Goal: Ask a question: Seek information or help from site administrators or community

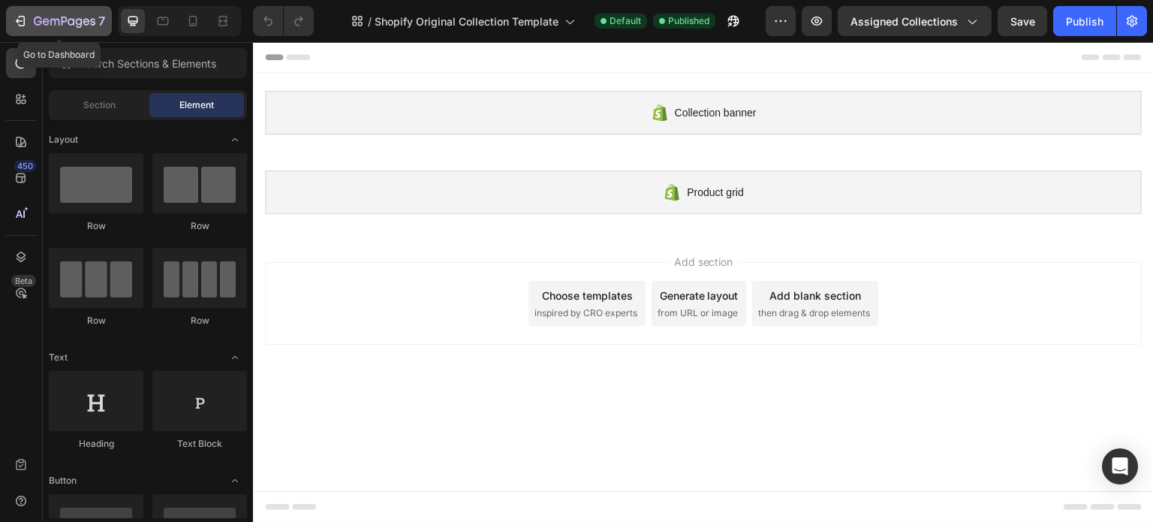
click at [19, 17] on icon "button" at bounding box center [22, 21] width 7 height 11
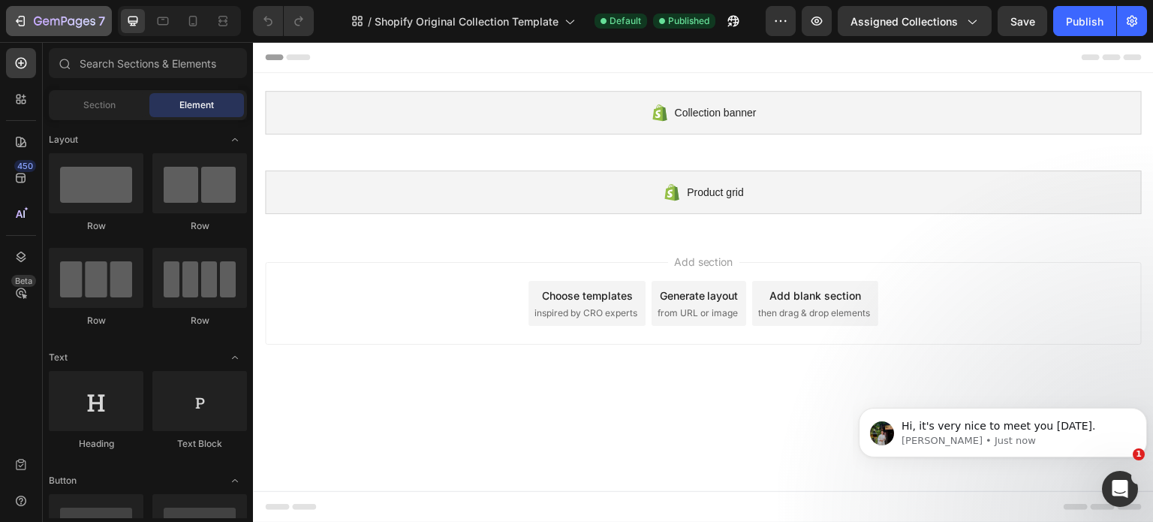
click at [24, 15] on icon "button" at bounding box center [20, 21] width 15 height 15
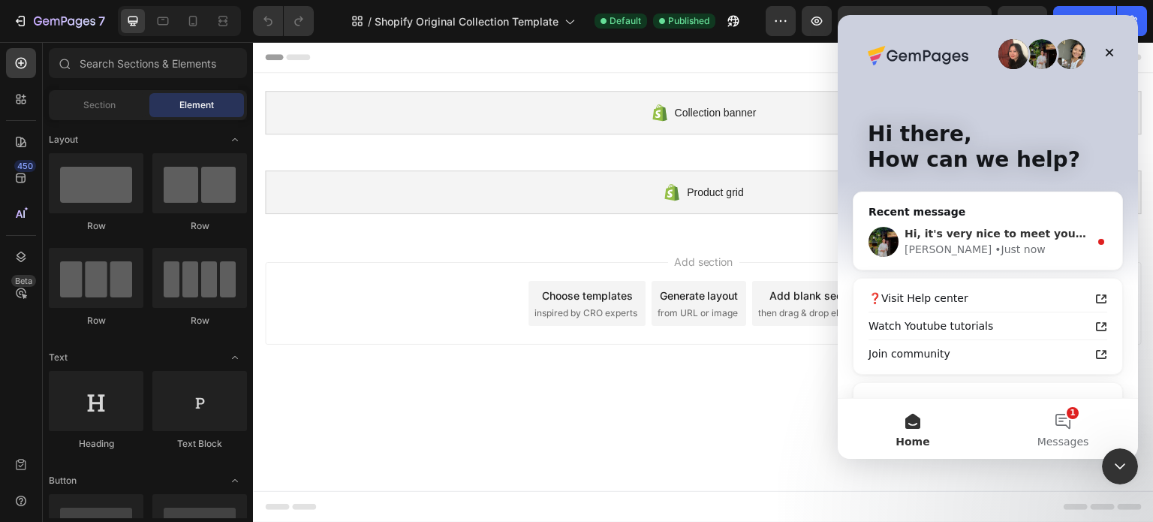
click at [995, 242] on div "• Just now" at bounding box center [1020, 250] width 50 height 16
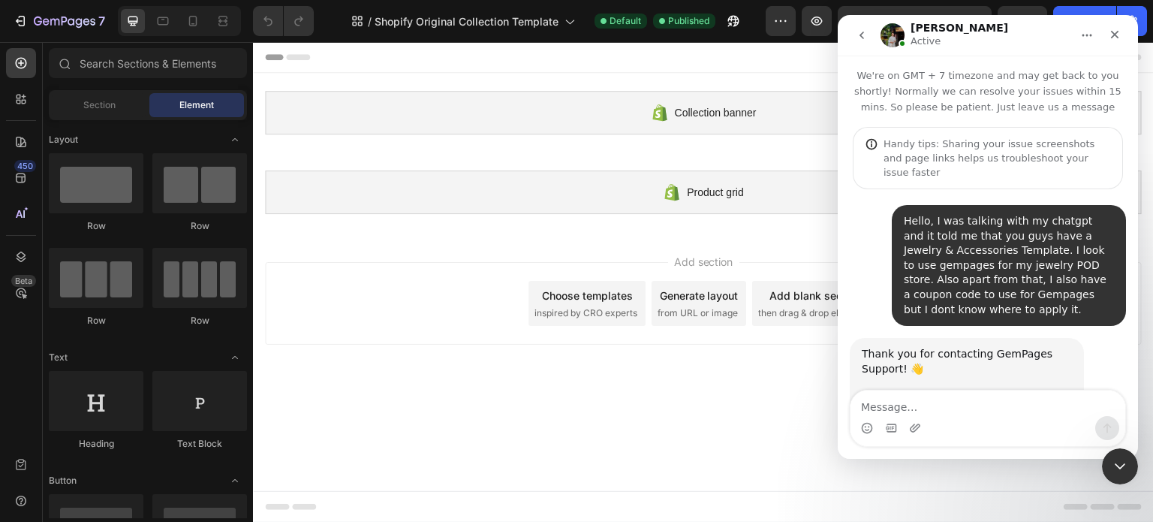
scroll to position [136, 0]
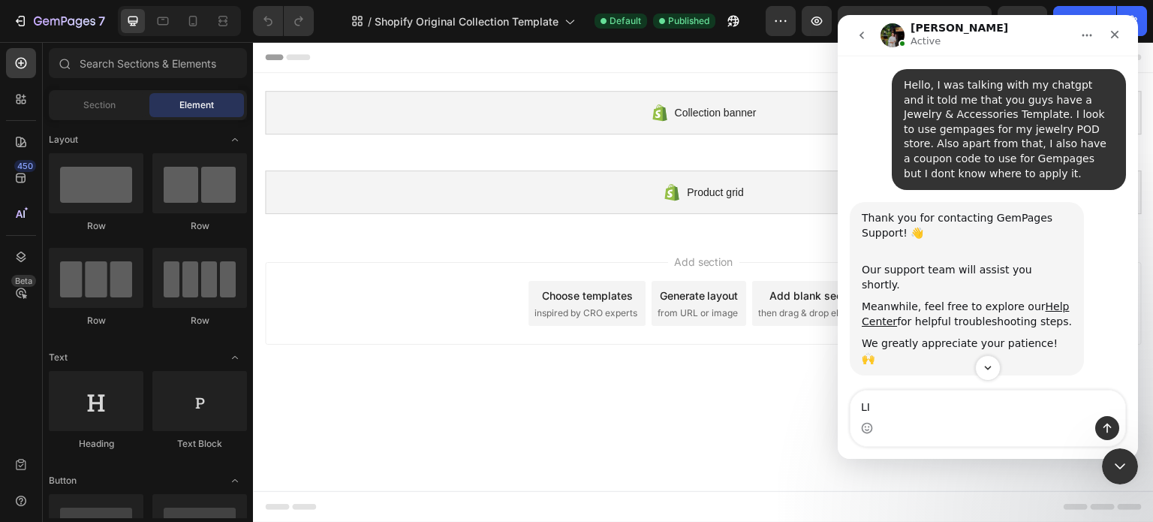
type textarea "L"
type textarea "l"
type textarea "Likewise, I see that I have 3 different shopify originial collection template"
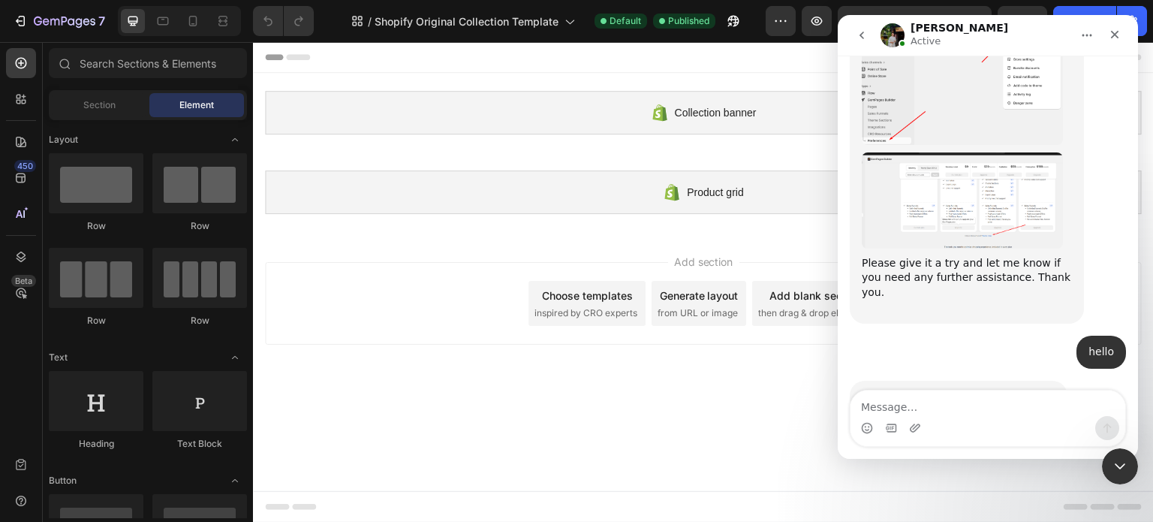
scroll to position [1180, 0]
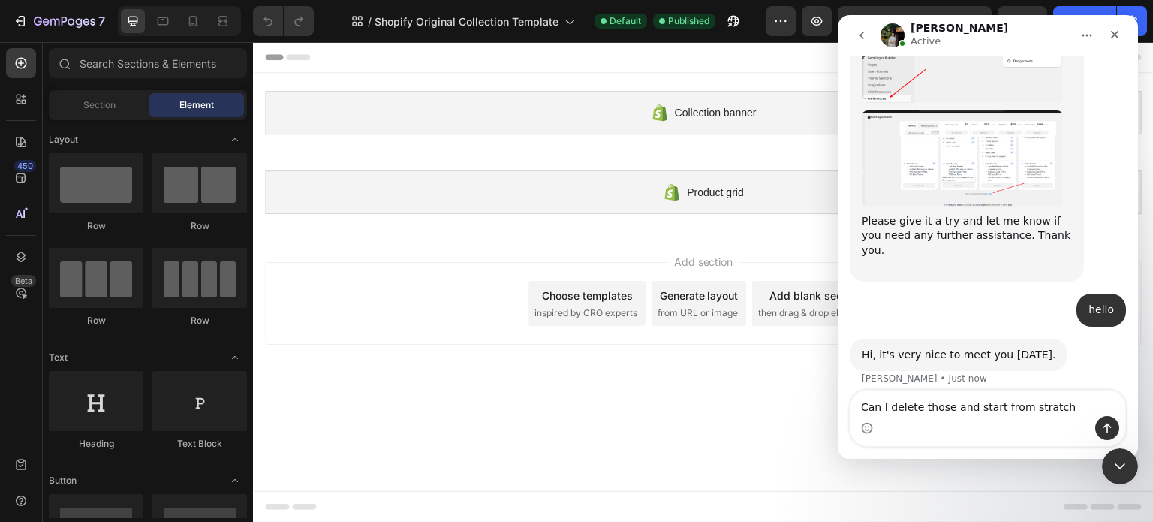
type textarea "Can I delete those and start from stratch?"
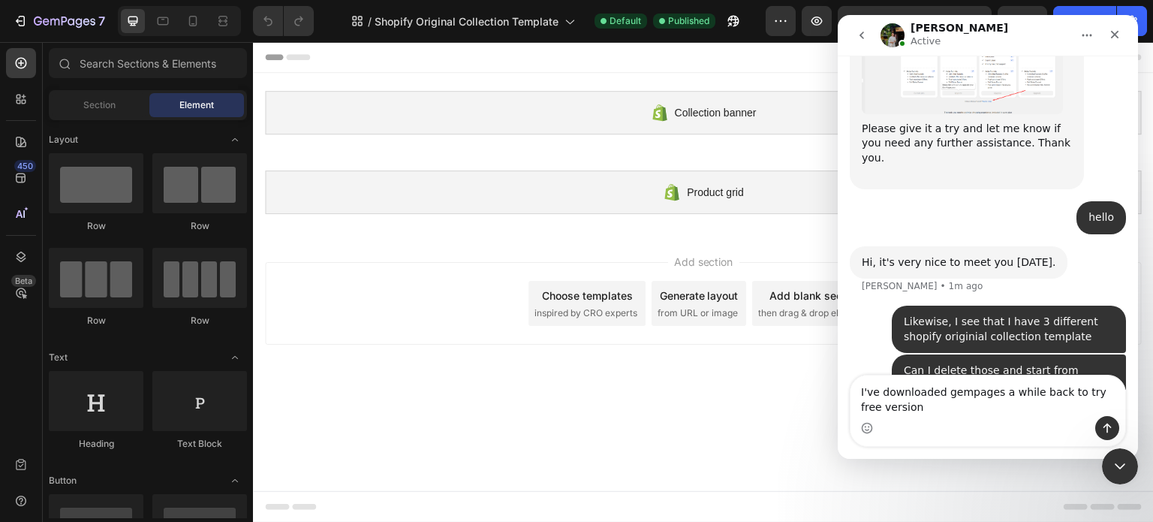
scroll to position [1288, 0]
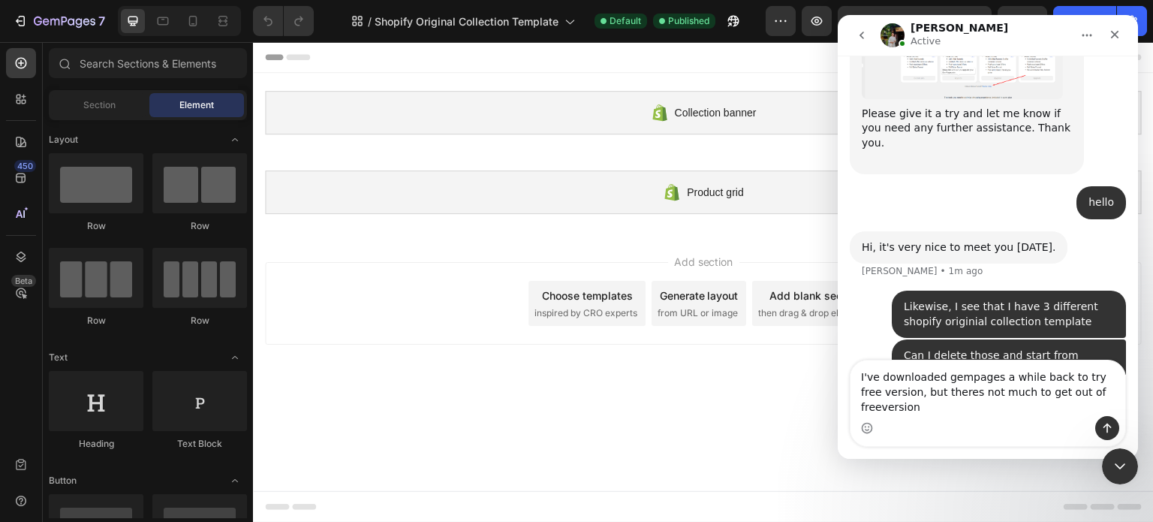
type textarea "I've downloaded gempages a while back to try free version, but theres not much …"
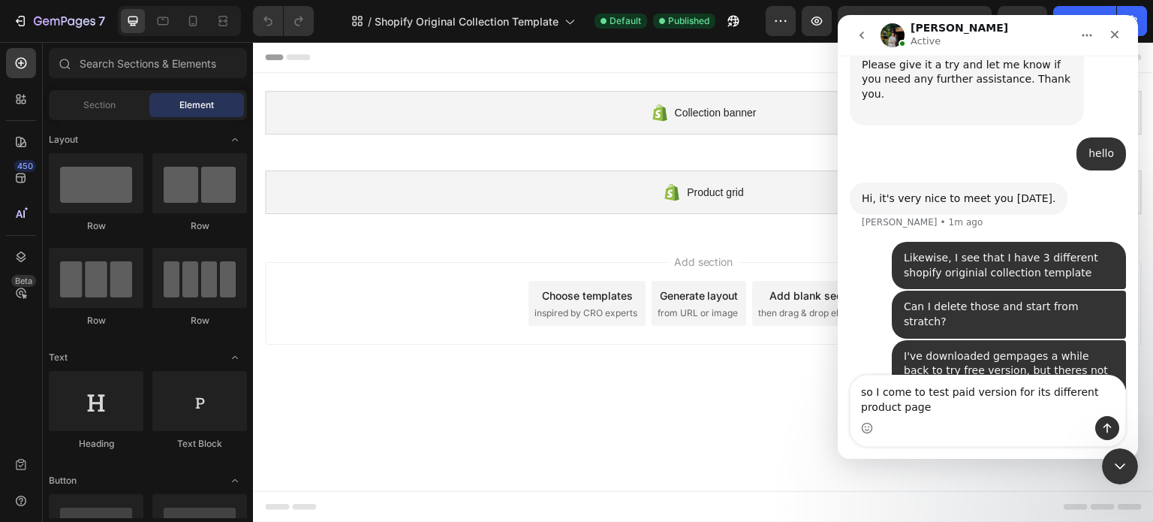
scroll to position [1352, 0]
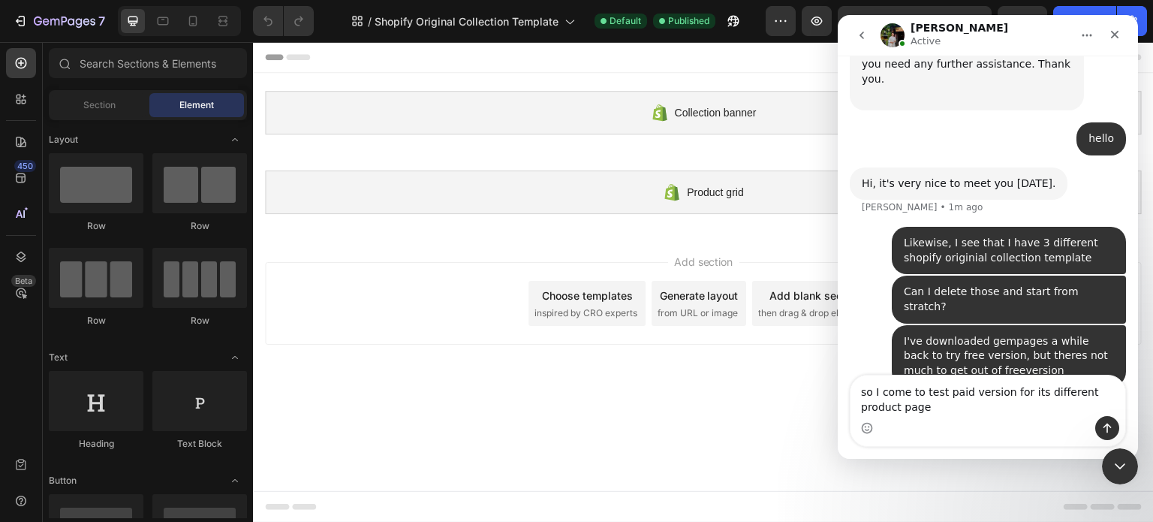
type textarea "so I come to test paid version for its different product pages"
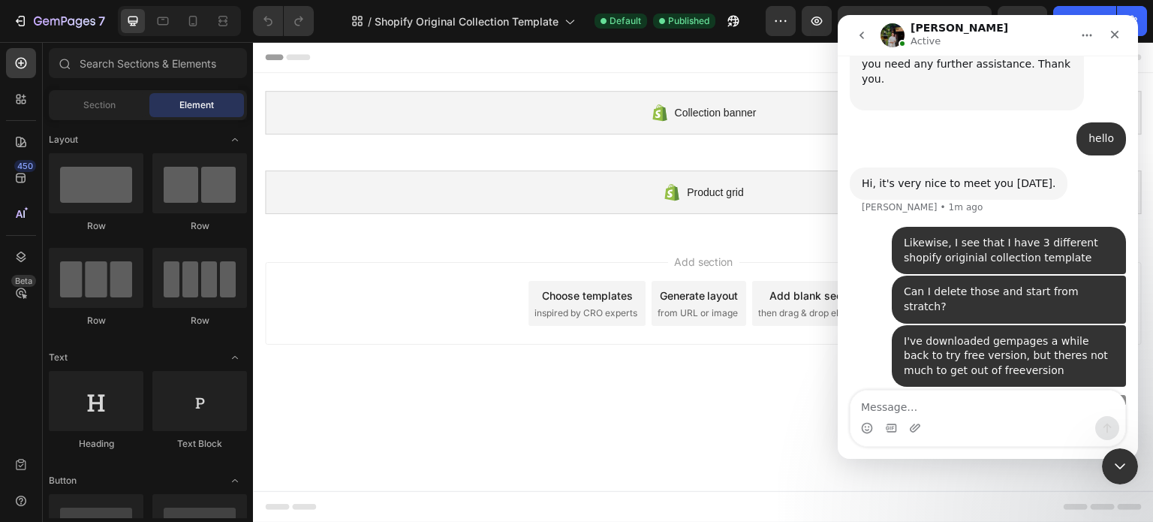
scroll to position [1385, 0]
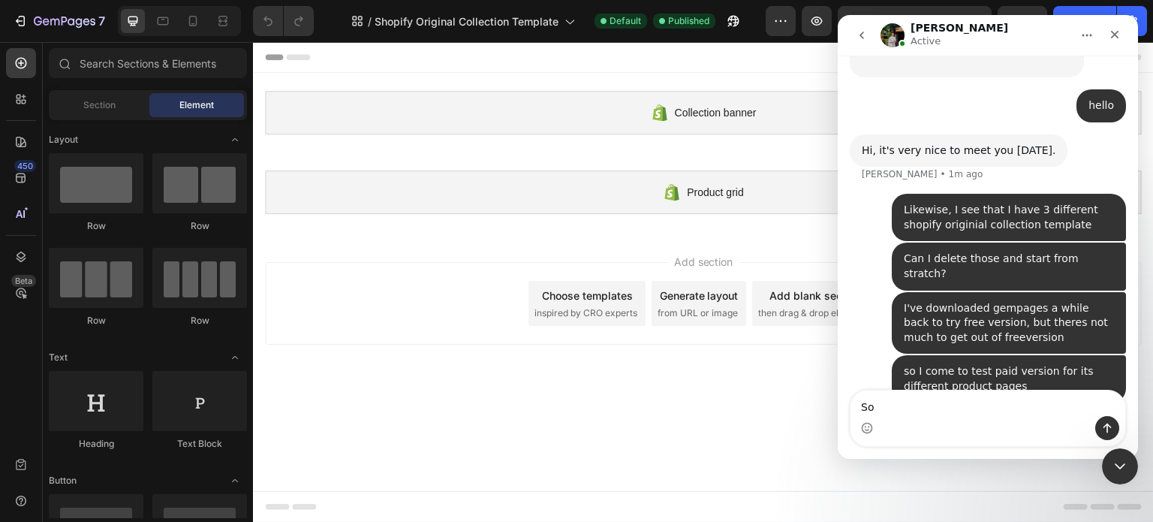
type textarea "S"
type textarea "To see if it fits my needs."
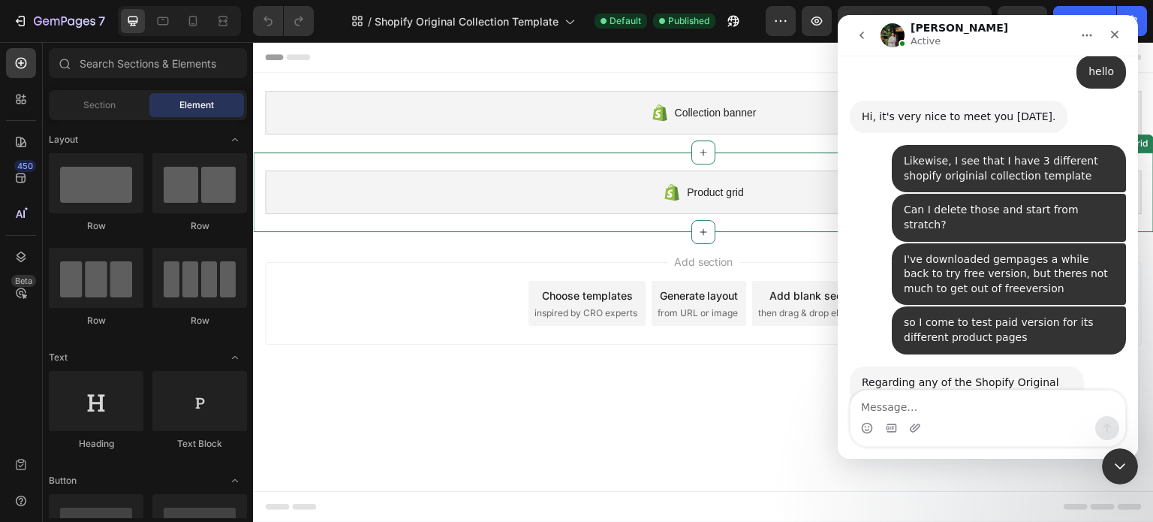
scroll to position [1446, 0]
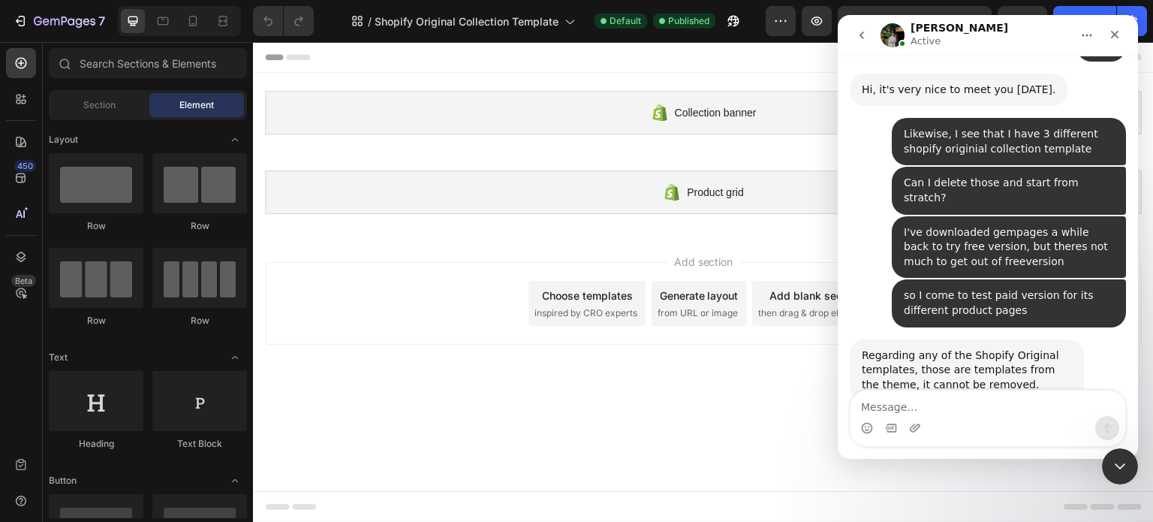
click at [517, 249] on div "Add section Choose templates inspired by CRO experts Generate layout from URL o…" at bounding box center [703, 306] width 901 height 149
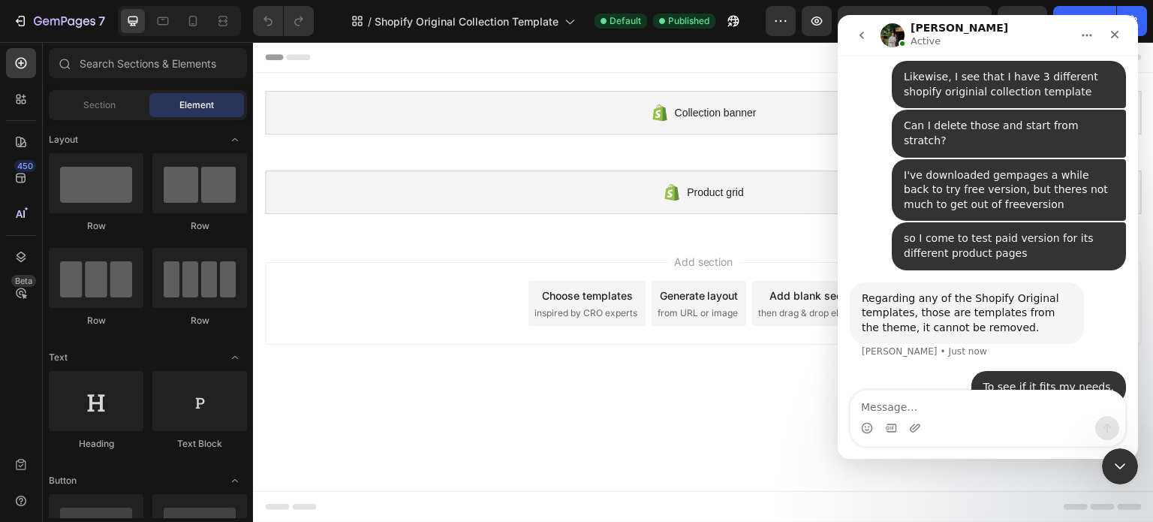
scroll to position [1504, 0]
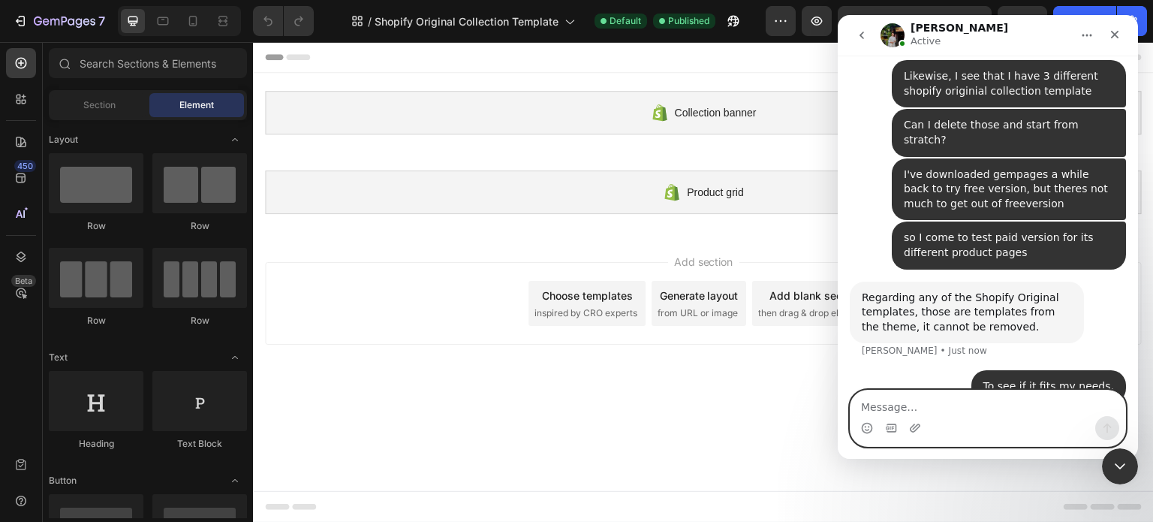
click at [855, 407] on textarea "Message…" at bounding box center [988, 403] width 275 height 26
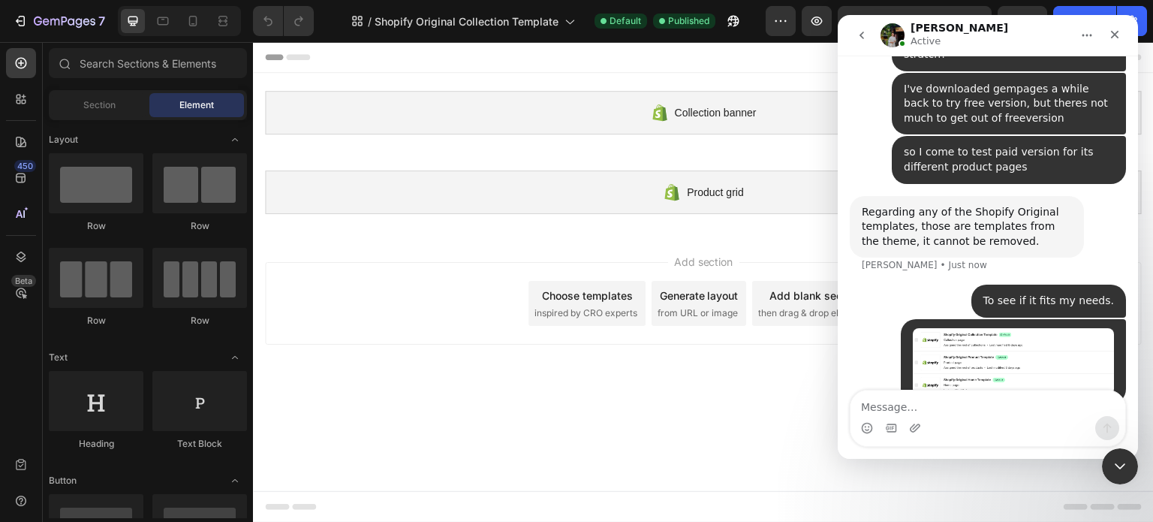
drag, startPoint x: 855, startPoint y: 407, endPoint x: 1023, endPoint y: 378, distance: 170.0
click at [1023, 422] on div "Typing" at bounding box center [988, 451] width 276 height 58
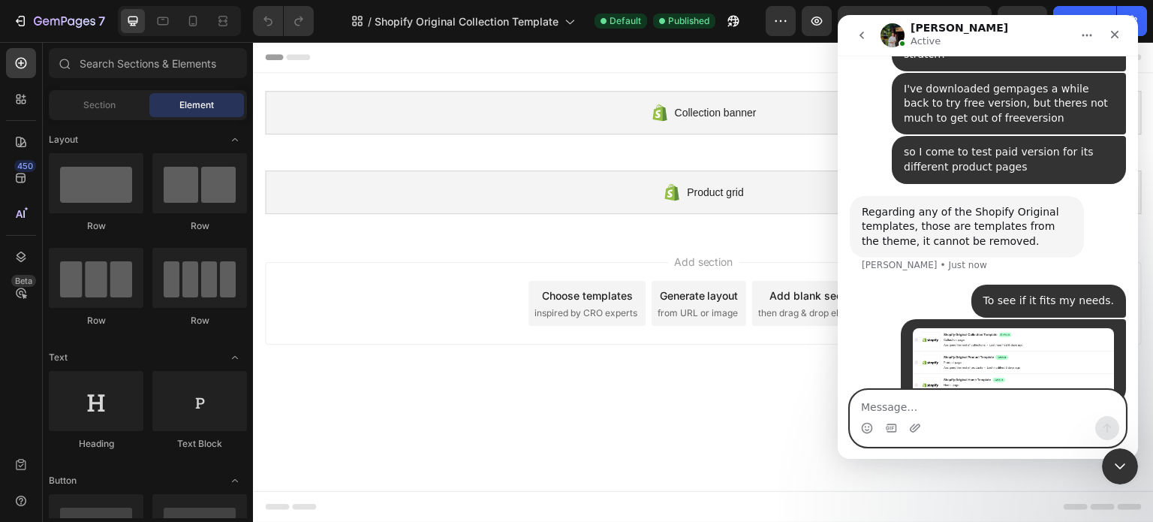
click at [989, 397] on textarea "Message…" at bounding box center [988, 403] width 275 height 26
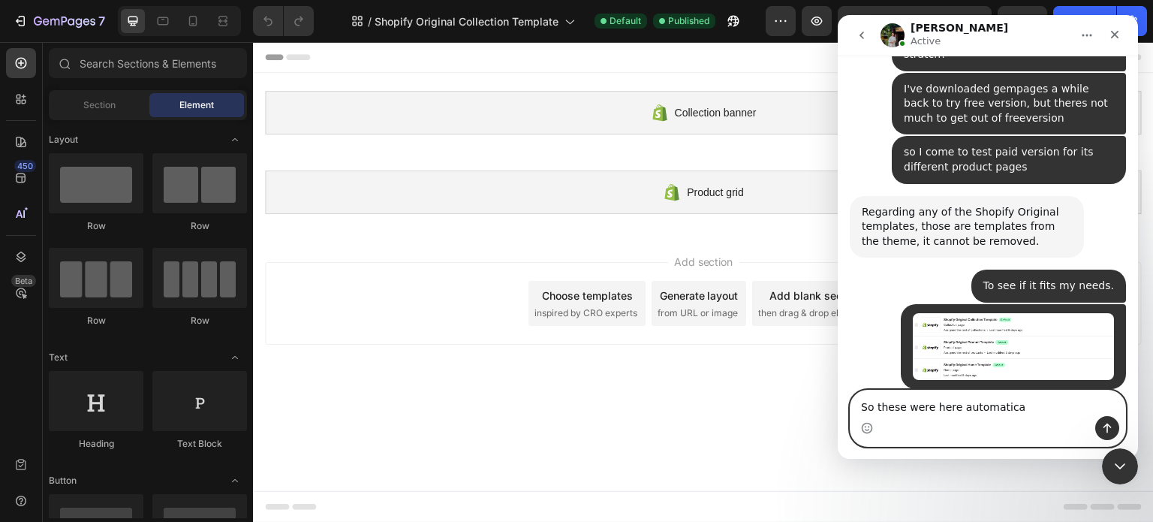
scroll to position [1621, 0]
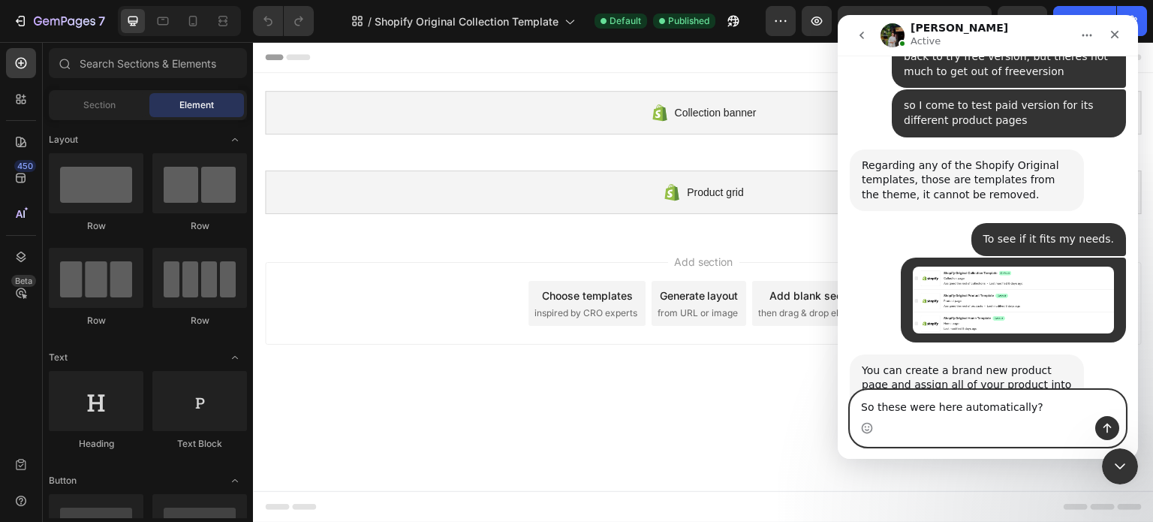
type textarea "So these were here automatically?"
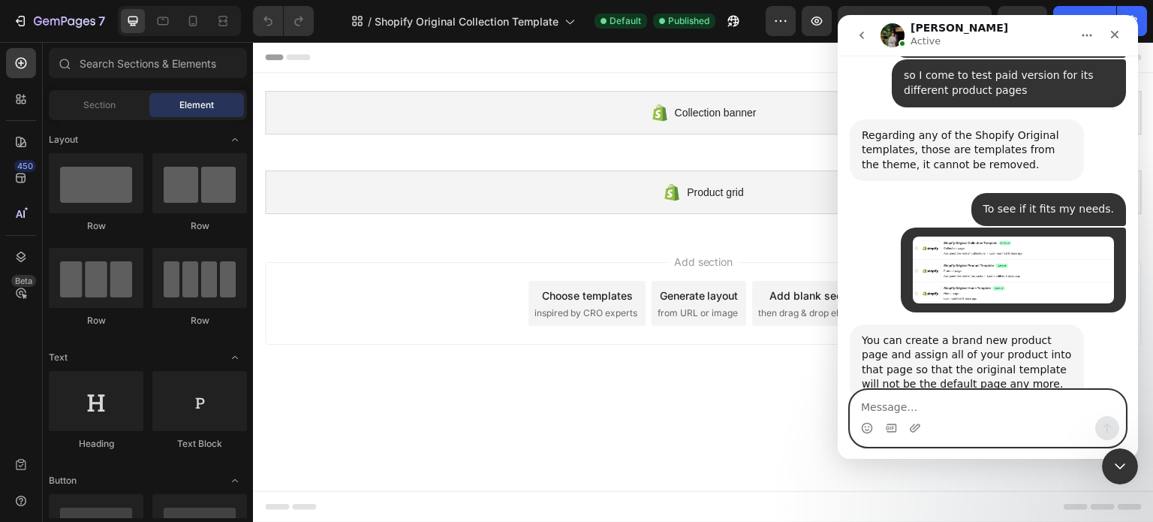
scroll to position [1724, 0]
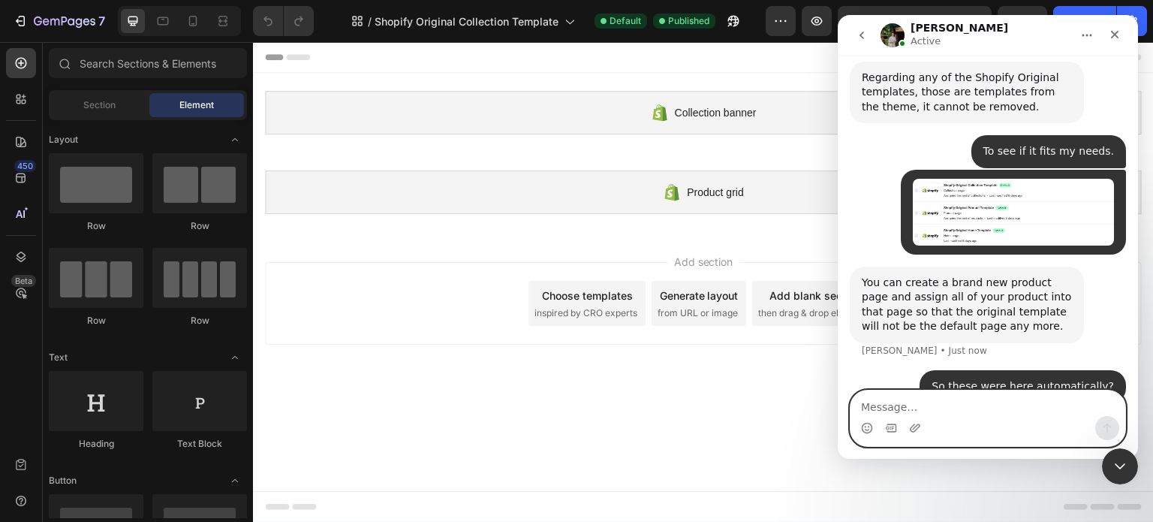
click at [989, 397] on textarea "Message…" at bounding box center [988, 403] width 275 height 26
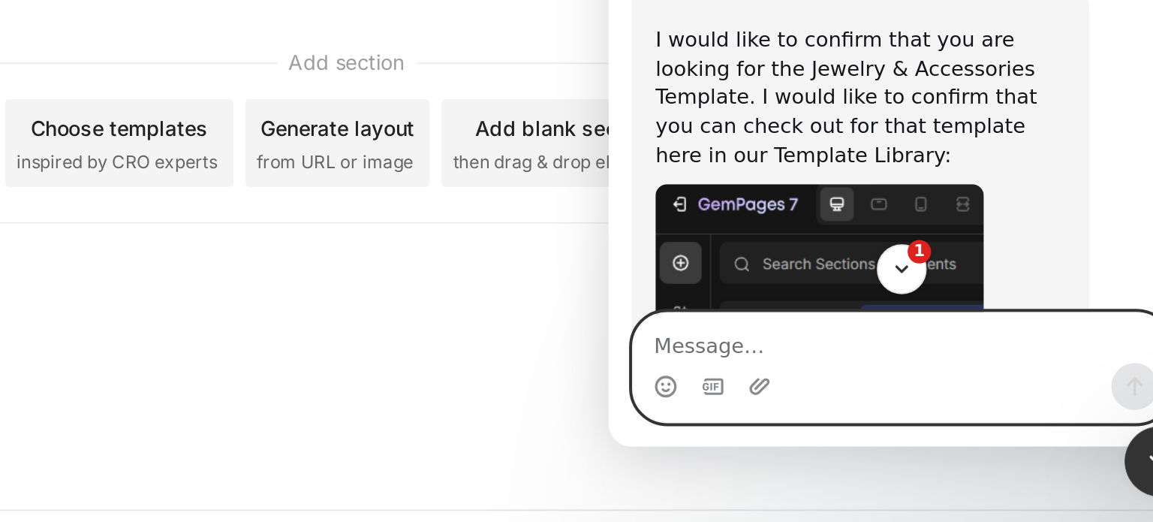
scroll to position [0, 0]
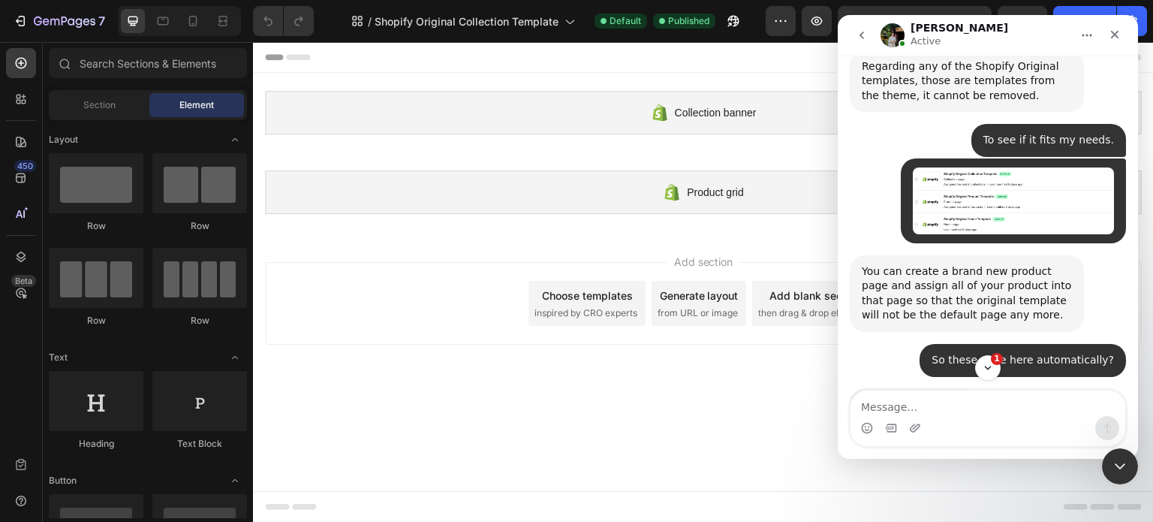
scroll to position [1848, 0]
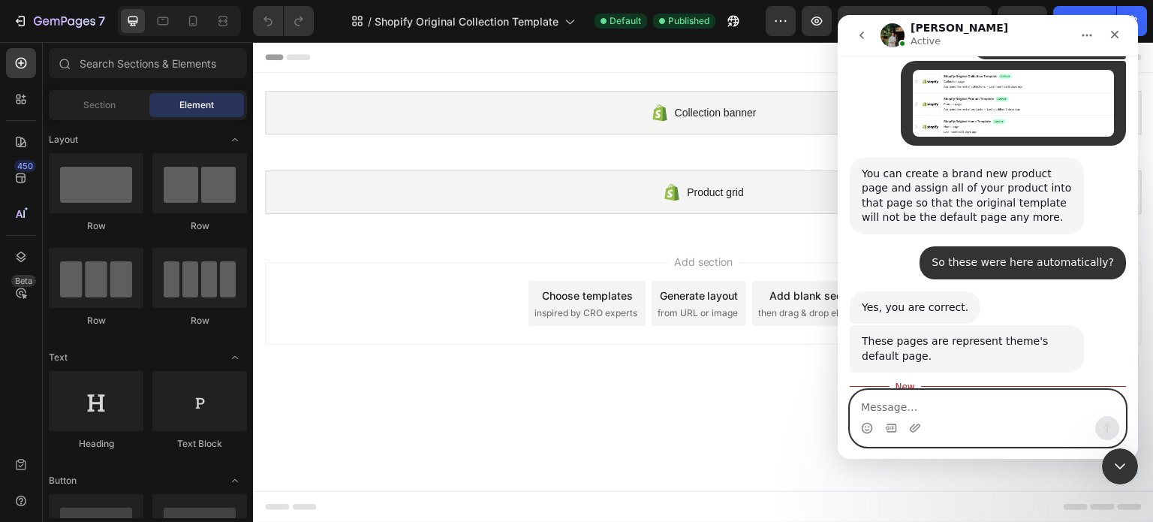
click at [1021, 399] on textarea "Message…" at bounding box center [988, 403] width 275 height 26
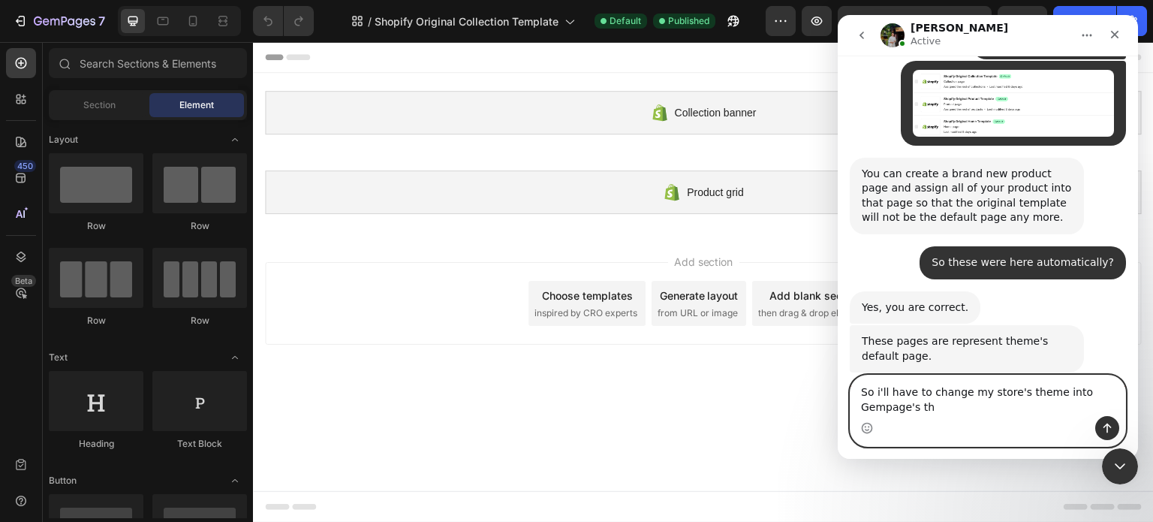
scroll to position [1863, 0]
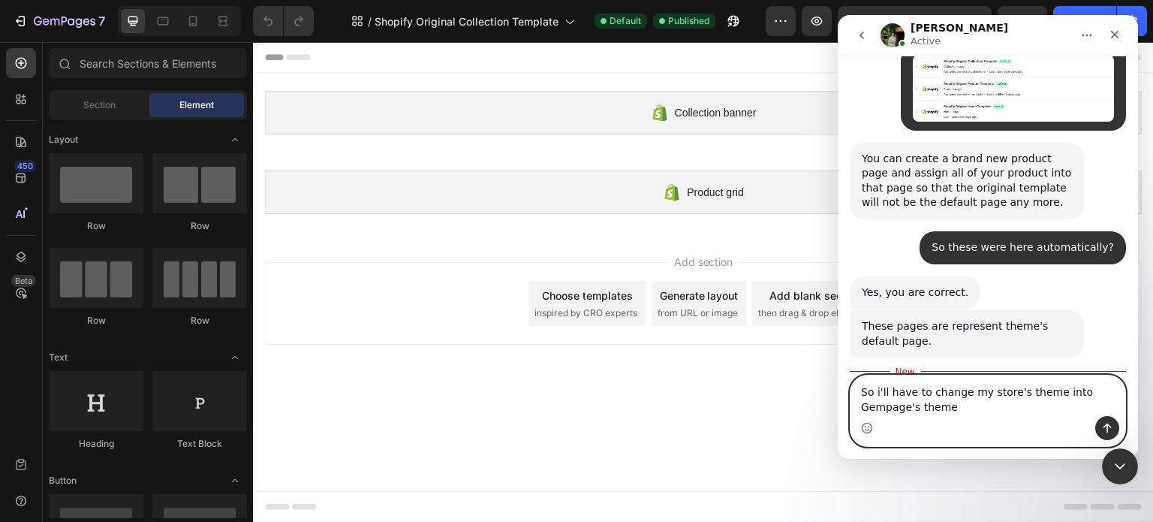
type textarea "So i'll have to change my store's theme into Gempage's theme?"
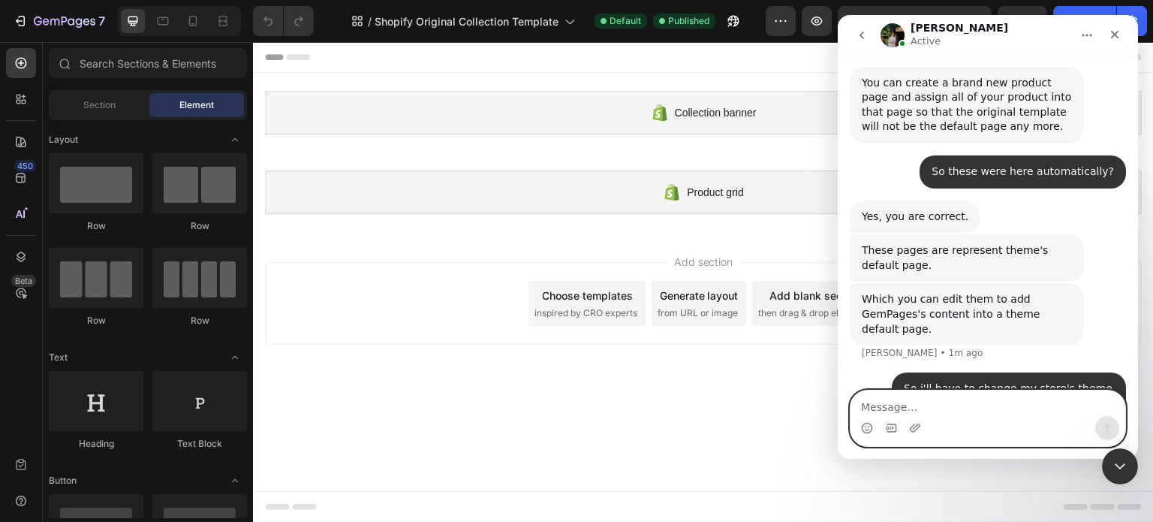
scroll to position [1940, 0]
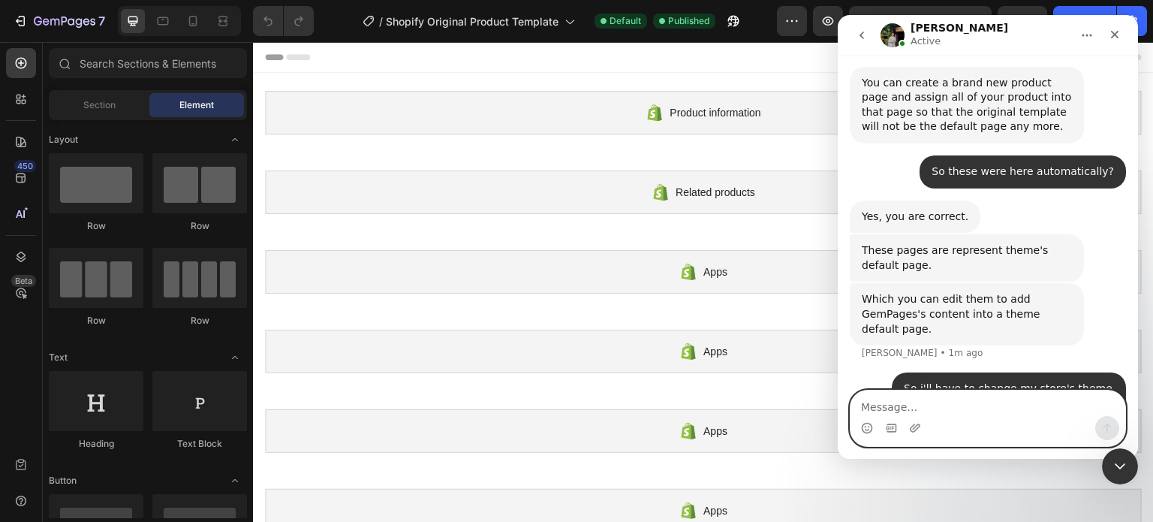
scroll to position [1925, 0]
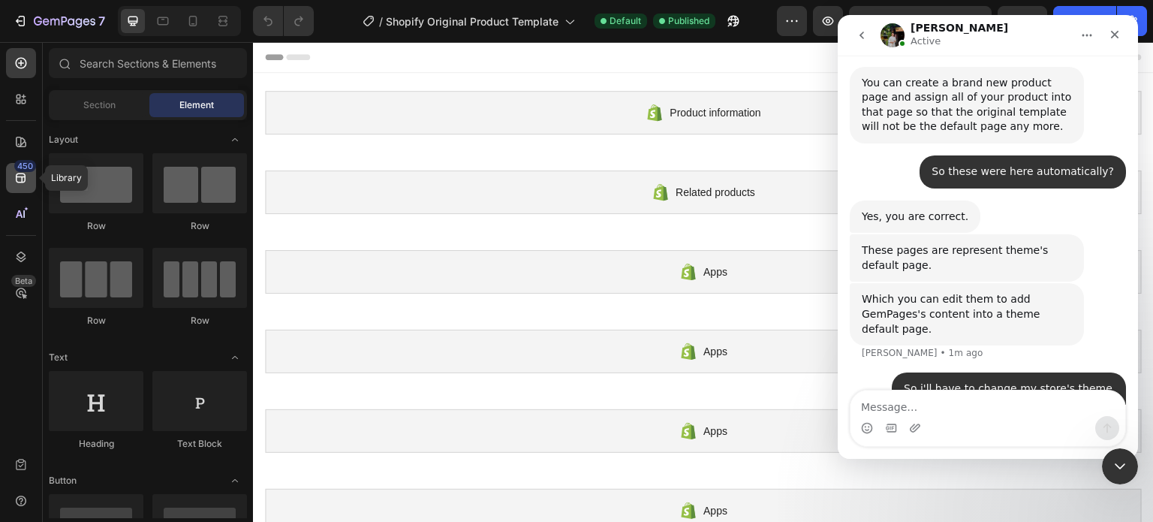
click at [29, 180] on div "450" at bounding box center [21, 178] width 30 height 30
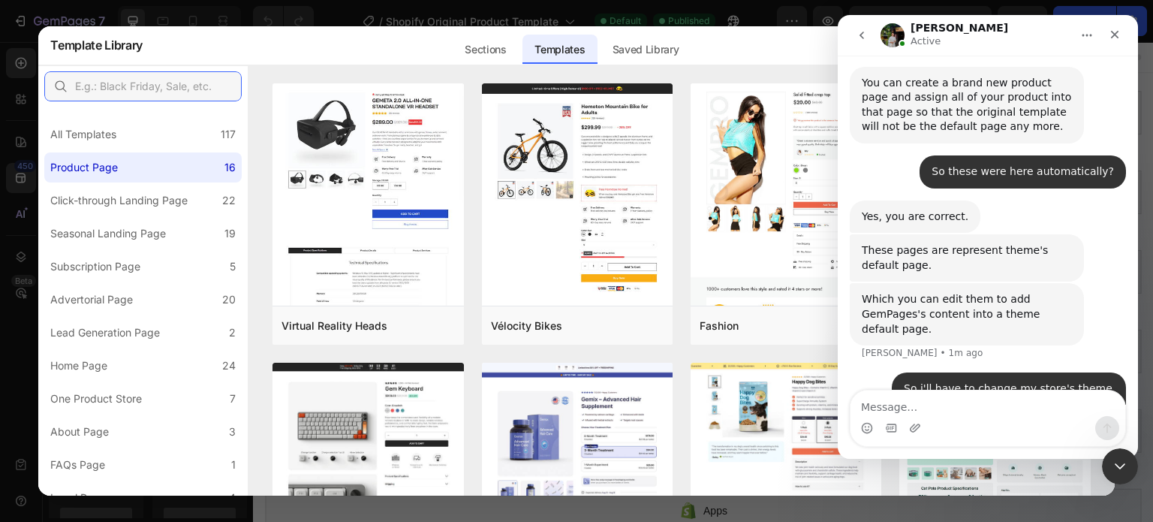
click at [164, 93] on input "text" at bounding box center [142, 86] width 197 height 30
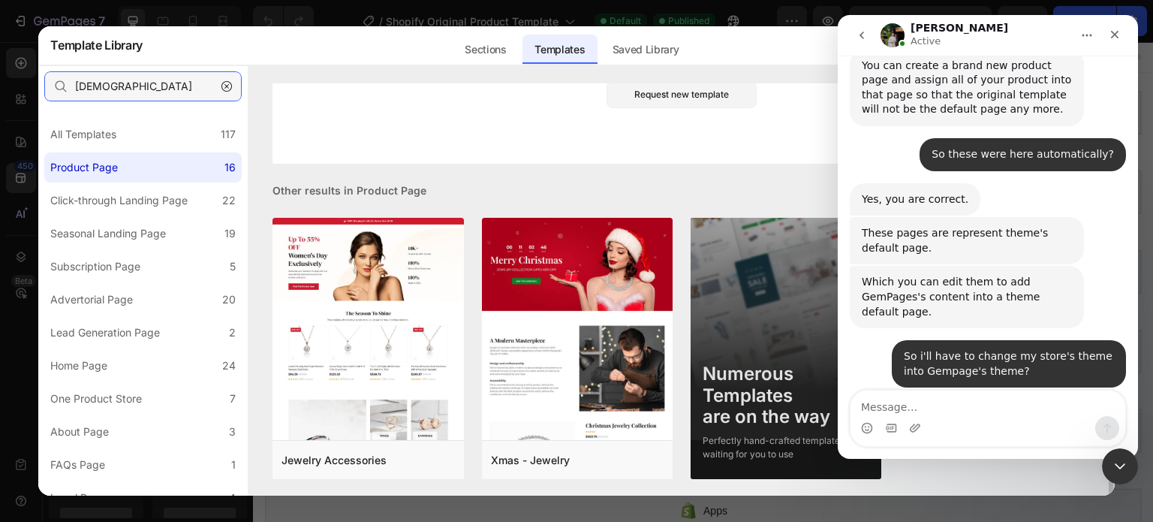
scroll to position [222, 0]
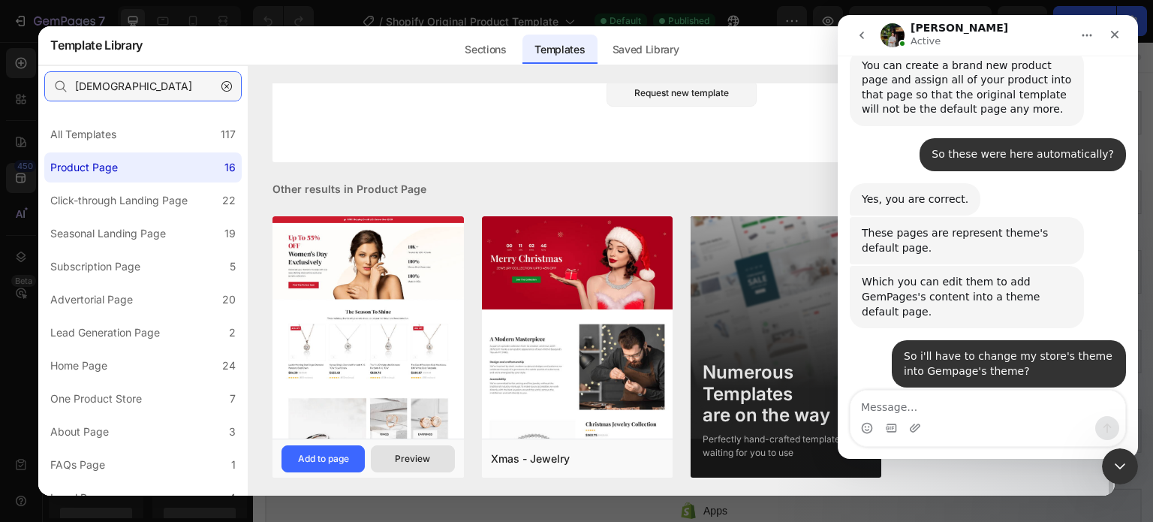
type input "jew"
click at [408, 459] on div "Preview" at bounding box center [412, 459] width 35 height 14
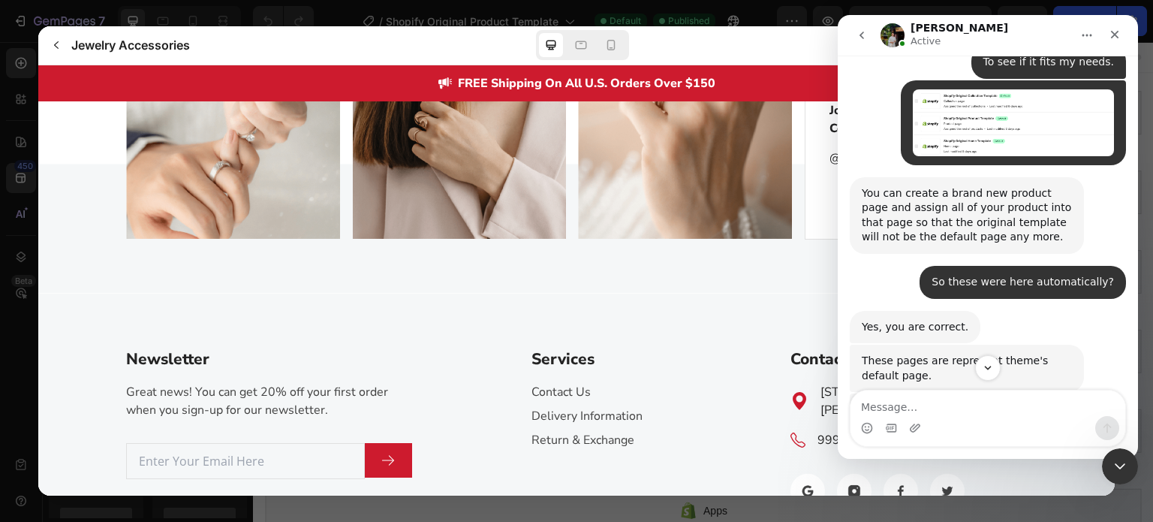
scroll to position [1942, 0]
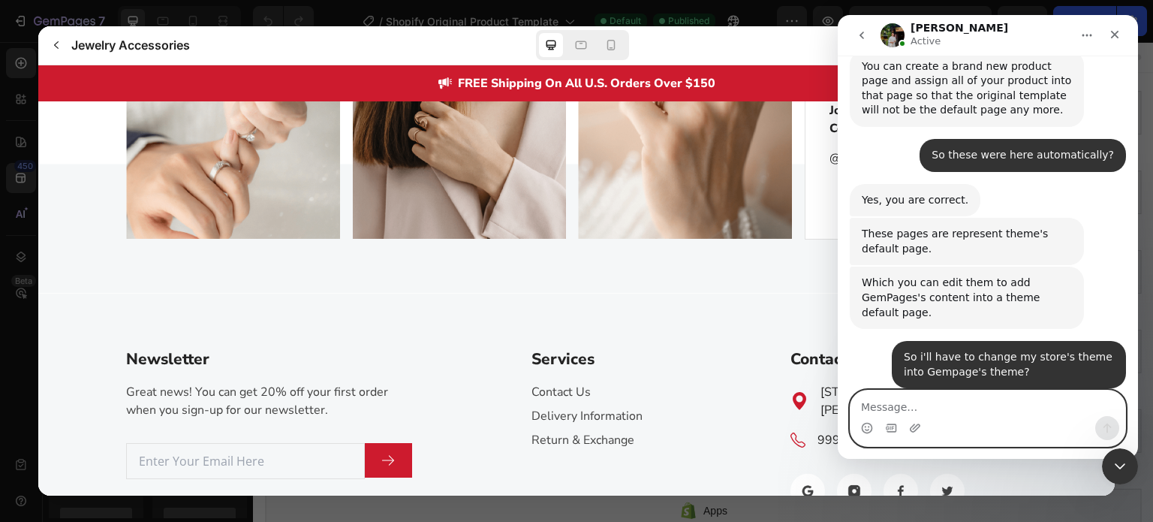
click at [921, 408] on textarea "Message…" at bounding box center [988, 403] width 275 height 26
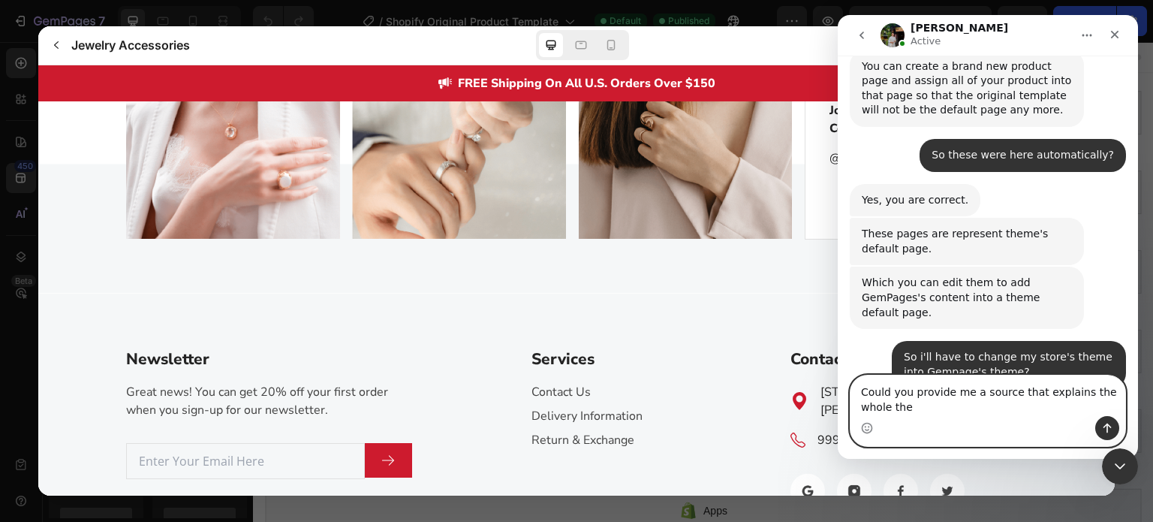
scroll to position [1958, 0]
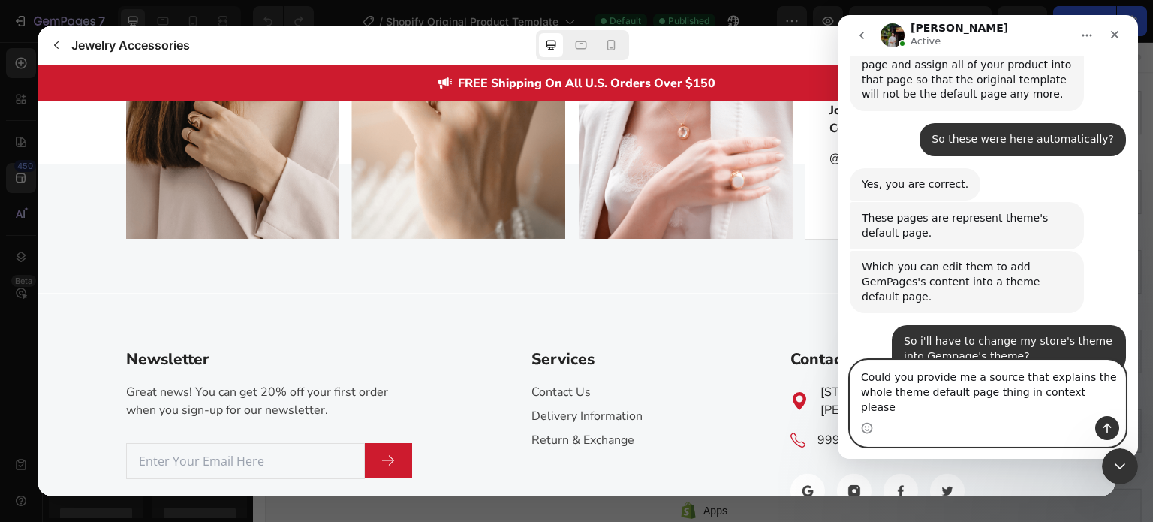
type textarea "Could you provide me a source that explains the whole theme default page thing …"
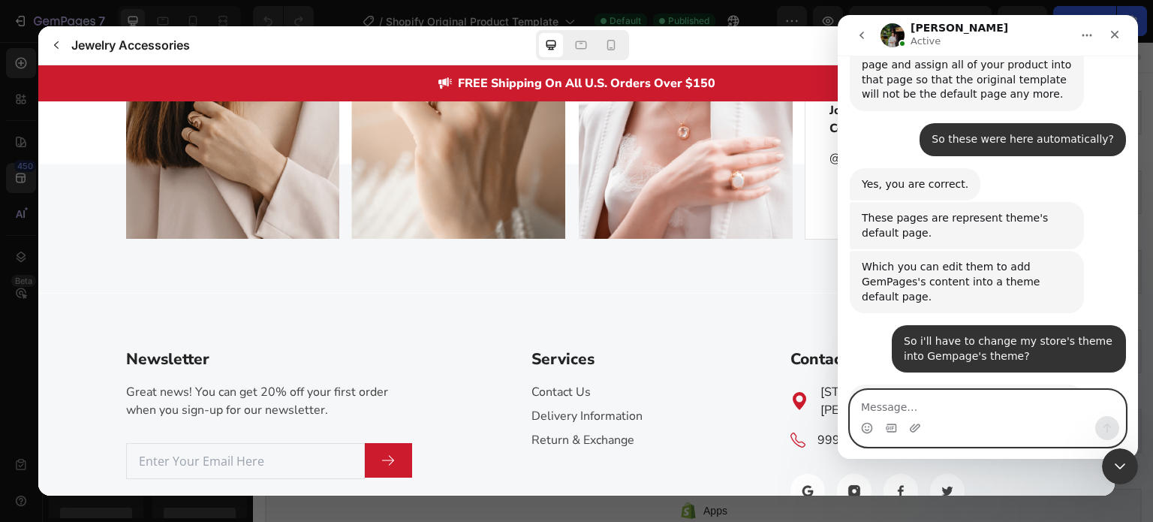
scroll to position [2016, 0]
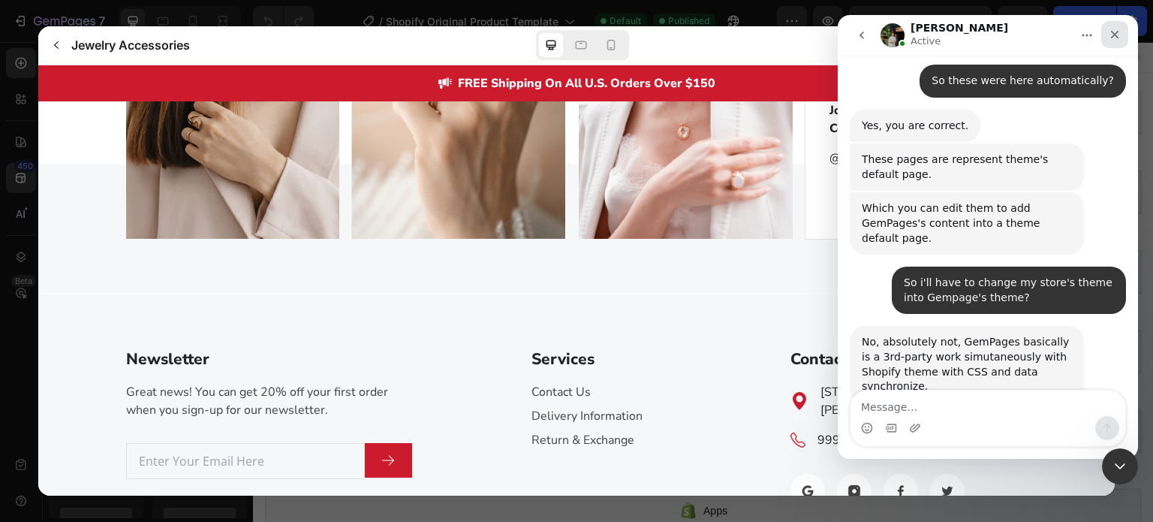
click at [1112, 27] on div "Close" at bounding box center [1115, 34] width 27 height 27
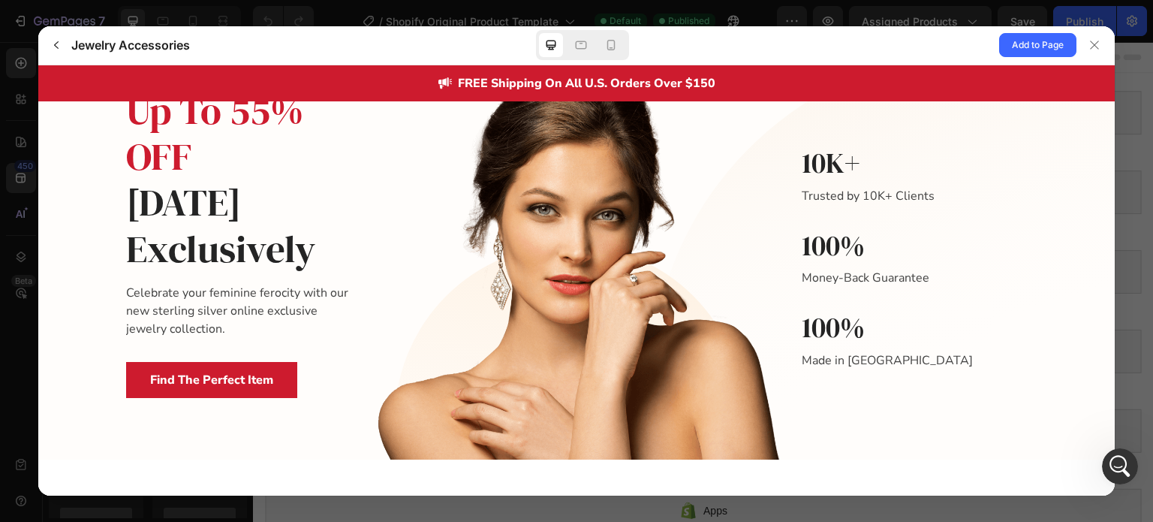
scroll to position [0, 0]
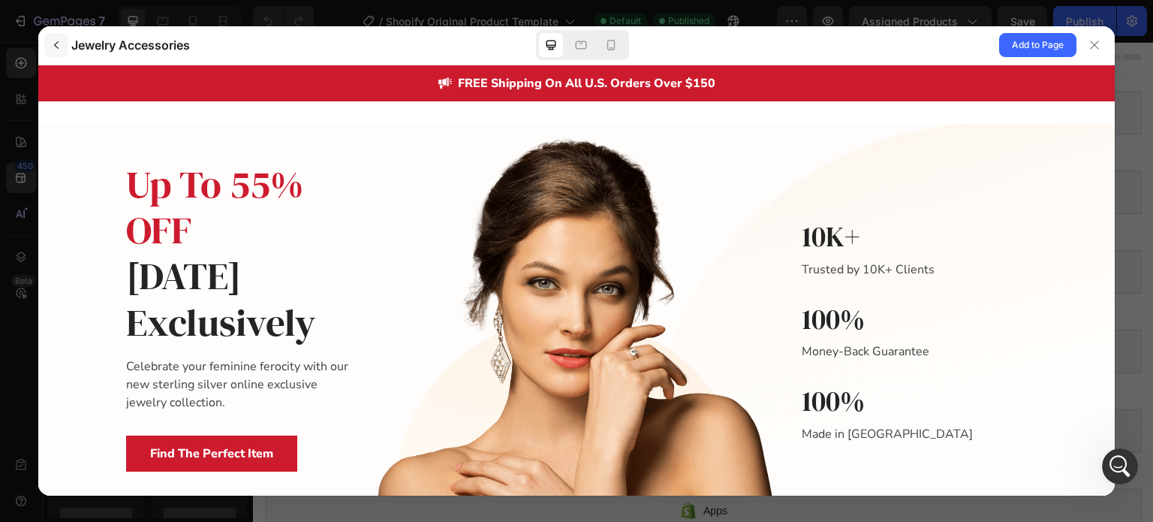
click at [54, 39] on icon "button" at bounding box center [56, 45] width 12 height 12
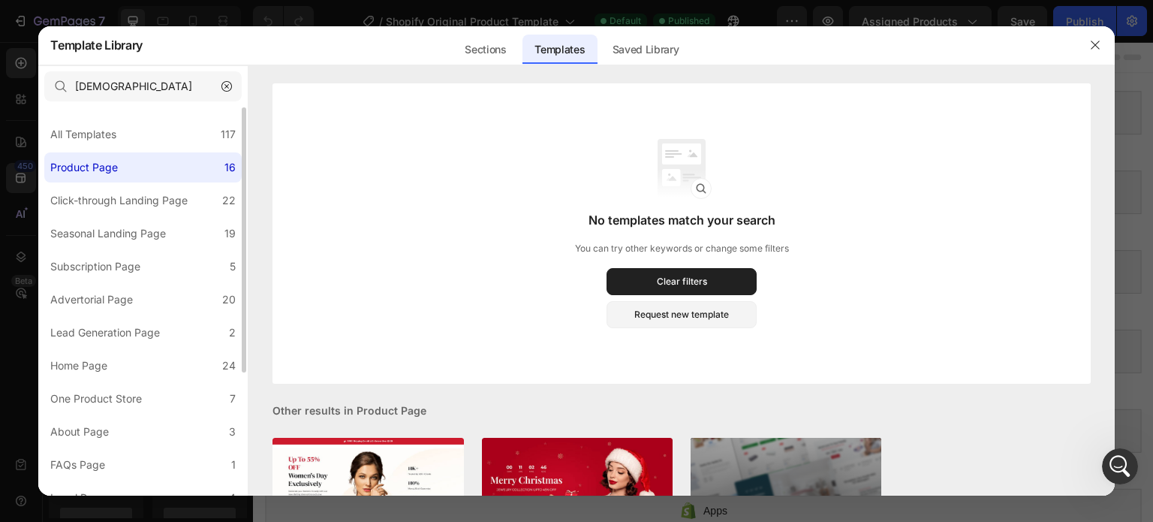
click at [190, 172] on label "Product Page 16" at bounding box center [142, 167] width 197 height 30
click at [227, 86] on icon "button" at bounding box center [227, 86] width 11 height 11
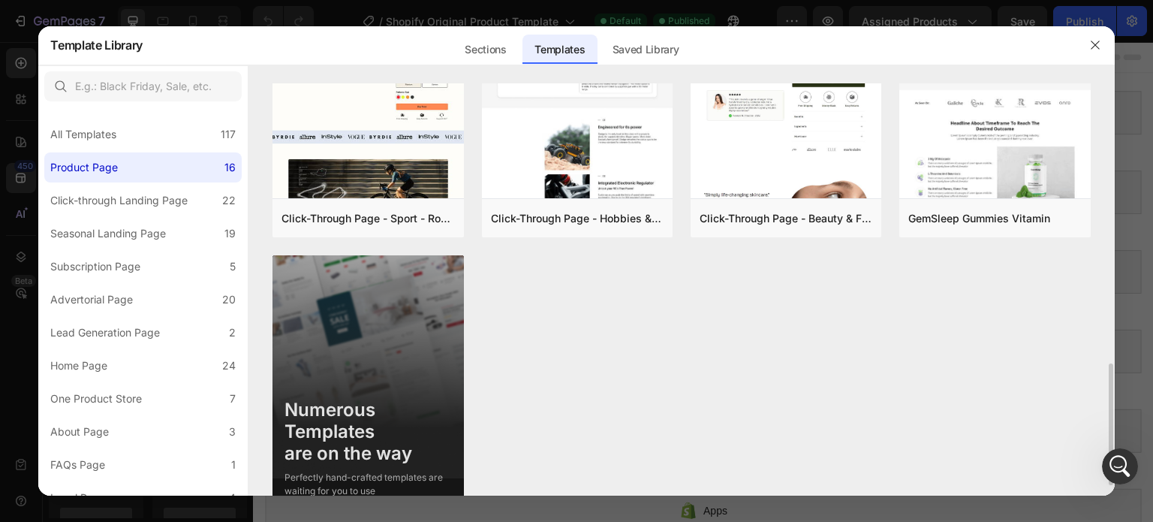
scroll to position [984, 0]
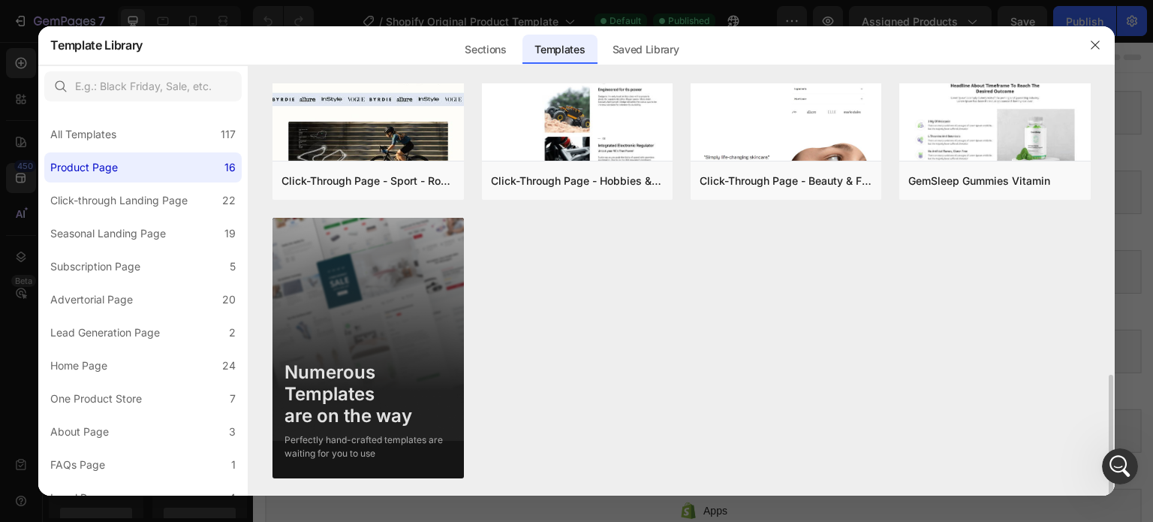
click at [366, 396] on div "Numerous Templates are on the way" at bounding box center [368, 394] width 167 height 65
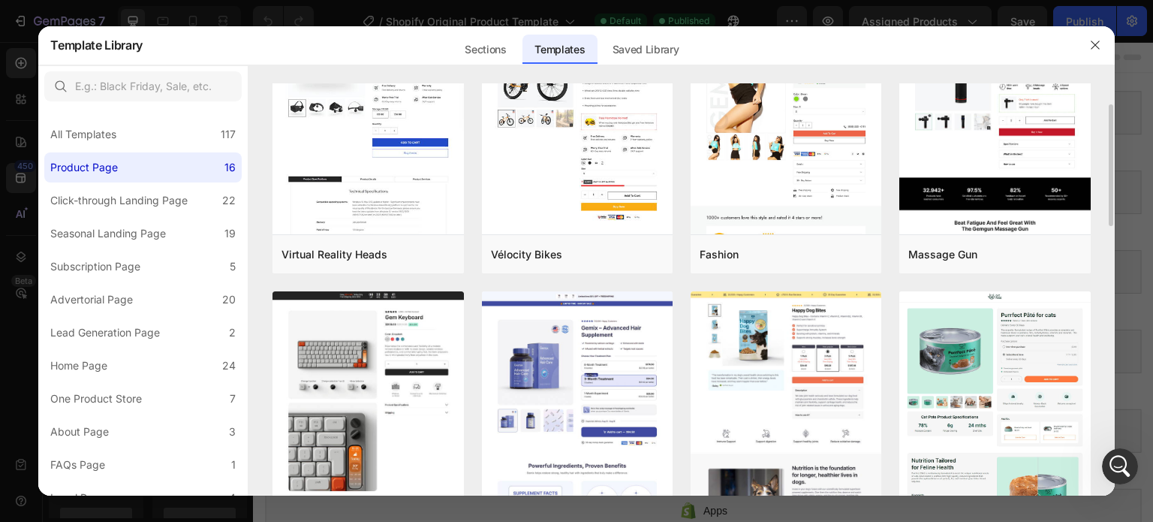
scroll to position [0, 0]
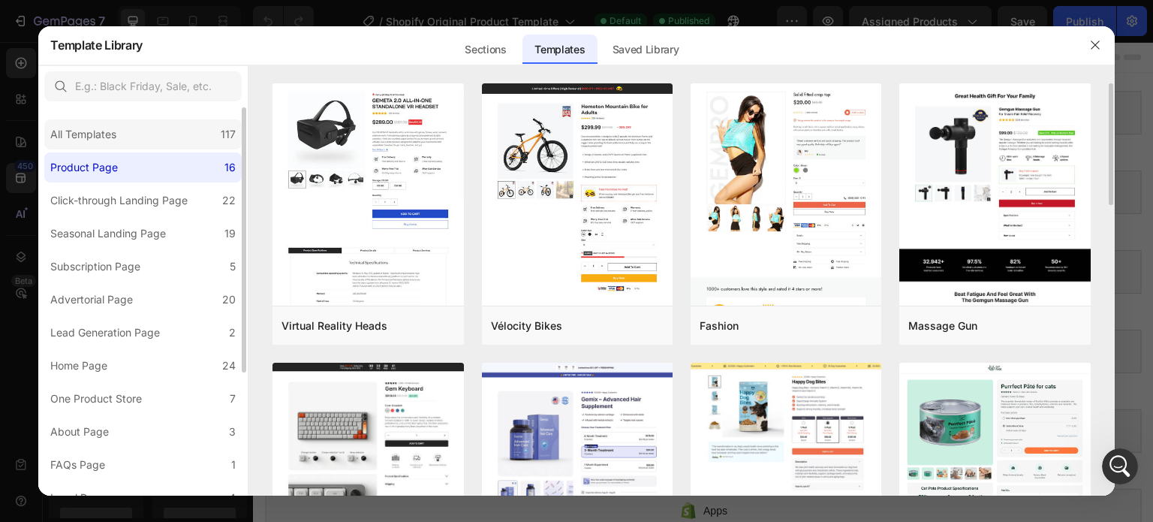
click at [179, 131] on div "All Templates 117" at bounding box center [142, 134] width 197 height 30
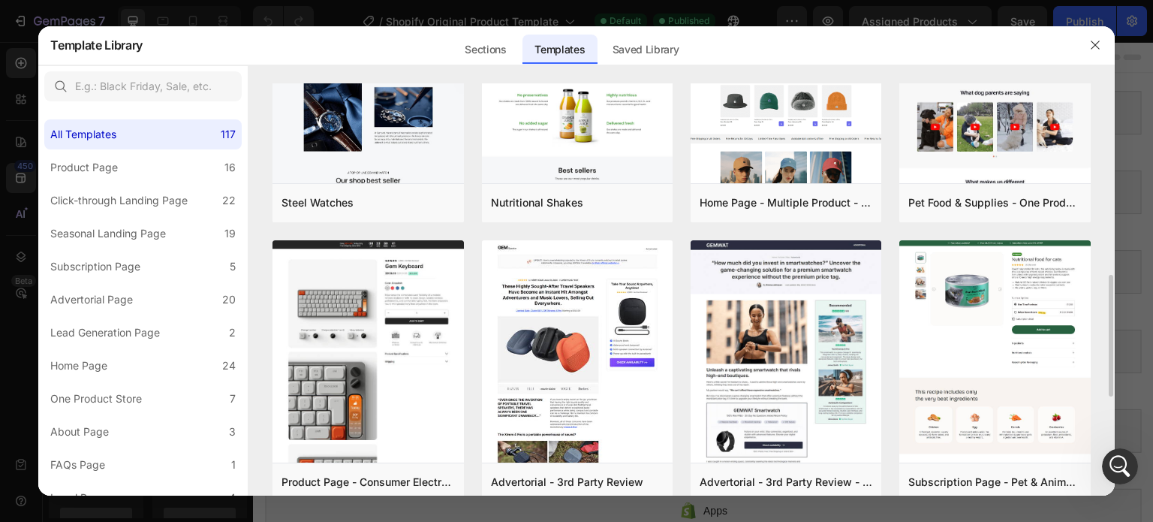
scroll to position [460, 0]
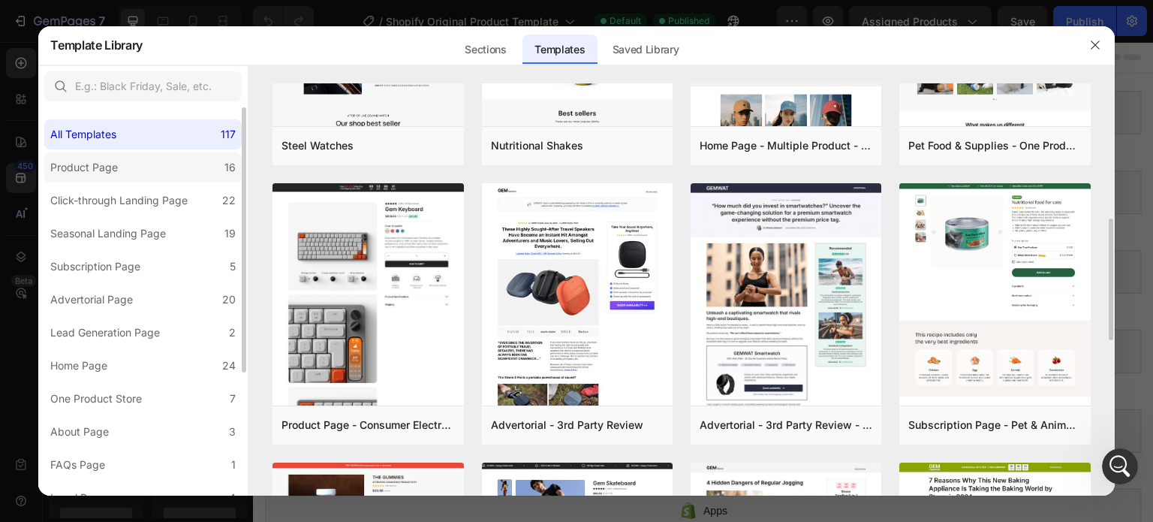
click at [207, 162] on label "Product Page 16" at bounding box center [142, 167] width 197 height 30
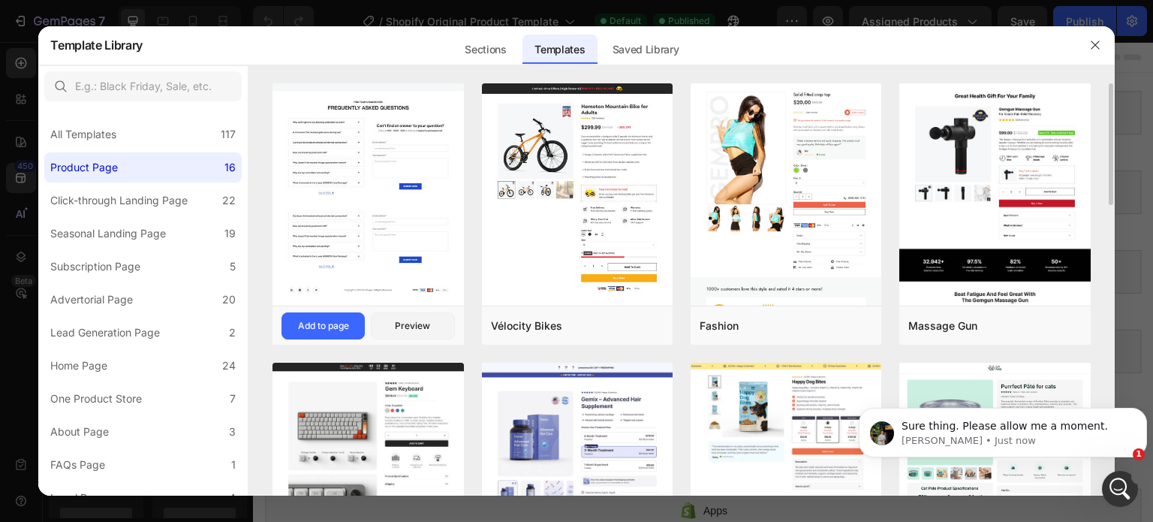
scroll to position [2061, 0]
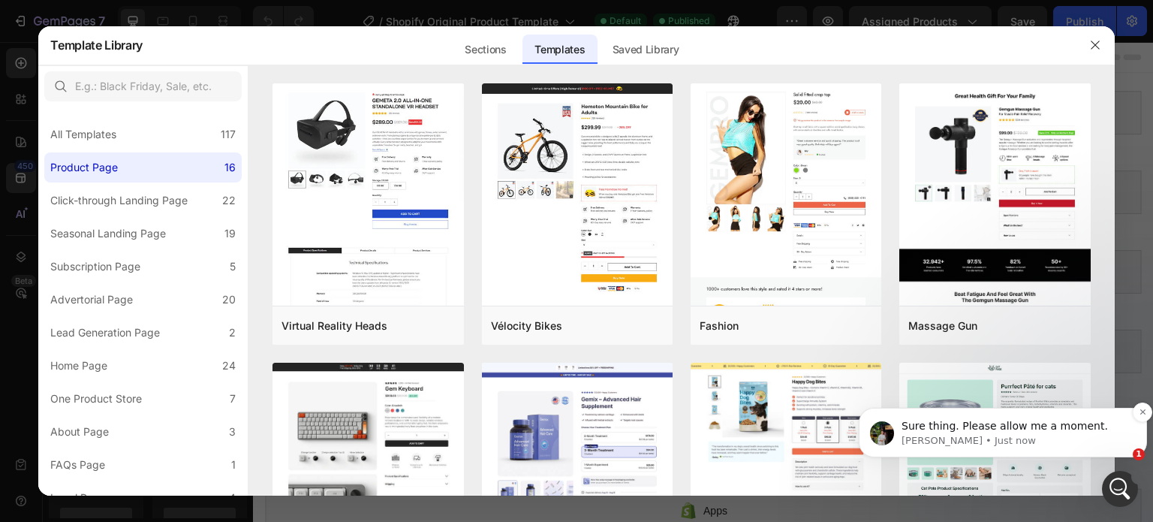
click at [1024, 434] on p "Jeremy • Just now" at bounding box center [1015, 441] width 227 height 14
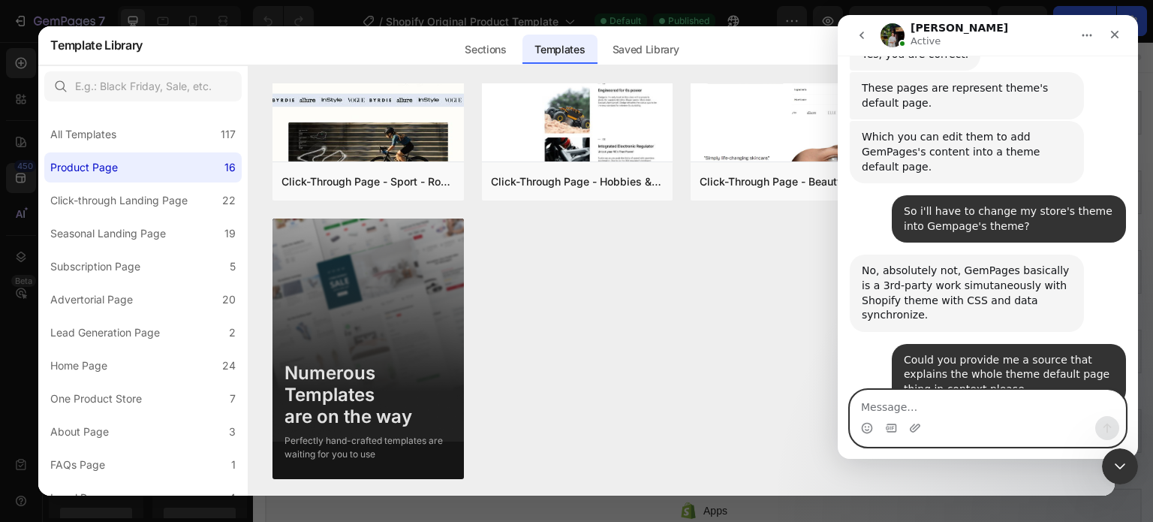
scroll to position [984, 0]
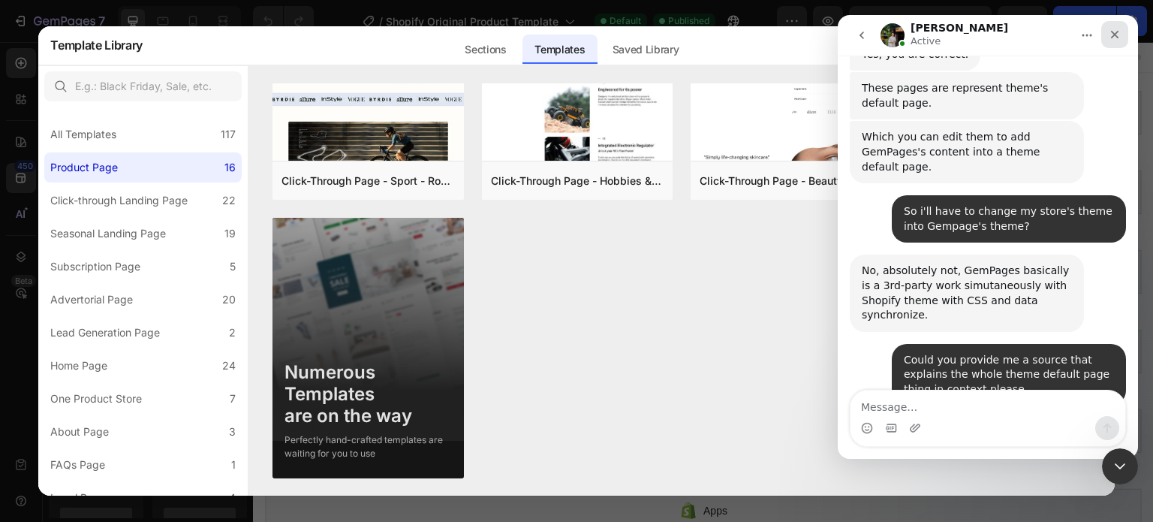
click at [1127, 25] on div "Close" at bounding box center [1115, 34] width 27 height 27
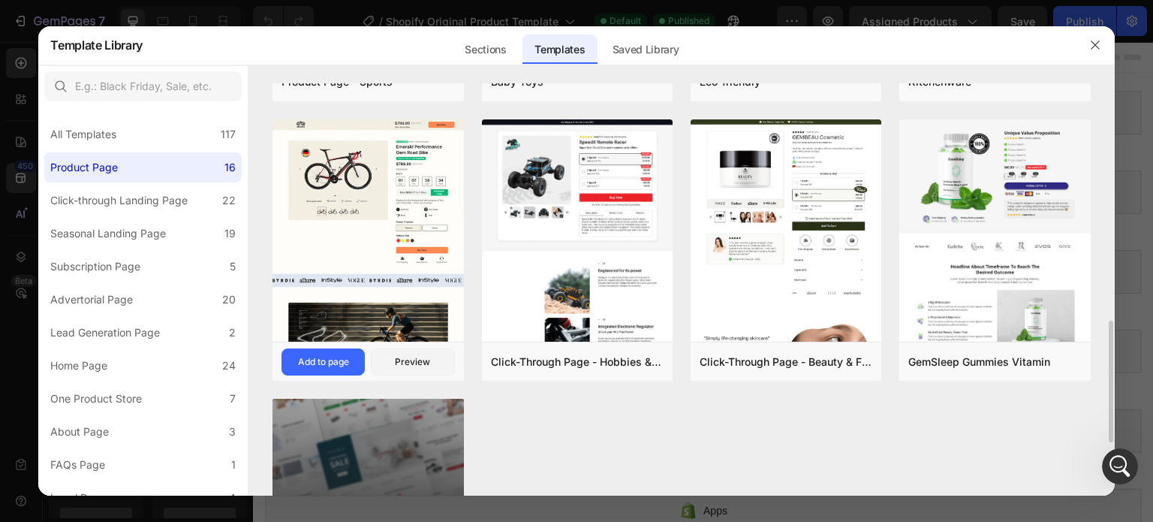
scroll to position [2086, 0]
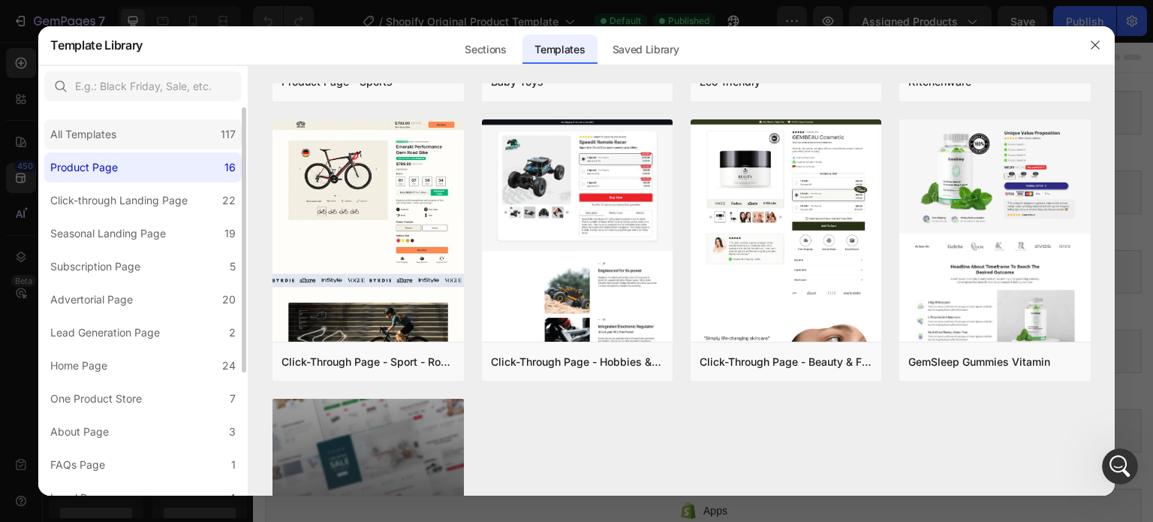
click at [178, 140] on div "All Templates 117" at bounding box center [142, 134] width 197 height 30
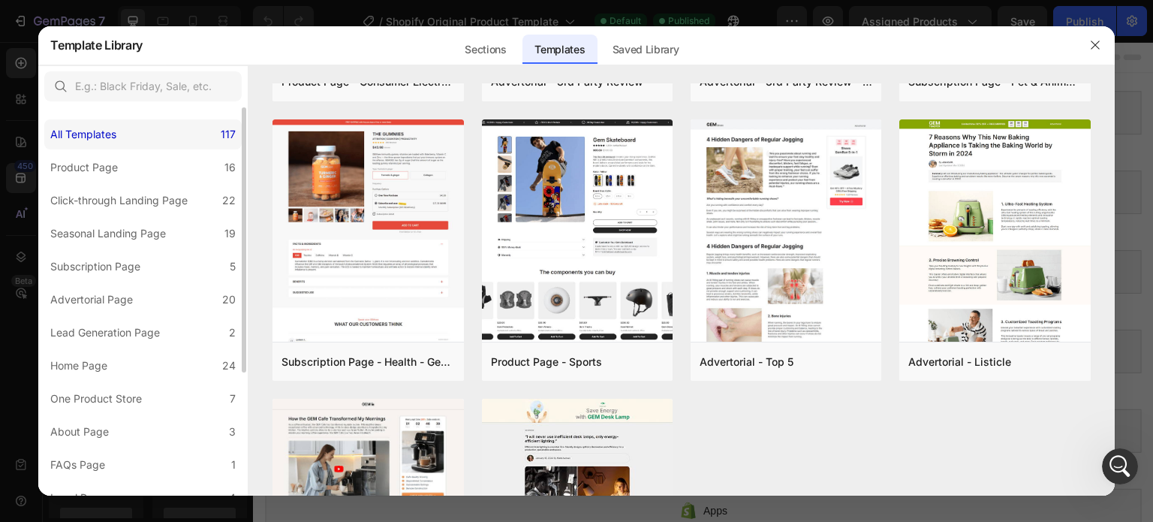
scroll to position [0, 0]
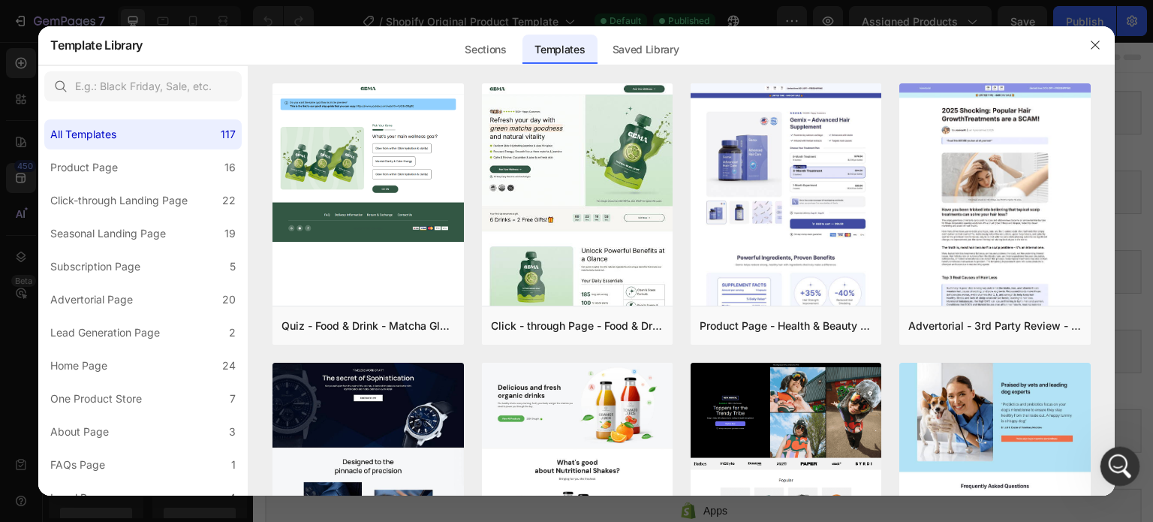
click at [1106, 459] on div "Open Intercom Messenger" at bounding box center [1118, 464] width 50 height 50
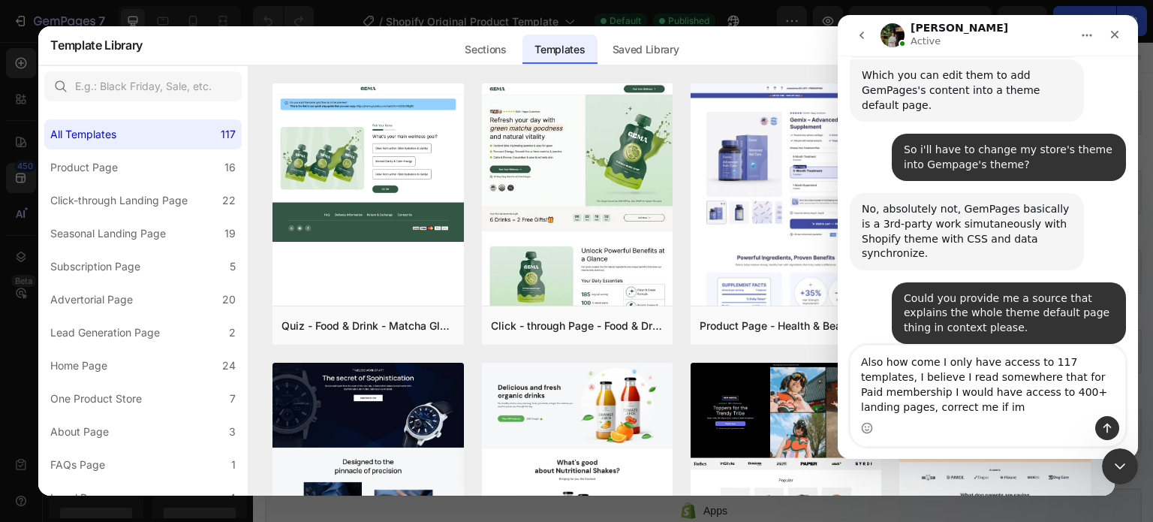
scroll to position [2164, 0]
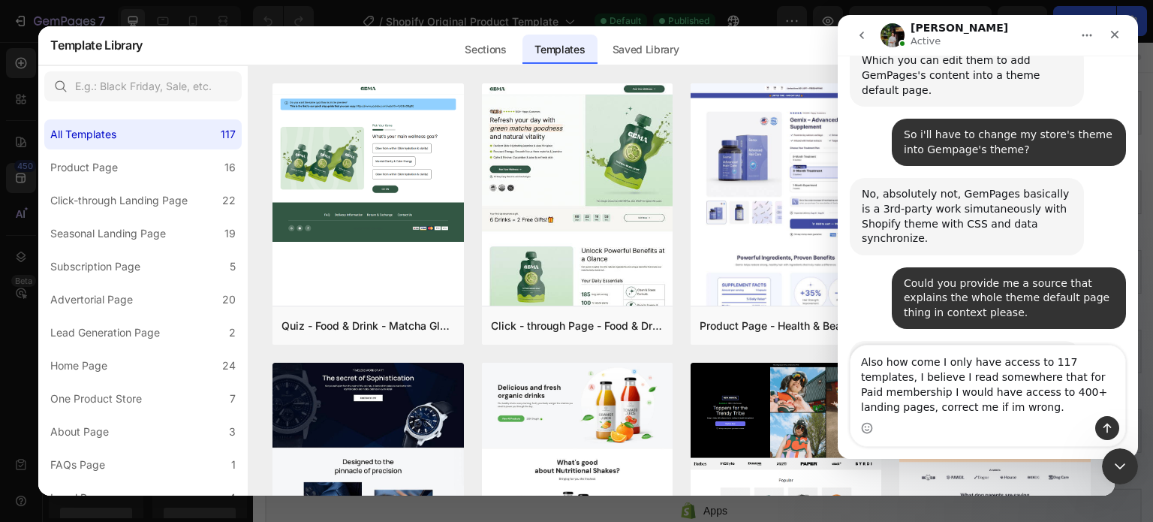
type textarea "Also how come I only have access to 117 templates, I believe I read somewhere t…"
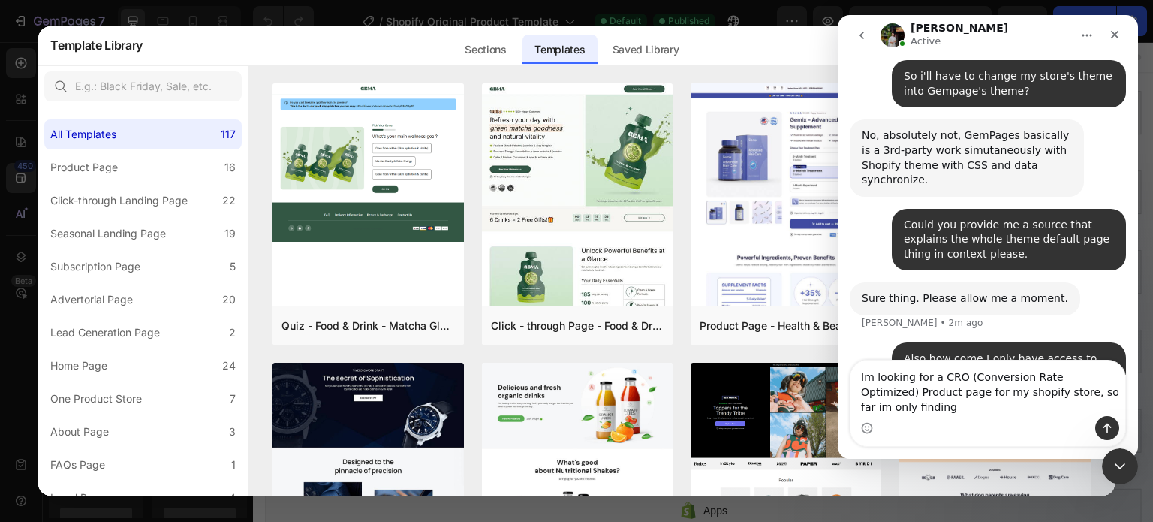
scroll to position [2238, 0]
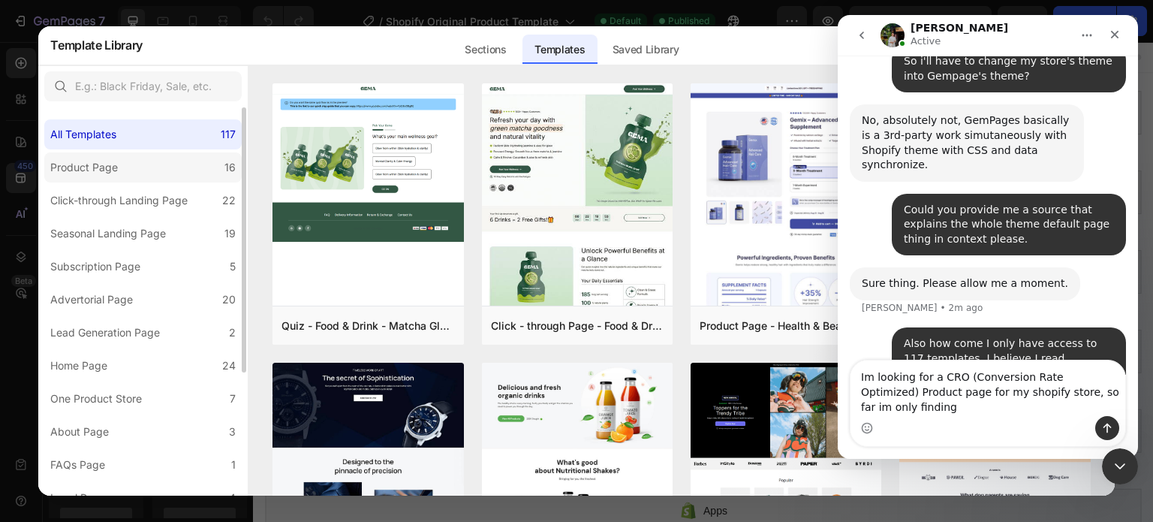
click at [183, 167] on label "Product Page 16" at bounding box center [142, 167] width 197 height 30
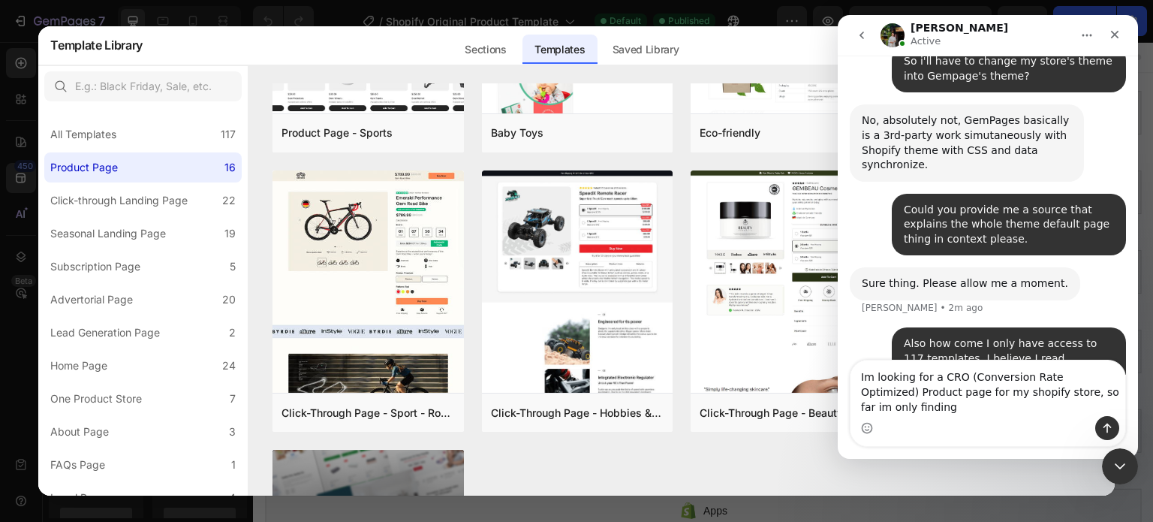
scroll to position [752, 0]
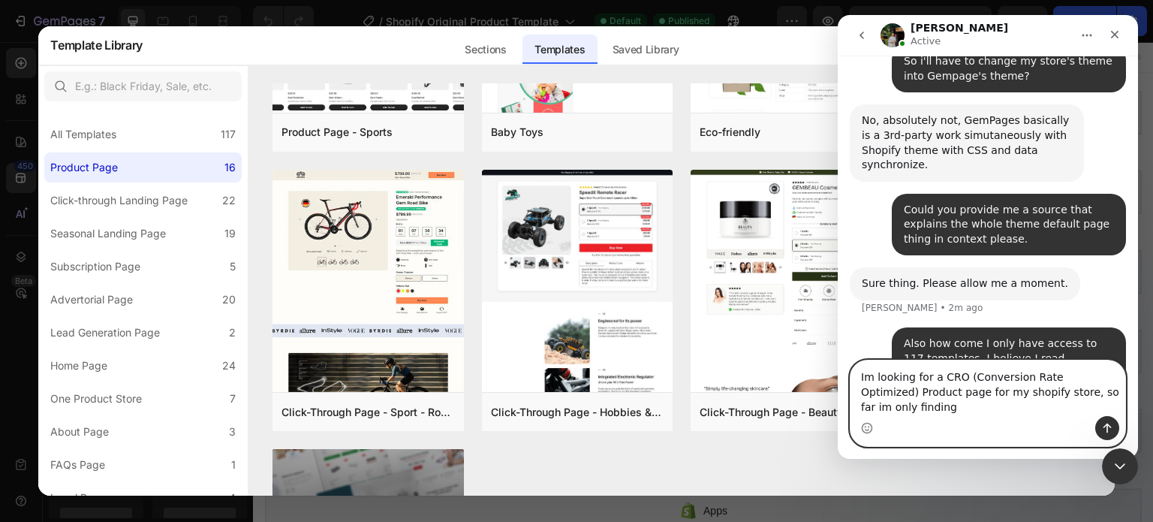
click at [988, 408] on textarea "Im looking for a CRO (Conversion Rate Optimized) Product page for my shopify st…" at bounding box center [988, 388] width 275 height 56
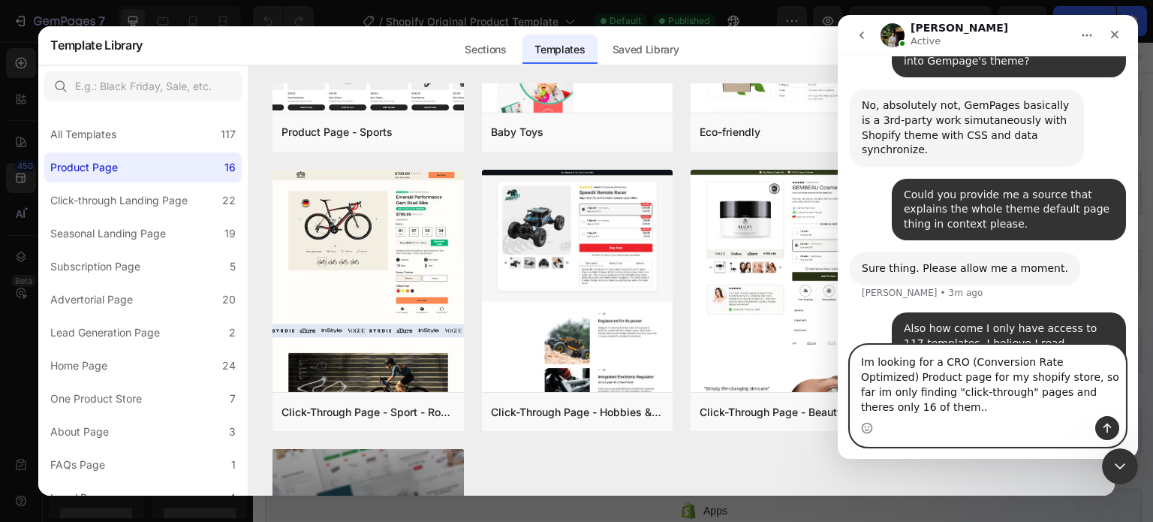
type textarea "Im looking for a CRO (Conversion Rate Optimized) Product page for my shopify st…"
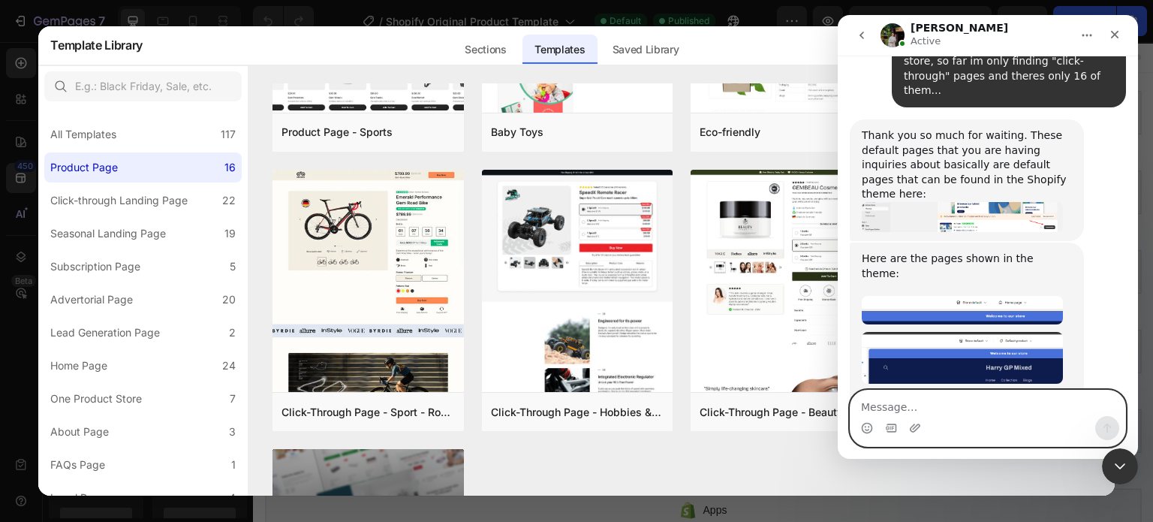
scroll to position [2661, 0]
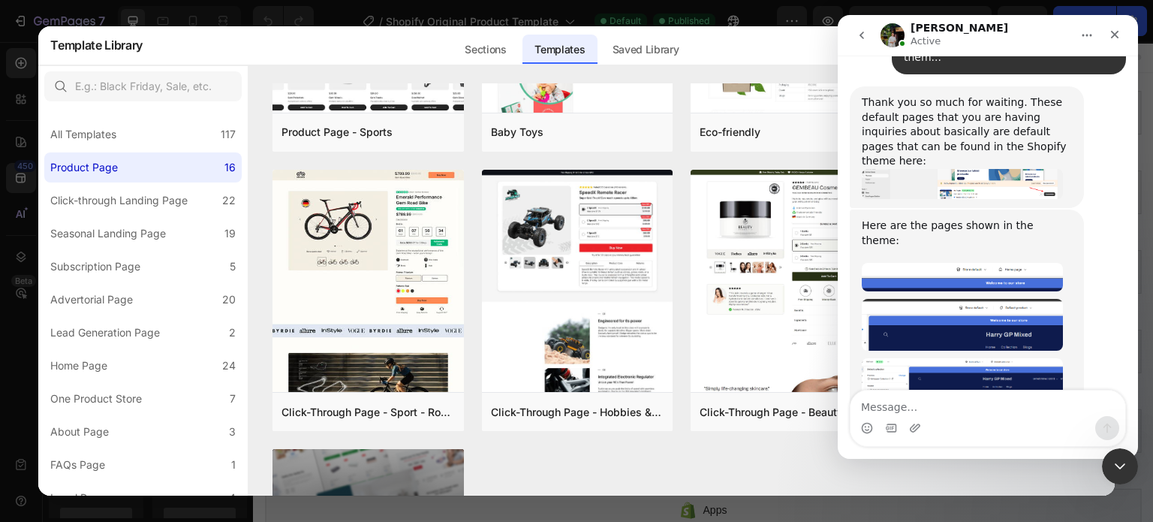
click at [911, 498] on link "[URL][DOMAIN_NAME]" at bounding box center [958, 504] width 117 height 12
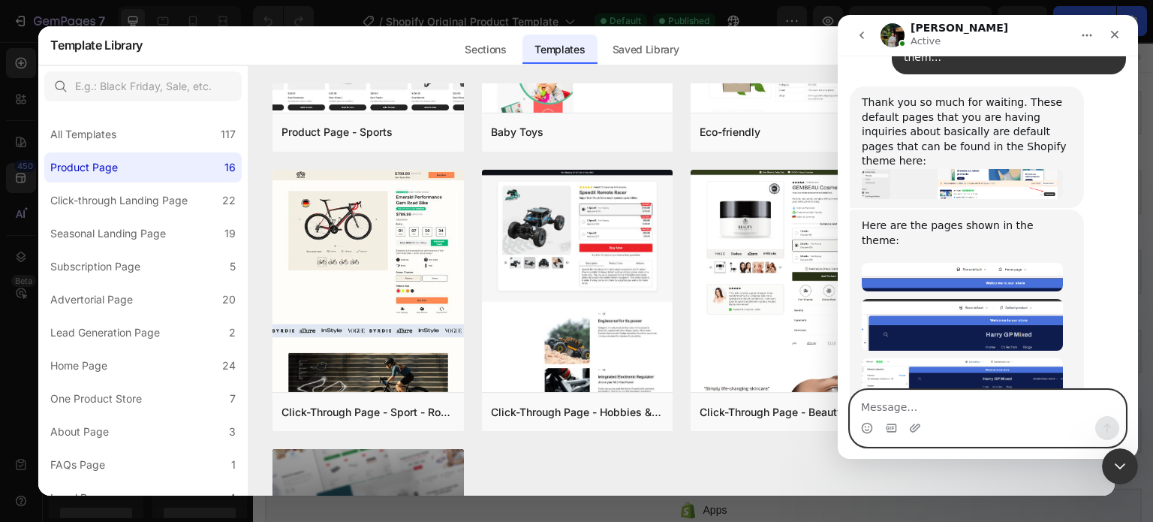
click at [942, 412] on textarea "Message…" at bounding box center [988, 403] width 275 height 26
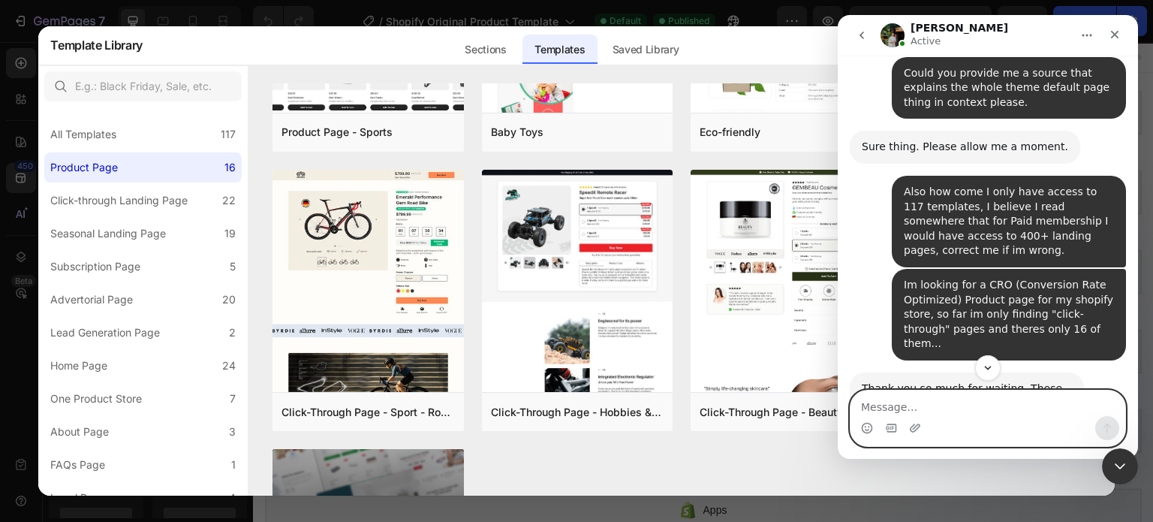
scroll to position [2370, 0]
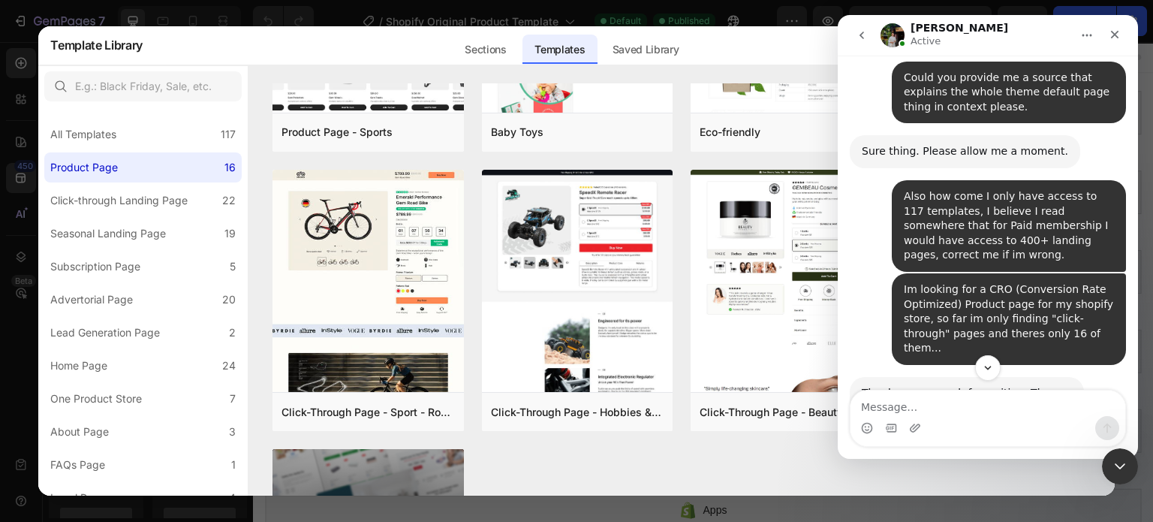
click at [906, 282] on div "Im looking for a CRO (Conversion Rate Optimized) Product page for my shopify st…" at bounding box center [1009, 319] width 210 height 74
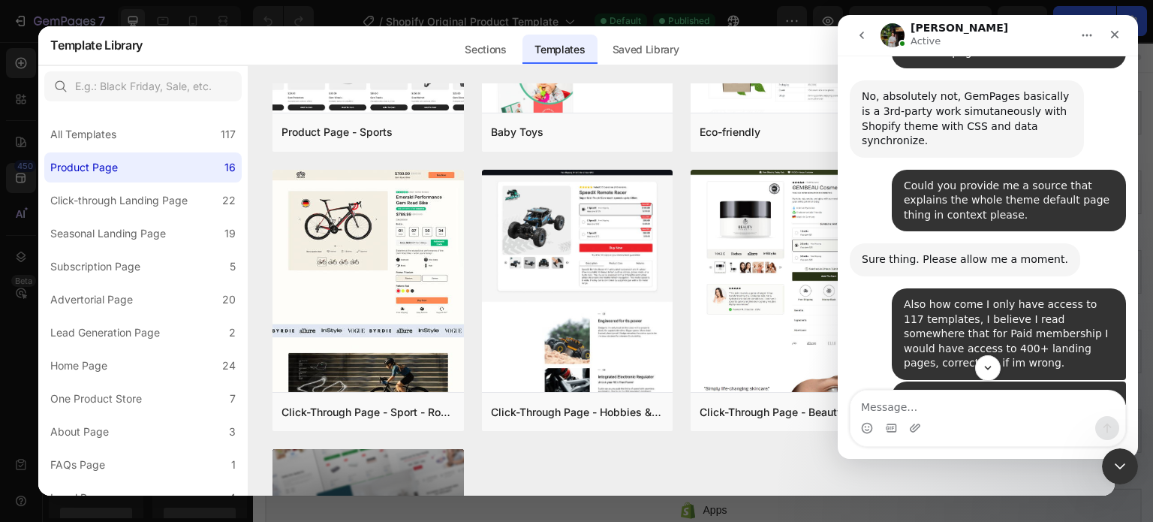
scroll to position [2661, 0]
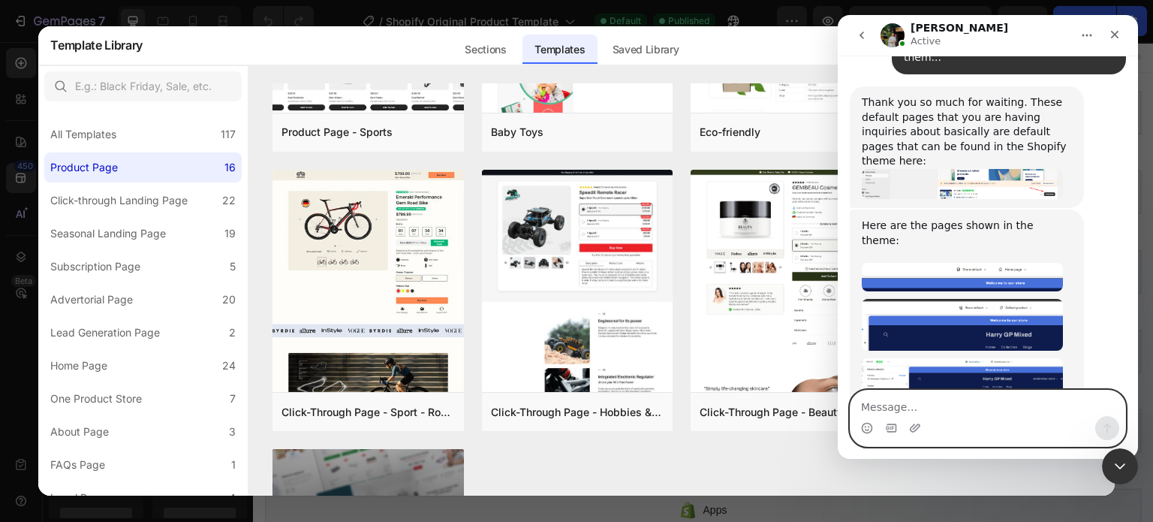
click at [921, 401] on textarea "Message…" at bounding box center [988, 403] width 275 height 26
type textarea "hmm"
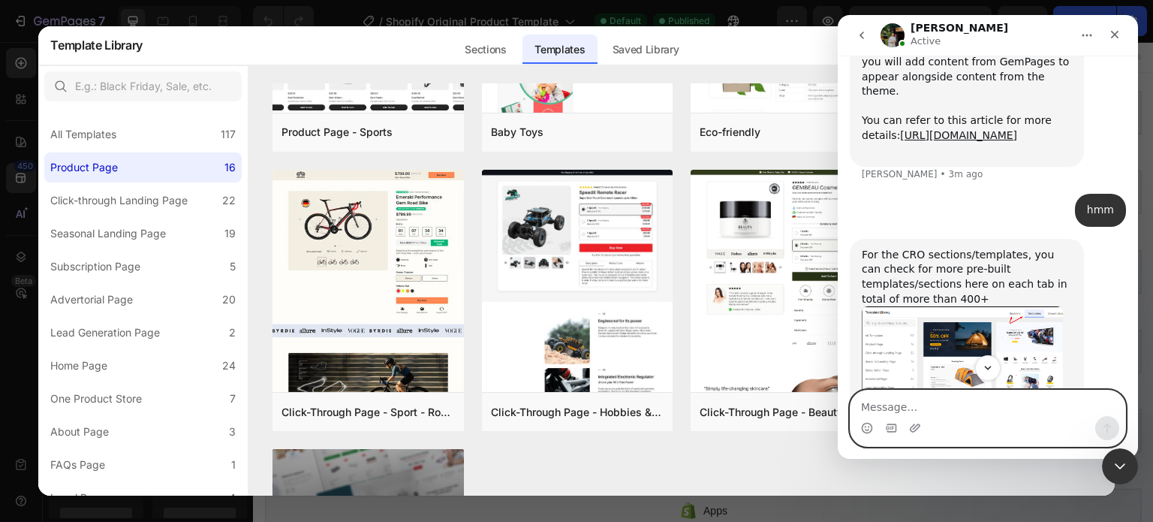
scroll to position [3073, 0]
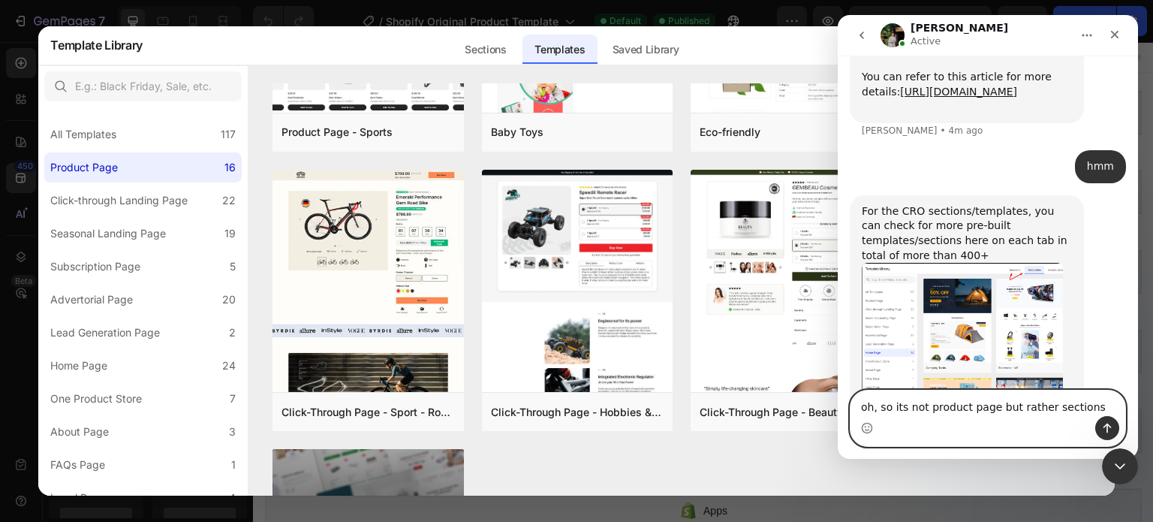
type textarea "oh, so its not product page but rather sections?"
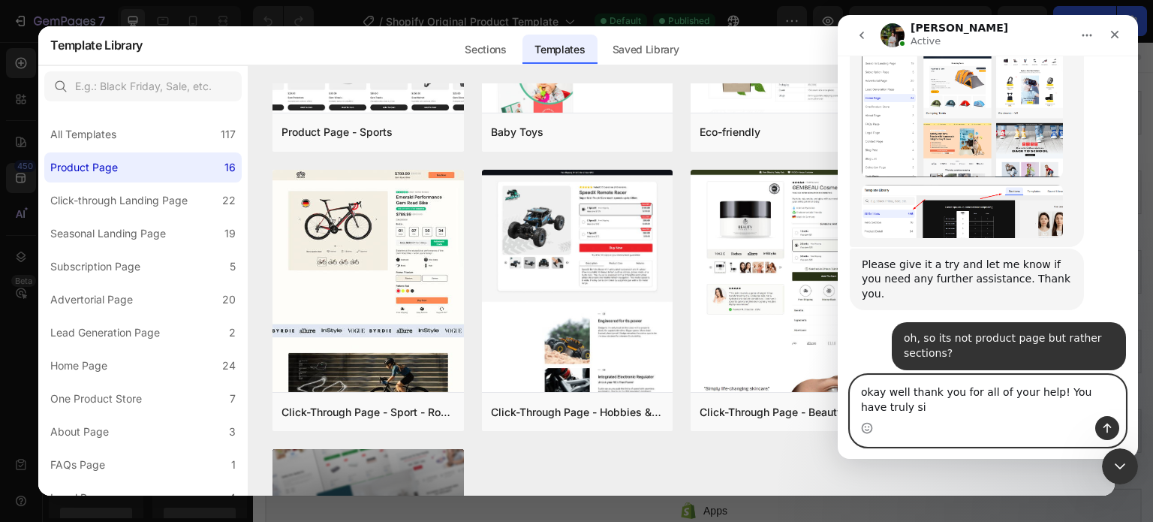
scroll to position [3342, 0]
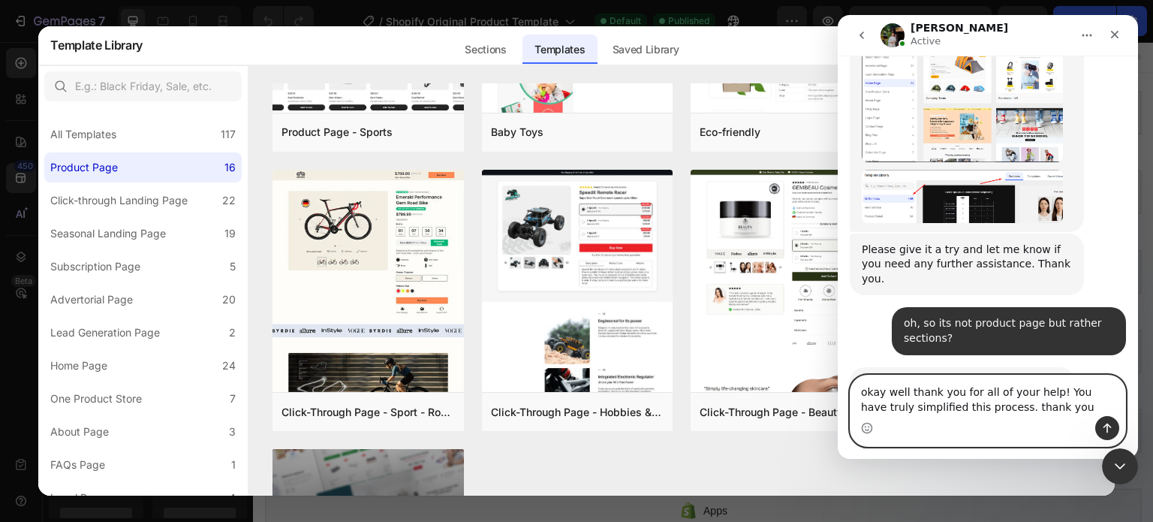
type textarea "okay well thank you for all of your help! You have truly simplified this proces…"
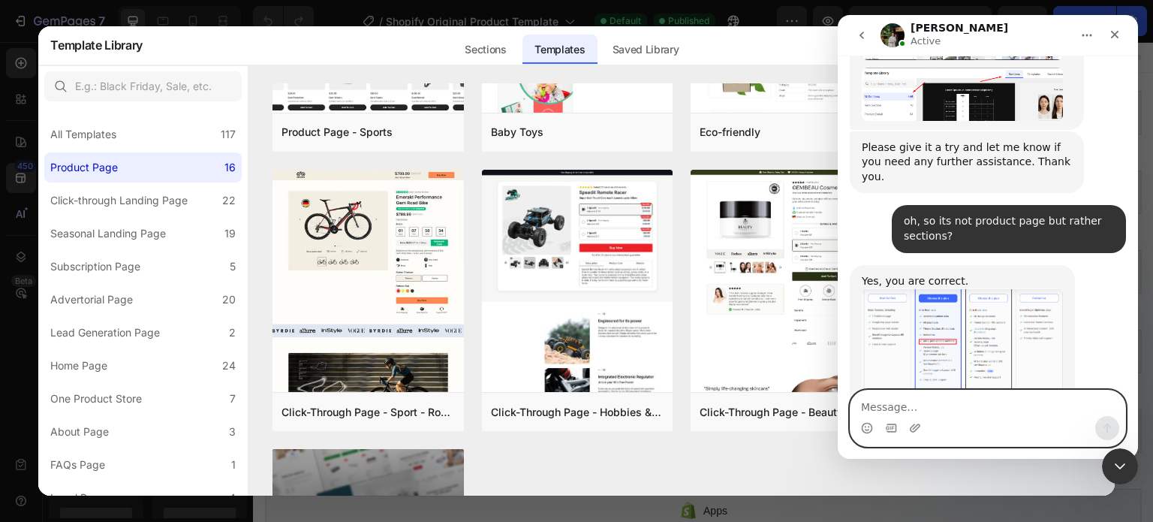
scroll to position [3475, 0]
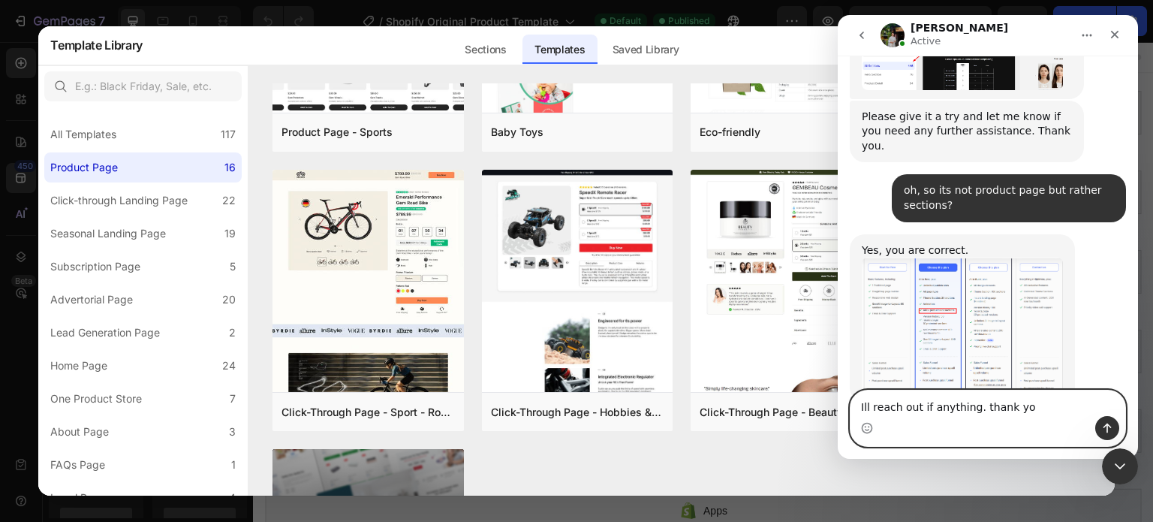
type textarea "Ill reach out if anything. thank you"
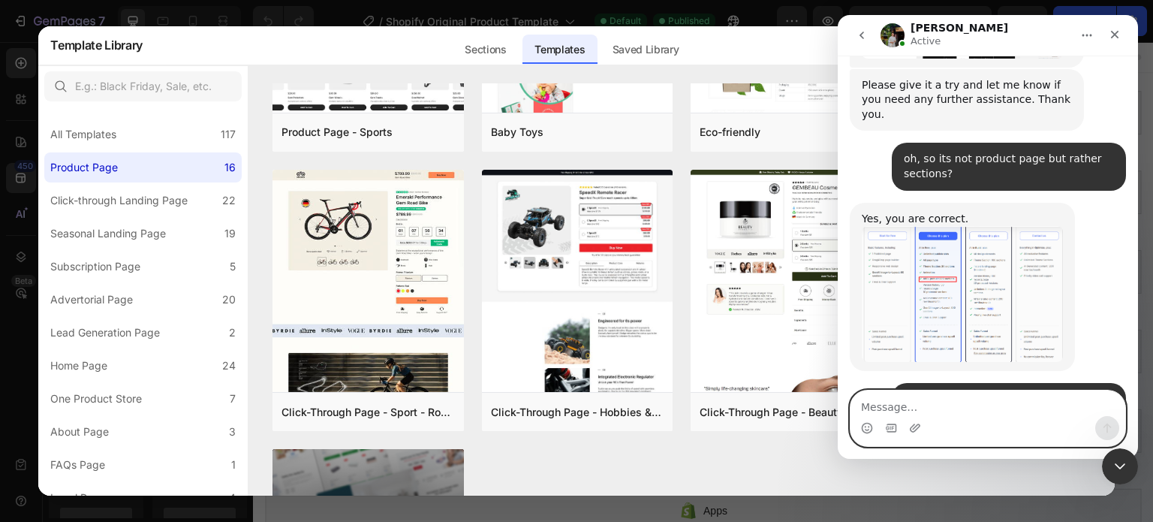
scroll to position [3520, 0]
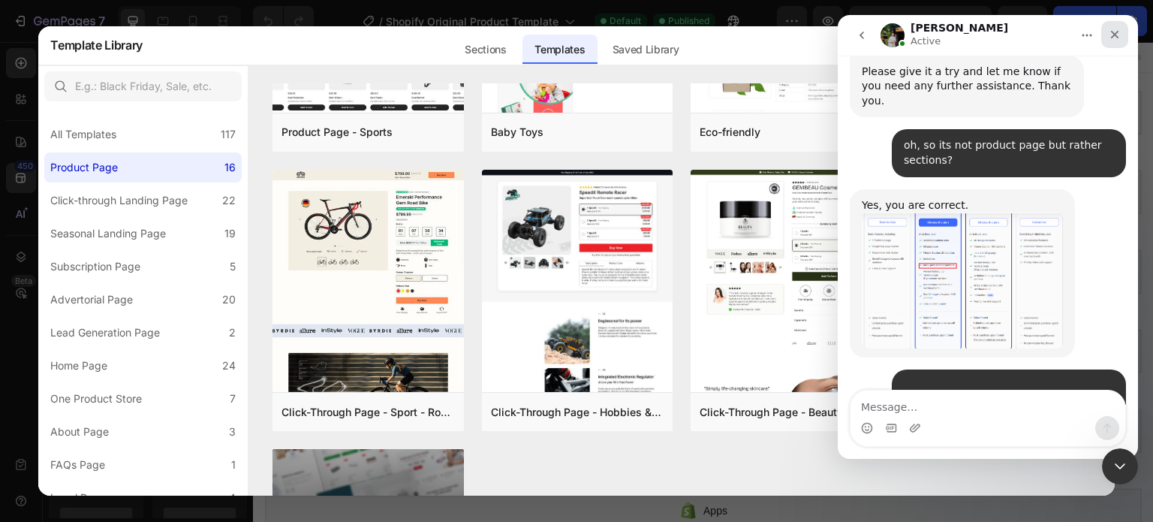
click at [1120, 39] on icon "Close" at bounding box center [1115, 35] width 12 height 12
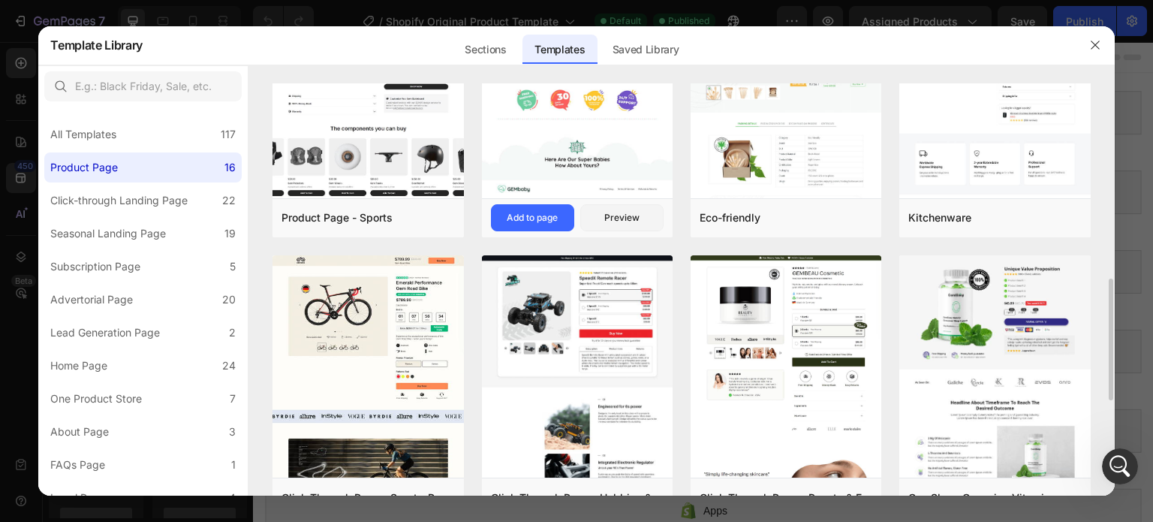
scroll to position [665, 0]
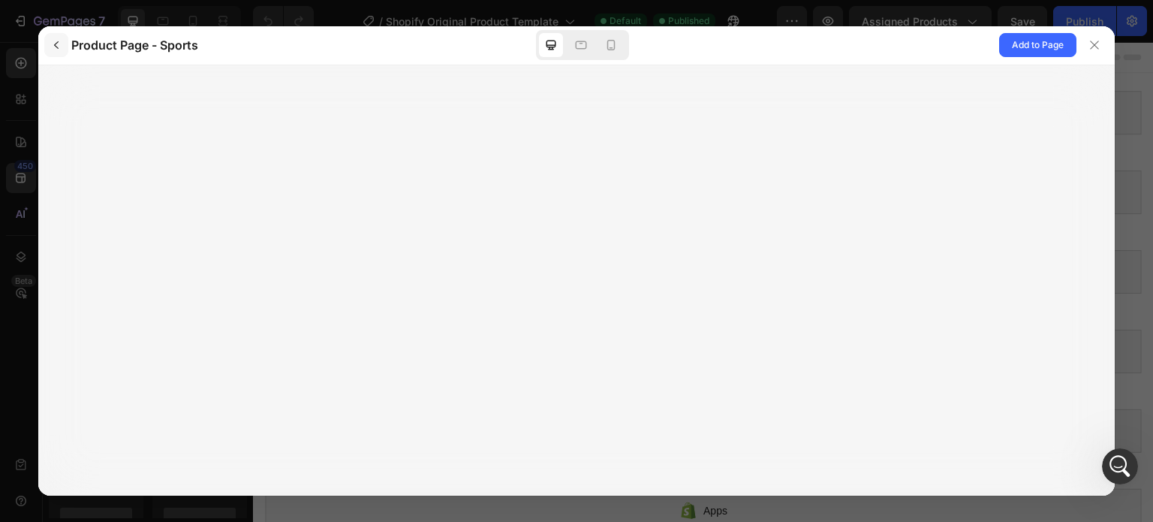
click at [60, 35] on button "button" at bounding box center [56, 45] width 24 height 24
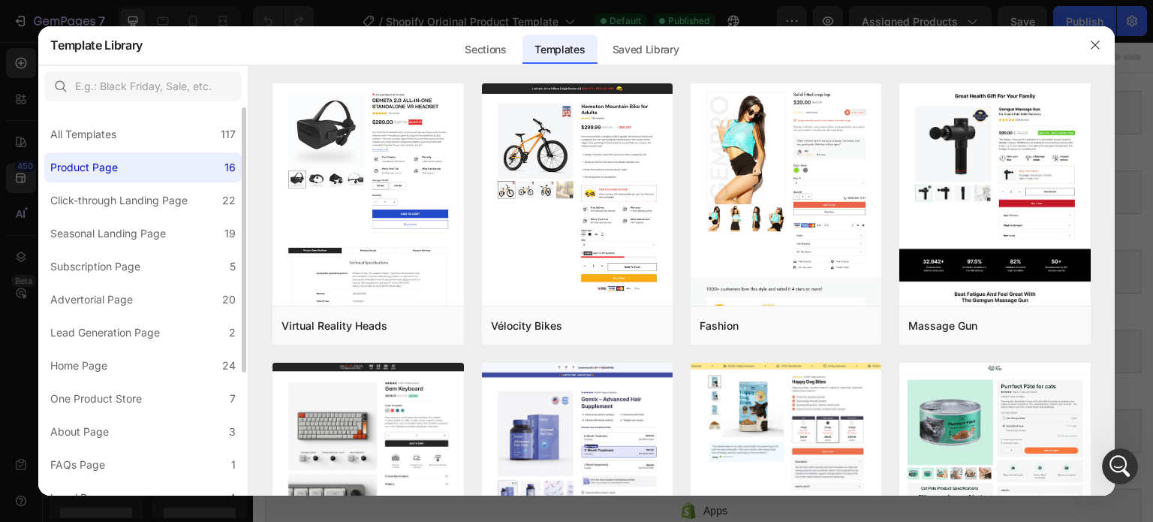
click at [132, 179] on label "Product Page 16" at bounding box center [142, 167] width 197 height 30
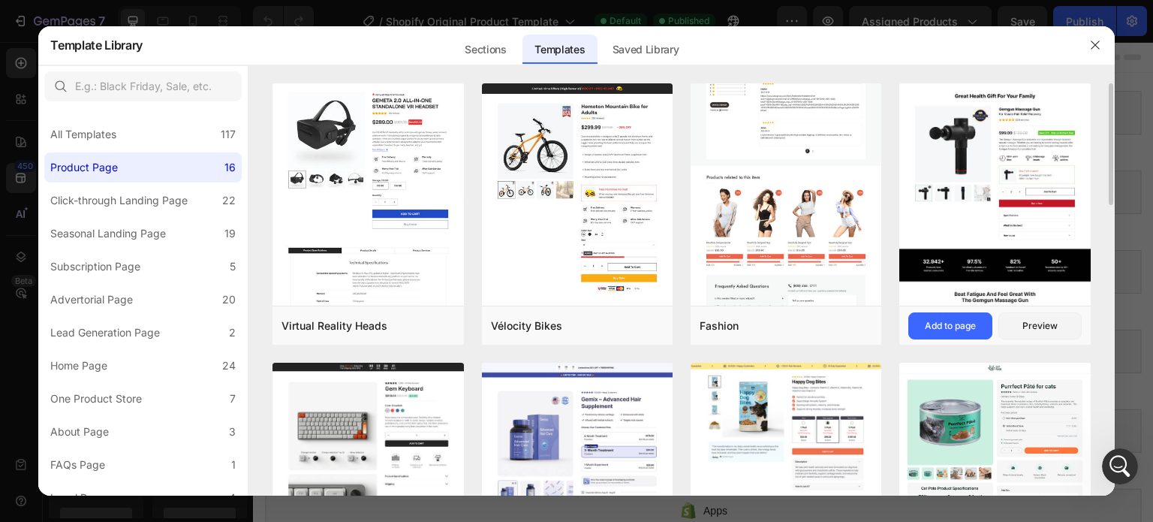
scroll to position [3728, 0]
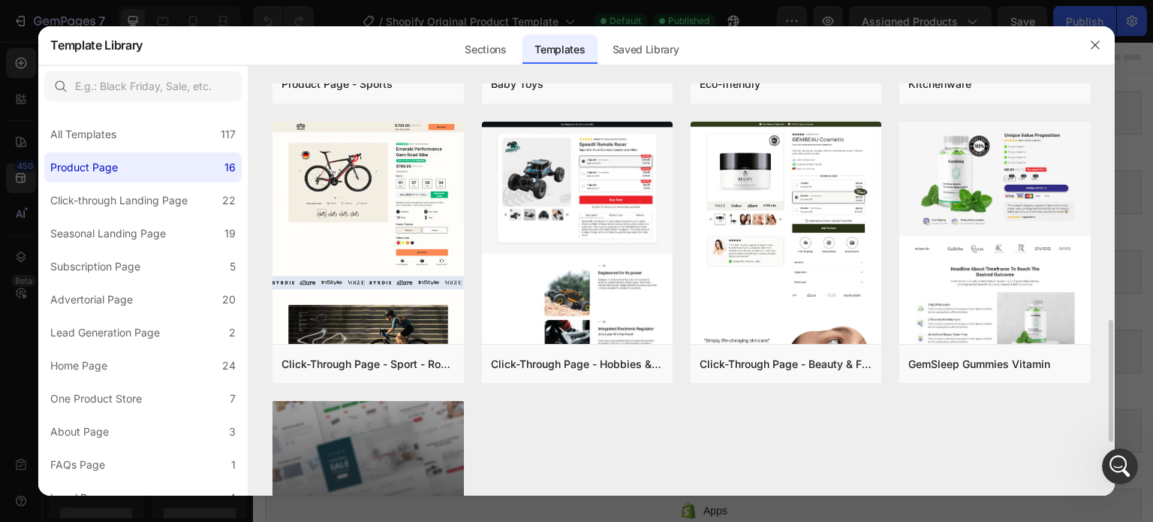
scroll to position [984, 0]
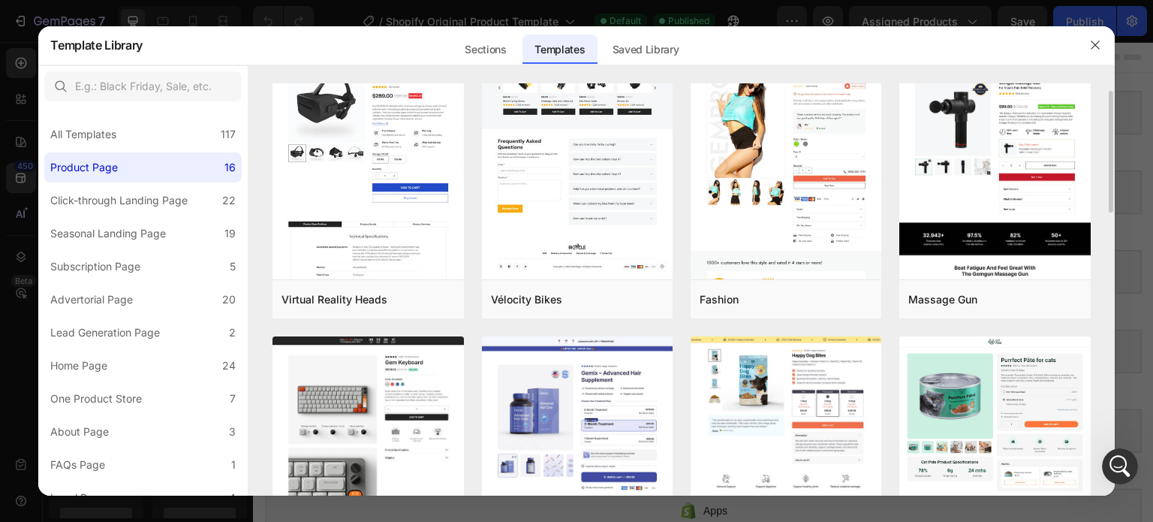
scroll to position [0, 0]
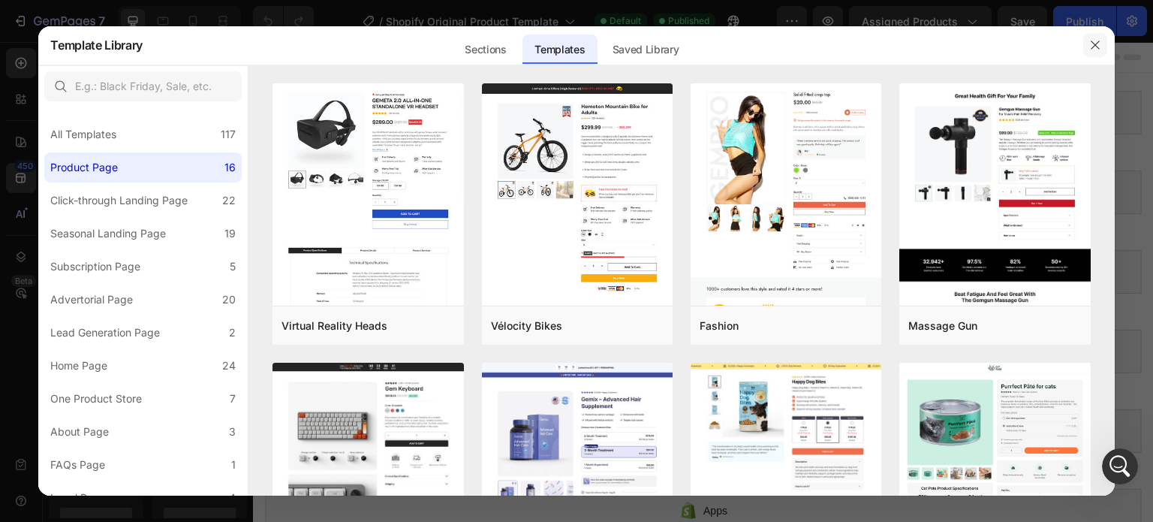
click at [1093, 41] on icon "button" at bounding box center [1096, 45] width 12 height 12
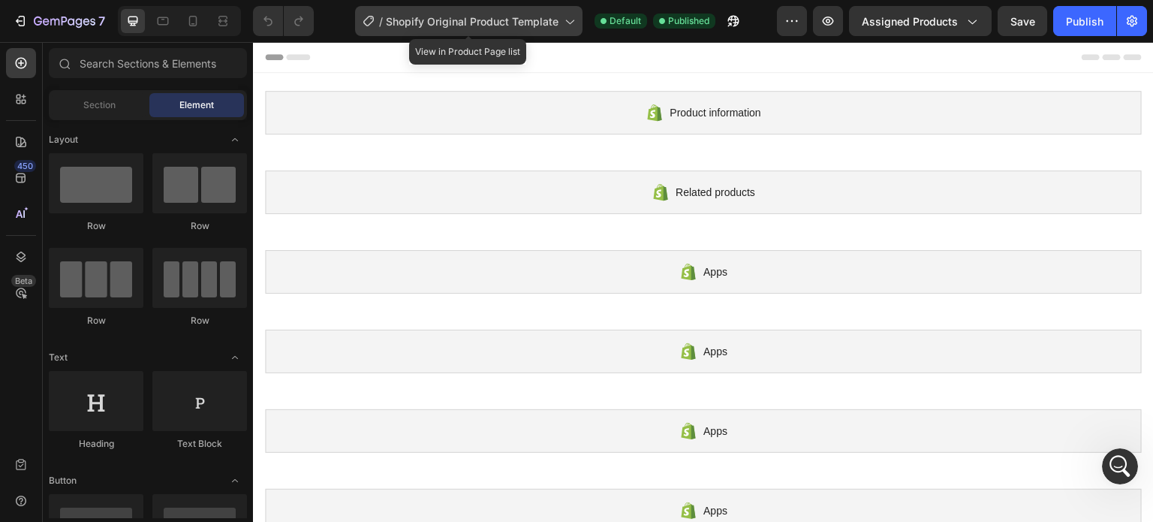
click at [517, 26] on span "Shopify Original Product Template" at bounding box center [472, 22] width 173 height 16
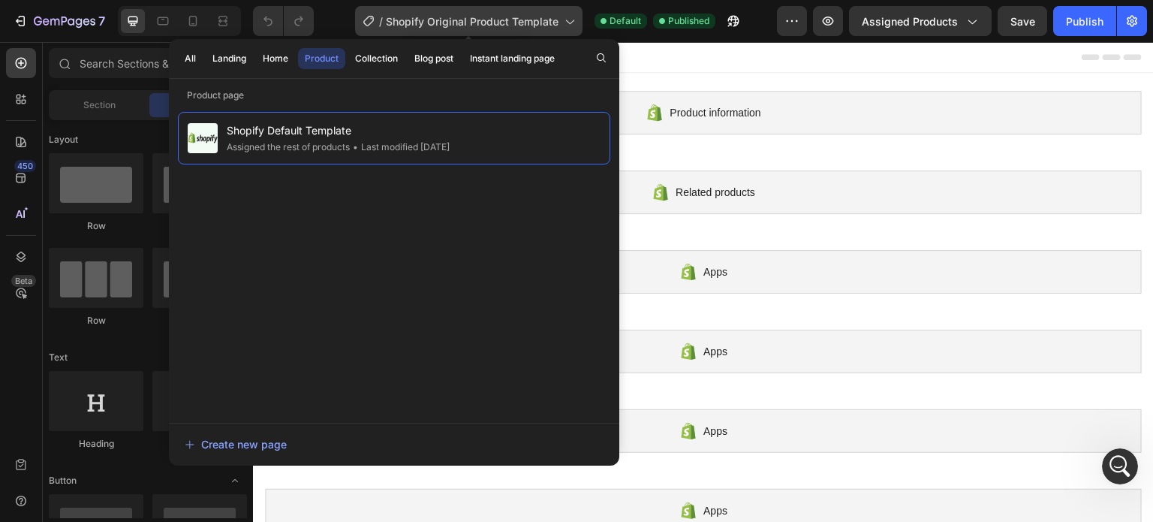
click at [517, 26] on span "Shopify Original Product Template" at bounding box center [472, 22] width 173 height 16
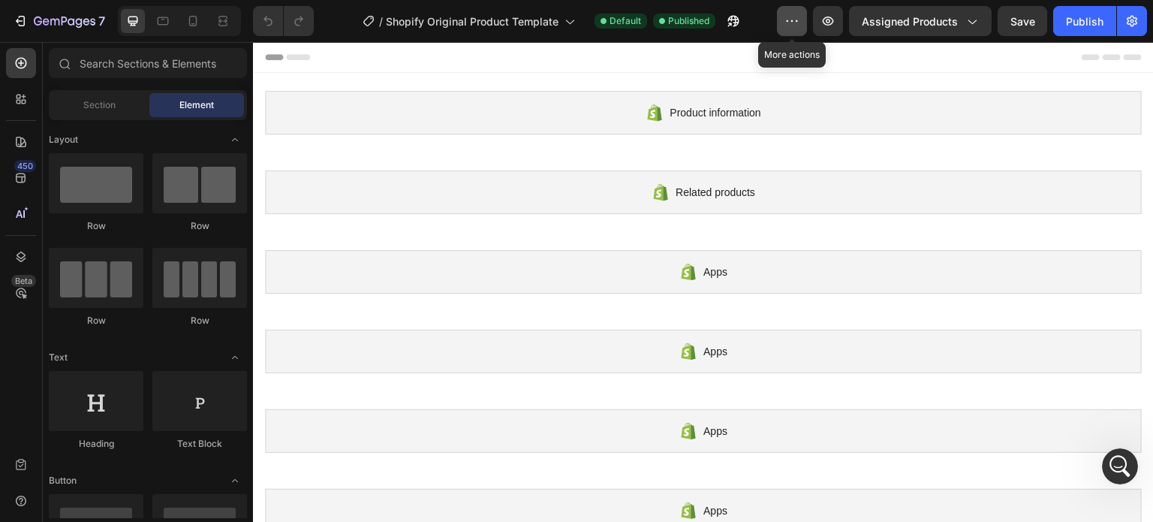
click at [798, 29] on button "button" at bounding box center [792, 21] width 30 height 30
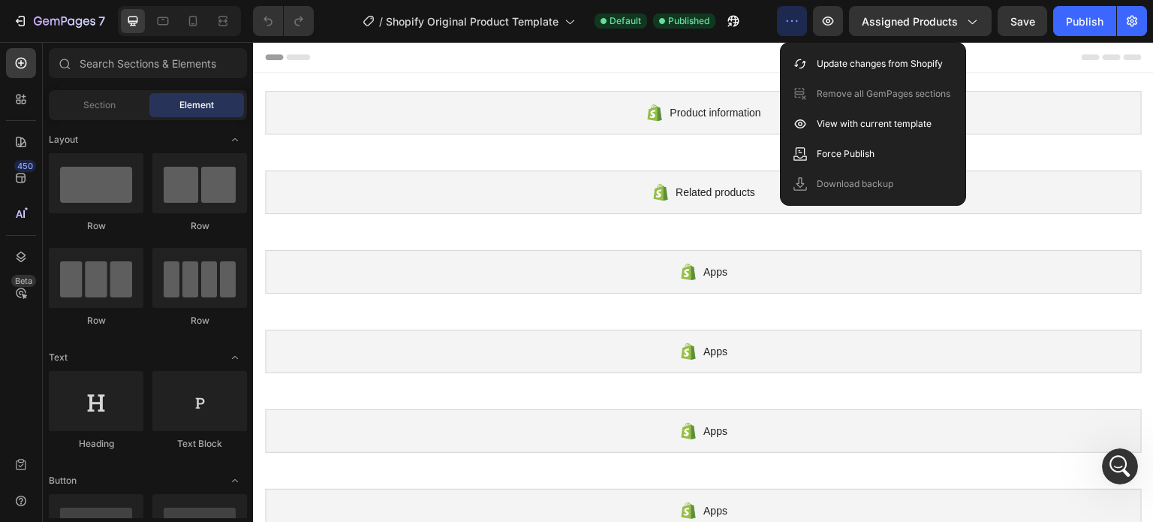
click at [363, 59] on div at bounding box center [703, 57] width 877 height 30
click at [178, 26] on div at bounding box center [179, 21] width 123 height 30
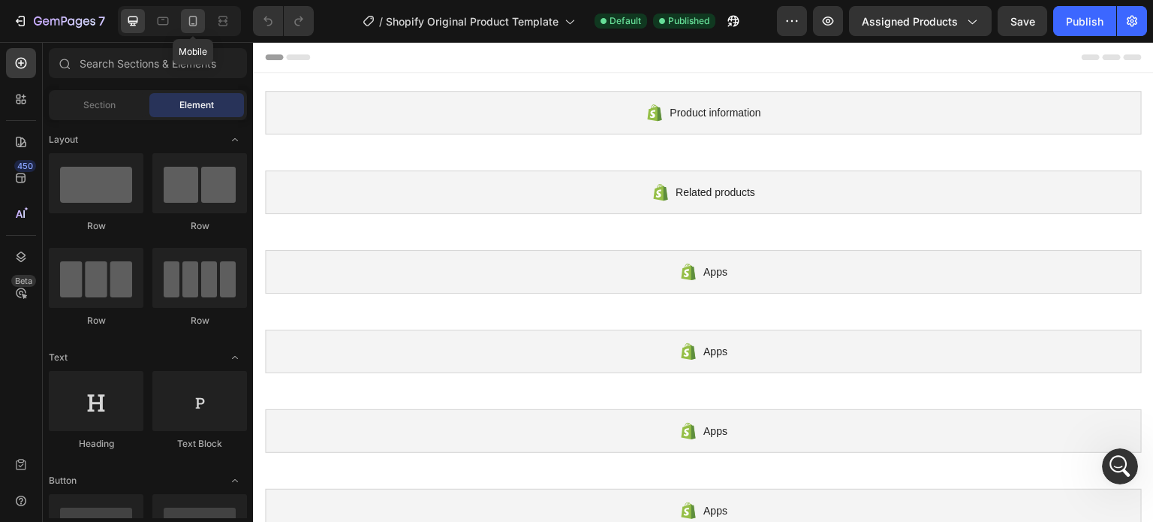
click at [195, 26] on icon at bounding box center [193, 21] width 8 height 11
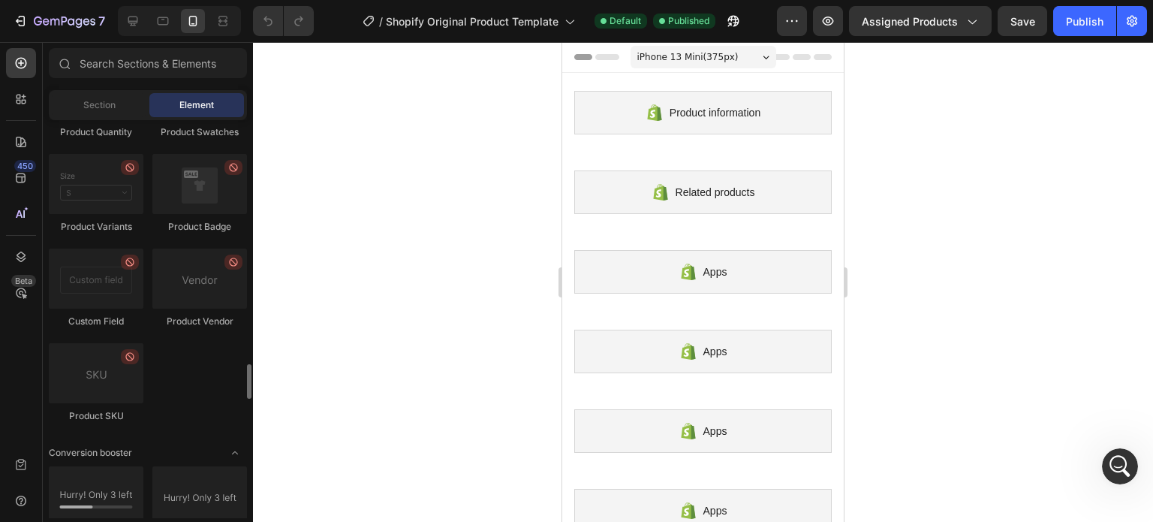
scroll to position [2769, 0]
click at [17, 84] on div at bounding box center [21, 99] width 30 height 30
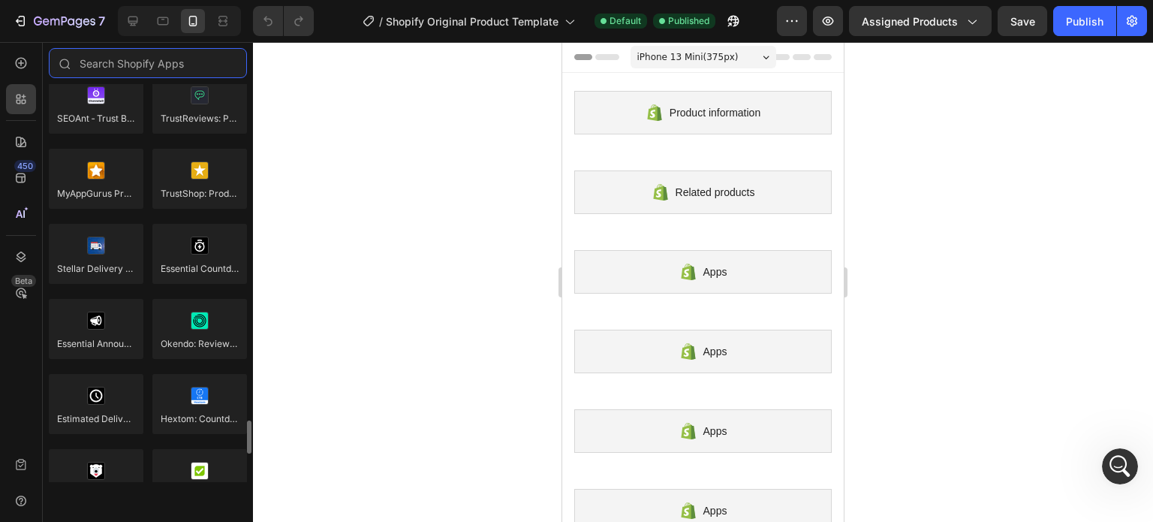
scroll to position [4073, 0]
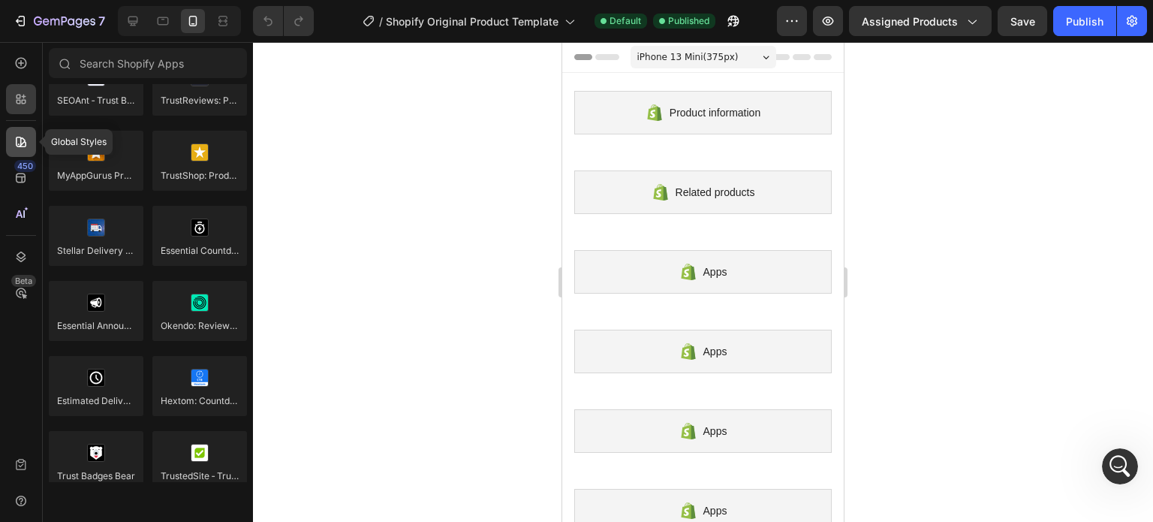
click at [23, 141] on icon at bounding box center [21, 141] width 15 height 15
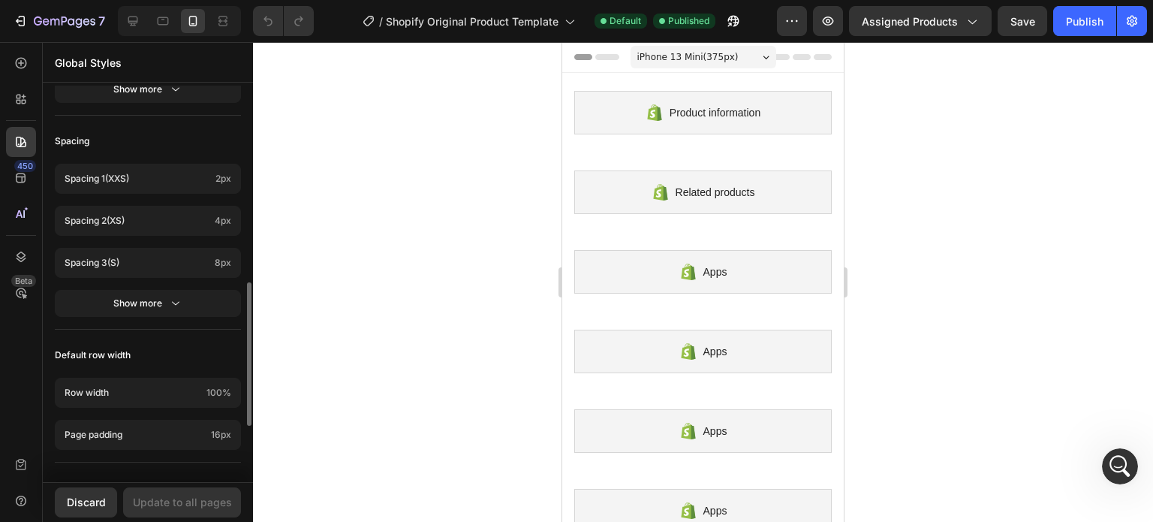
scroll to position [702, 0]
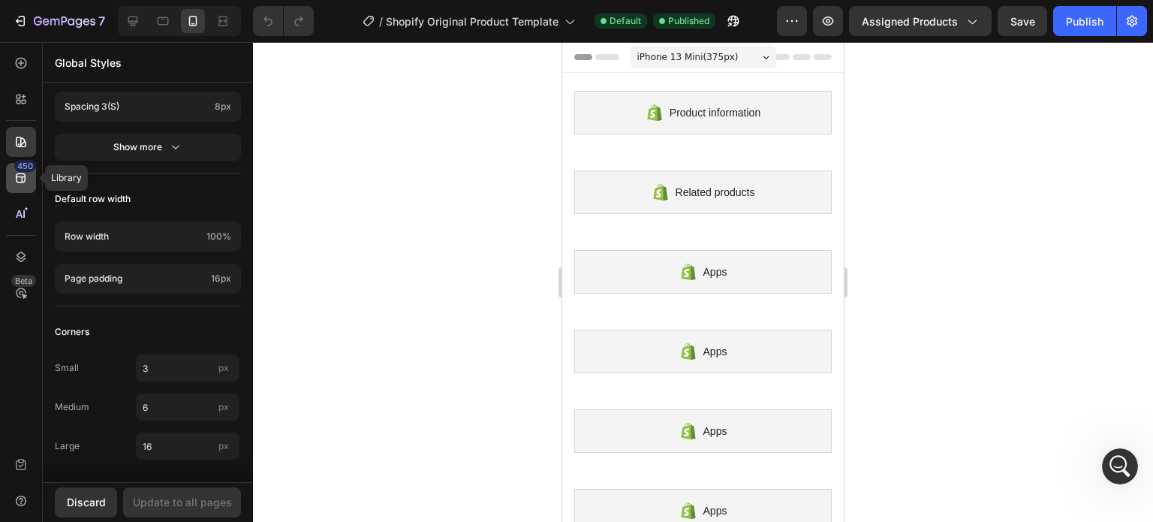
click at [27, 171] on div "450" at bounding box center [25, 166] width 22 height 12
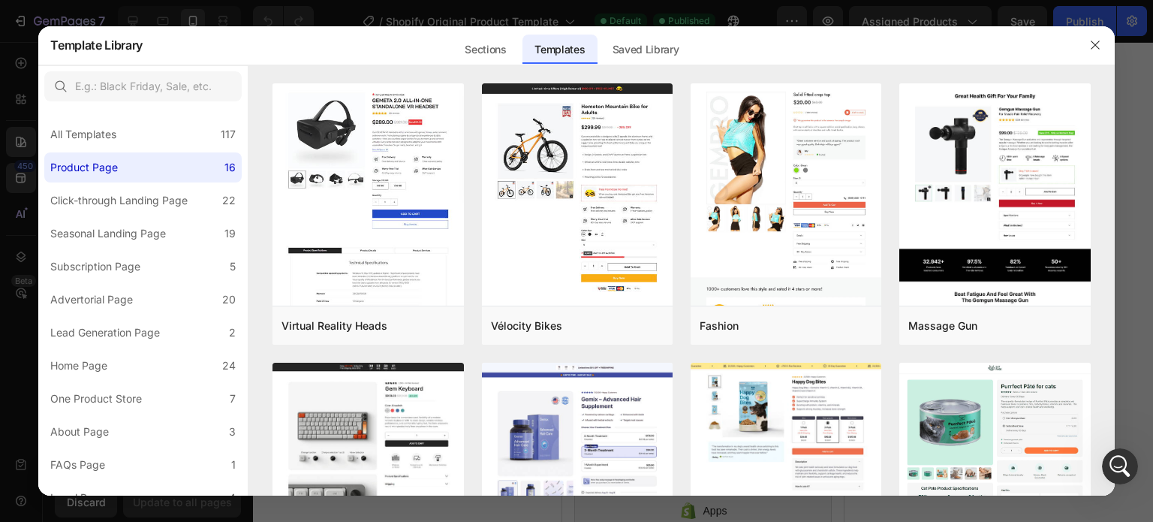
click at [27, 175] on div at bounding box center [576, 261] width 1153 height 522
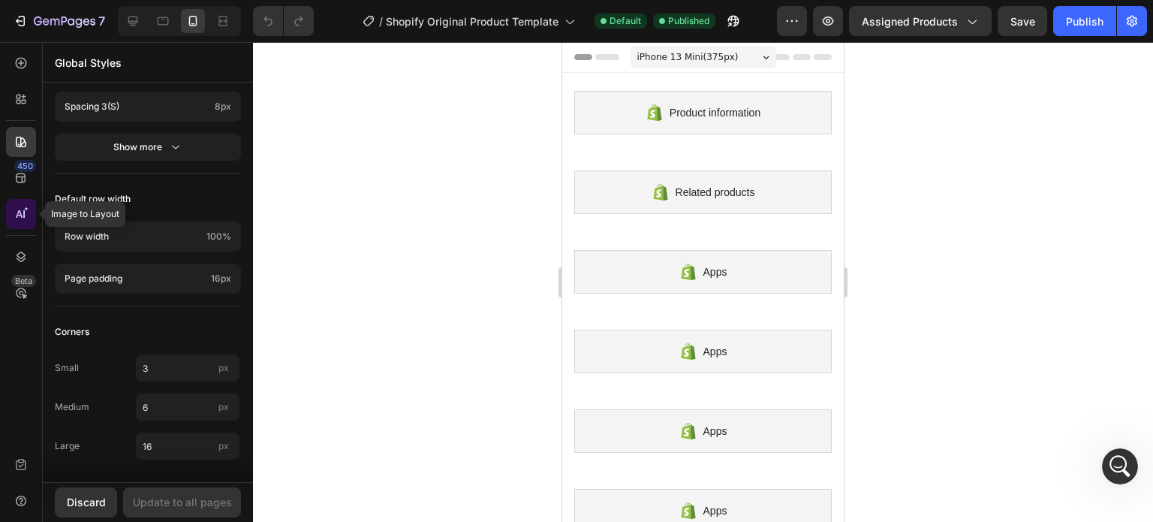
click at [29, 213] on div at bounding box center [21, 214] width 30 height 30
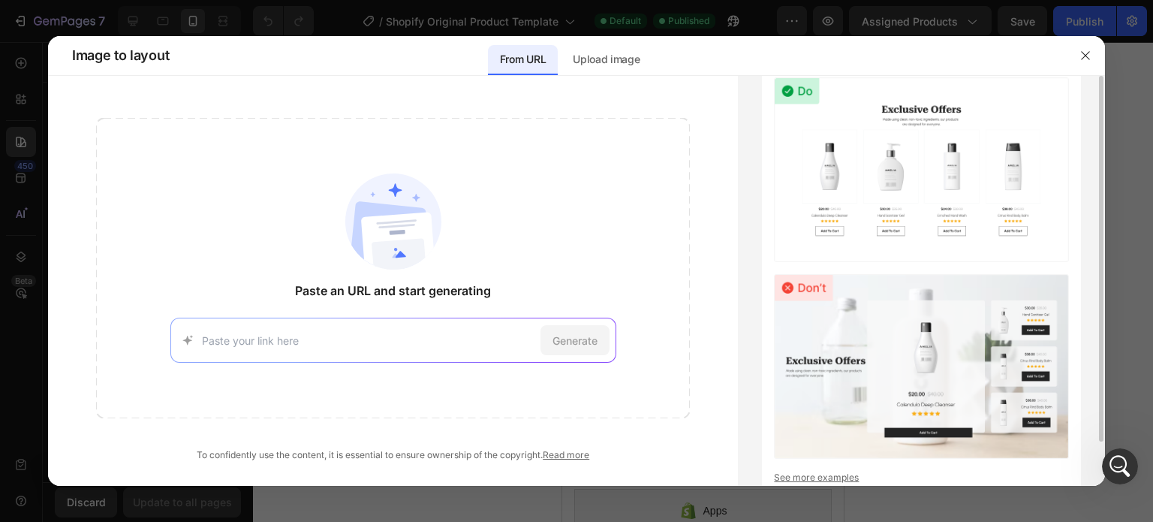
click at [784, 356] on img at bounding box center [921, 366] width 295 height 185
click at [595, 66] on p "Upload image" at bounding box center [606, 59] width 67 height 18
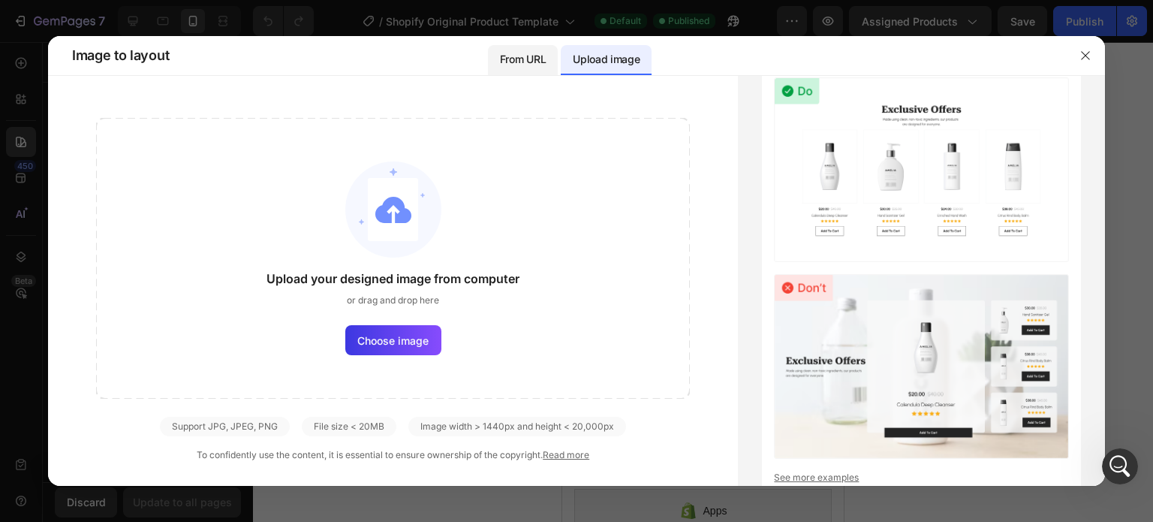
click at [541, 65] on p "From URL" at bounding box center [523, 59] width 46 height 18
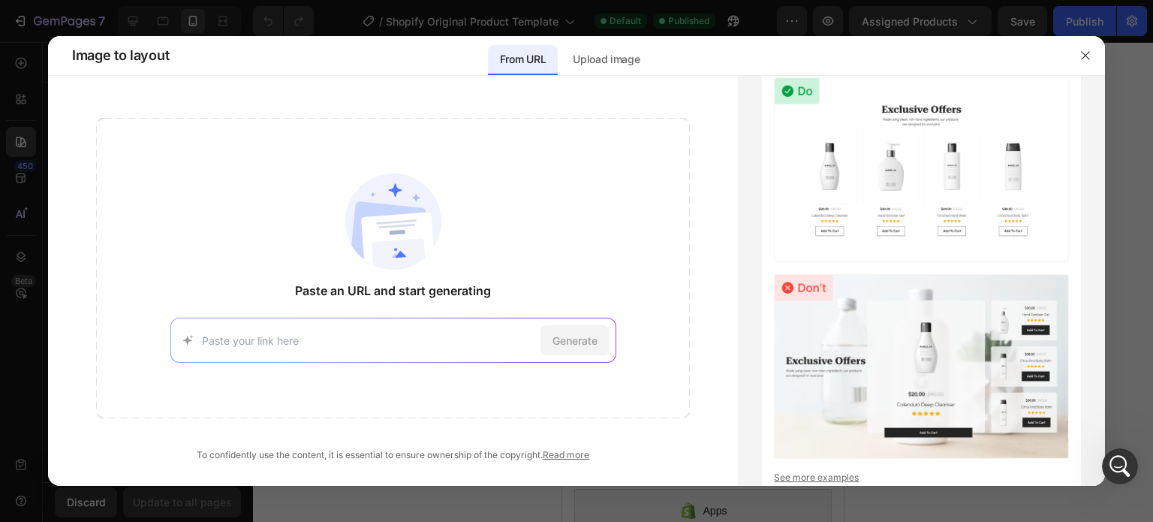
click at [315, 345] on input at bounding box center [368, 341] width 333 height 16
paste input "https://wrappedwisheswoo.com/products/to-my-soulmate-one-thing-in-life-forever-…"
type input "https://wrappedwisheswoo.com/products/to-my-soulmate-one-thing-in-life-forever-…"
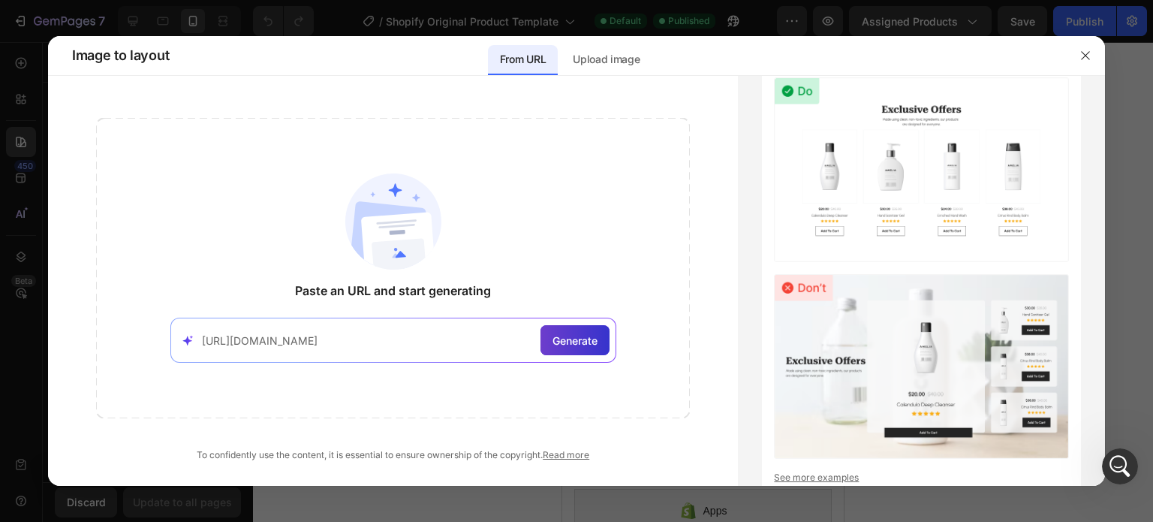
click at [556, 343] on span "Generate" at bounding box center [575, 341] width 45 height 16
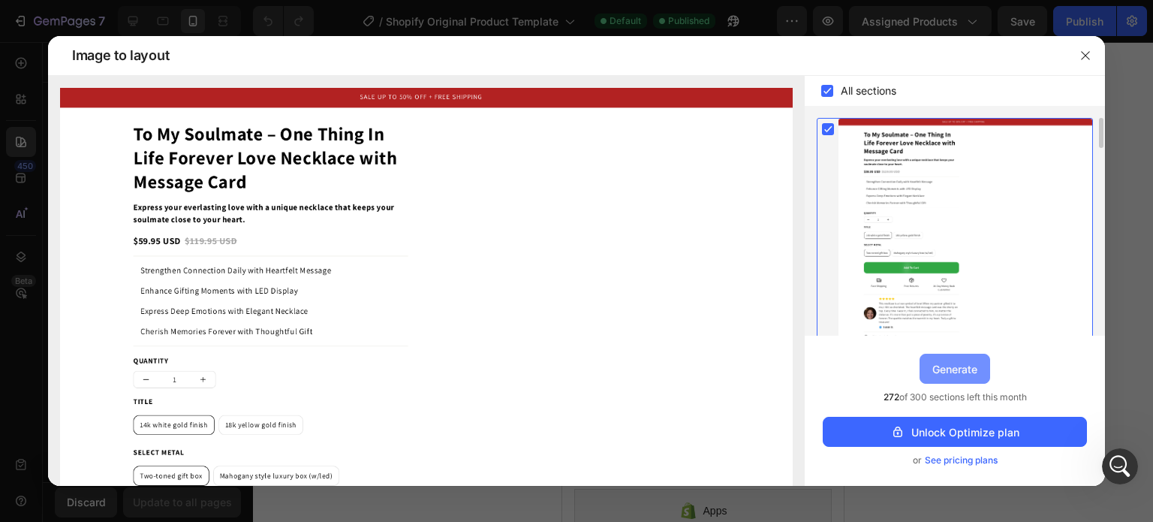
click at [971, 366] on div "Generate" at bounding box center [955, 369] width 45 height 16
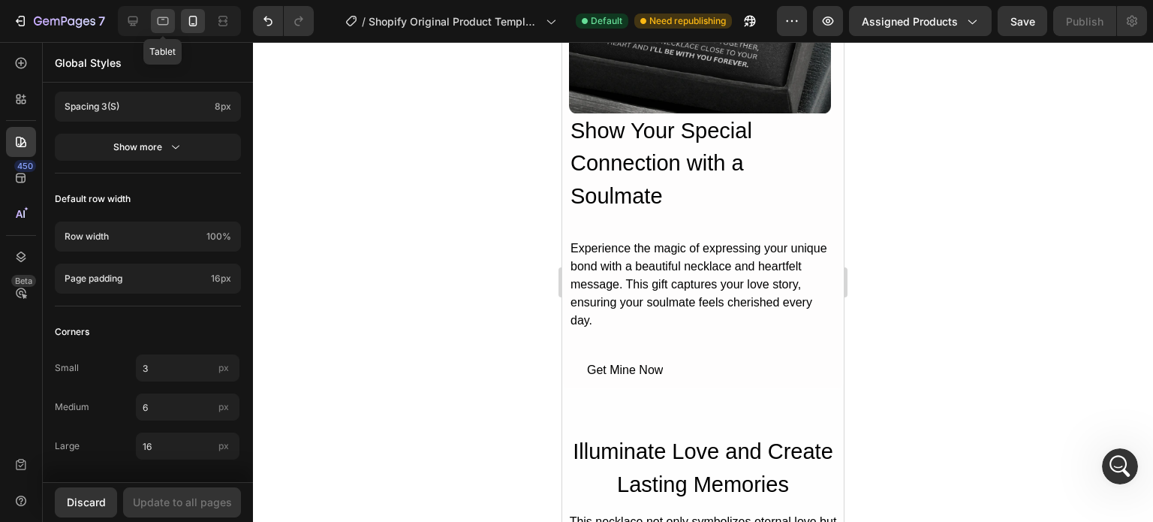
click at [163, 23] on icon at bounding box center [162, 21] width 15 height 15
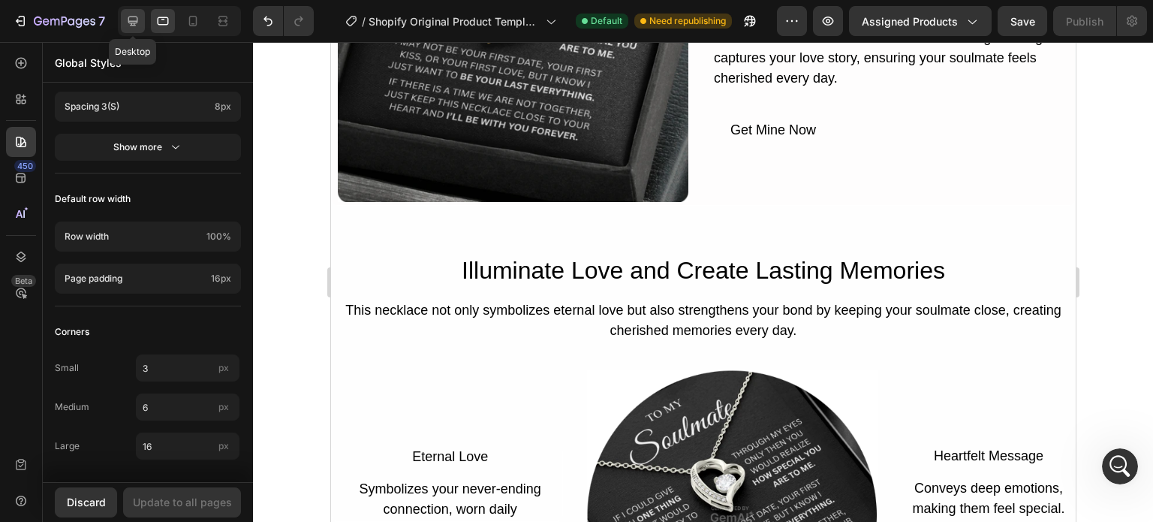
drag, startPoint x: 131, startPoint y: 26, endPoint x: 241, endPoint y: 125, distance: 148.3
click at [131, 26] on icon at bounding box center [133, 22] width 10 height 10
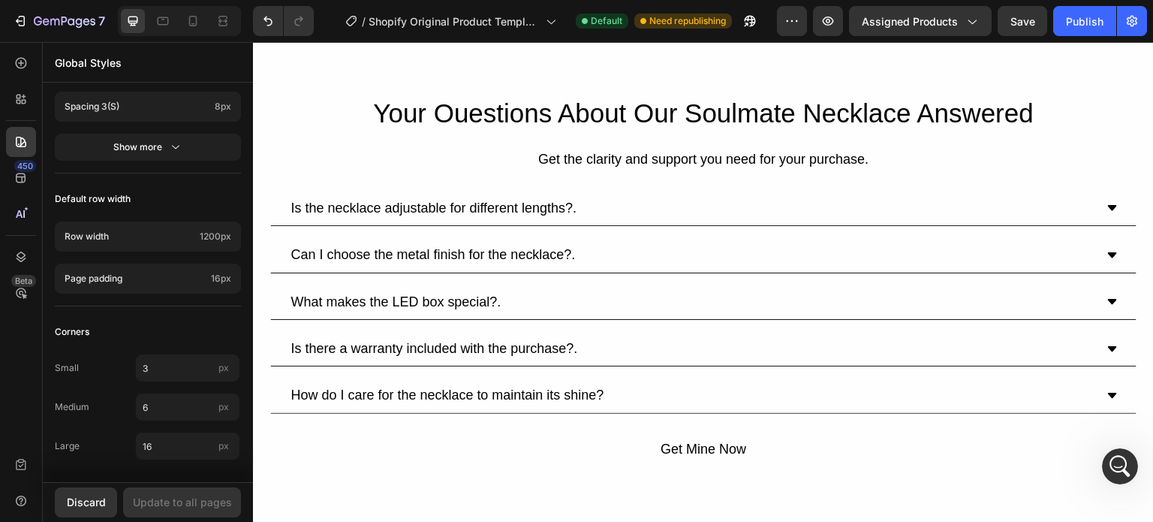
scroll to position [4003, 0]
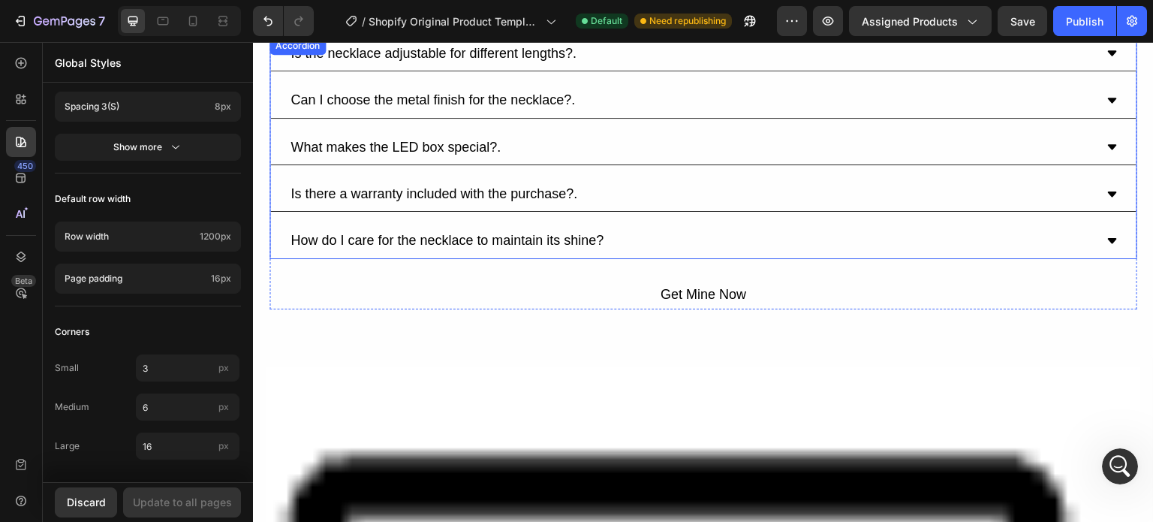
click at [631, 240] on div "How do I care for the necklace to maintain its shine?" at bounding box center [691, 241] width 807 height 22
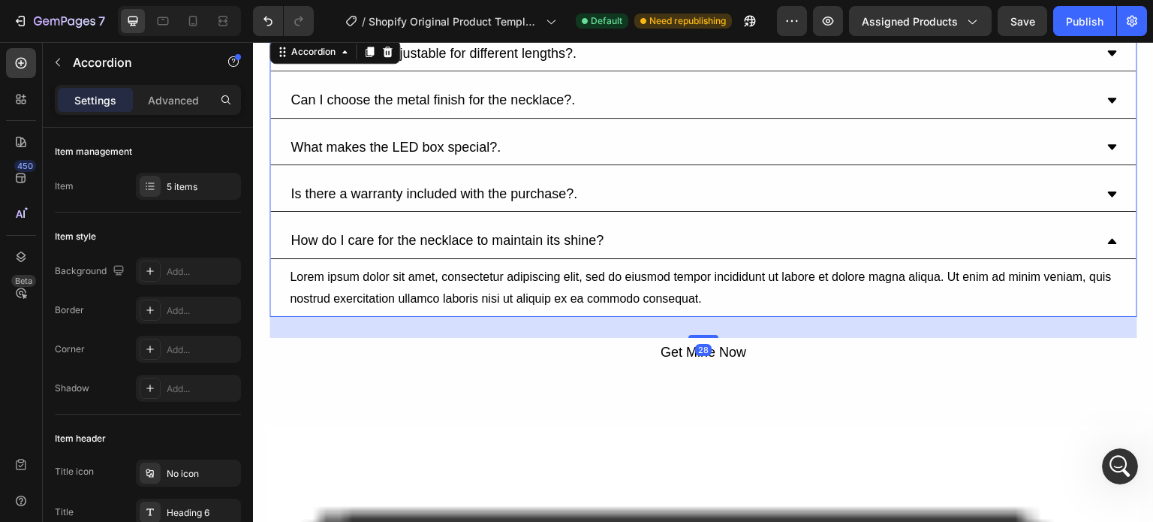
click at [630, 240] on div "How do I care for the necklace to maintain its shine?" at bounding box center [691, 241] width 807 height 22
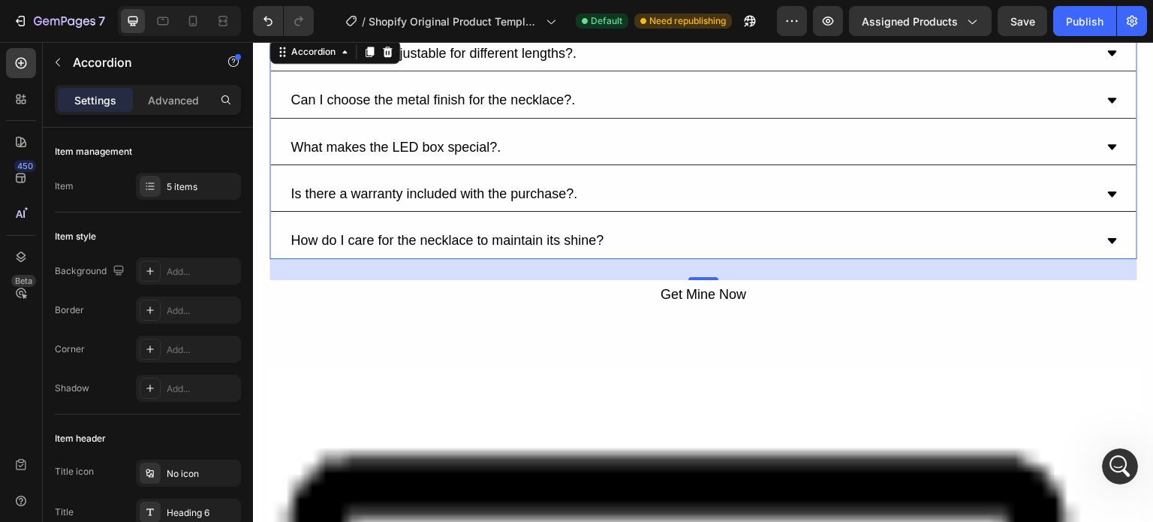
click at [630, 240] on div "How do I care for the necklace to maintain its shine?" at bounding box center [691, 241] width 807 height 22
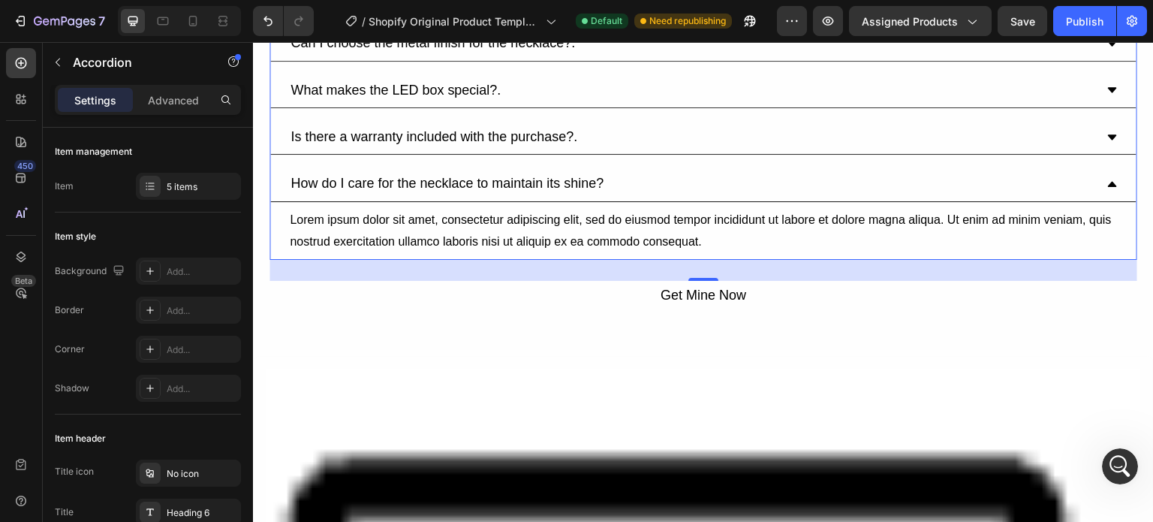
scroll to position [4061, 0]
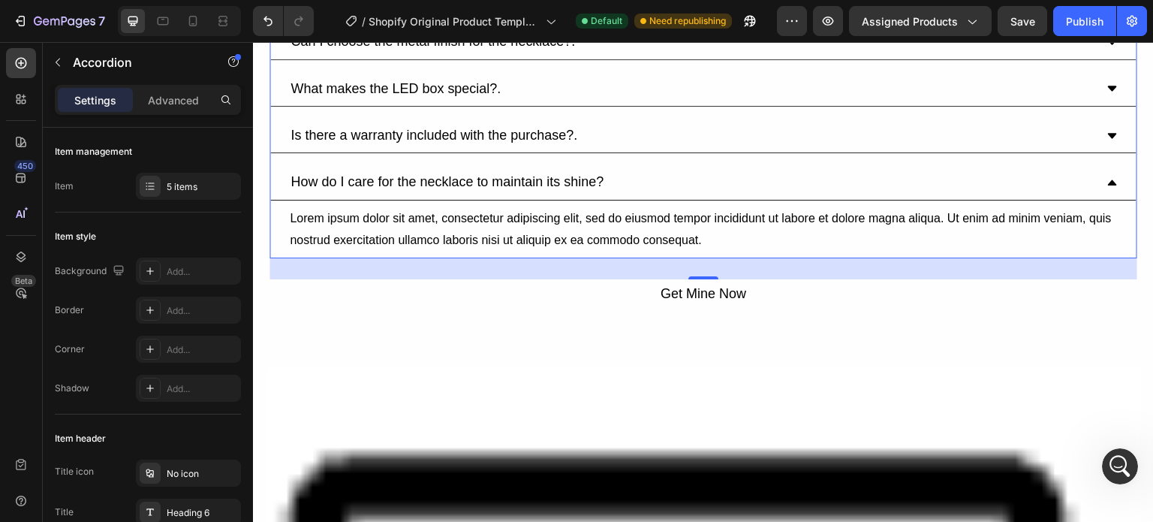
click at [577, 176] on div "How do I care for the necklace to maintain its shine?" at bounding box center [447, 182] width 318 height 22
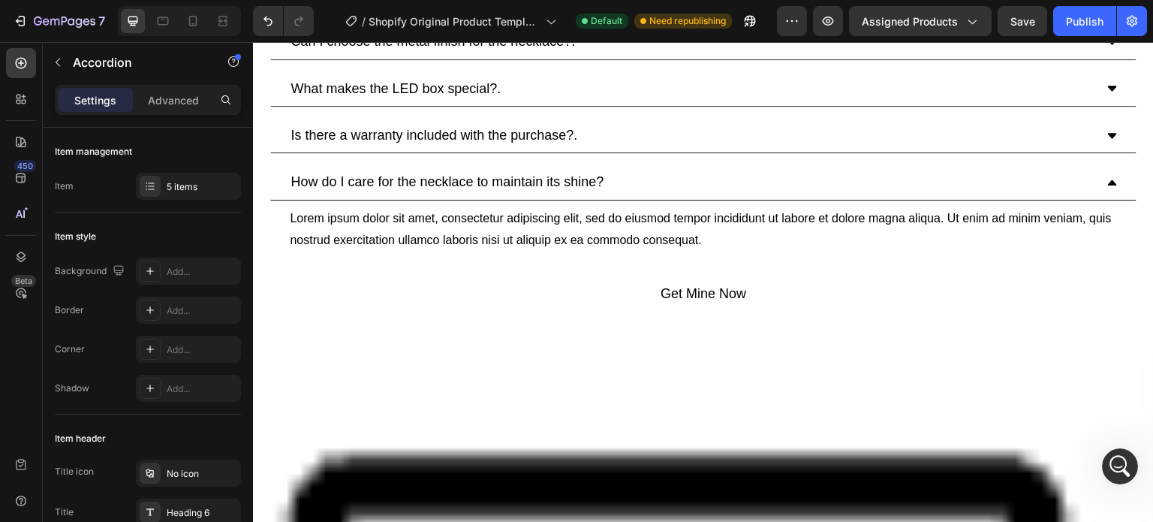
click at [633, 188] on div "How do I care for the necklace to maintain its shine?" at bounding box center [691, 182] width 807 height 22
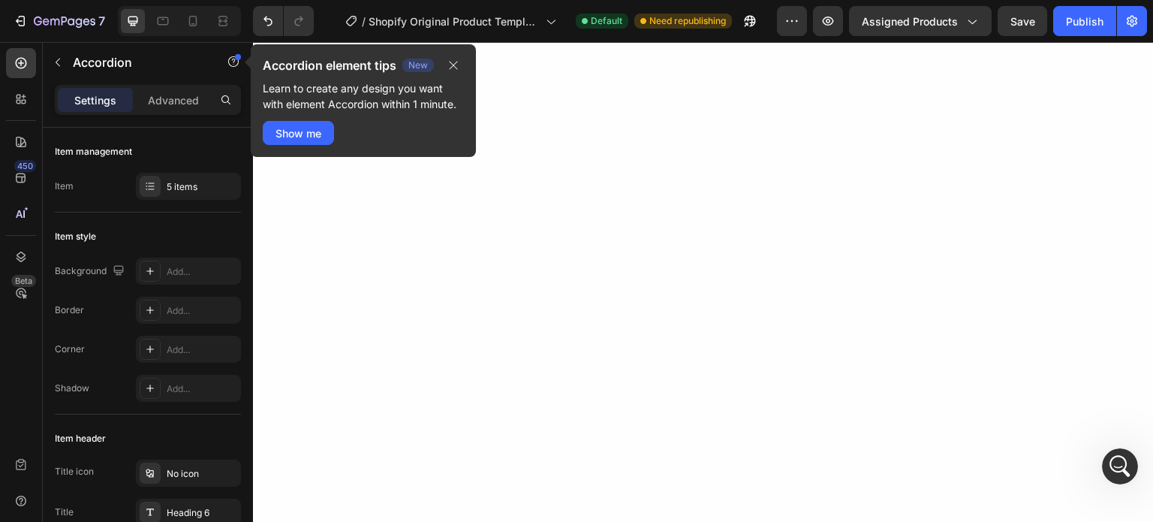
scroll to position [0, 0]
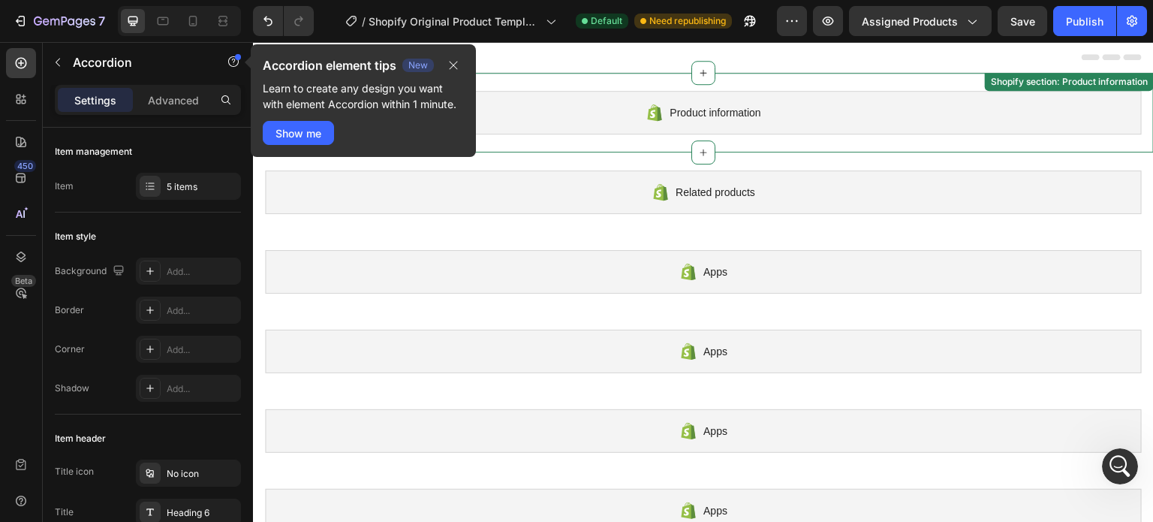
click at [657, 113] on icon at bounding box center [655, 113] width 18 height 18
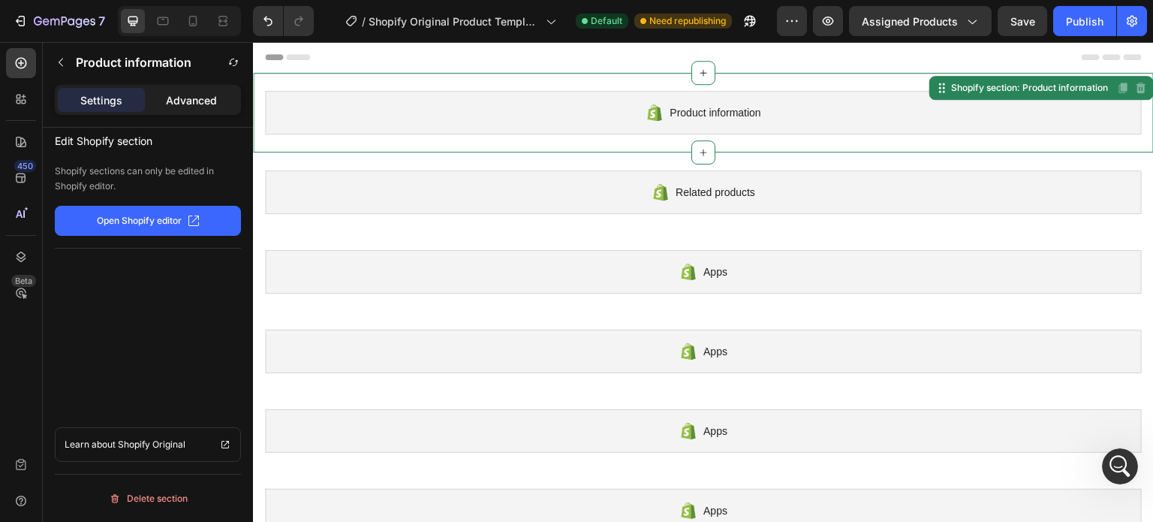
click at [190, 91] on div "Advanced" at bounding box center [191, 100] width 87 height 24
click at [111, 98] on p "Settings" at bounding box center [101, 100] width 42 height 16
click at [180, 214] on p "Open Shopify editor" at bounding box center [139, 221] width 85 height 14
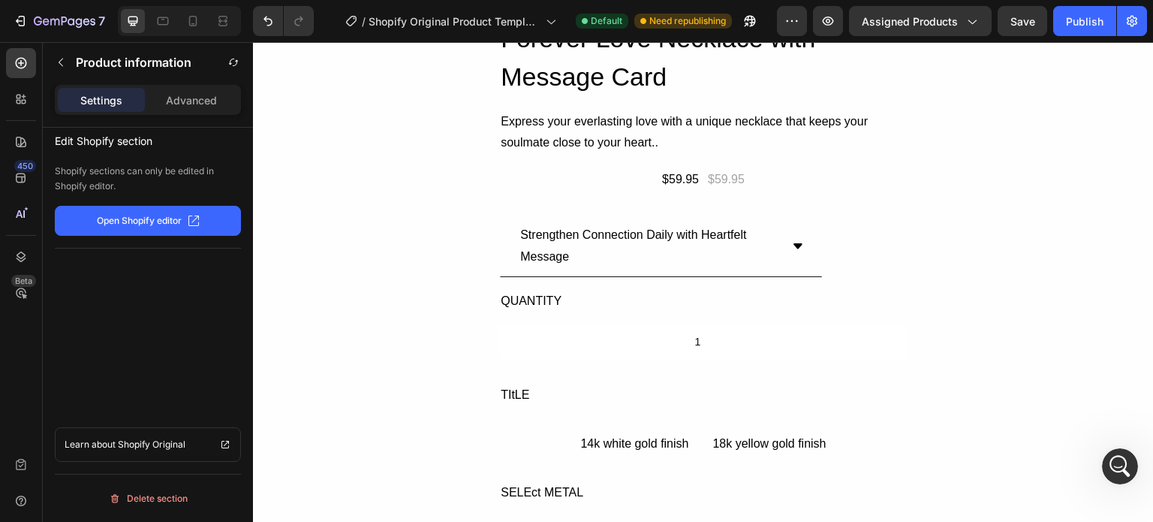
scroll to position [584, 0]
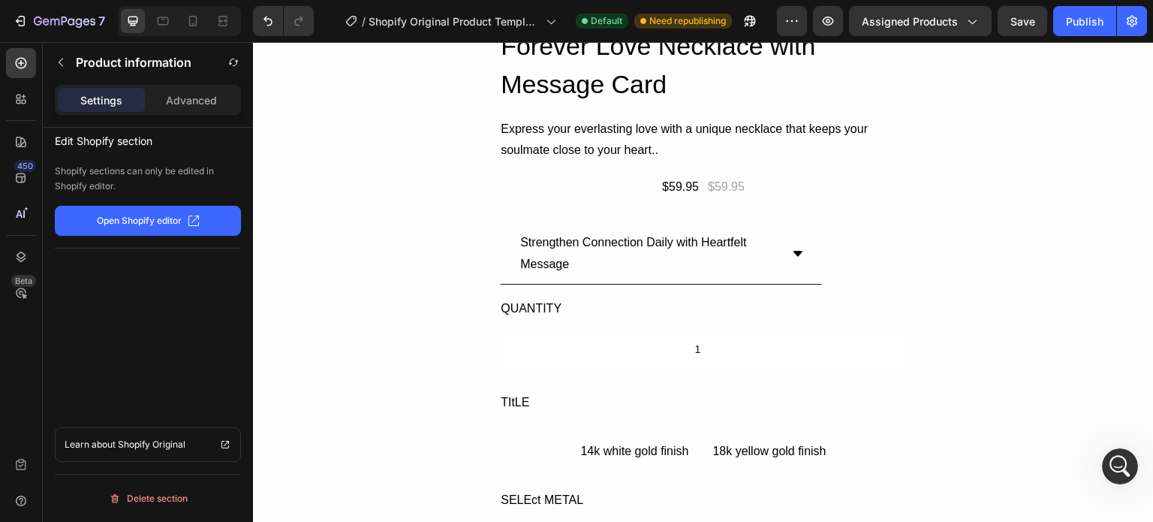
click at [396, 137] on div "To My Soulmate - One Thing In Life Forever Love Necklace with Message Card Head…" at bounding box center [703, 514] width 901 height 1054
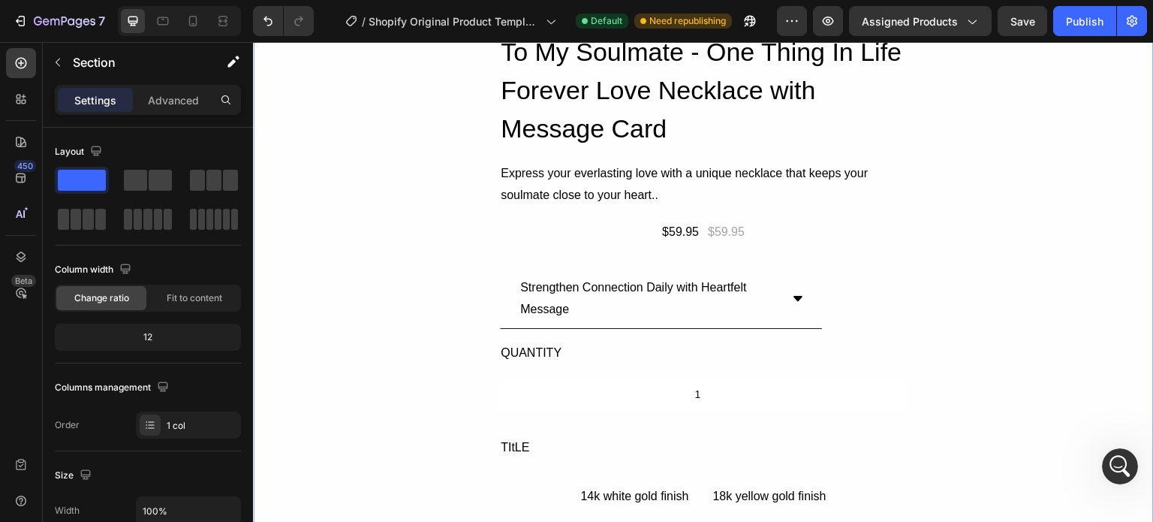
scroll to position [390, 0]
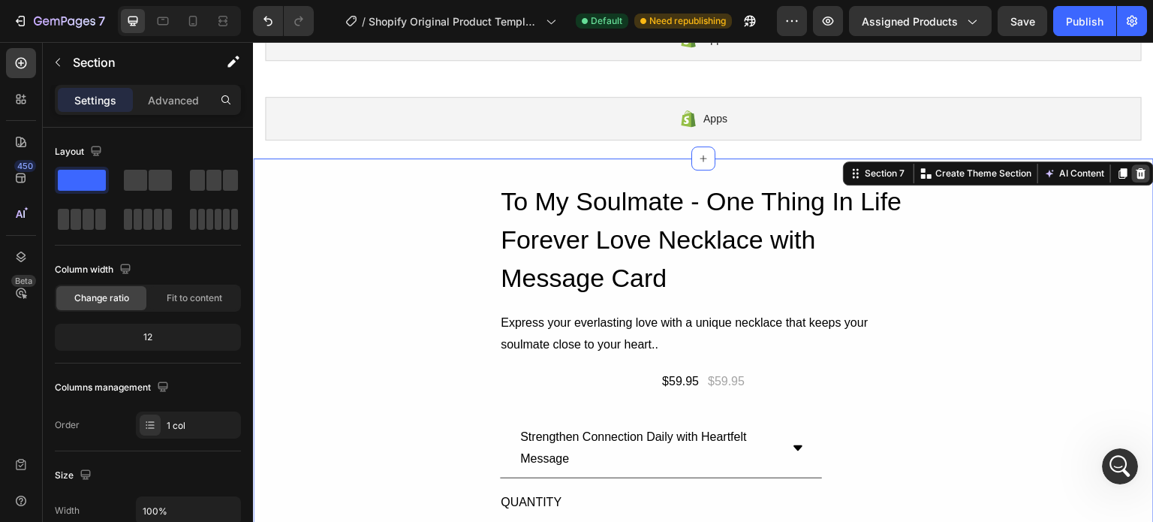
click at [1132, 179] on div at bounding box center [1141, 173] width 18 height 18
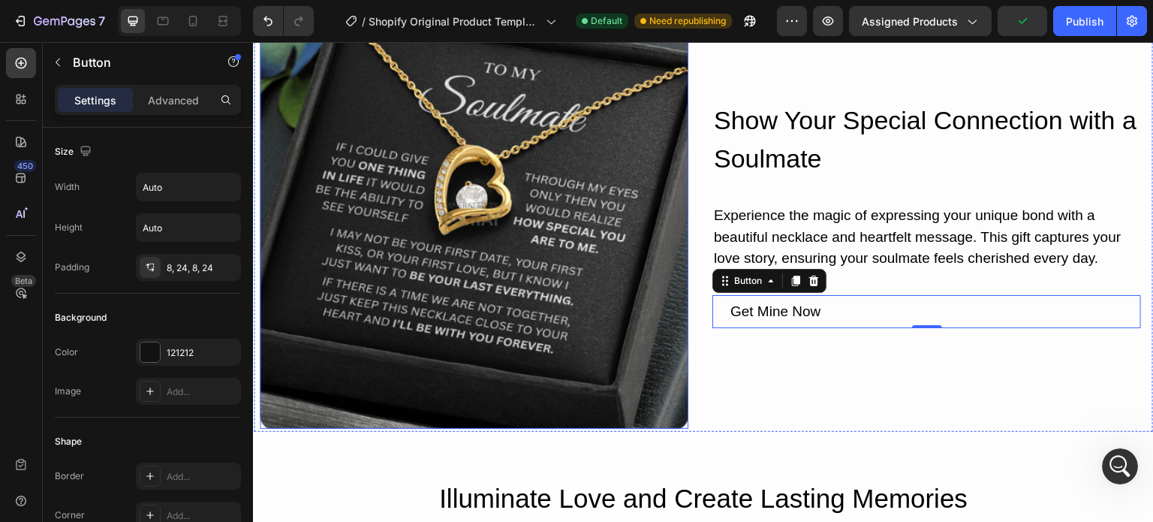
scroll to position [572, 0]
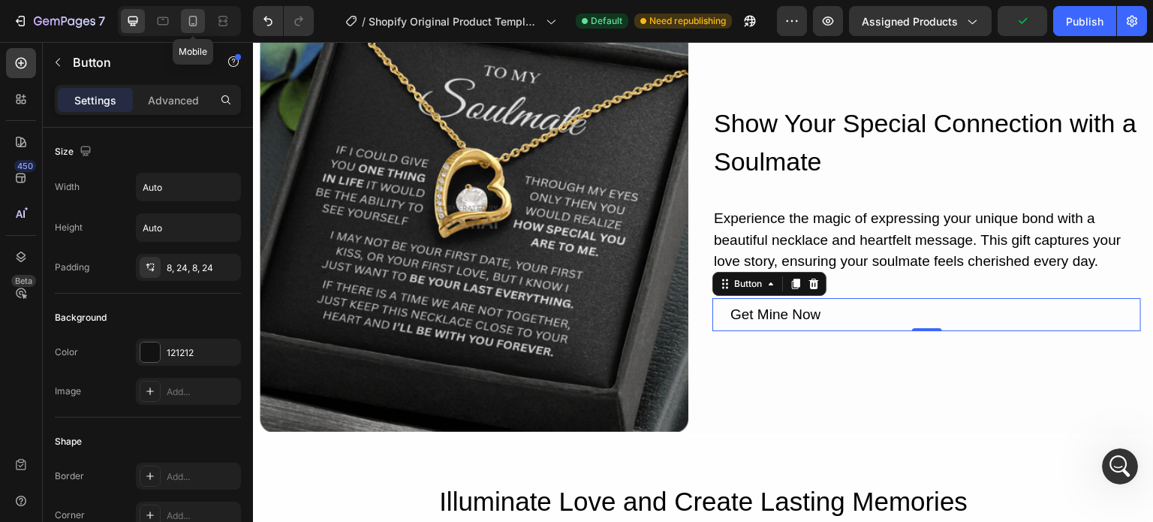
click at [196, 23] on icon at bounding box center [193, 21] width 8 height 11
type input "16"
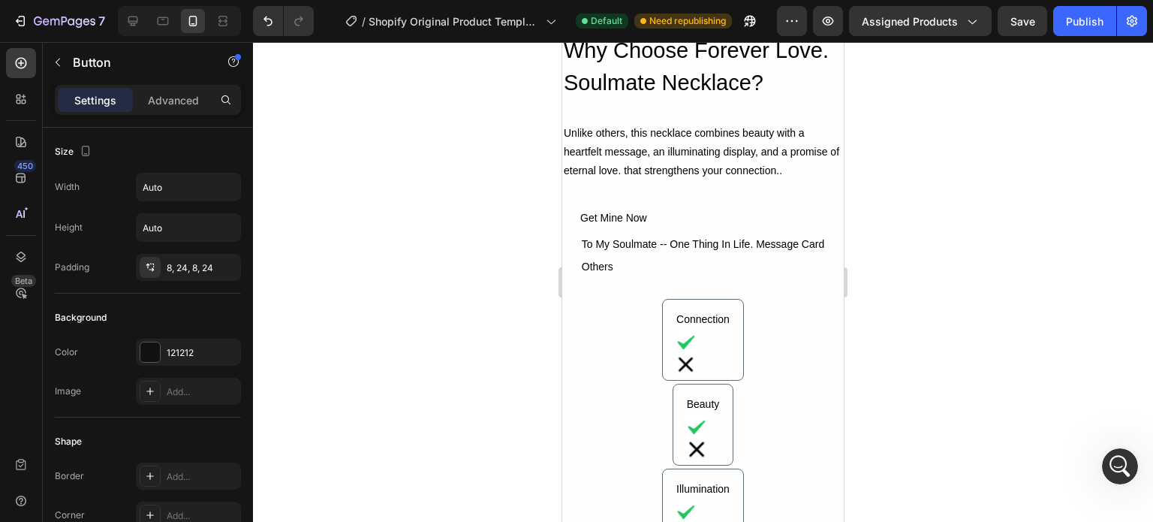
scroll to position [2371, 0]
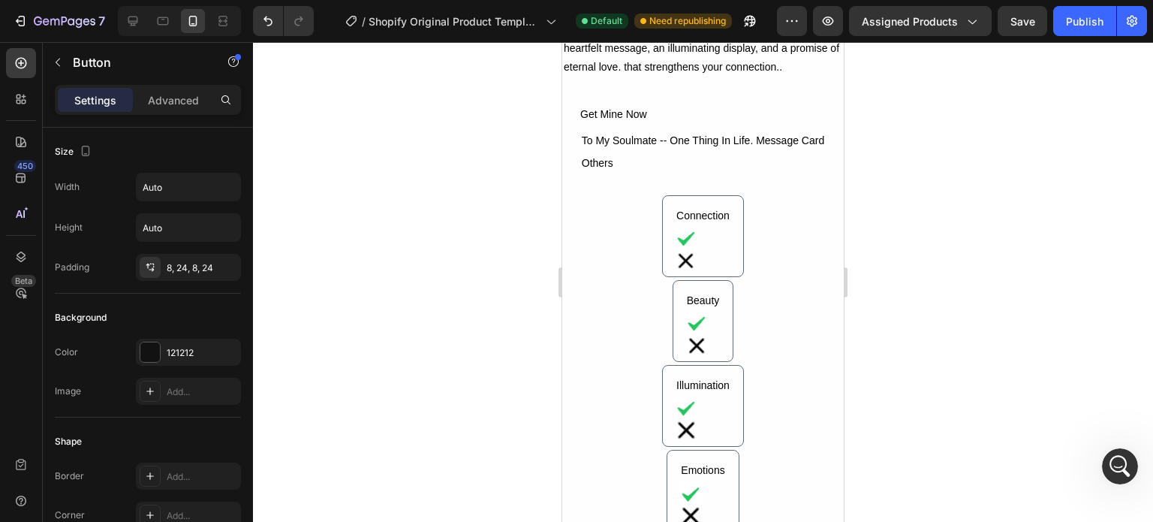
click at [605, 287] on div "To My Soulmate -- One Thing In Life. Message Card Text Block Others Text Block …" at bounding box center [703, 373] width 282 height 487
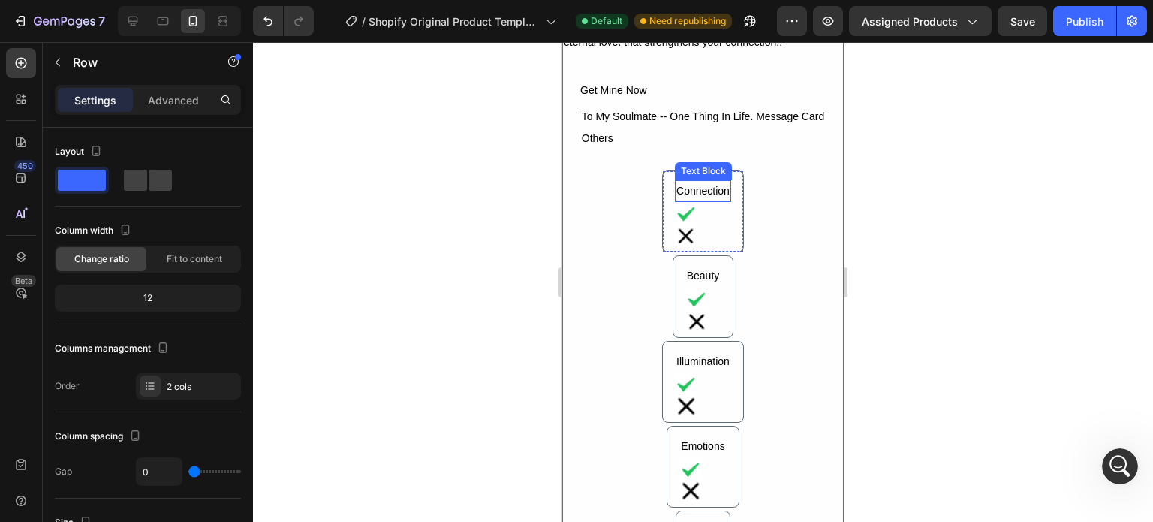
scroll to position [2187, 0]
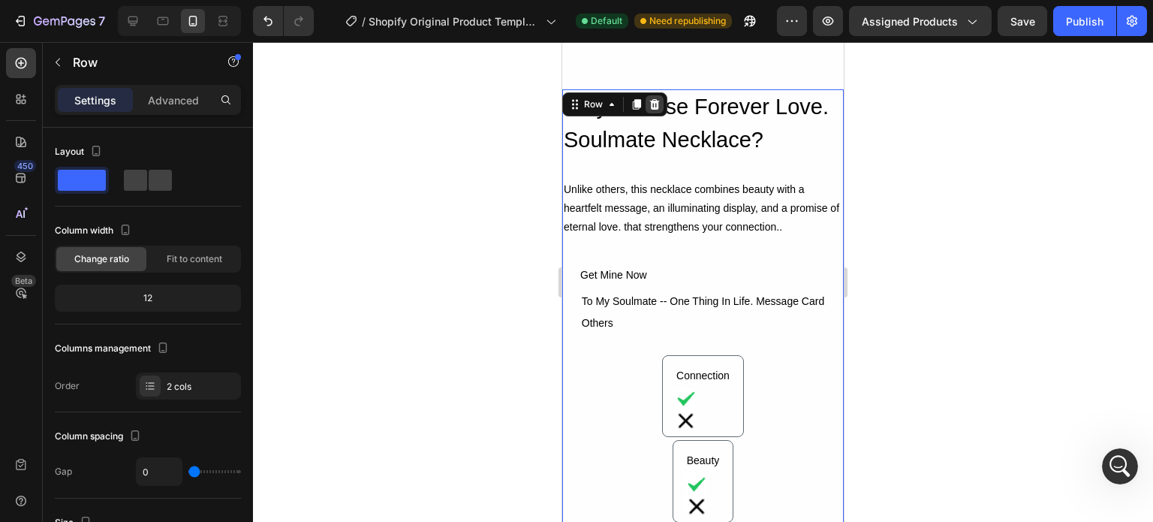
click at [655, 110] on icon at bounding box center [655, 104] width 12 height 12
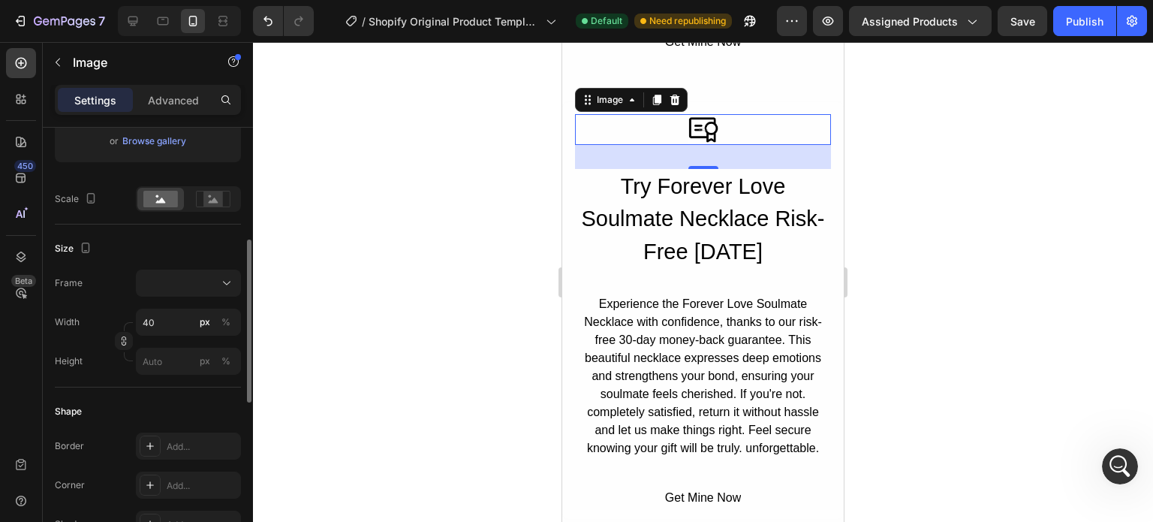
scroll to position [299, 0]
click at [182, 277] on div at bounding box center [189, 282] width 92 height 15
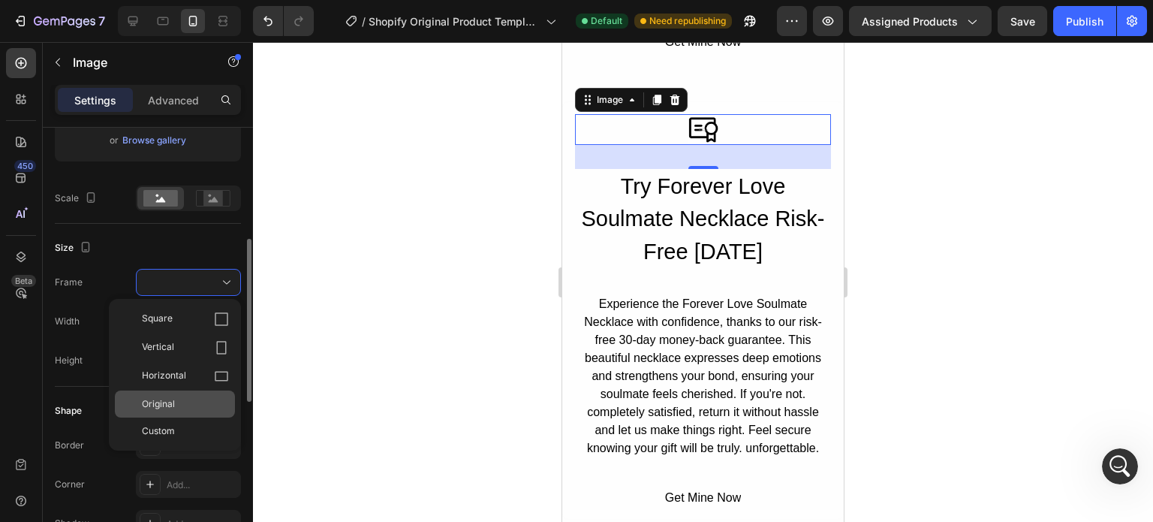
click at [187, 398] on div "Original" at bounding box center [185, 404] width 87 height 14
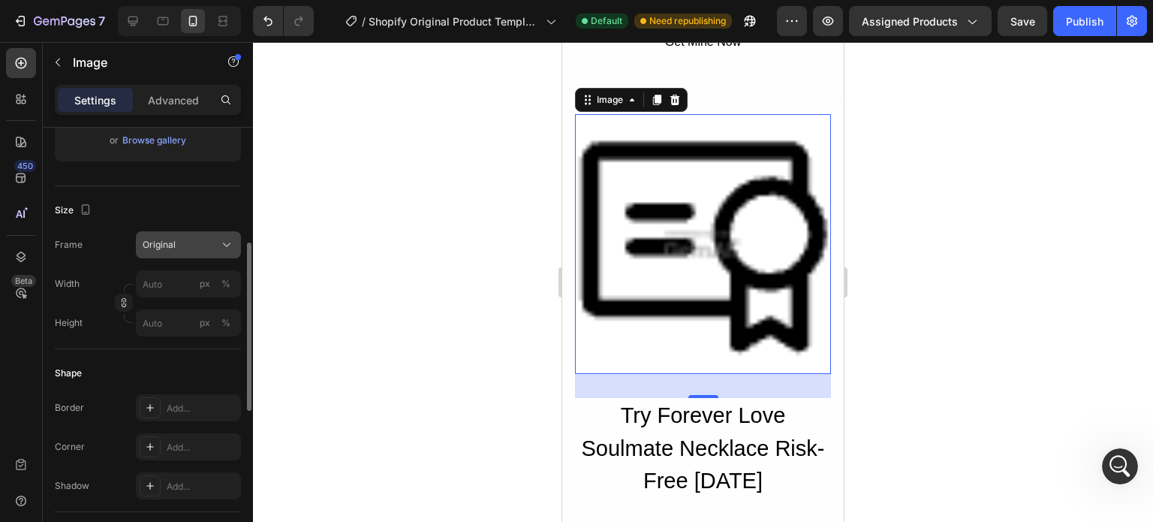
click at [186, 231] on button "Original" at bounding box center [188, 244] width 105 height 27
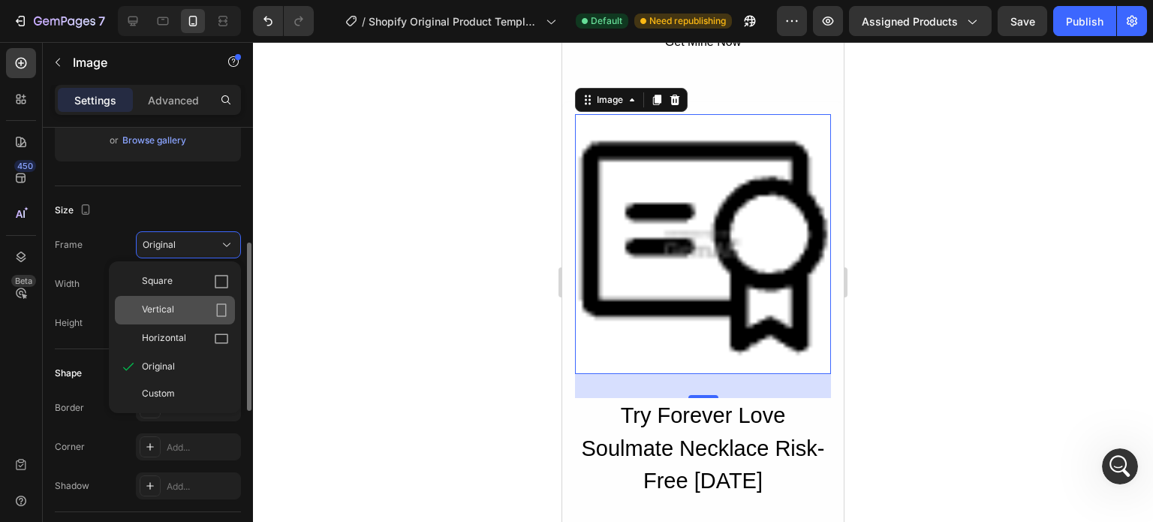
click at [183, 300] on div "Vertical" at bounding box center [175, 310] width 120 height 29
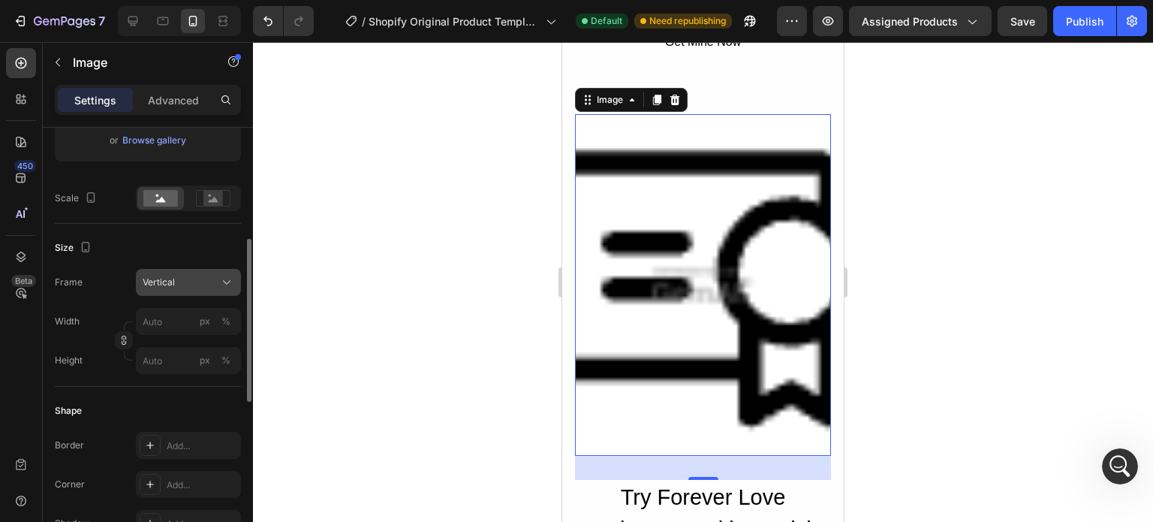
click at [182, 285] on div "Vertical" at bounding box center [180, 283] width 74 height 14
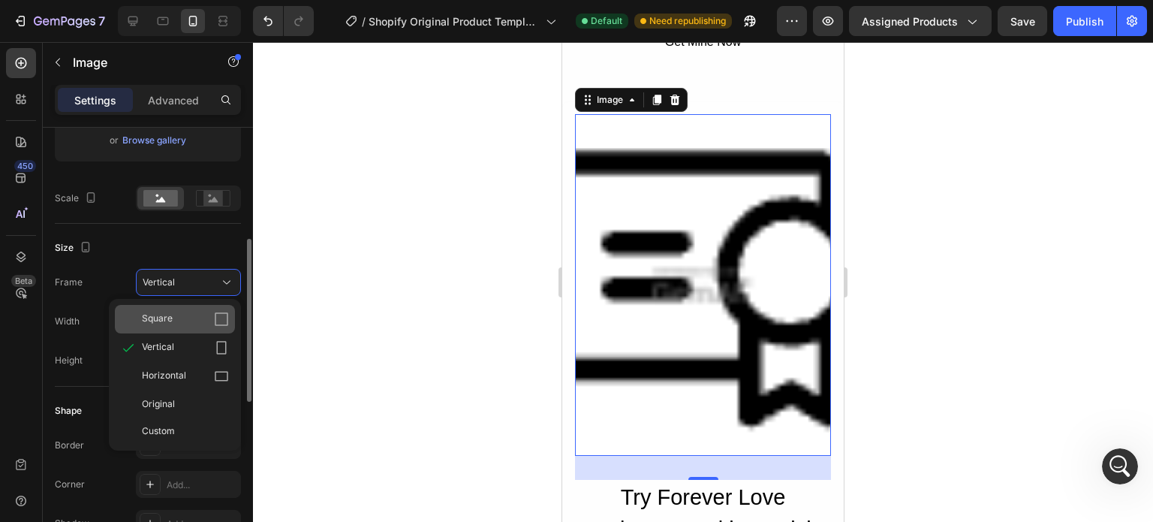
click at [182, 315] on div "Square" at bounding box center [185, 319] width 87 height 15
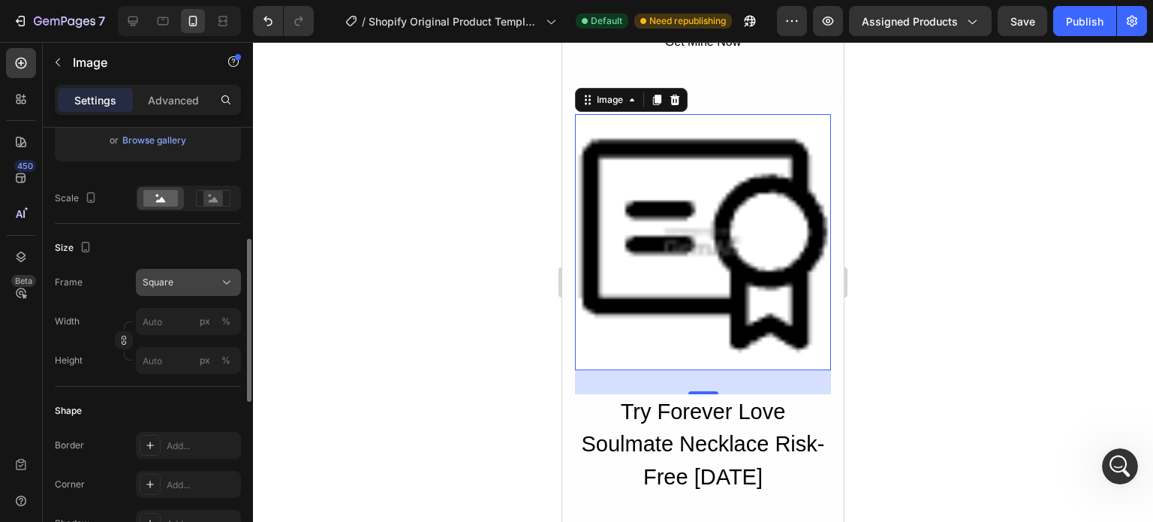
click at [206, 276] on div "Square" at bounding box center [180, 283] width 74 height 14
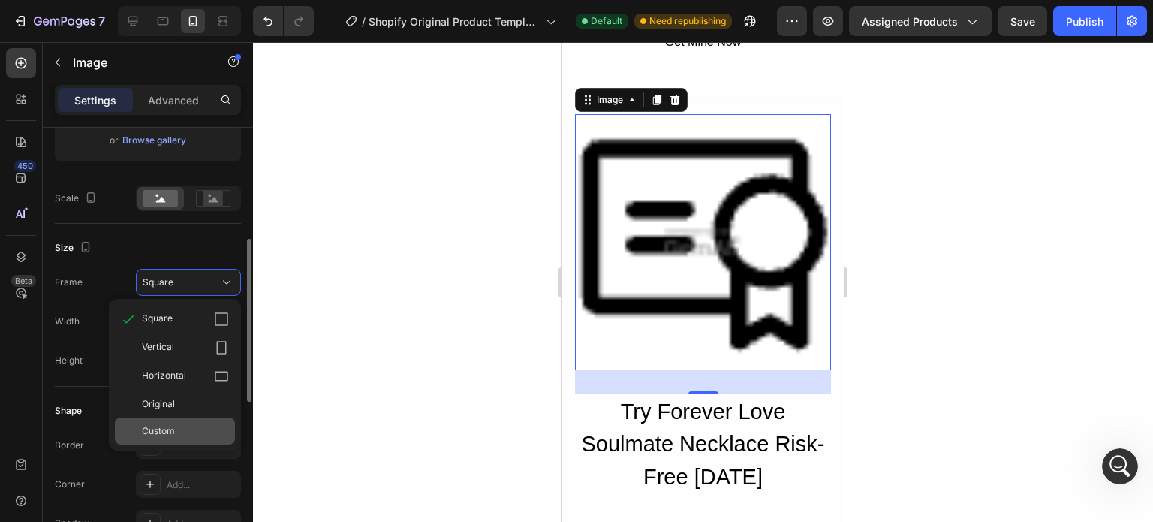
click at [182, 429] on div "Custom" at bounding box center [185, 431] width 87 height 14
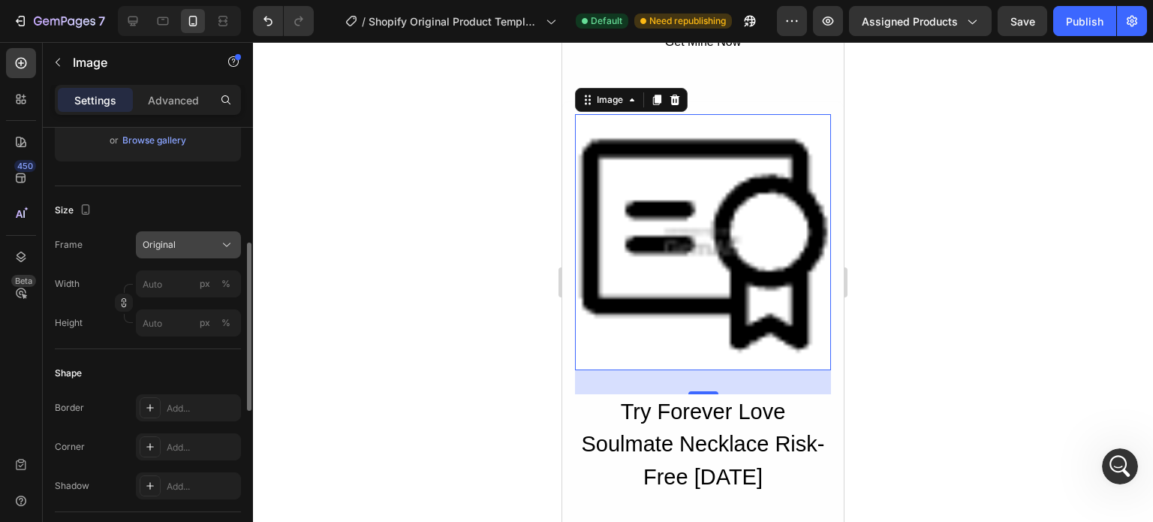
click at [188, 289] on div "Frame Original Width px % Height px %" at bounding box center [148, 283] width 186 height 105
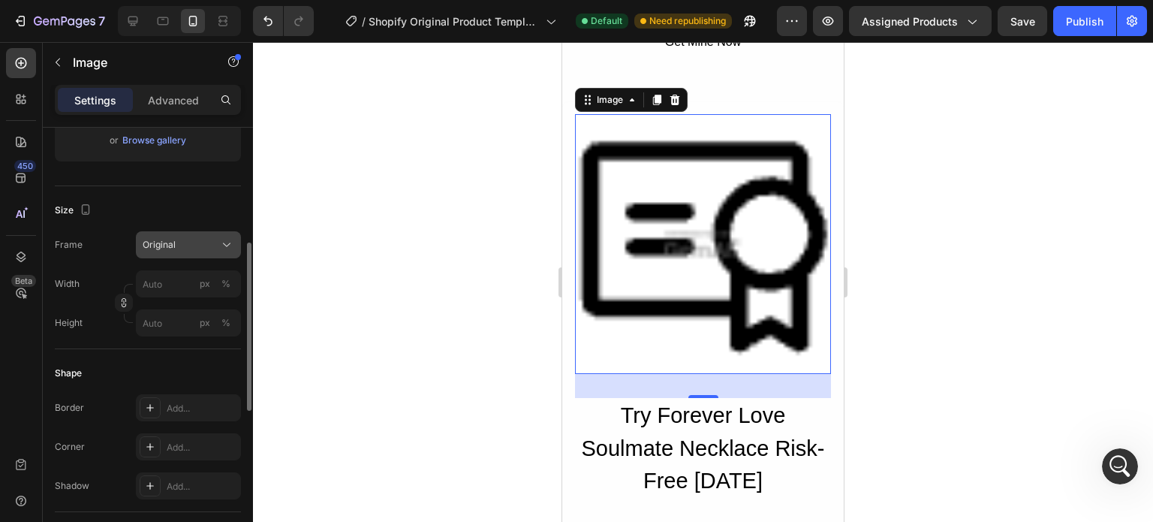
click at [181, 243] on div "Original" at bounding box center [180, 245] width 74 height 14
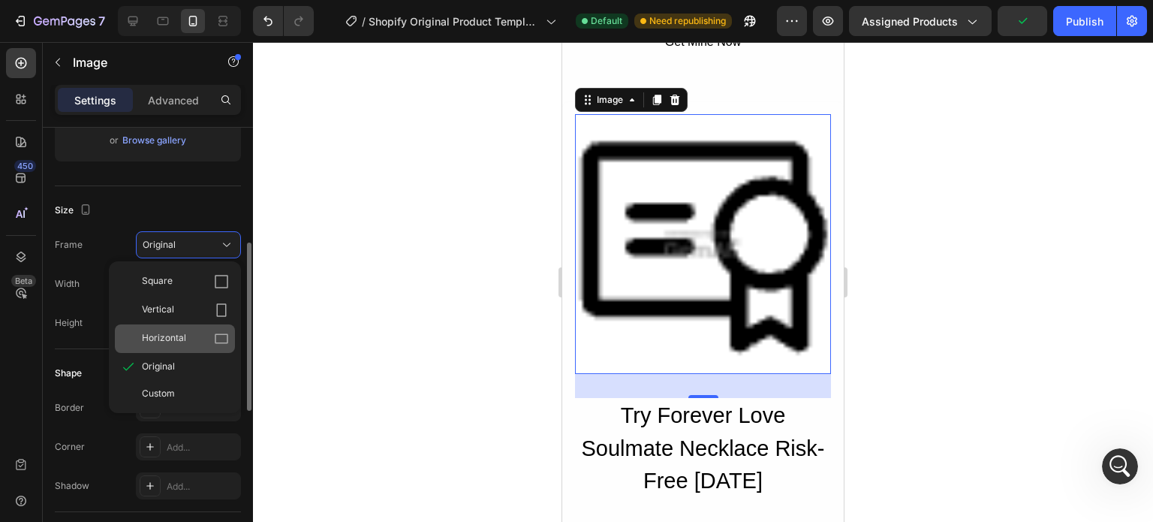
click at [188, 331] on div "Horizontal" at bounding box center [185, 338] width 87 height 15
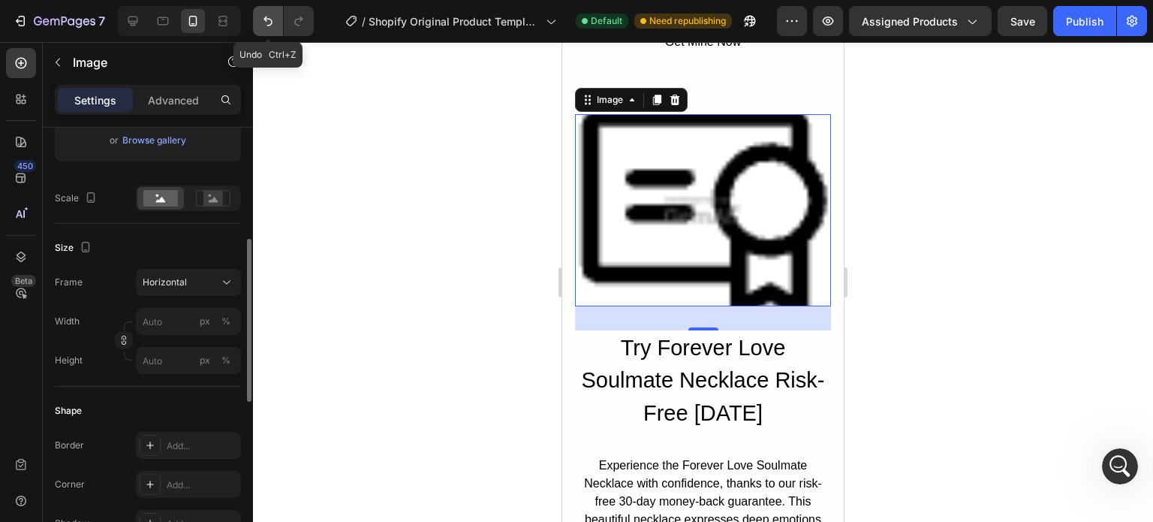
click at [264, 9] on button "Undo/Redo" at bounding box center [268, 21] width 30 height 30
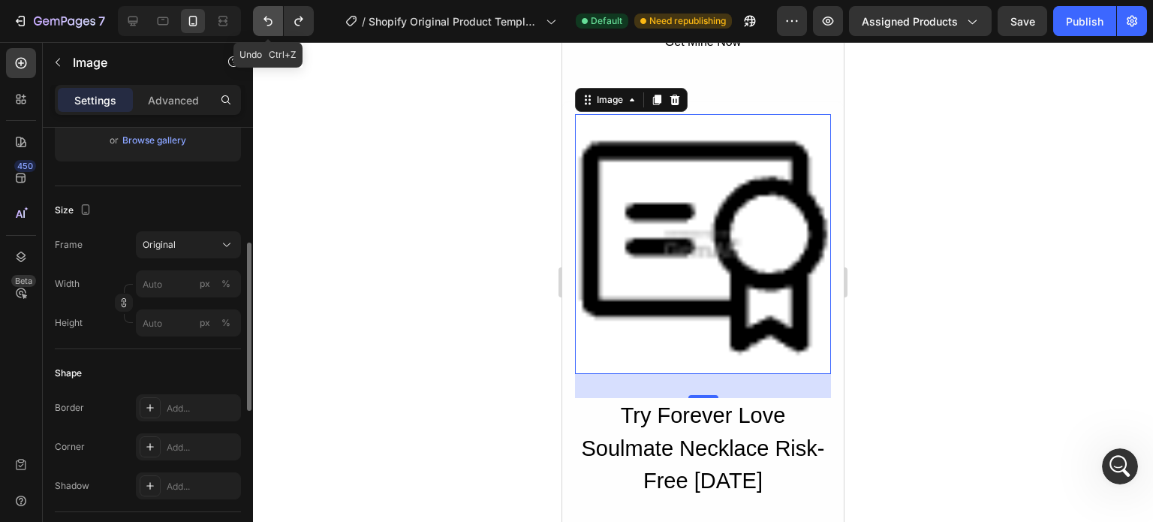
click at [264, 9] on button "Undo/Redo" at bounding box center [268, 21] width 30 height 30
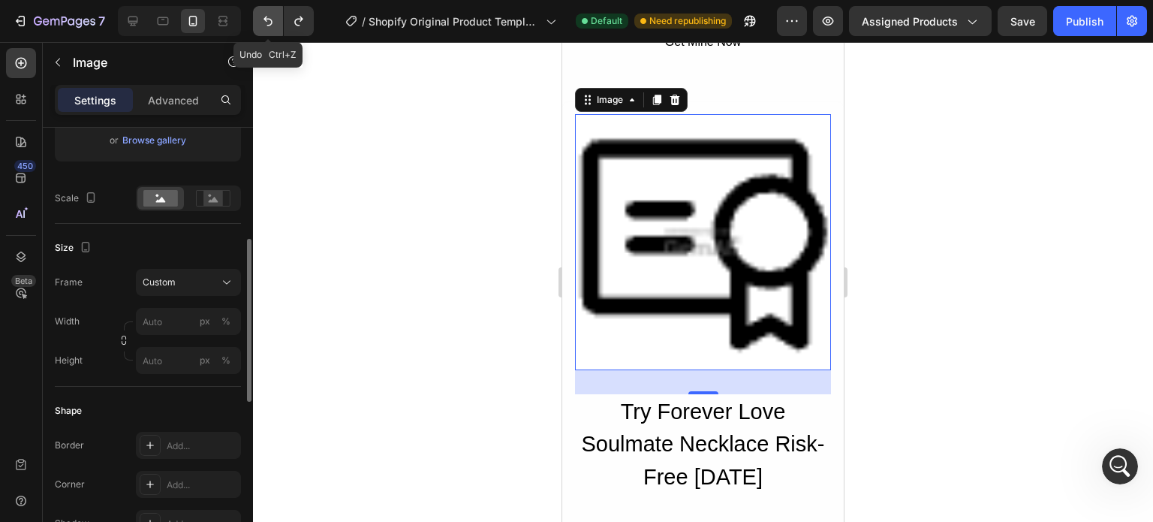
click at [264, 9] on button "Undo/Redo" at bounding box center [268, 21] width 30 height 30
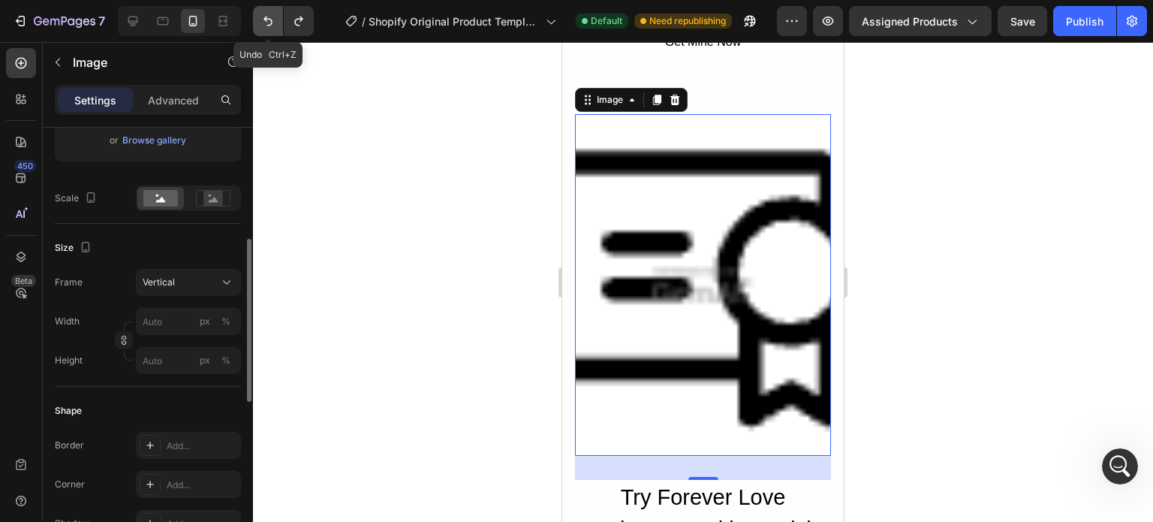
click at [264, 9] on button "Undo/Redo" at bounding box center [268, 21] width 30 height 30
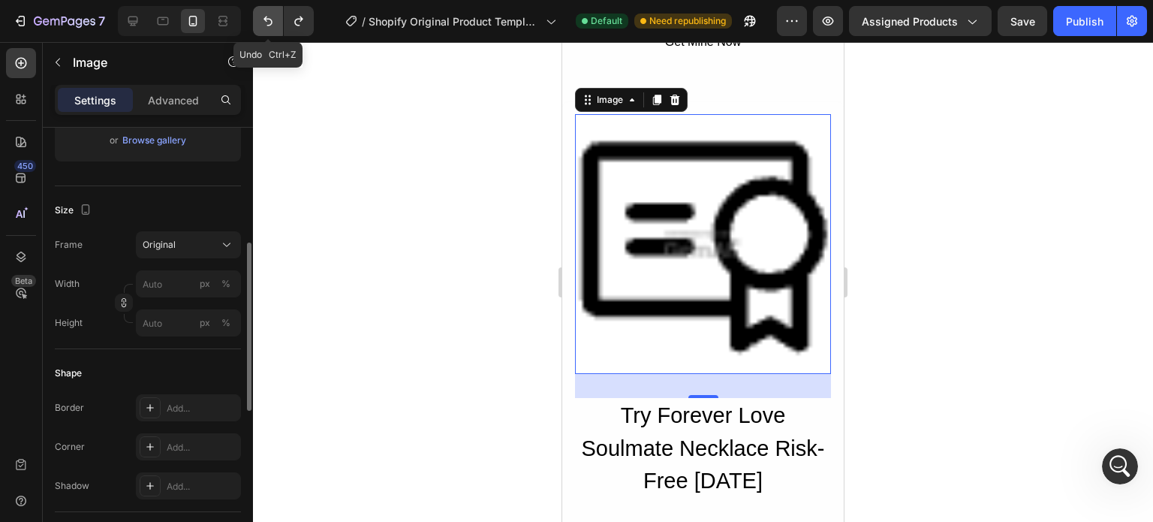
click at [264, 9] on button "Undo/Redo" at bounding box center [268, 21] width 30 height 30
type input "40"
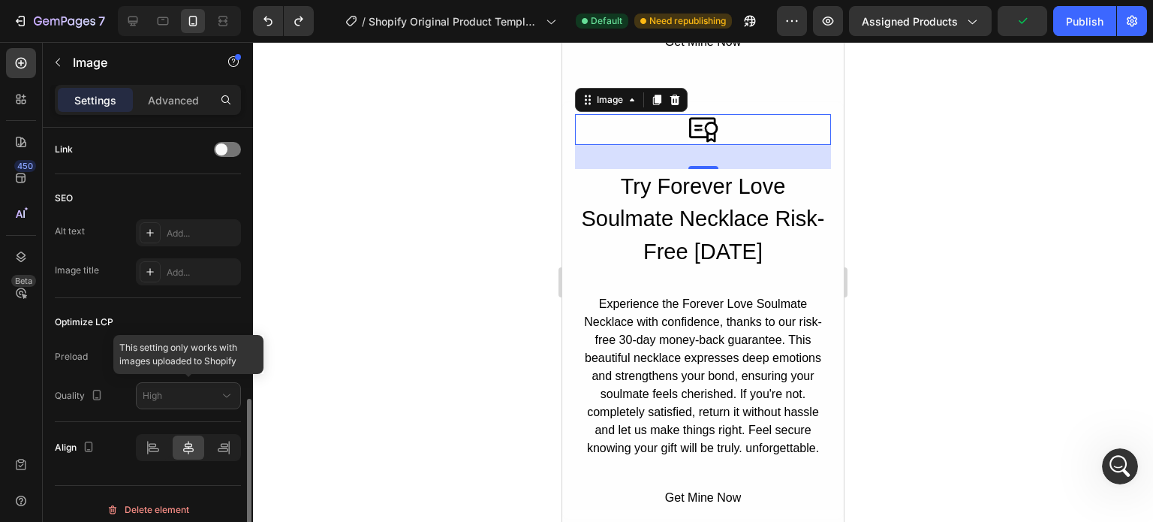
scroll to position [724, 0]
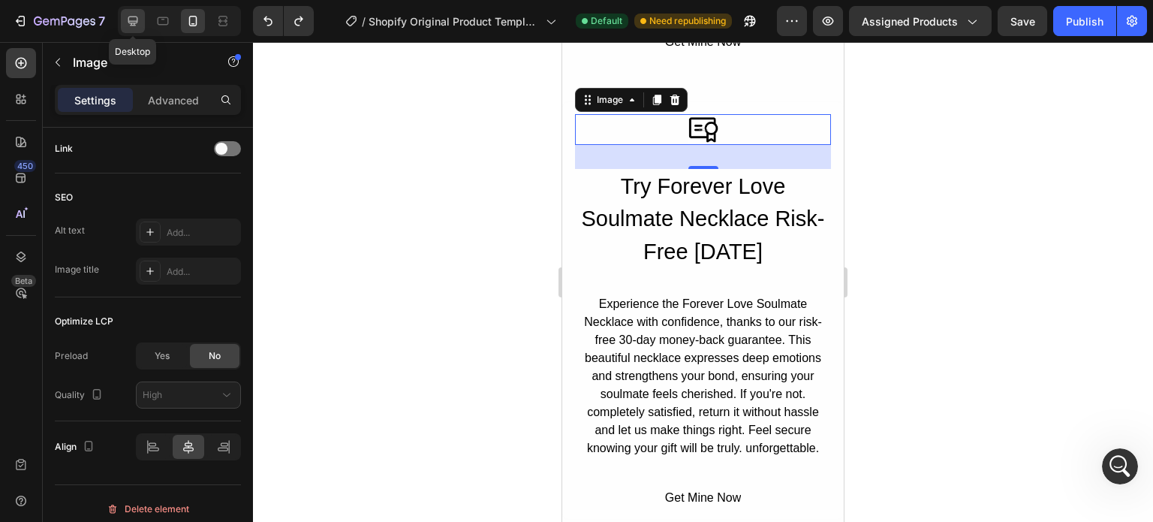
click at [122, 32] on div at bounding box center [133, 21] width 24 height 24
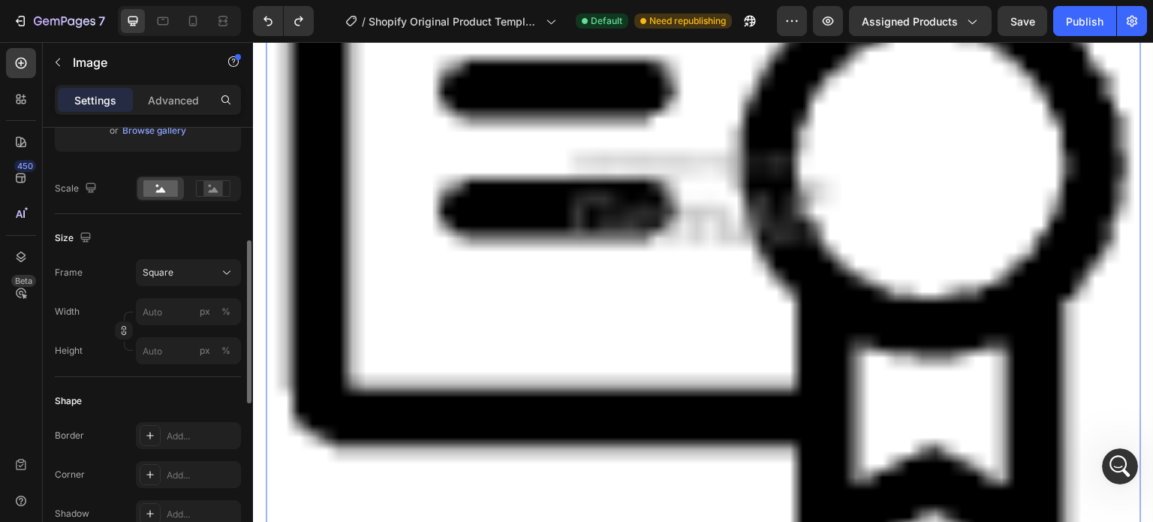
scroll to position [307, 0]
click at [152, 270] on span "Square" at bounding box center [158, 274] width 31 height 14
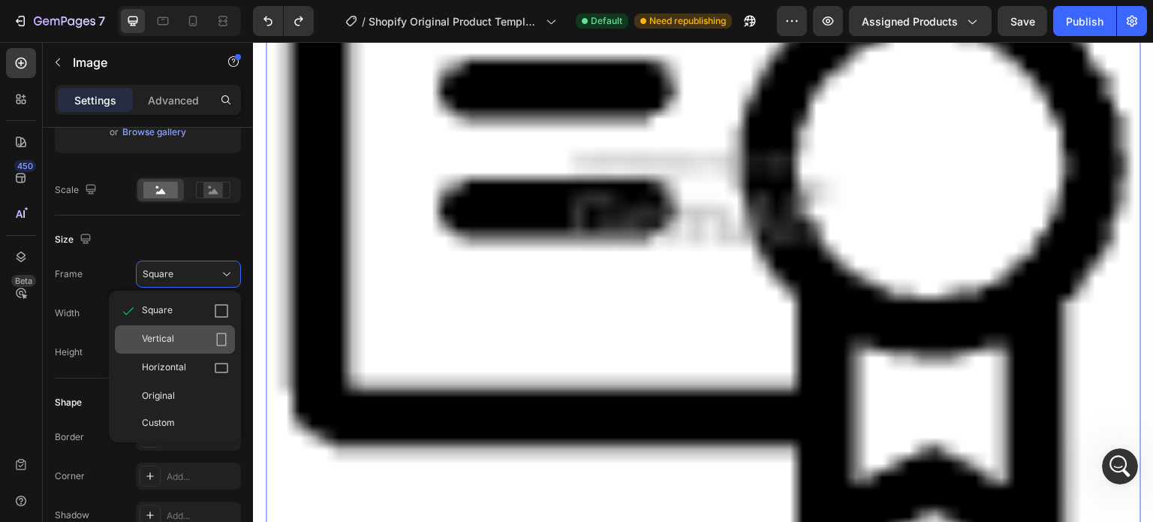
click at [180, 333] on div "Vertical" at bounding box center [185, 339] width 87 height 15
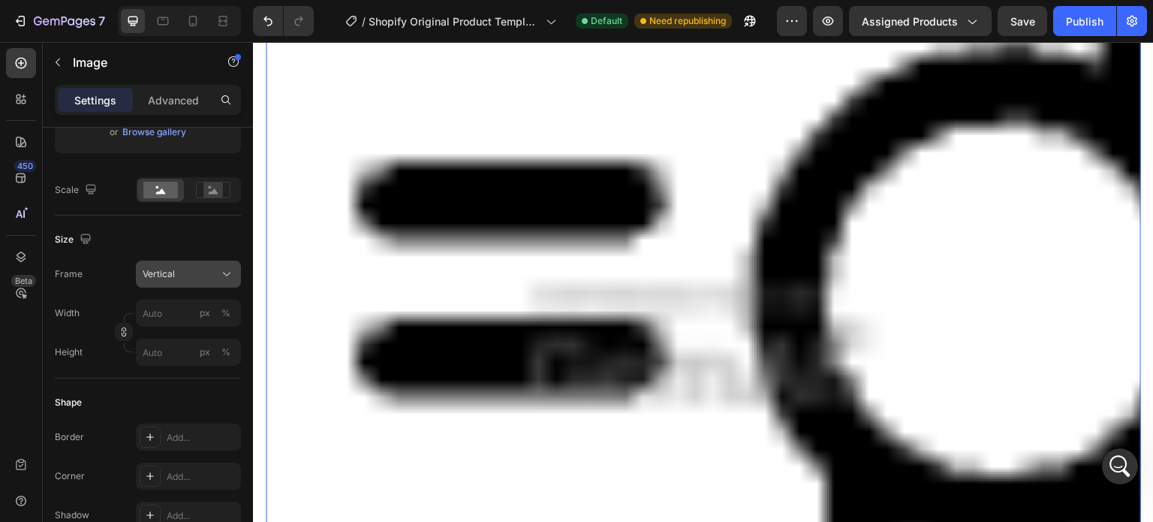
click at [207, 264] on button "Vertical" at bounding box center [188, 274] width 105 height 27
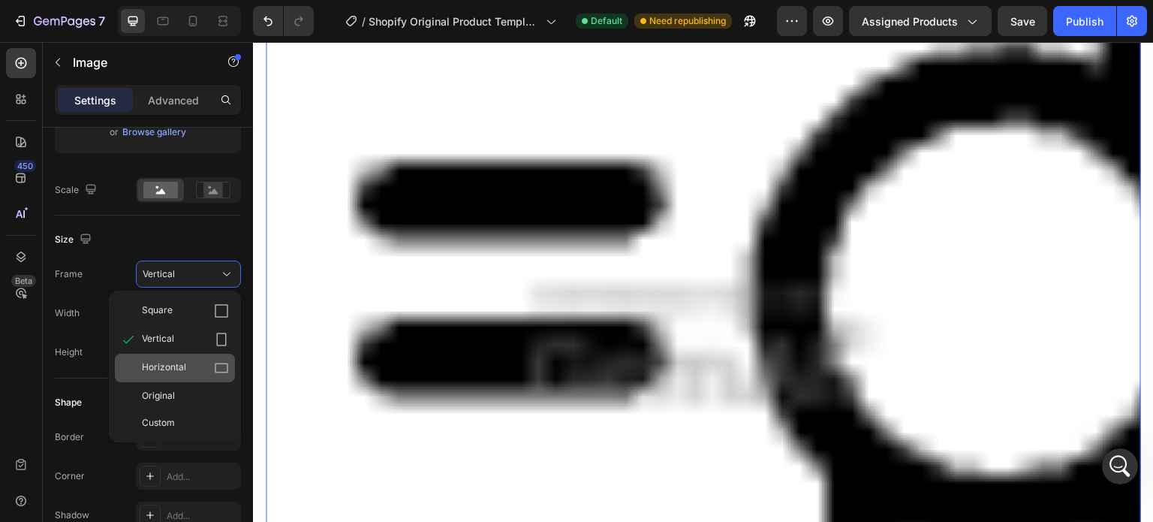
click at [191, 355] on div "Horizontal" at bounding box center [175, 368] width 120 height 29
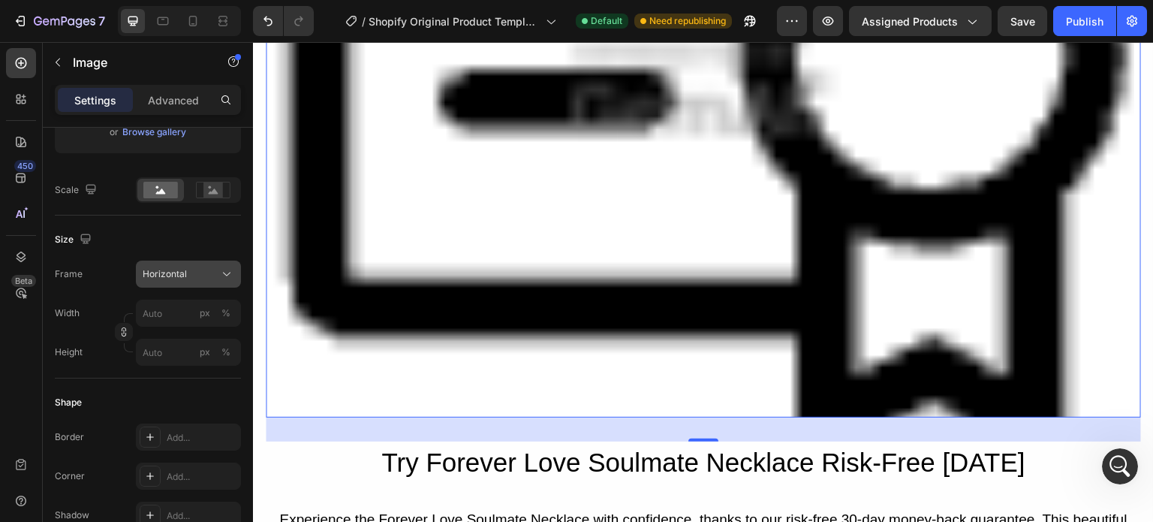
click at [173, 285] on button "Horizontal" at bounding box center [188, 274] width 105 height 27
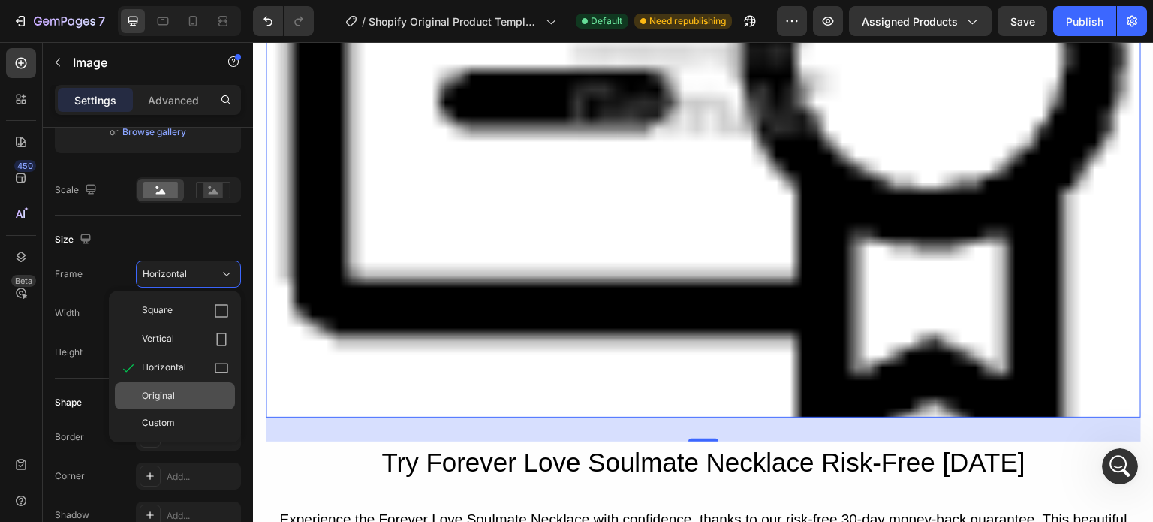
click at [170, 389] on span "Original" at bounding box center [158, 396] width 33 height 14
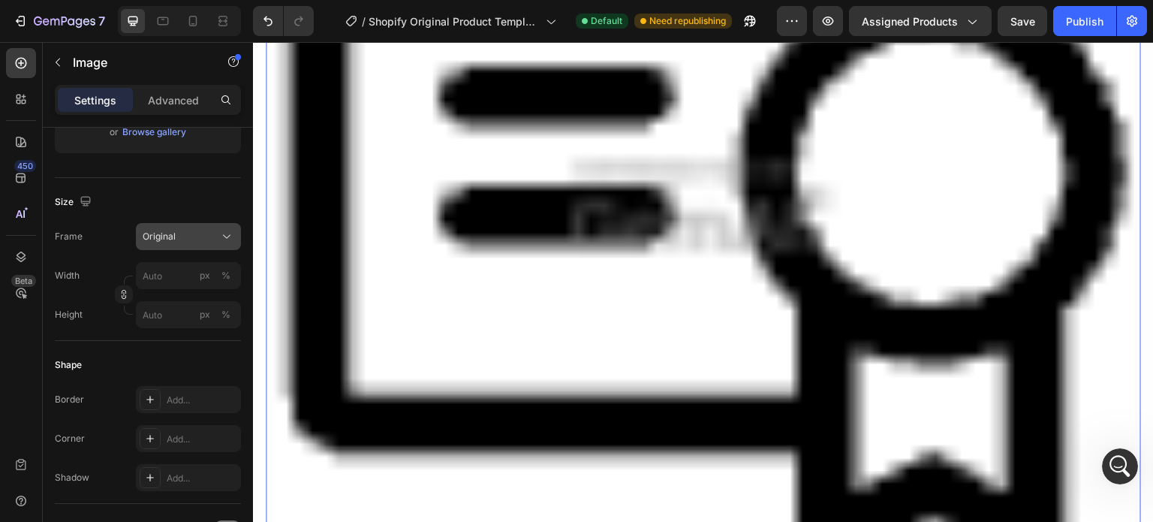
click at [176, 231] on div "Original" at bounding box center [180, 237] width 74 height 14
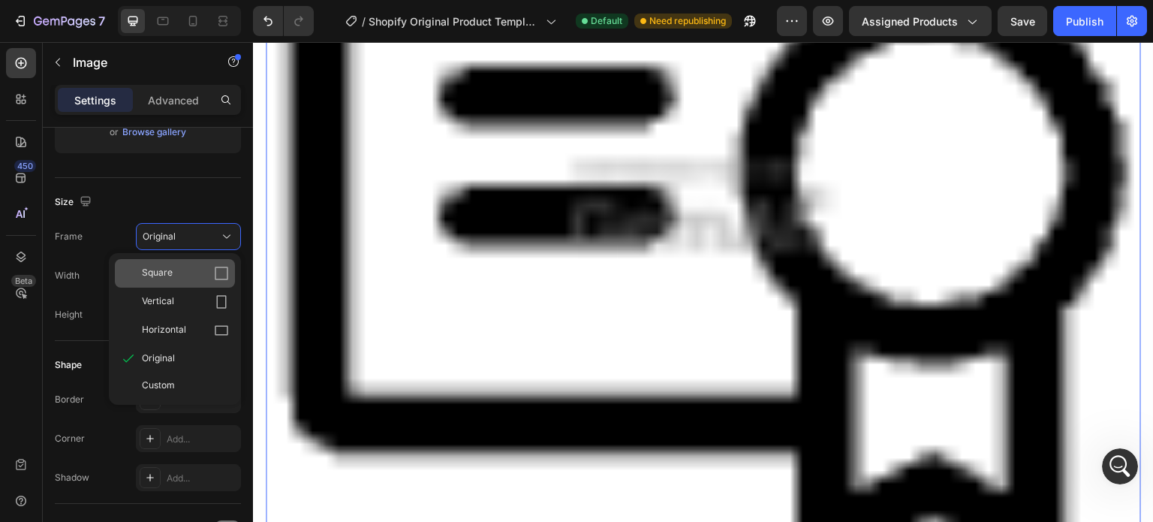
click at [185, 279] on div "Square" at bounding box center [185, 273] width 87 height 15
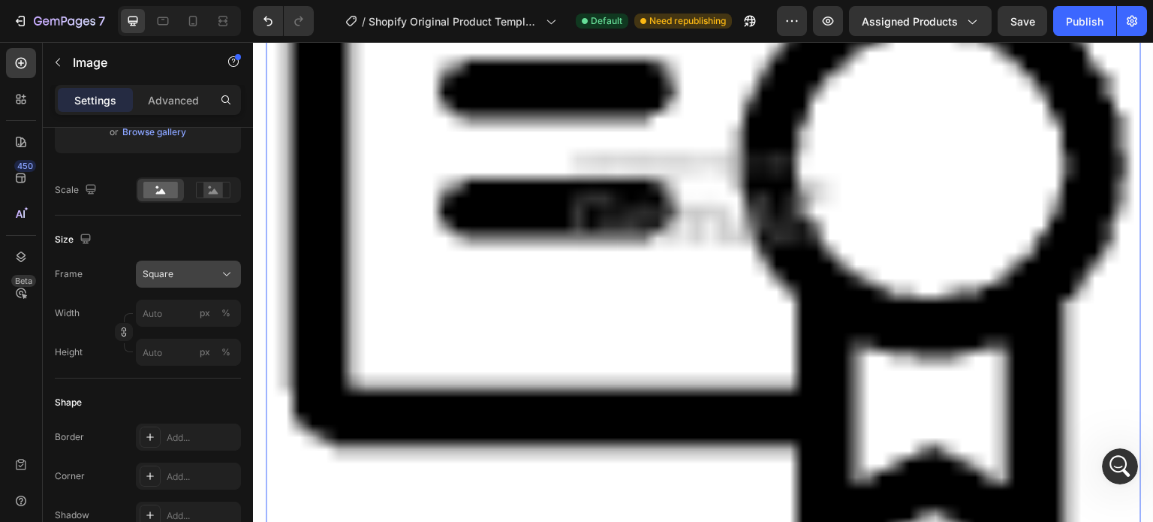
click at [184, 272] on div "Square" at bounding box center [180, 274] width 74 height 14
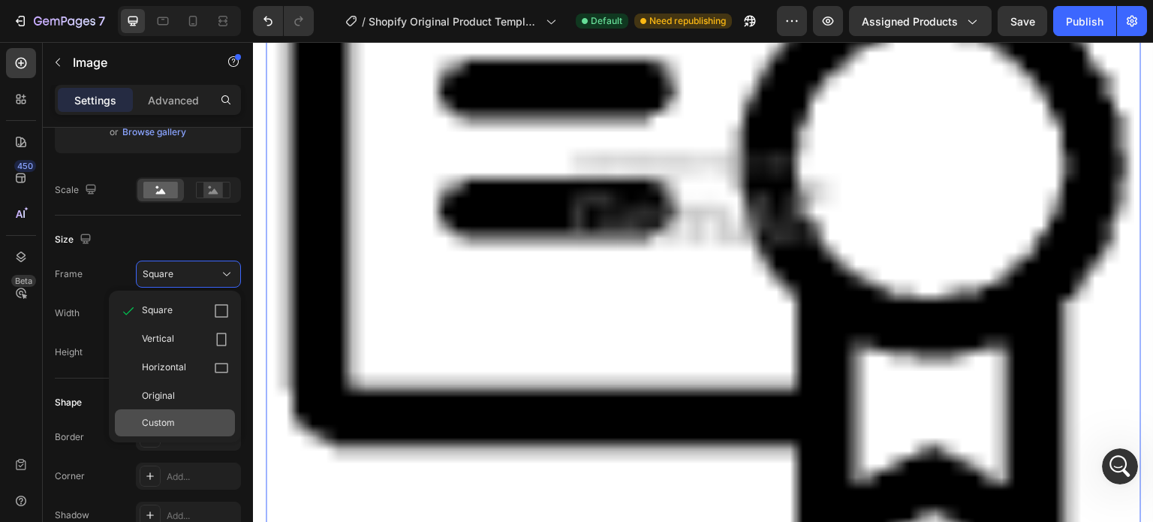
click at [183, 421] on div "Custom" at bounding box center [185, 423] width 87 height 14
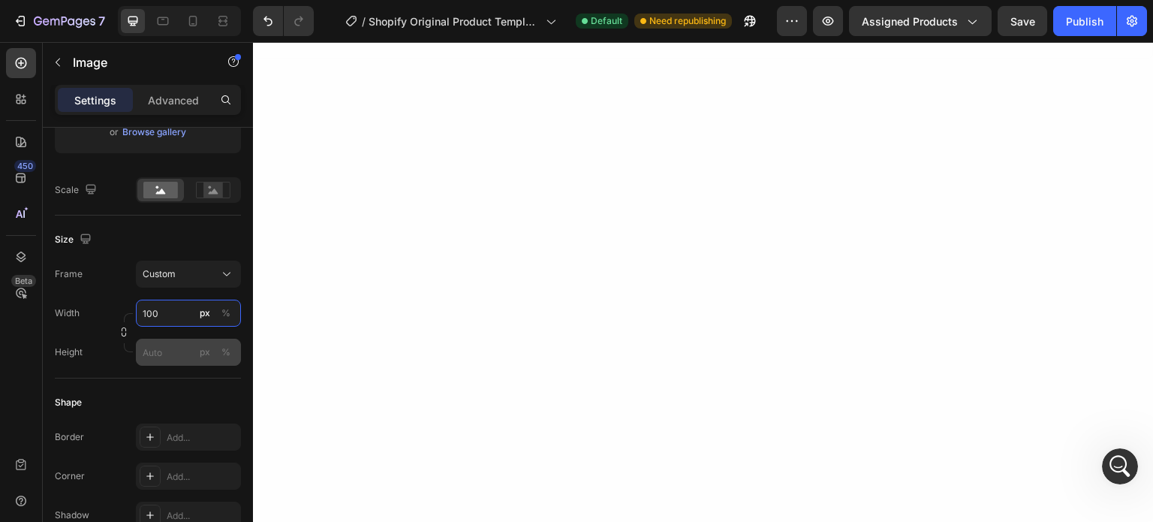
type input "100"
click at [179, 357] on input "px %" at bounding box center [188, 352] width 105 height 27
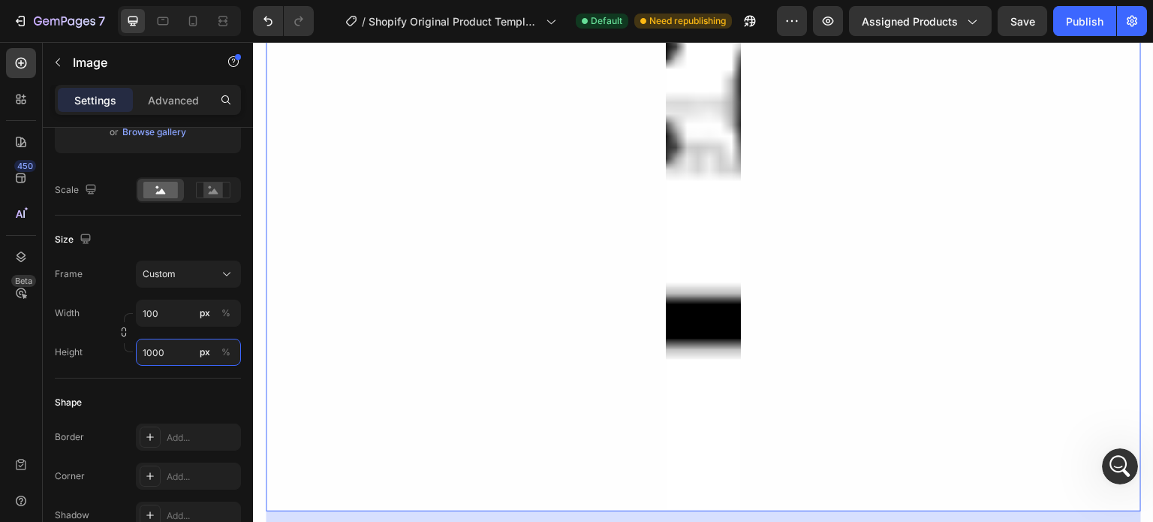
type input "100"
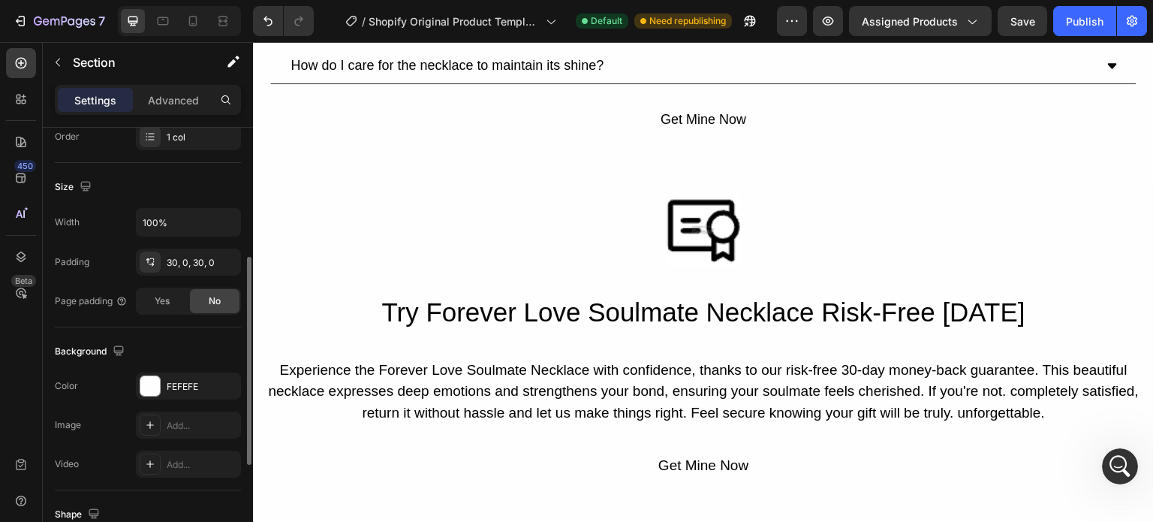
scroll to position [282, 0]
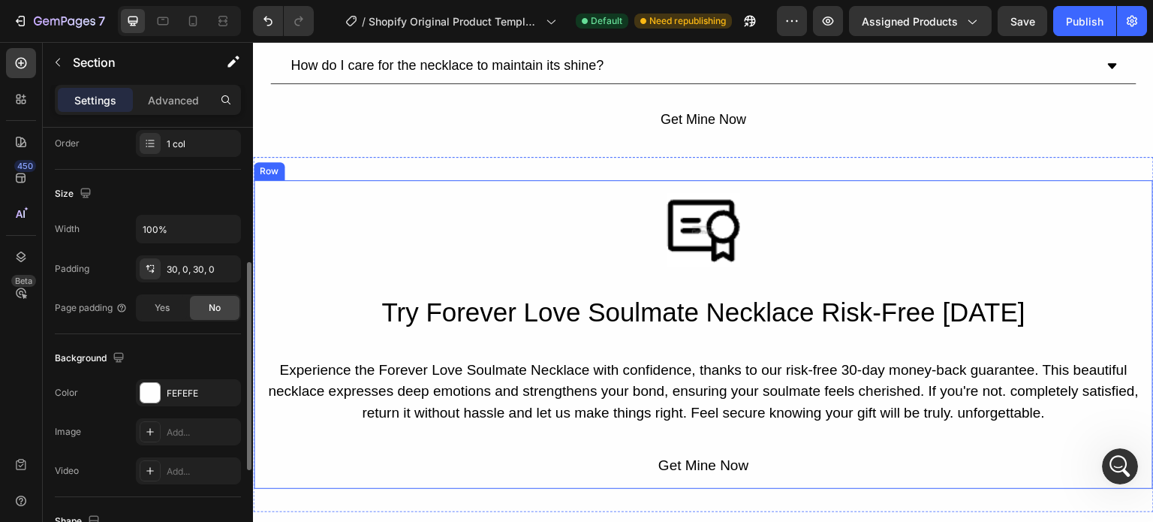
click at [466, 286] on div "Image Try Forever Love Soulmate Necklace Risk-Free Today Heading Experience the…" at bounding box center [704, 337] width 876 height 291
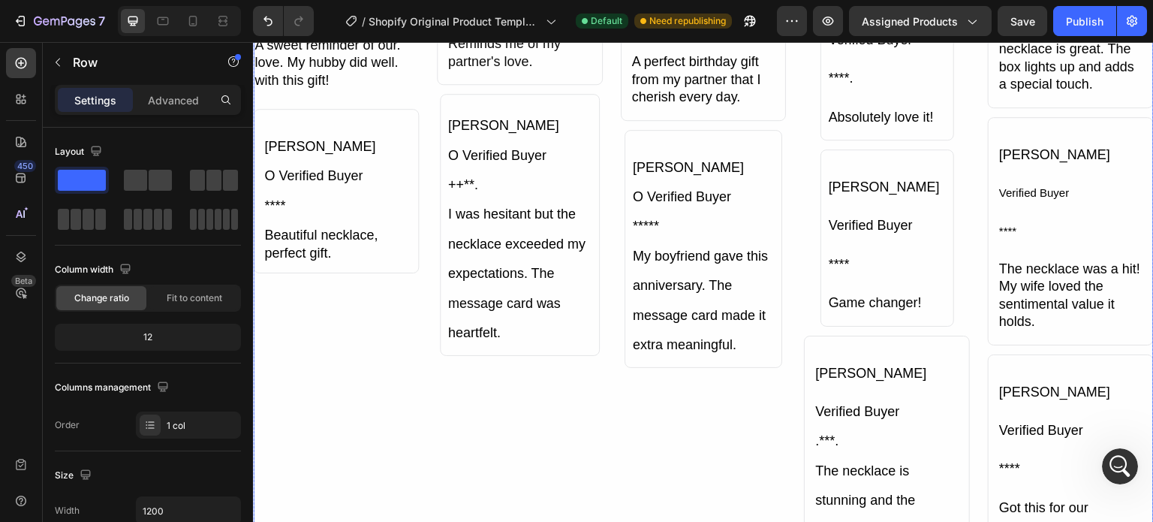
scroll to position [5001, 0]
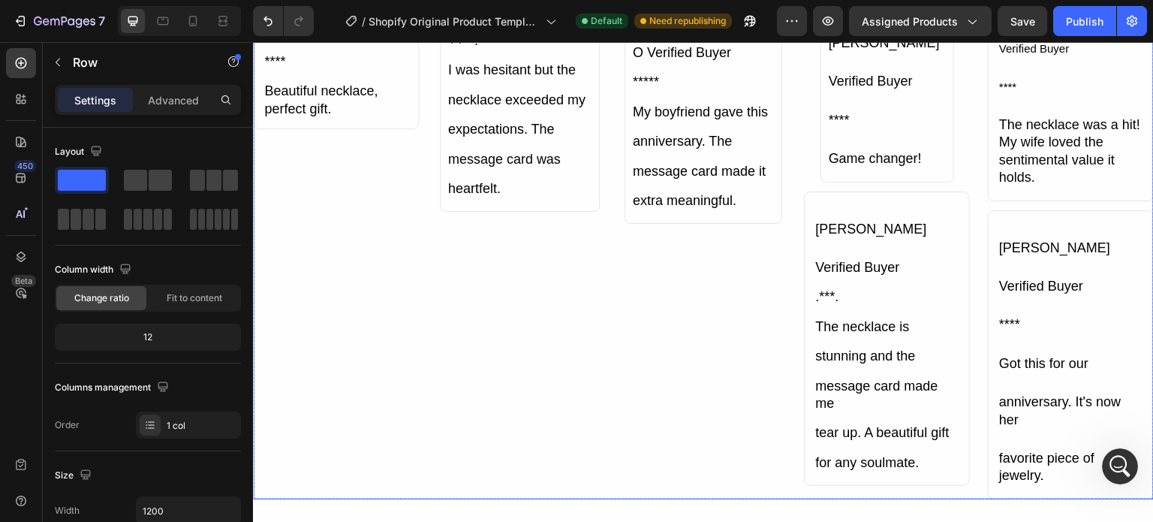
click at [490, 403] on div "Rachel T. Text Block Icon Verified Buyer Text Block Row * *** Text Block I was …" at bounding box center [520, 22] width 166 height 954
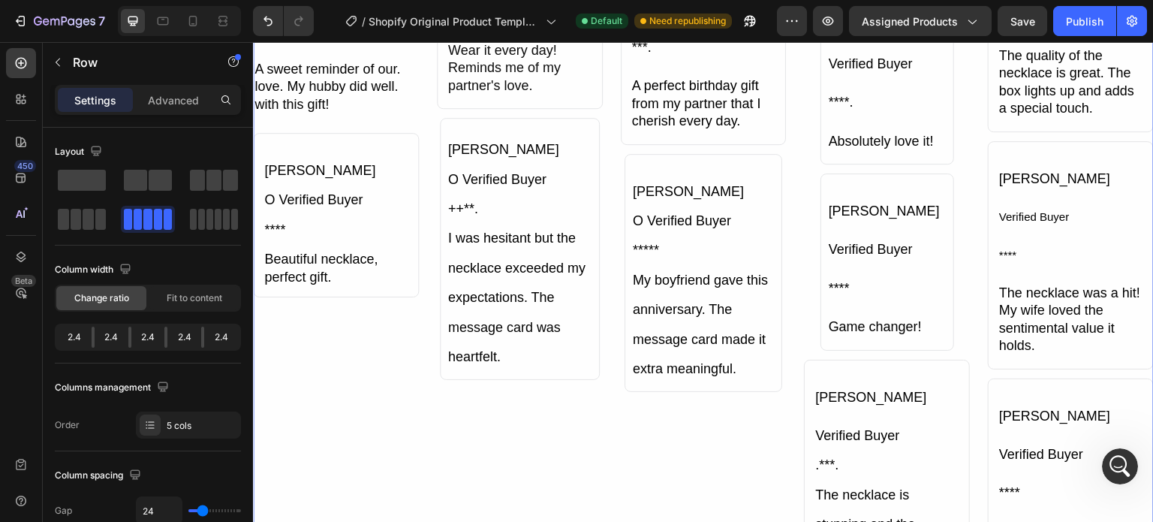
scroll to position [4833, 0]
click at [621, 243] on div "Ava D. Text Block Verified Buyer Text Block ***** Text Block The LED box was su…" at bounding box center [704, 190] width 166 height 954
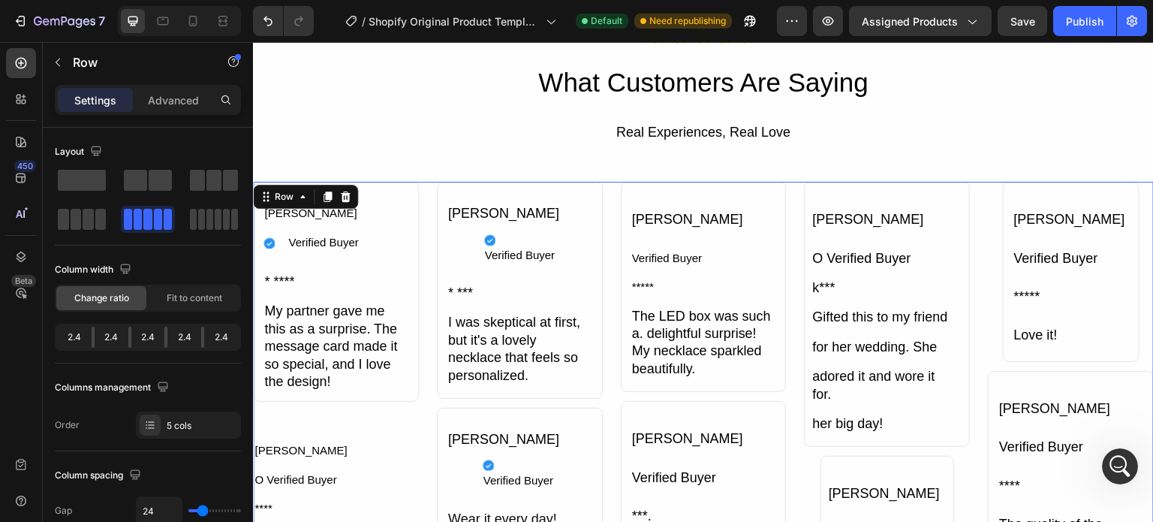
scroll to position [4359, 0]
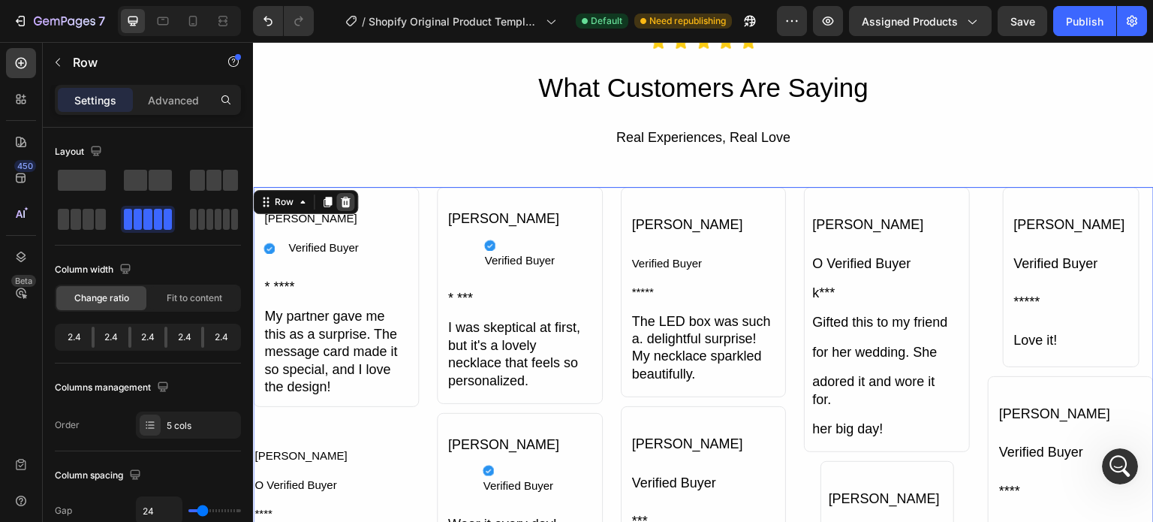
click at [337, 197] on div at bounding box center [345, 202] width 18 height 18
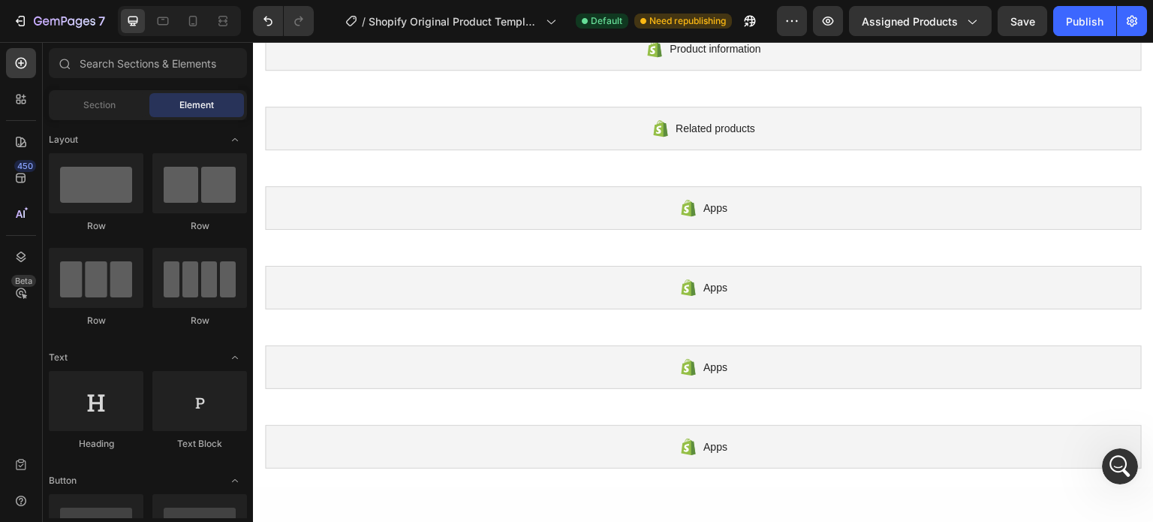
scroll to position [0, 0]
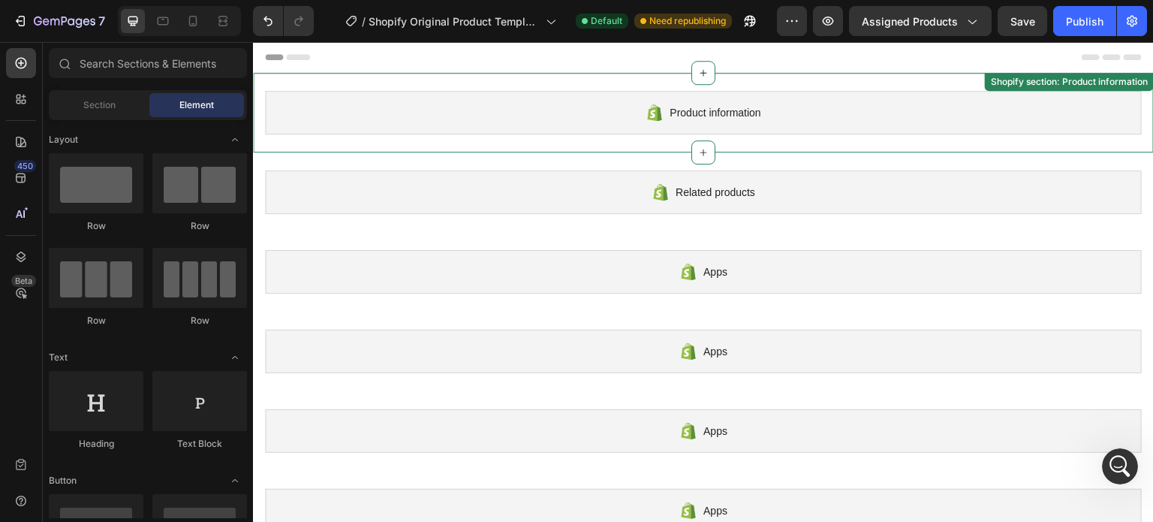
click at [556, 103] on div "Product information" at bounding box center [703, 113] width 877 height 44
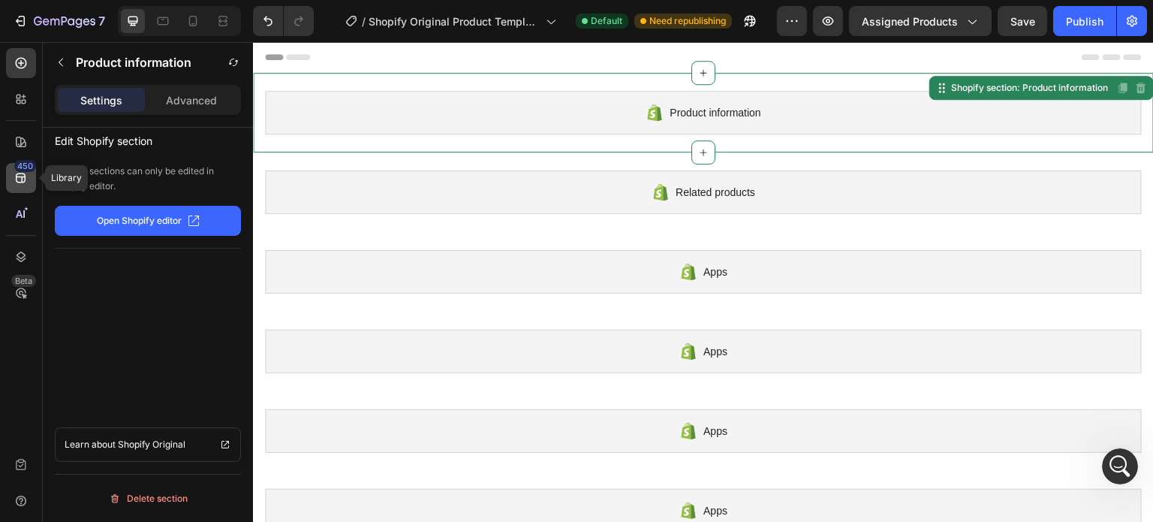
click at [28, 165] on div "450" at bounding box center [25, 166] width 22 height 12
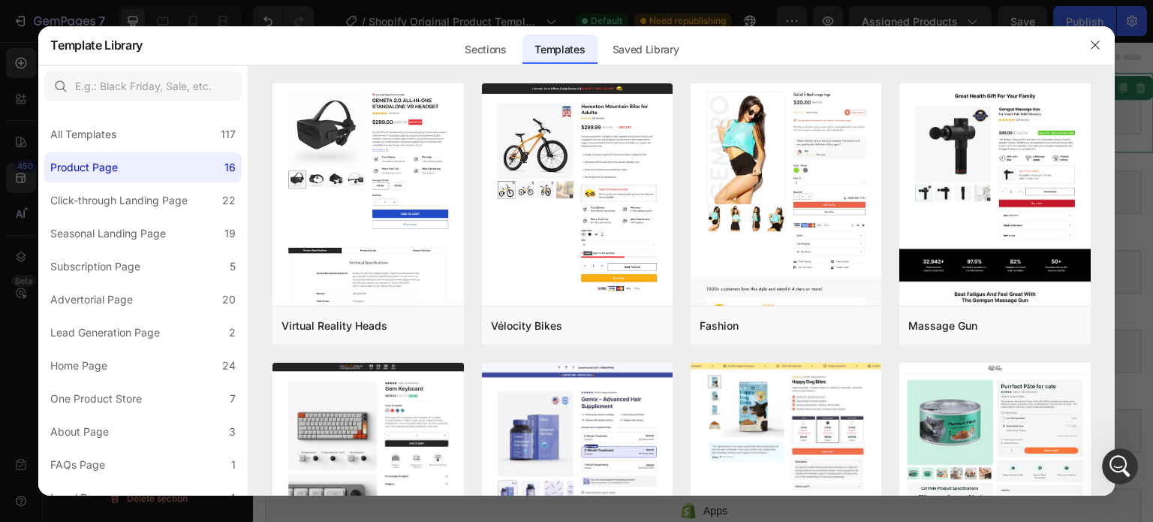
click at [33, 98] on div at bounding box center [576, 261] width 1153 height 522
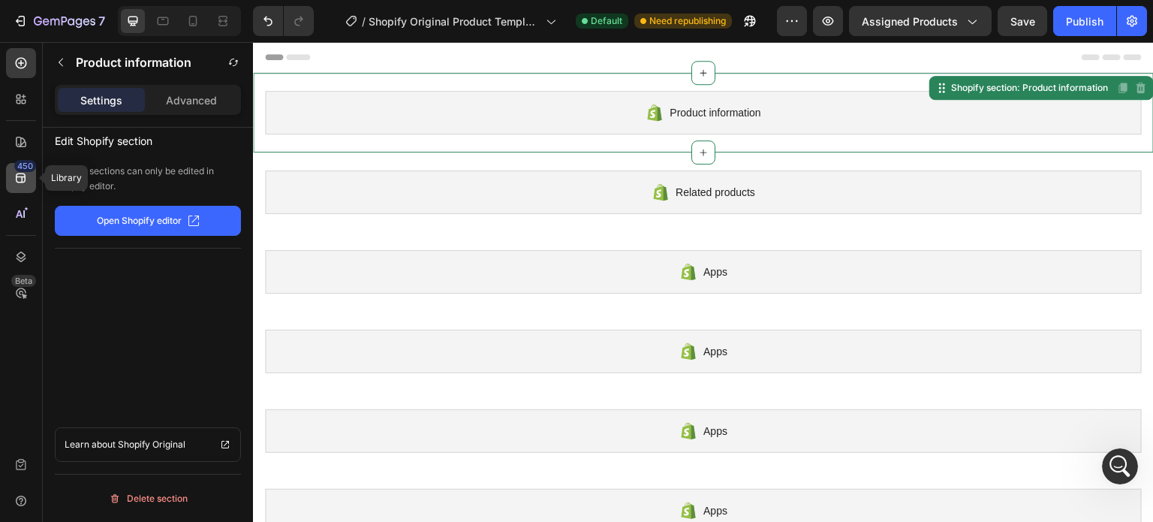
click at [31, 176] on div "450" at bounding box center [21, 178] width 30 height 30
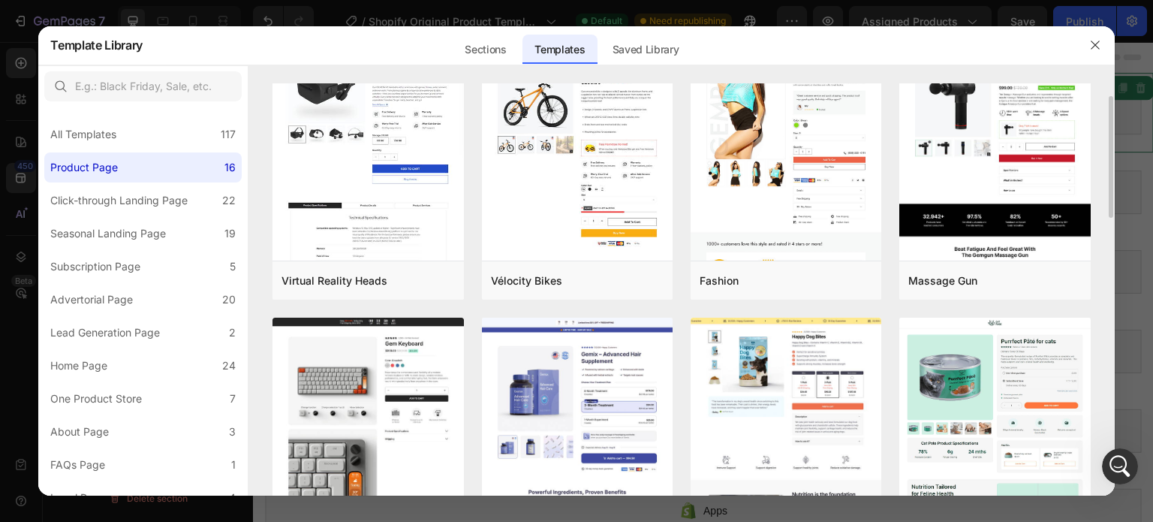
scroll to position [81, 0]
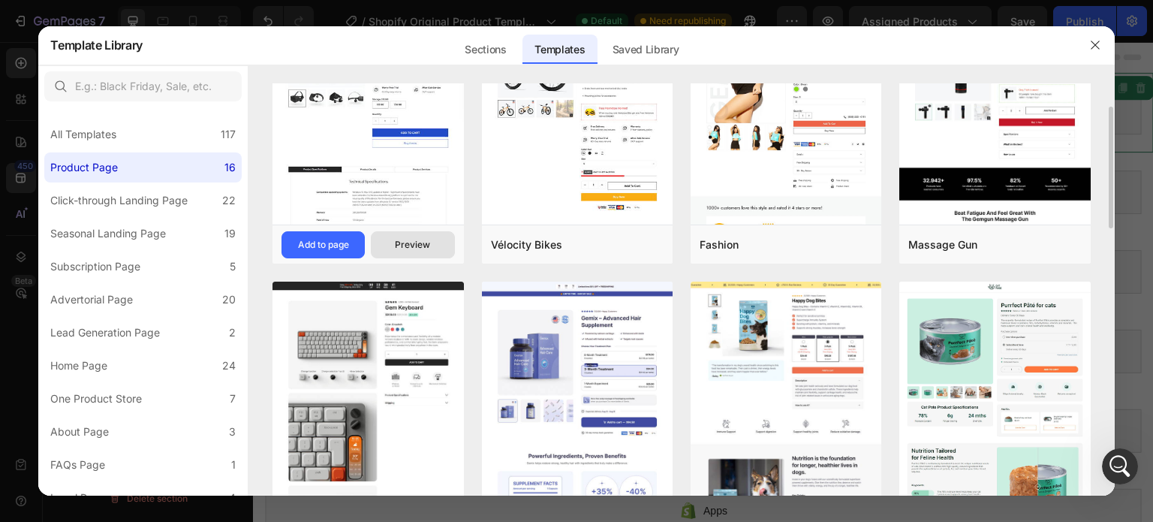
click at [437, 242] on button "Preview" at bounding box center [412, 244] width 83 height 27
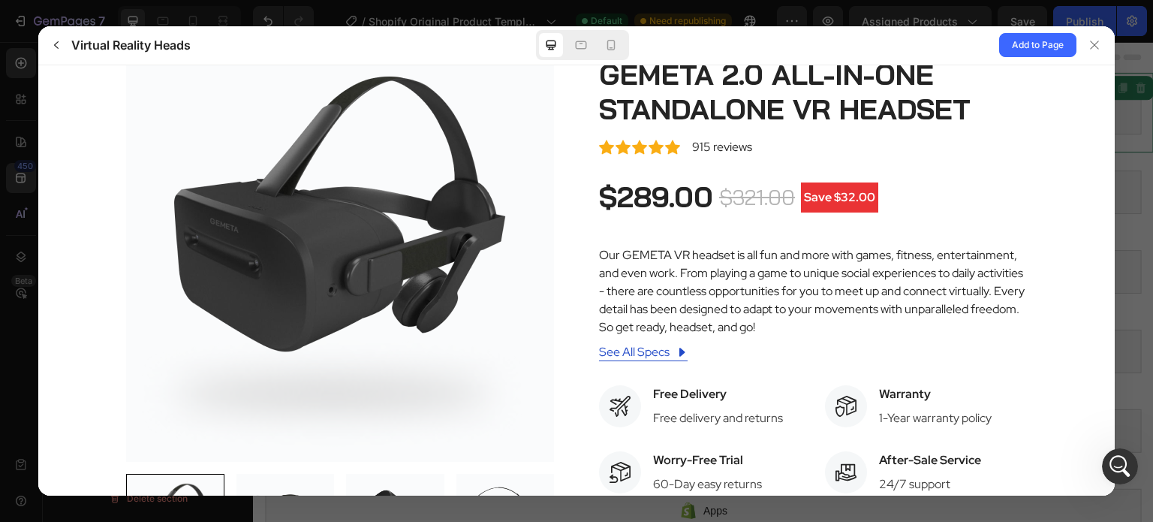
scroll to position [83, 0]
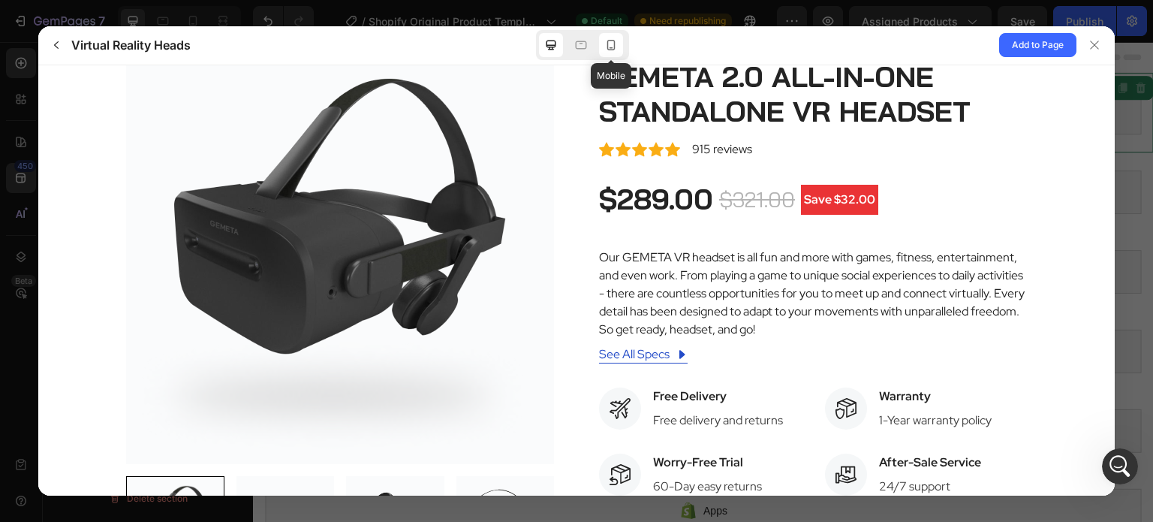
click at [614, 41] on icon at bounding box center [611, 45] width 15 height 15
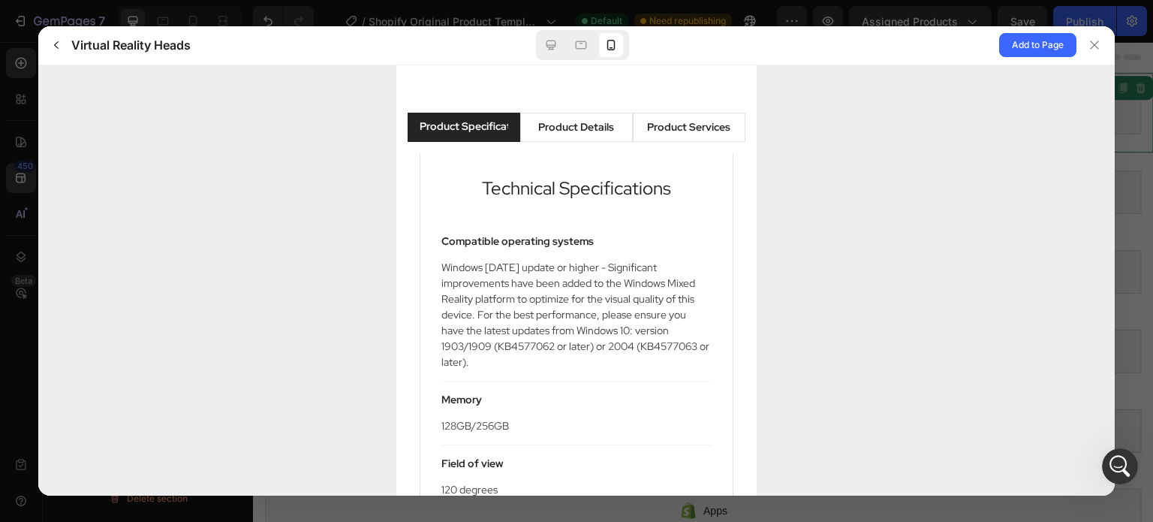
scroll to position [1376, 0]
click at [577, 126] on div "Product Details" at bounding box center [576, 127] width 76 height 16
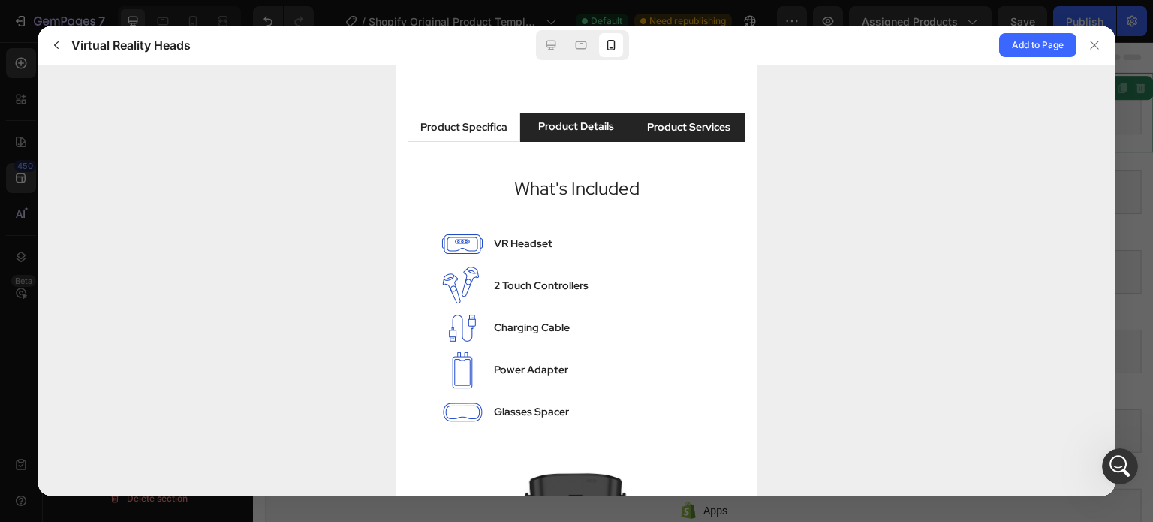
click at [661, 131] on li "Product Services" at bounding box center [689, 126] width 113 height 29
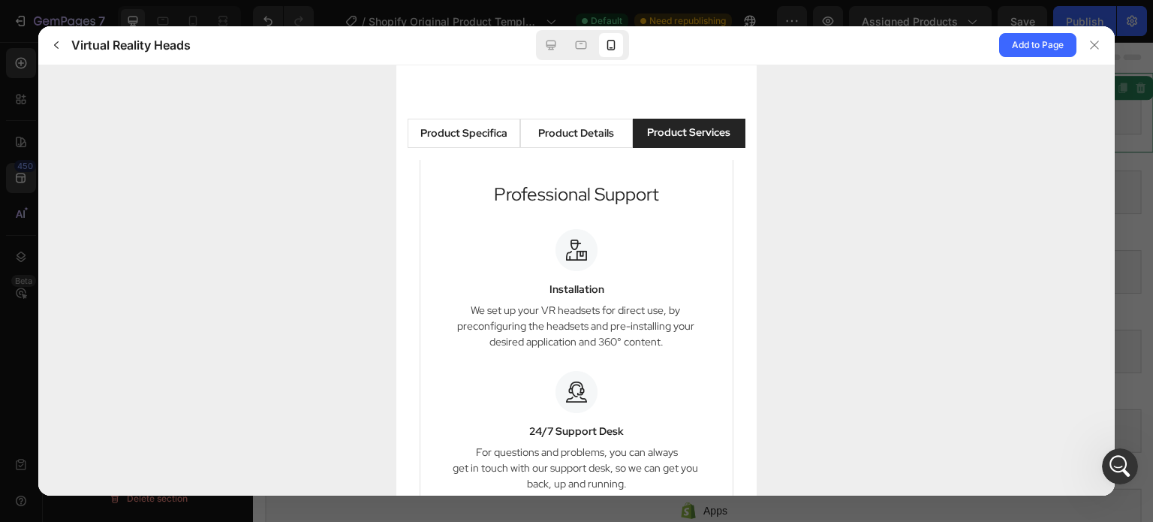
scroll to position [1367, 0]
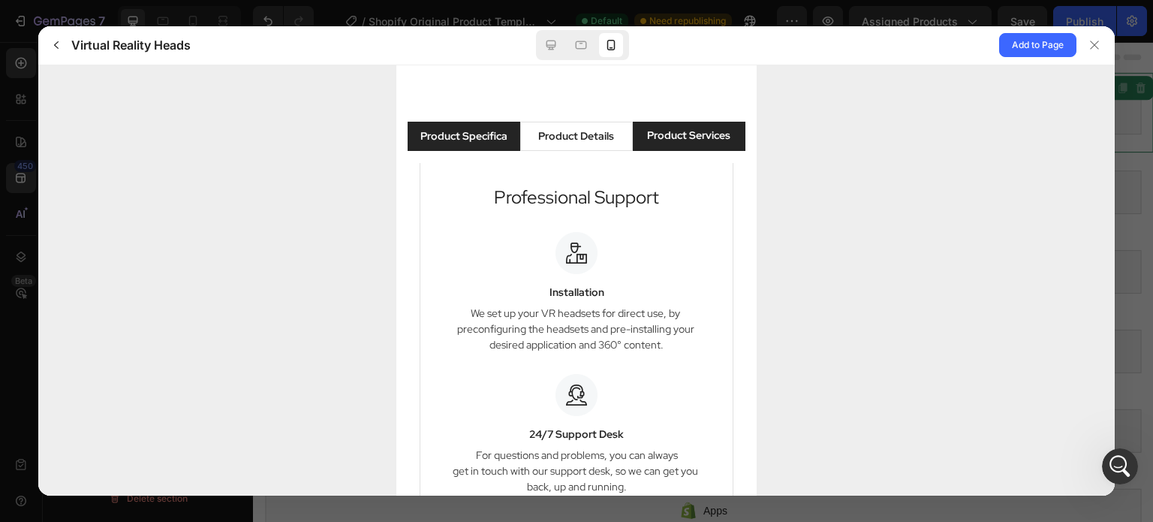
click at [469, 128] on div "Product Specifications" at bounding box center [464, 136] width 87 height 16
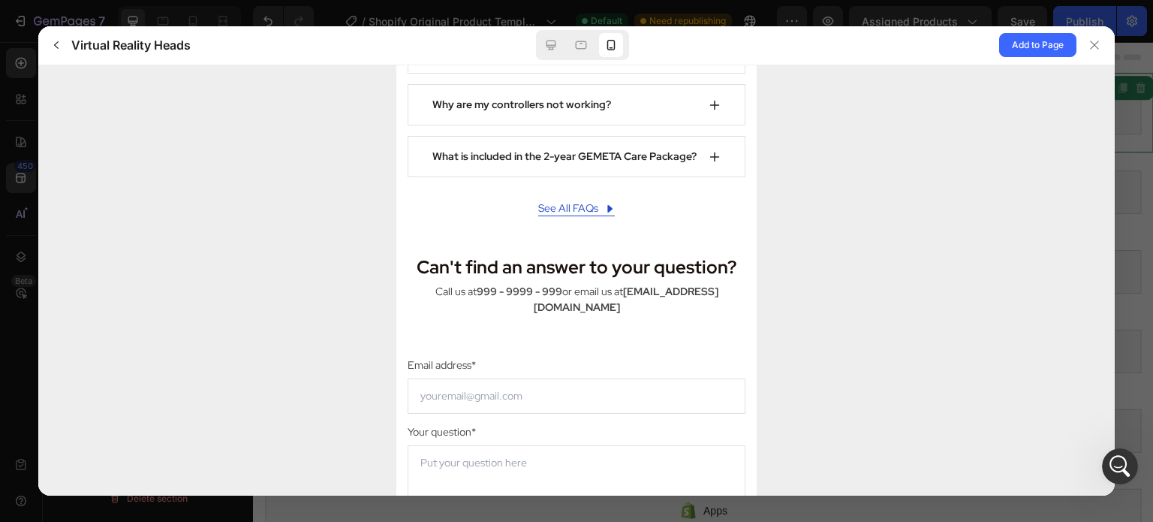
scroll to position [7352, 0]
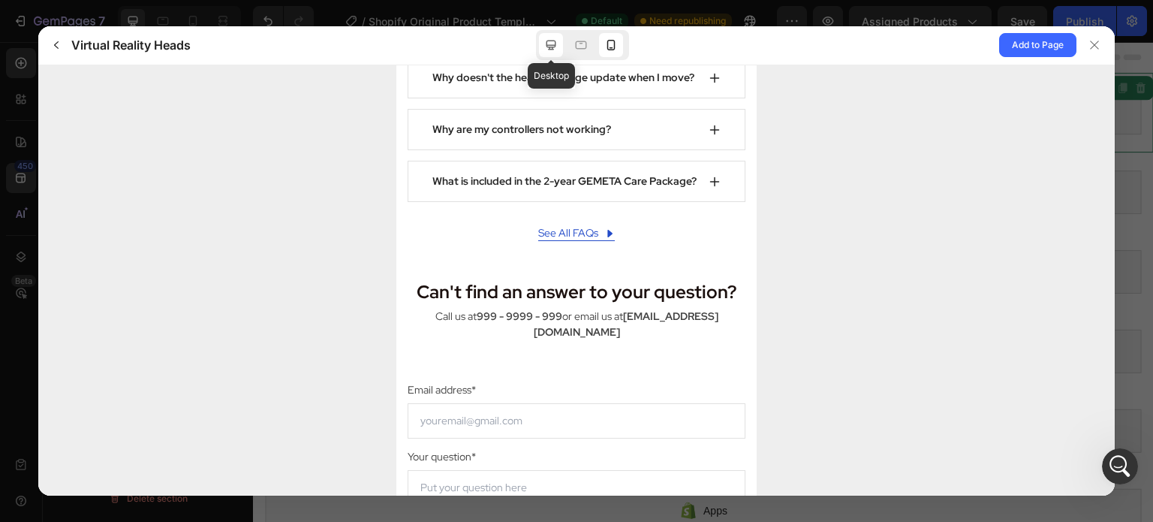
click at [550, 43] on icon at bounding box center [551, 45] width 15 height 15
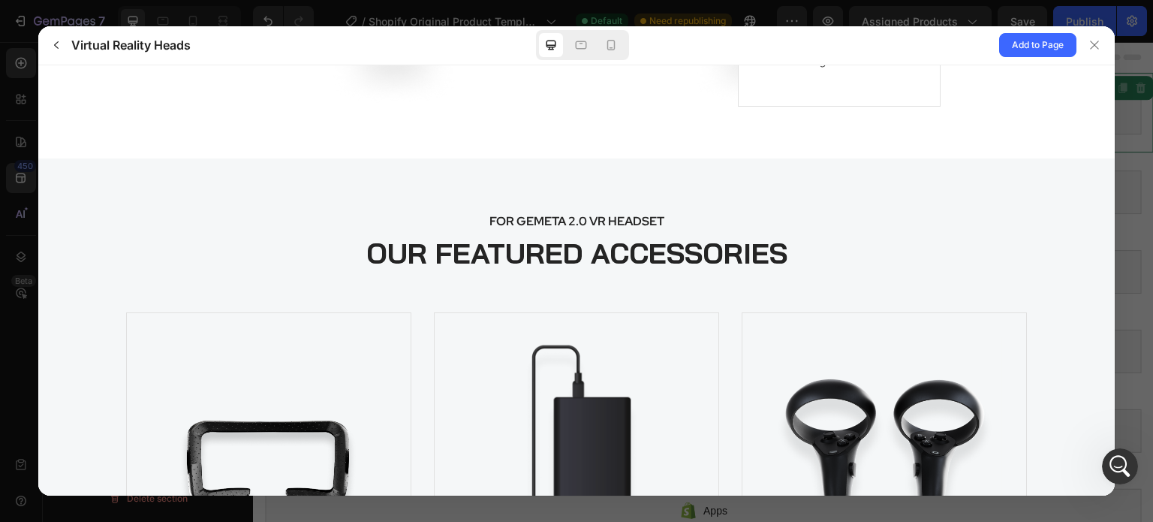
scroll to position [5077, 0]
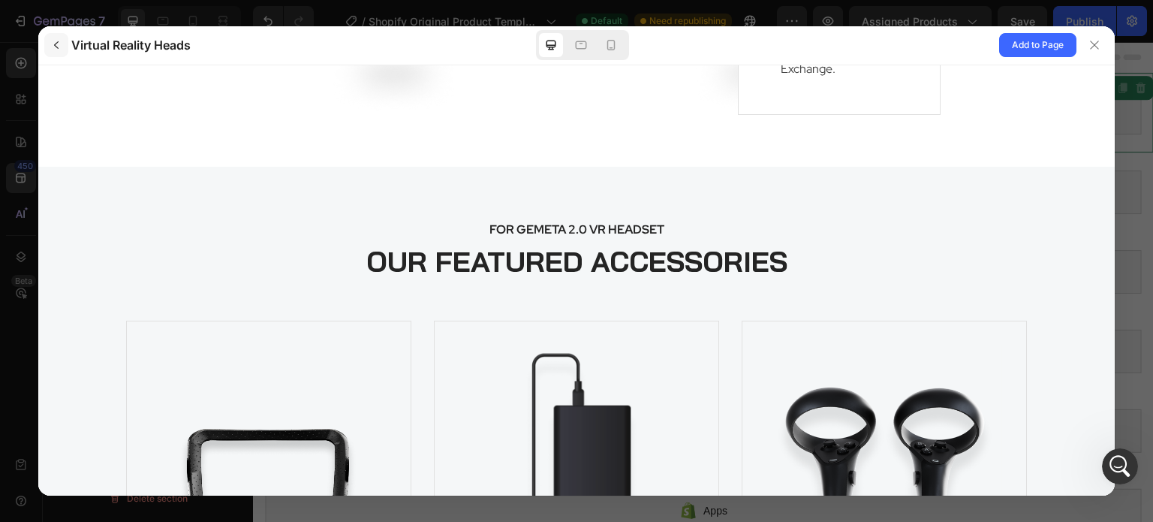
click at [60, 49] on icon "button" at bounding box center [56, 45] width 12 height 12
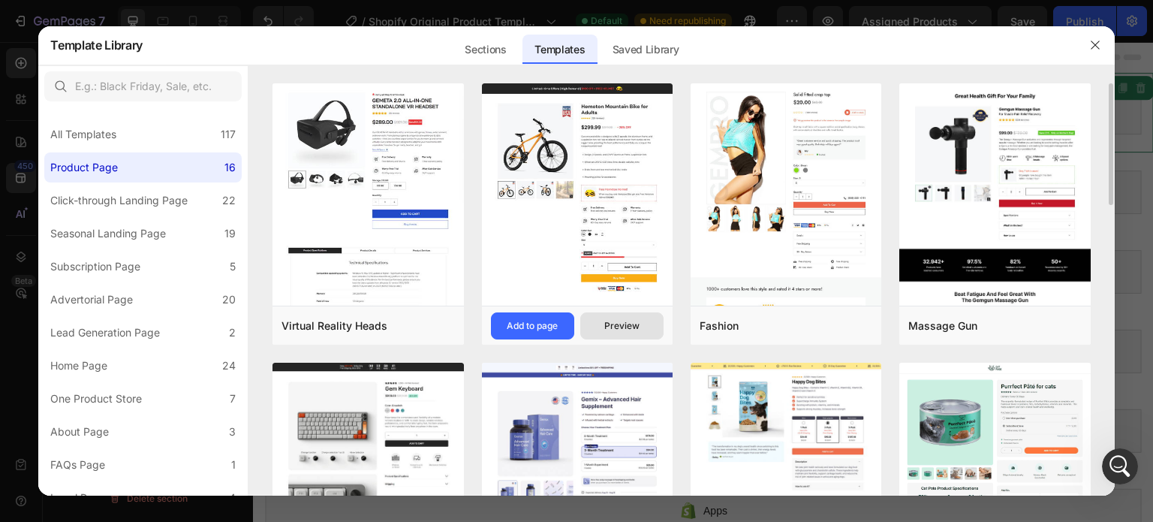
click at [602, 324] on button "Preview" at bounding box center [621, 325] width 83 height 27
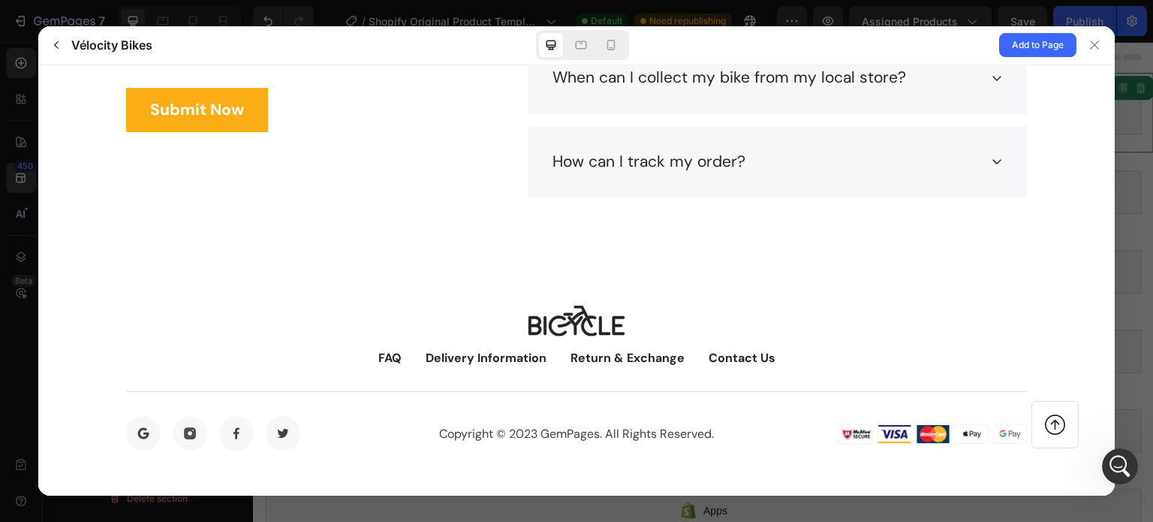
scroll to position [6501, 0]
click at [612, 44] on icon at bounding box center [611, 45] width 15 height 15
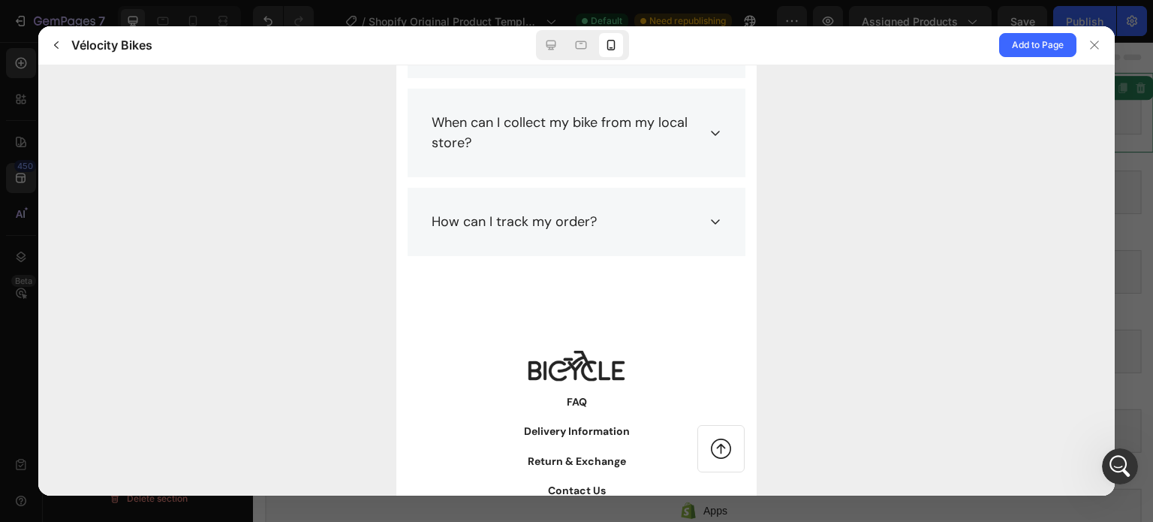
scroll to position [8699, 0]
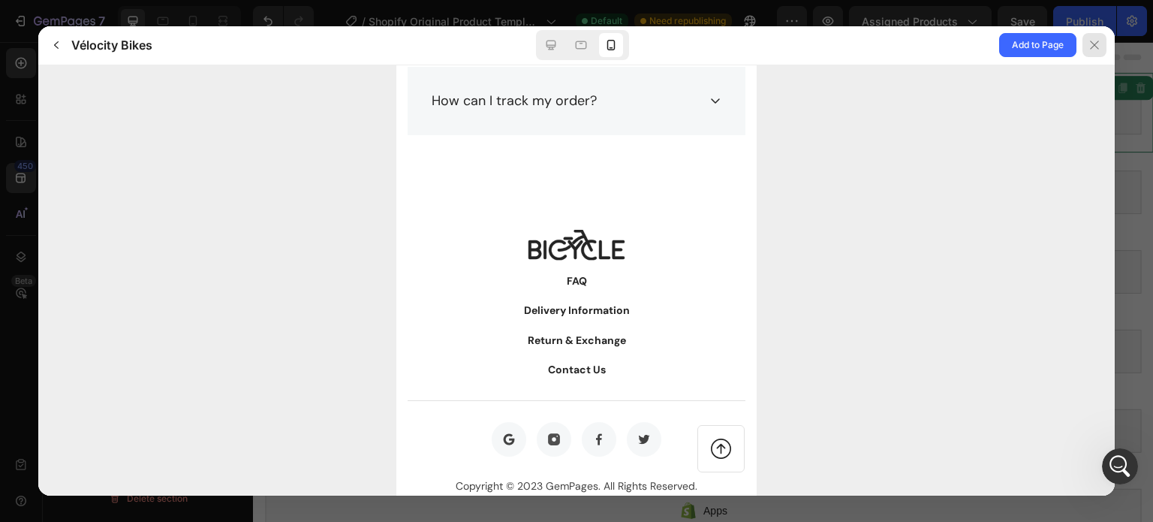
click at [1096, 55] on div at bounding box center [1095, 45] width 24 height 24
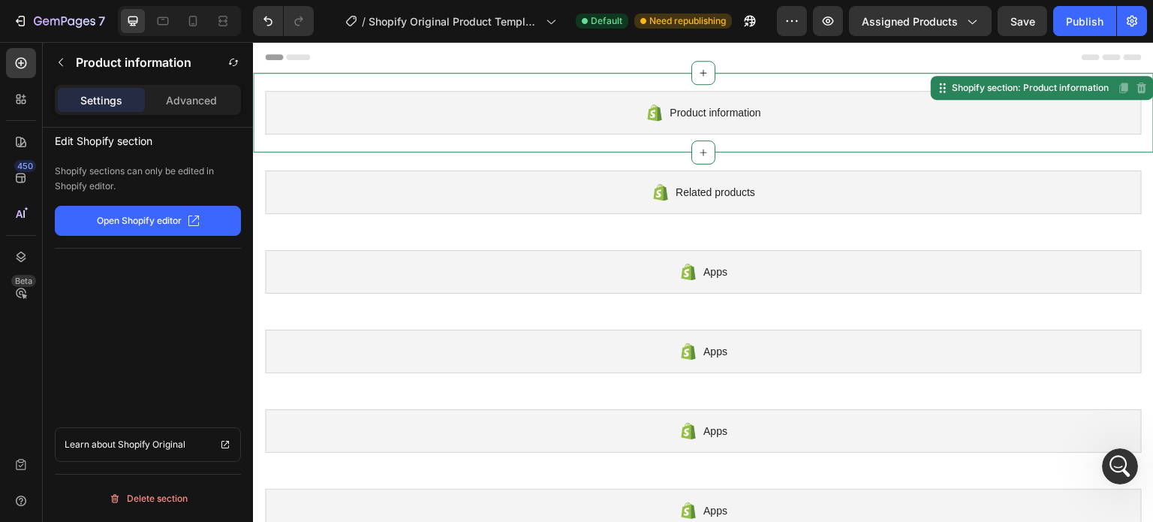
click at [351, 109] on div "Product information" at bounding box center [703, 113] width 877 height 44
click at [23, 185] on icon at bounding box center [21, 177] width 15 height 15
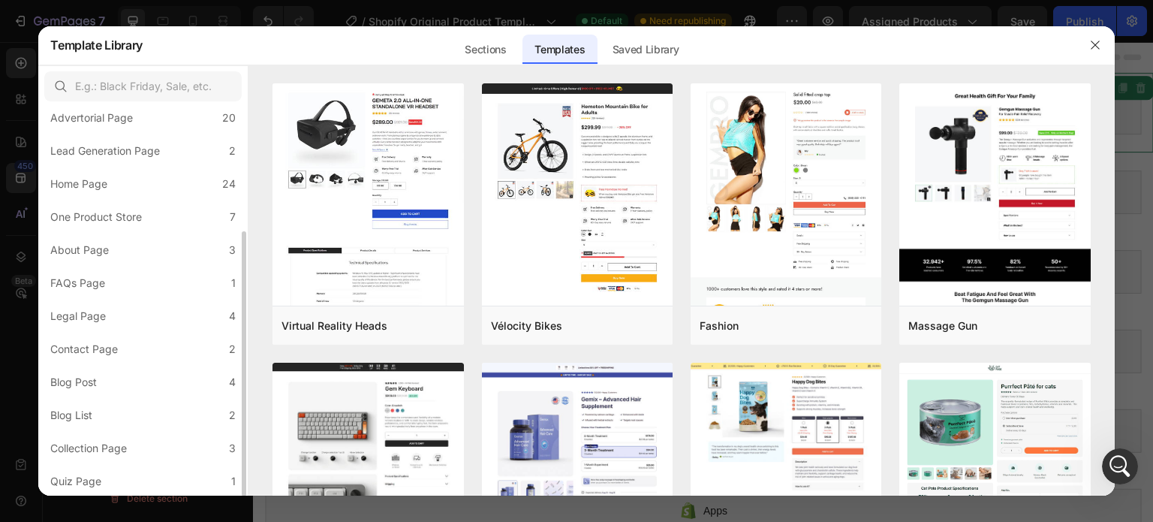
scroll to position [0, 0]
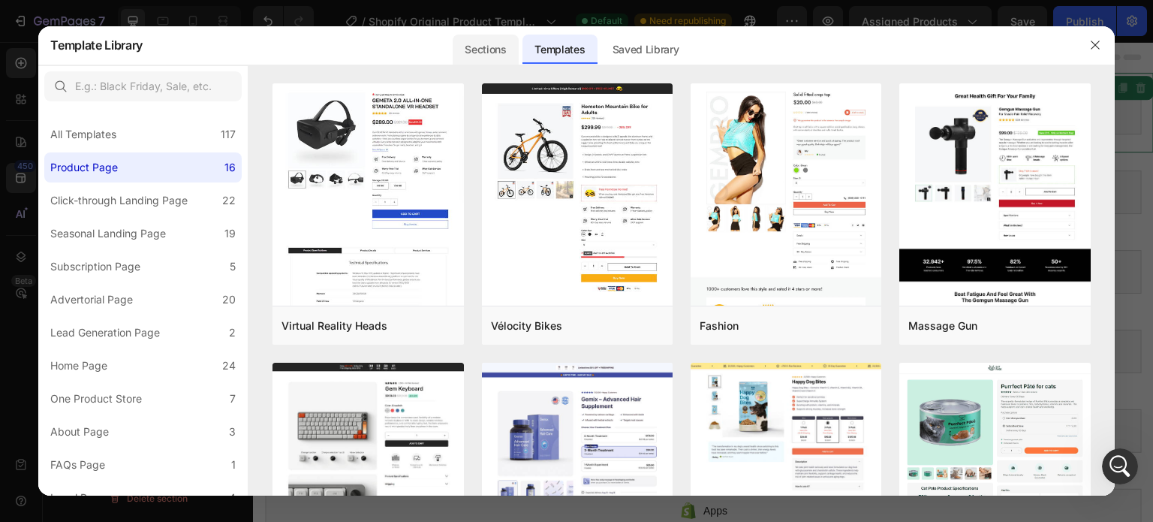
click at [484, 55] on div "Sections" at bounding box center [485, 50] width 65 height 30
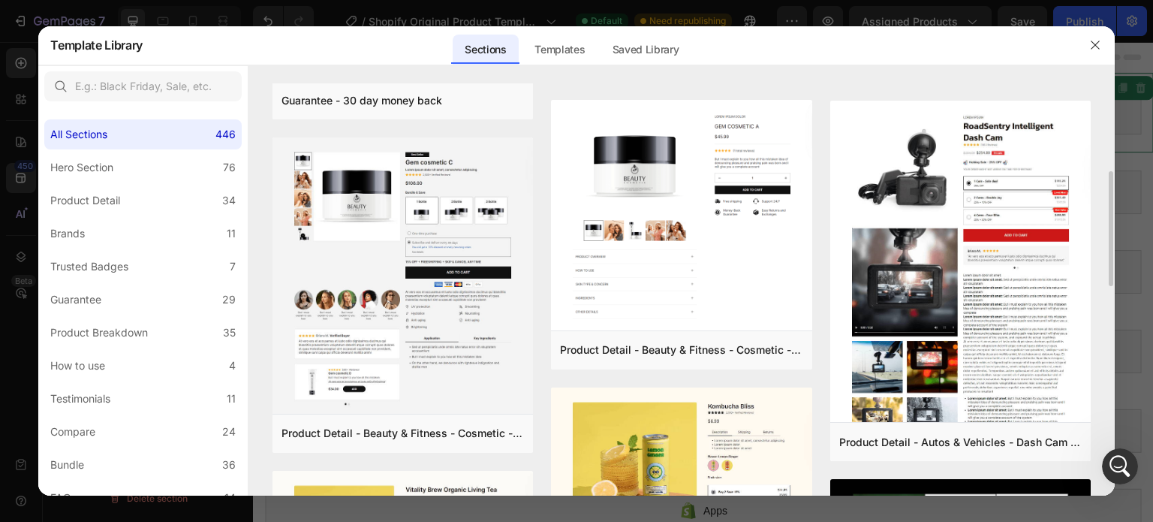
scroll to position [314, 0]
click at [586, 56] on div "Templates" at bounding box center [560, 50] width 74 height 30
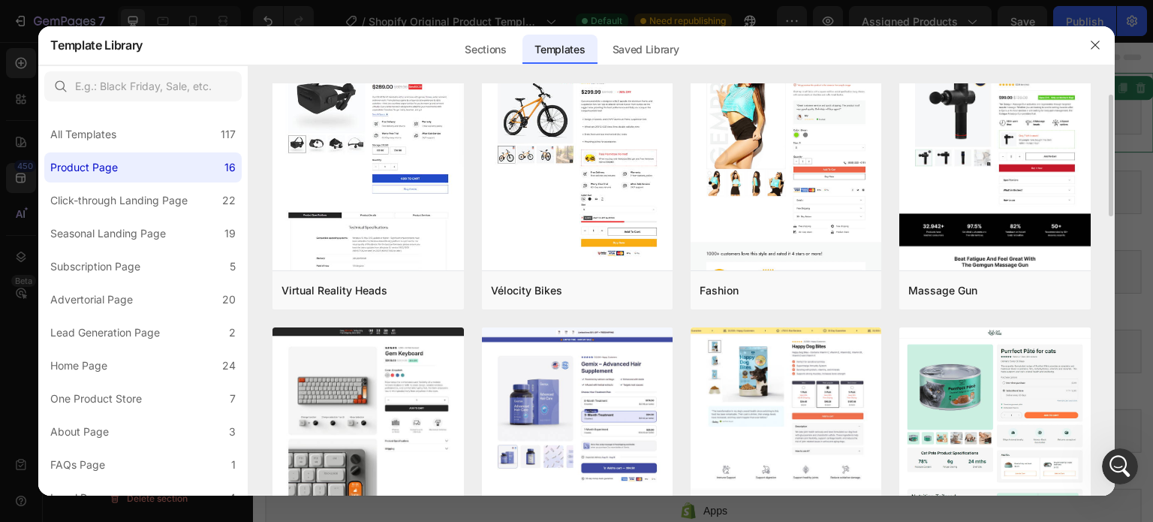
scroll to position [36, 0]
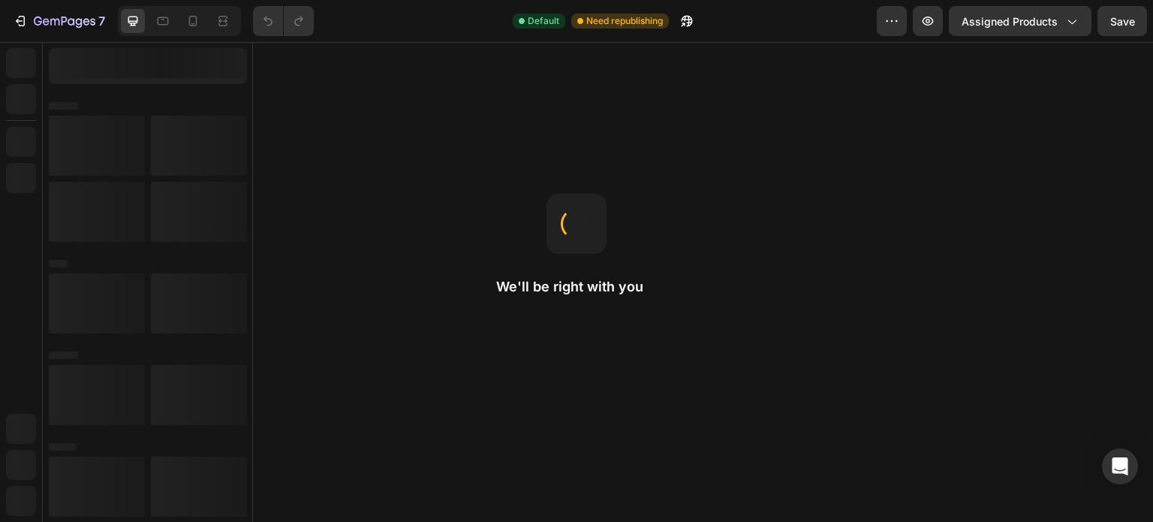
click at [32, 14] on div "7" at bounding box center [59, 21] width 92 height 18
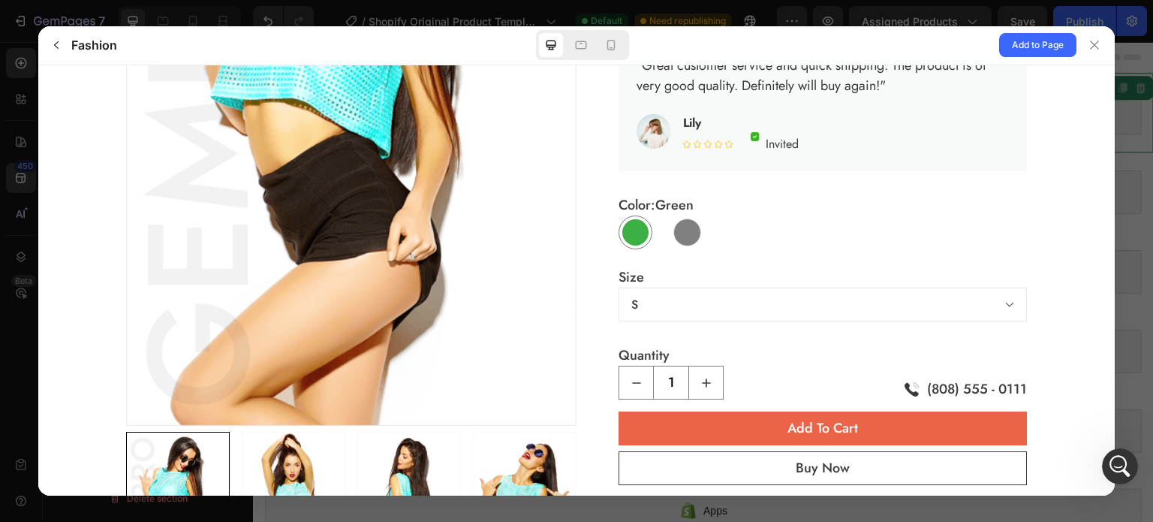
scroll to position [344, 0]
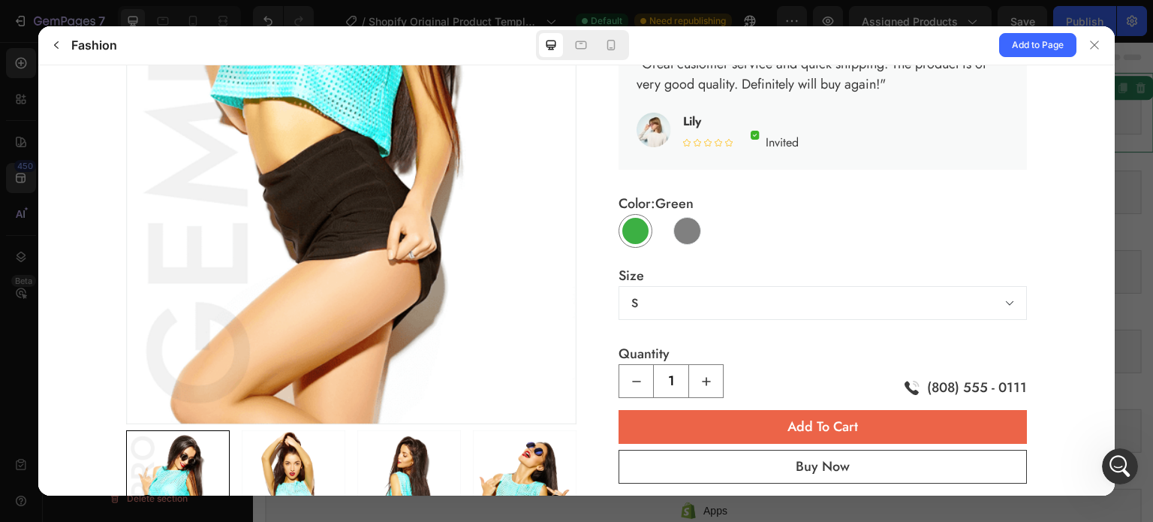
click at [681, 223] on div at bounding box center [688, 230] width 28 height 28
click at [704, 247] on input "[PERSON_NAME]" at bounding box center [704, 247] width 1 height 1
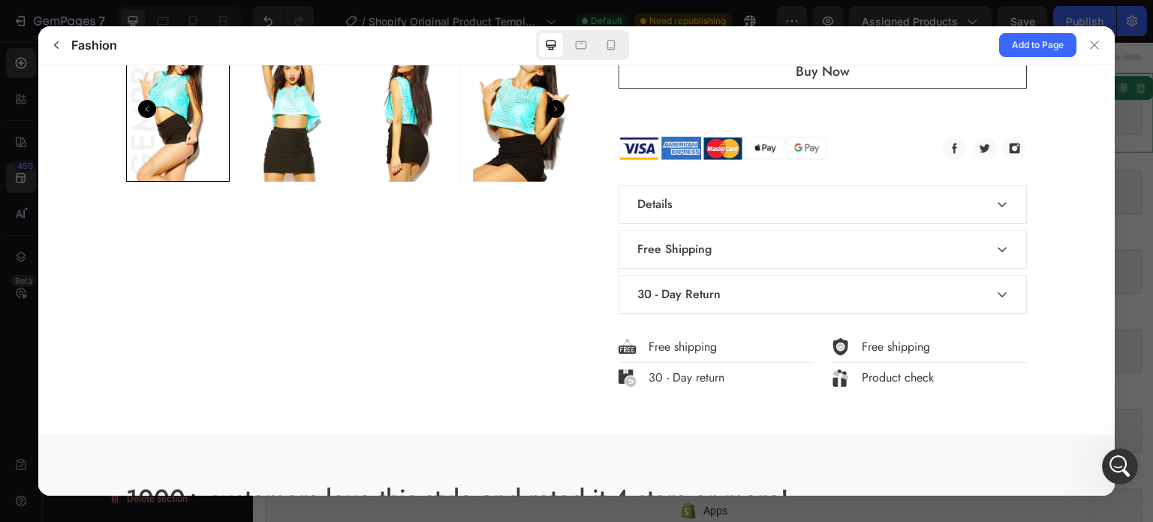
scroll to position [738, 0]
click at [690, 221] on div "Details" at bounding box center [823, 204] width 407 height 38
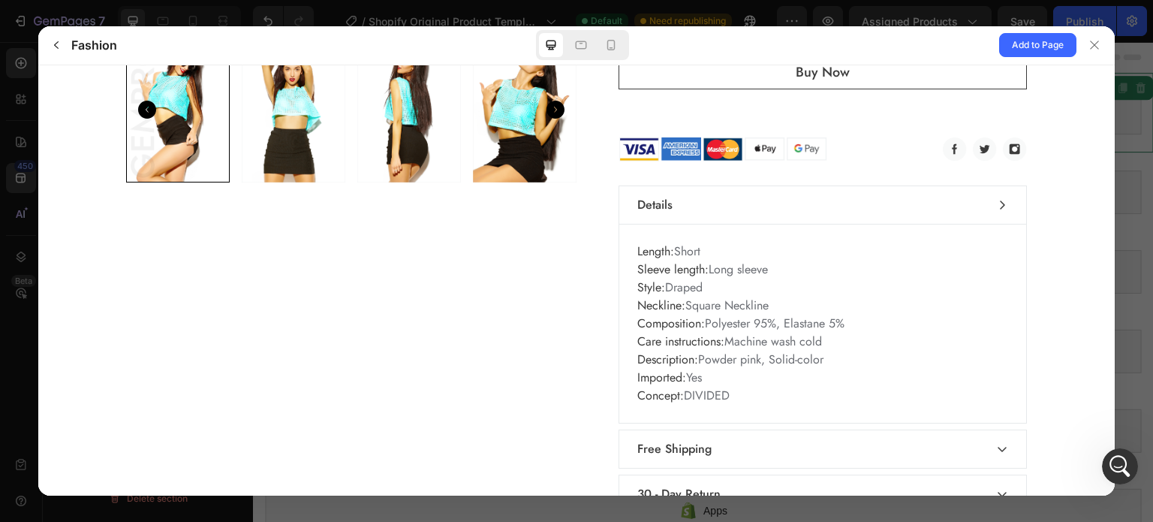
click at [690, 221] on div "Details" at bounding box center [823, 204] width 407 height 38
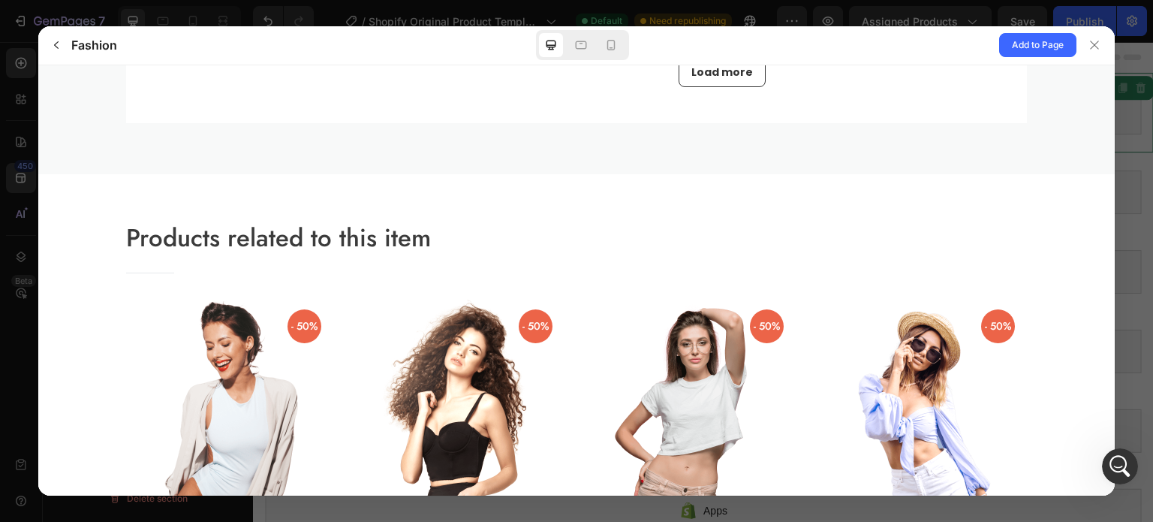
scroll to position [1619, 0]
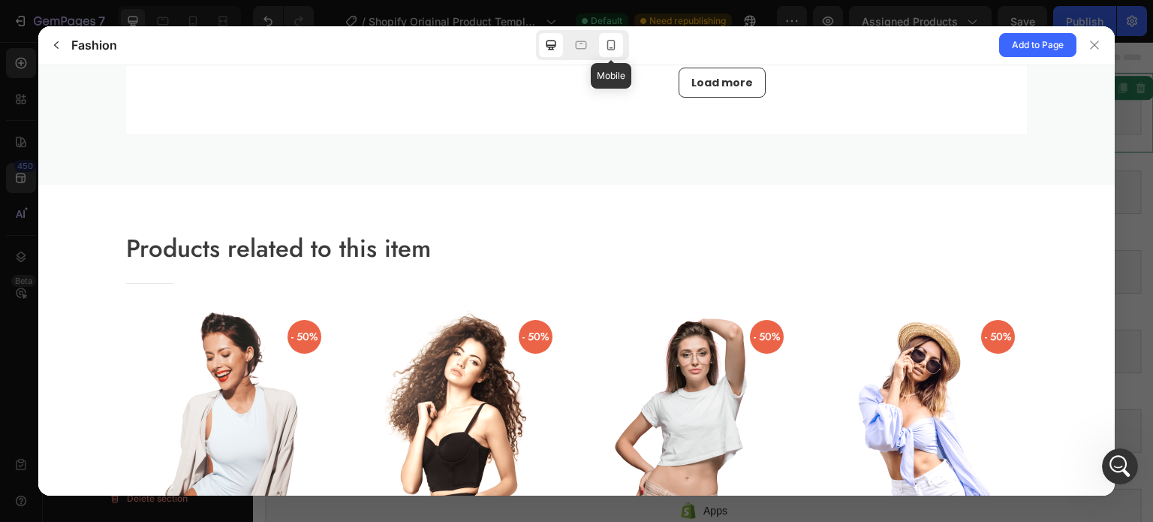
click at [613, 42] on icon at bounding box center [611, 45] width 15 height 15
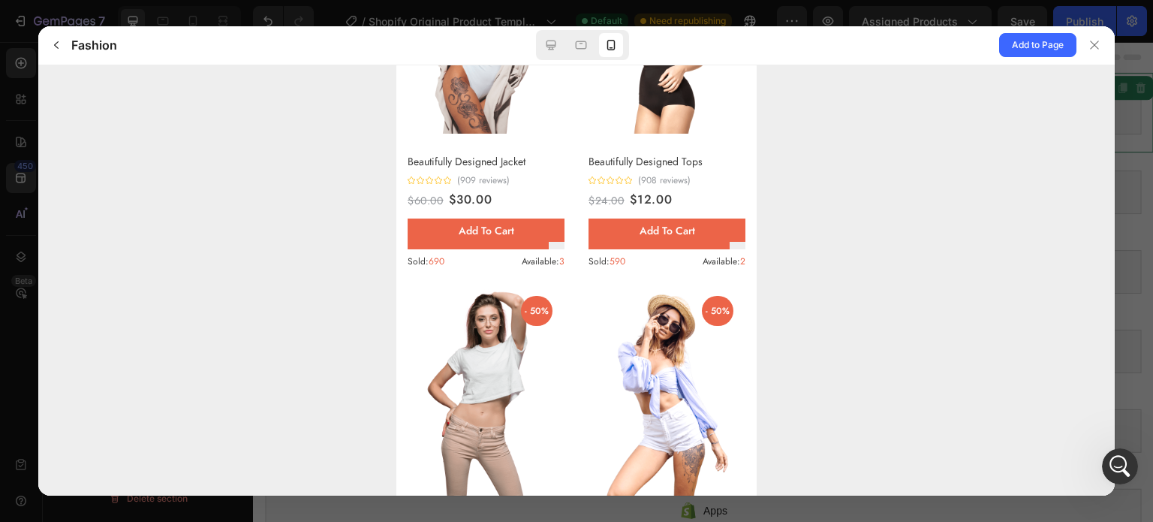
scroll to position [2873, 0]
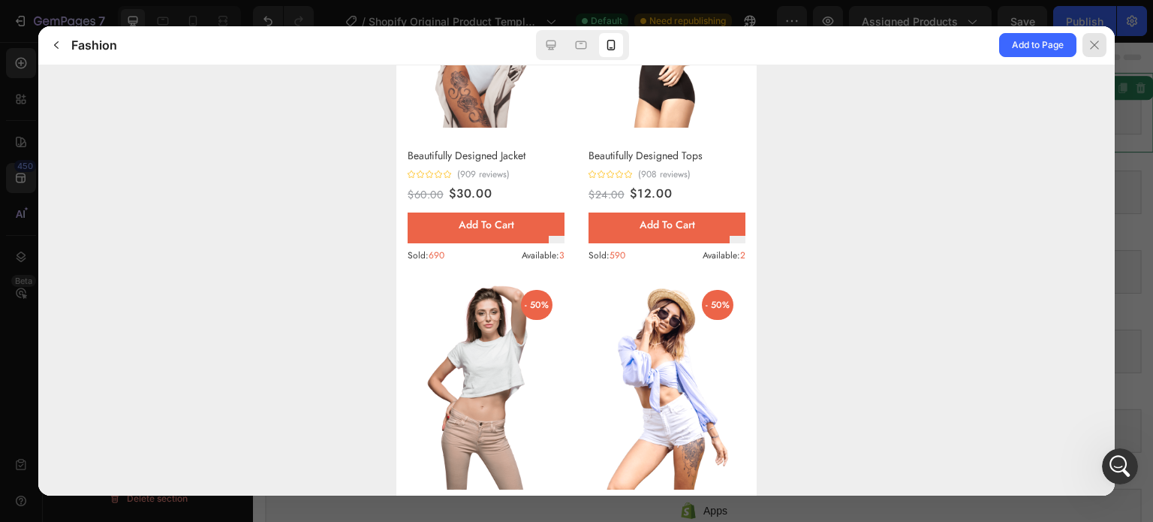
click at [1113, 50] on button at bounding box center [1096, 45] width 38 height 38
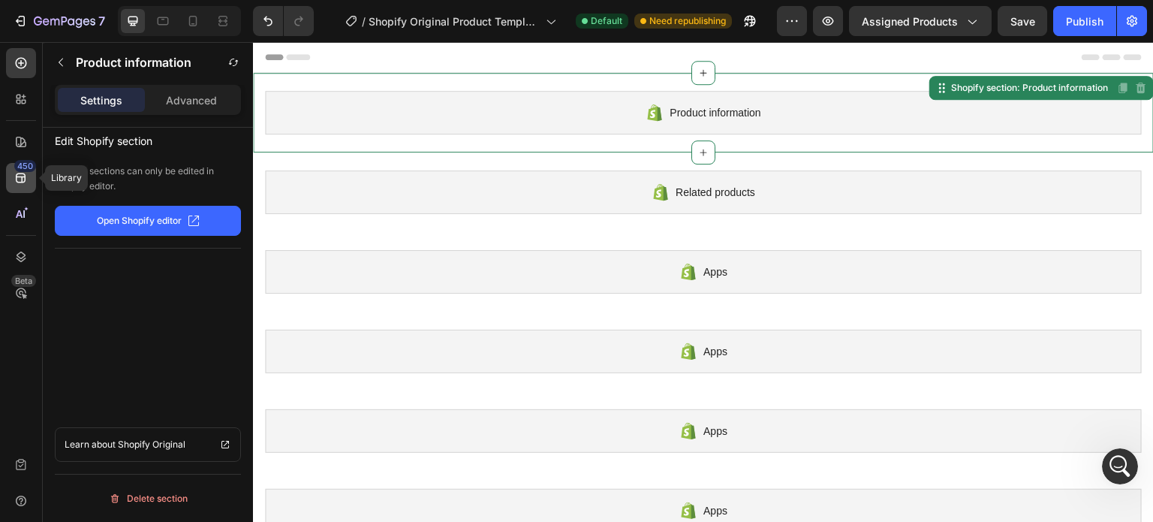
click at [21, 170] on div "450" at bounding box center [25, 166] width 22 height 12
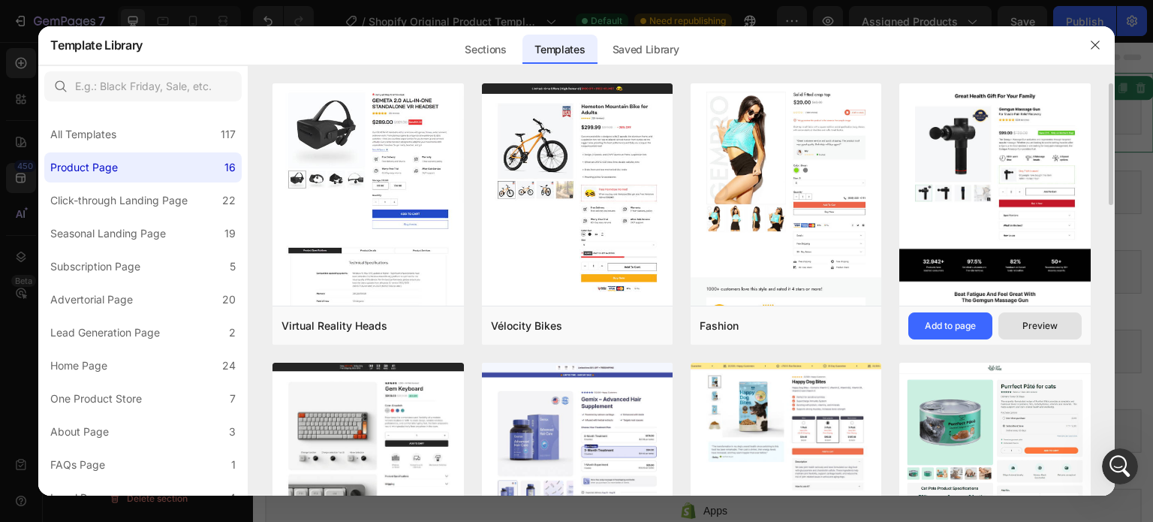
click at [1025, 330] on div "Preview" at bounding box center [1040, 326] width 35 height 14
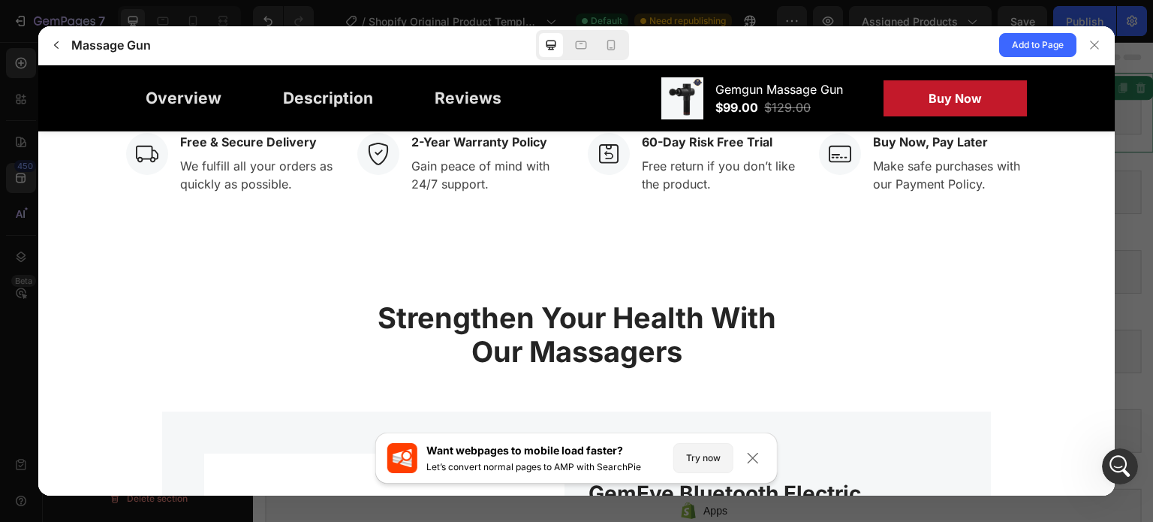
scroll to position [3852, 0]
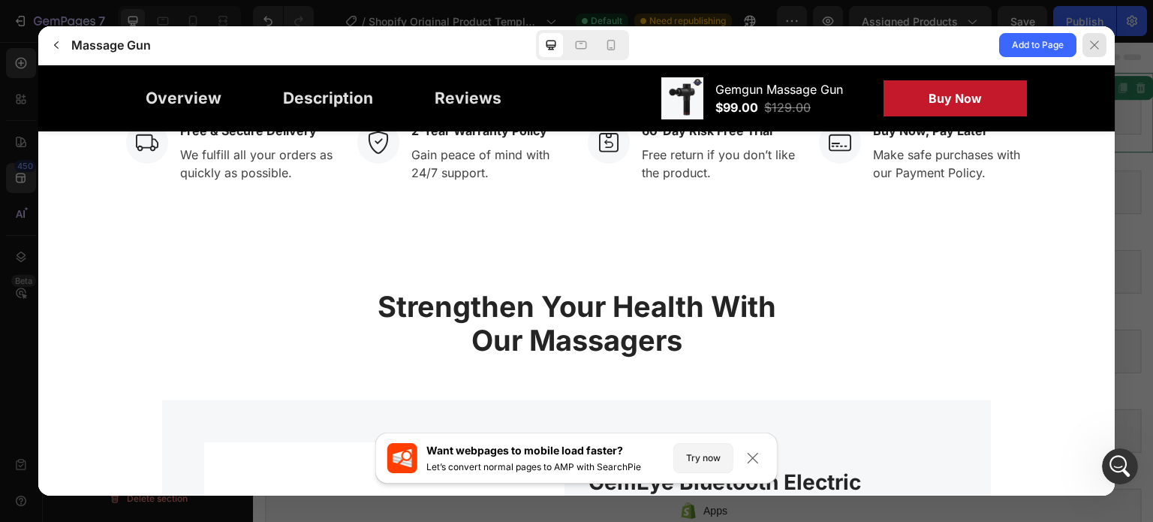
click at [1086, 43] on div at bounding box center [1095, 45] width 24 height 24
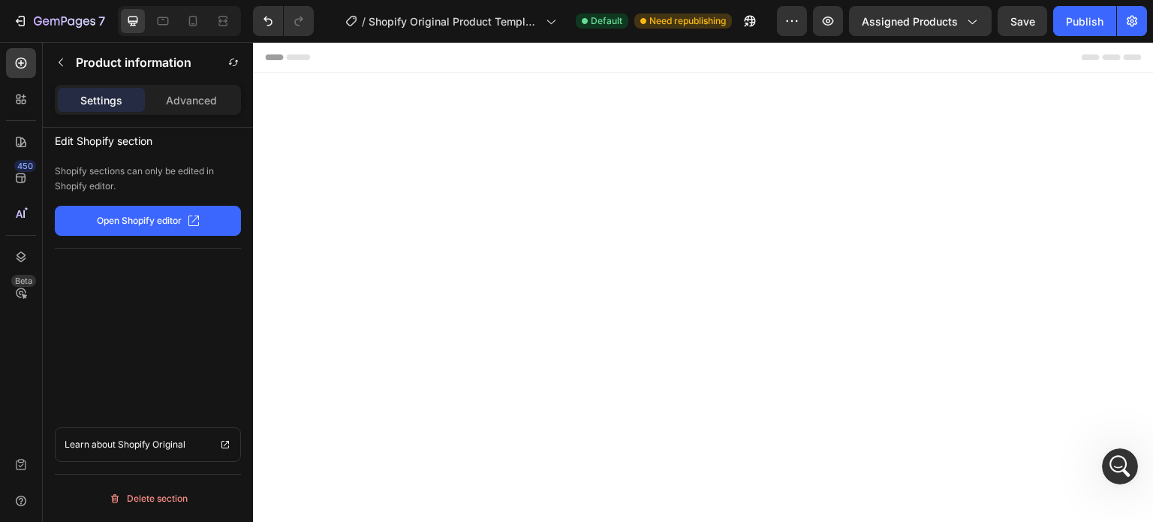
scroll to position [611, 0]
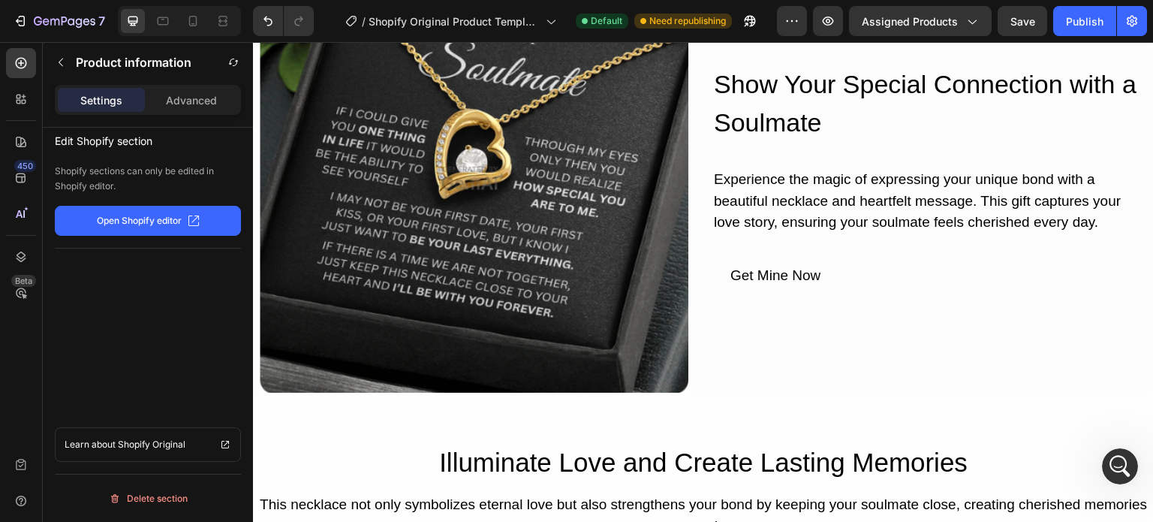
click at [743, 259] on button "Get Mine Now" at bounding box center [776, 276] width 126 height 34
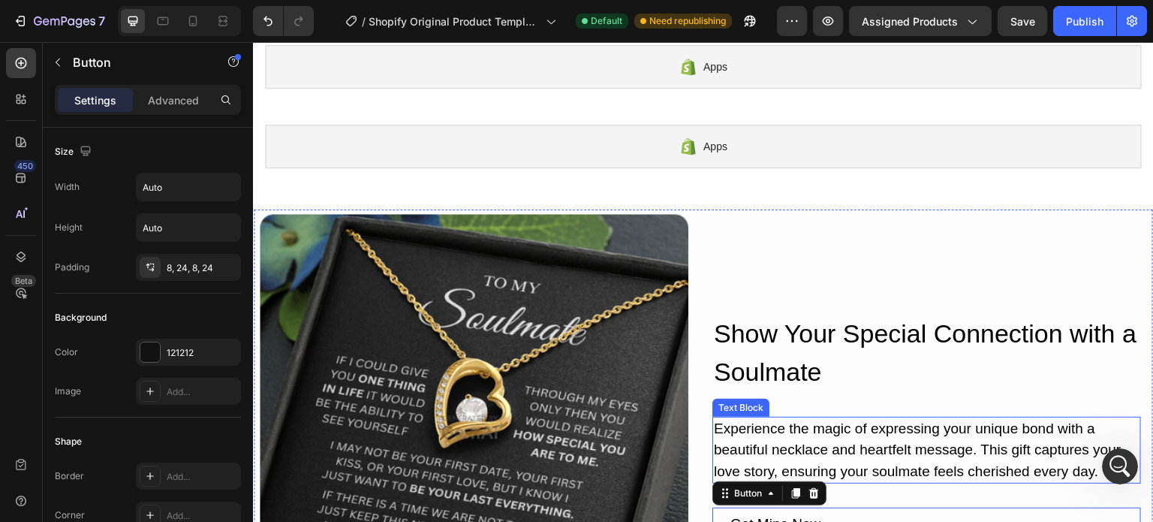
scroll to position [348, 0]
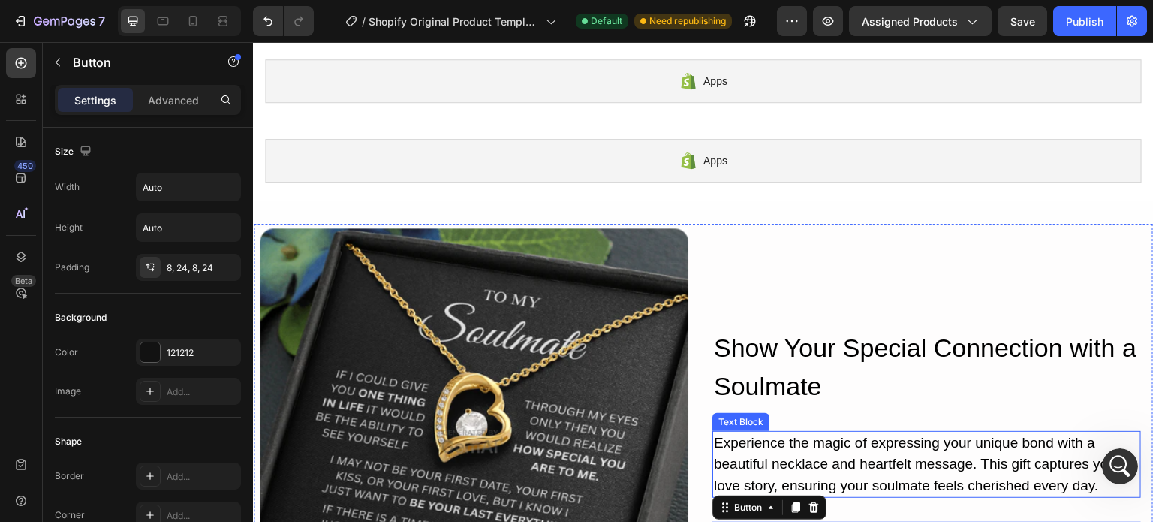
click at [888, 267] on div "Show Your Special Connection with a Soulmate Heading Experience the magic of ex…" at bounding box center [927, 441] width 429 height 429
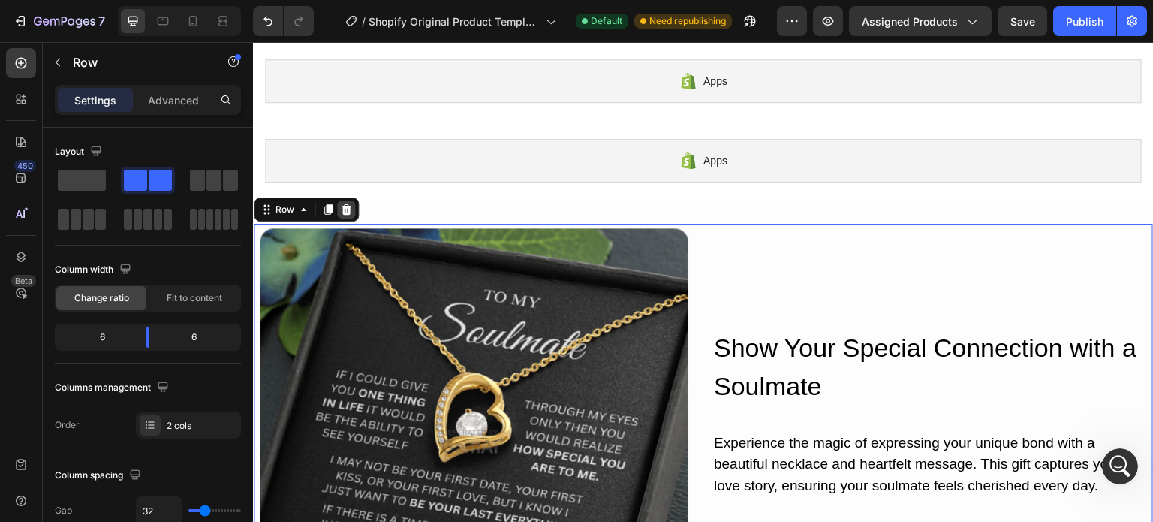
click at [344, 207] on icon at bounding box center [346, 210] width 12 height 12
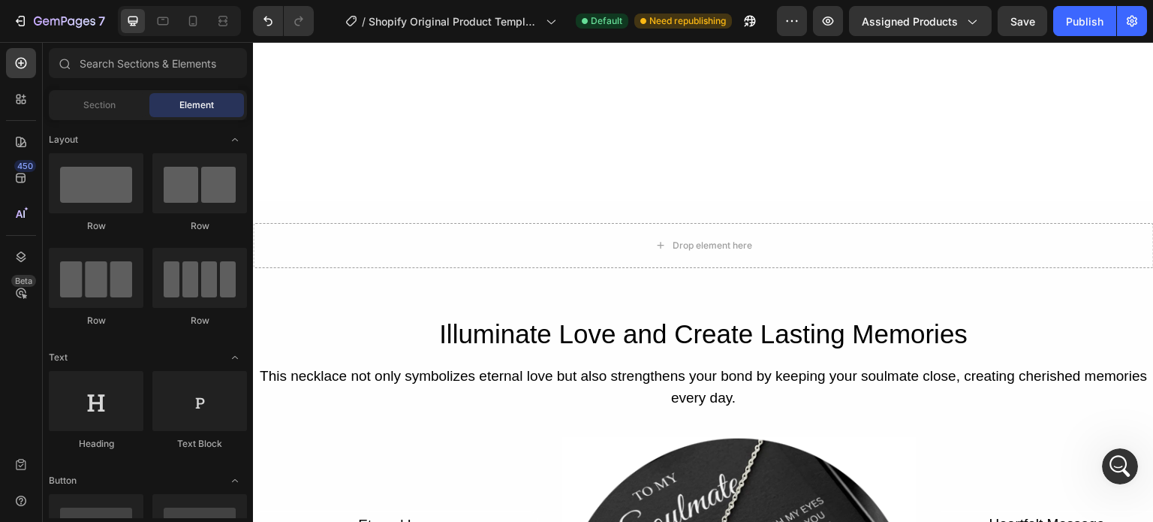
scroll to position [544, 0]
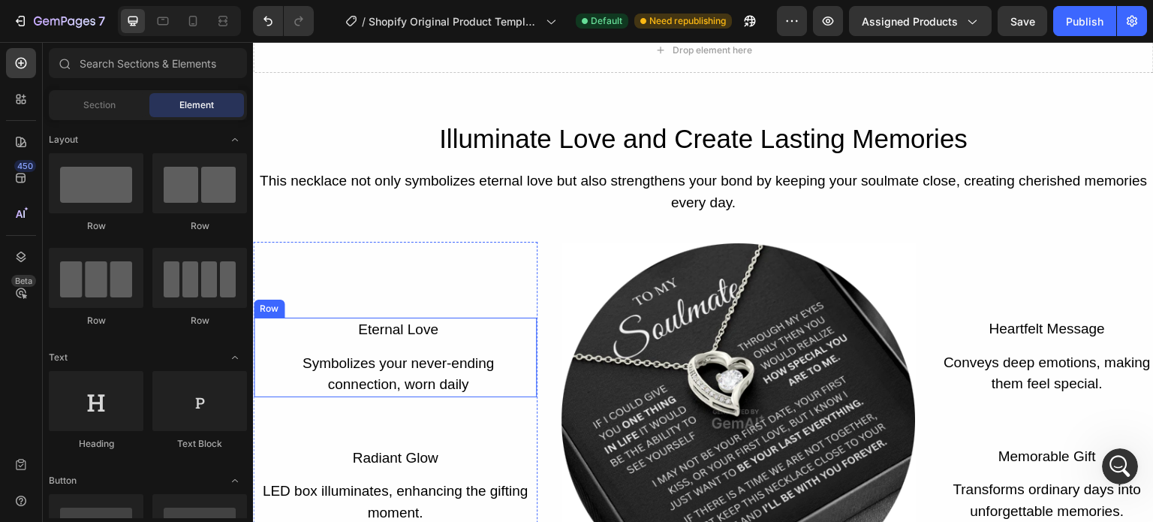
click at [504, 197] on div "This necklace not only symbolizes eternal love but also strengthens your bond b…" at bounding box center [703, 192] width 901 height 46
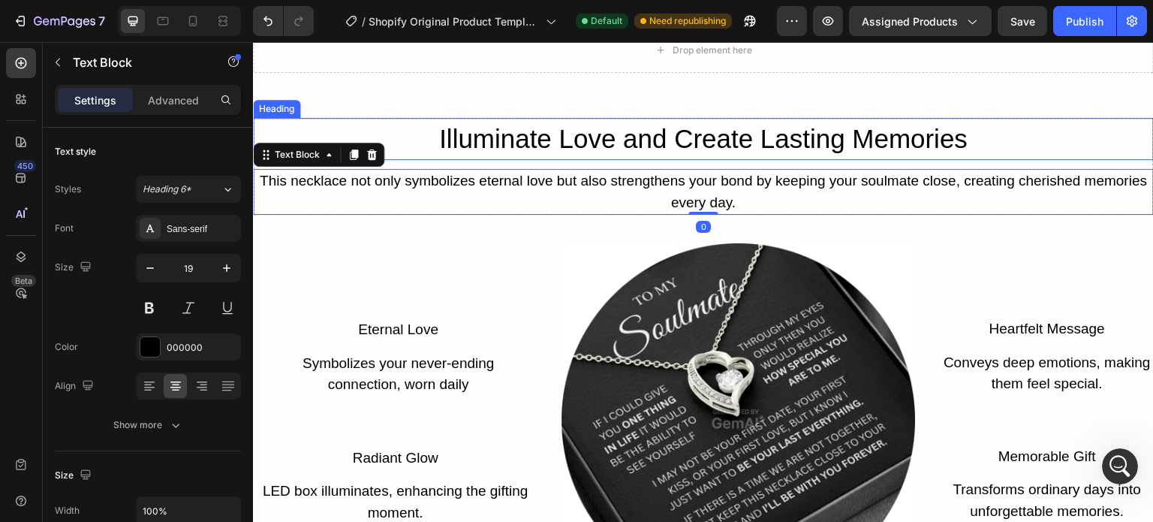
click at [390, 128] on h2 "Illuminate Love and Create Lasting Memories" at bounding box center [703, 139] width 901 height 43
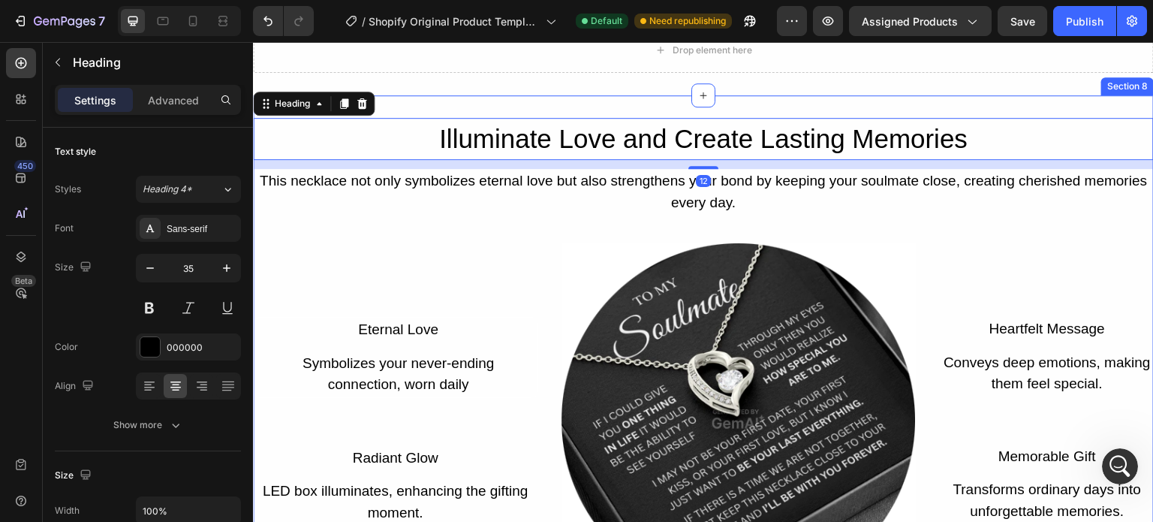
click at [425, 83] on div "Drop element here Section 7" at bounding box center [703, 50] width 901 height 90
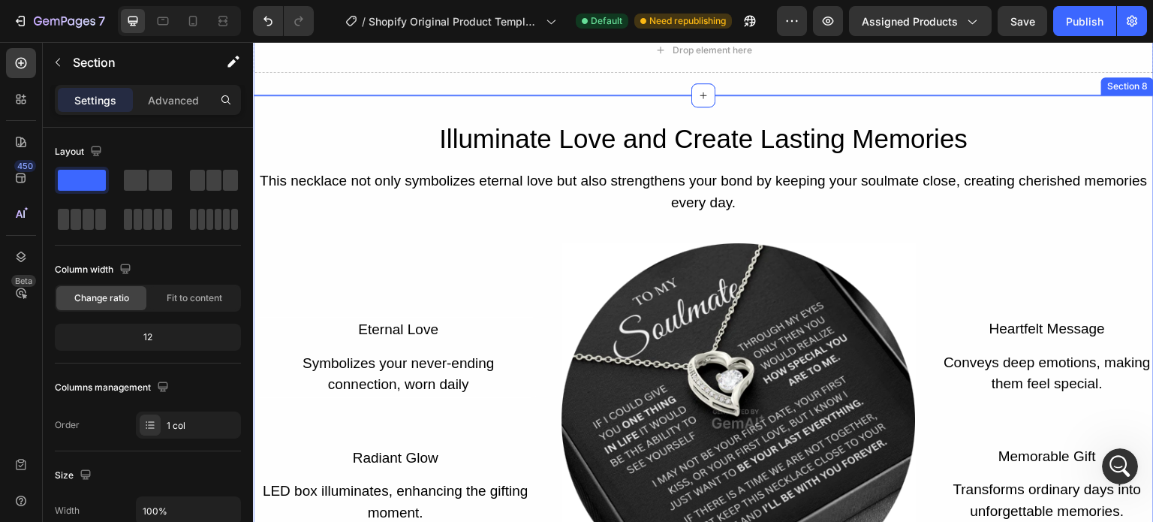
click at [427, 110] on div "Illuminate Love and Create Lasting Memories Heading This necklace not only symb…" at bounding box center [703, 357] width 901 height 525
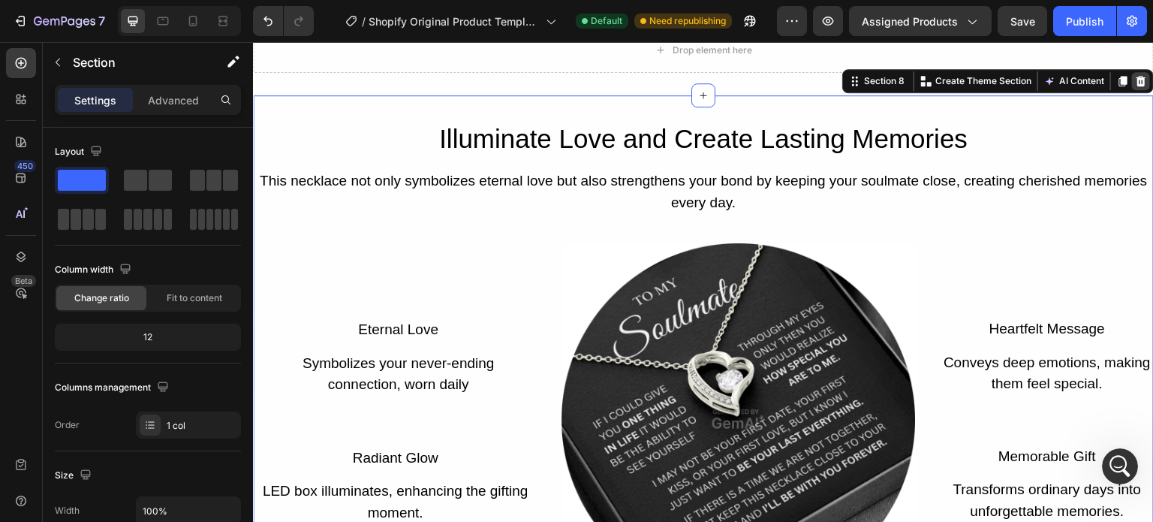
click at [1135, 76] on icon at bounding box center [1141, 81] width 12 height 12
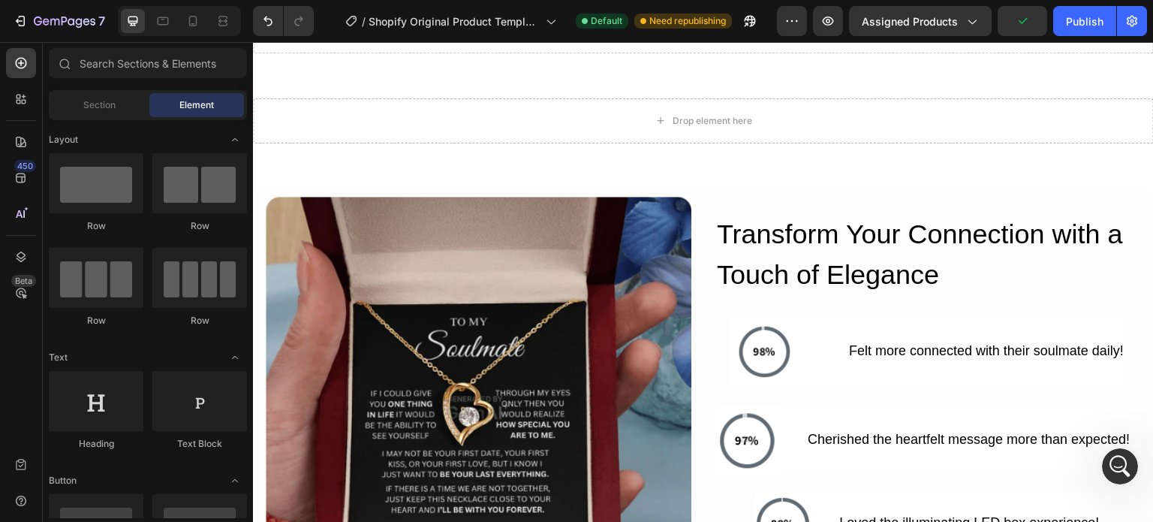
scroll to position [466, 0]
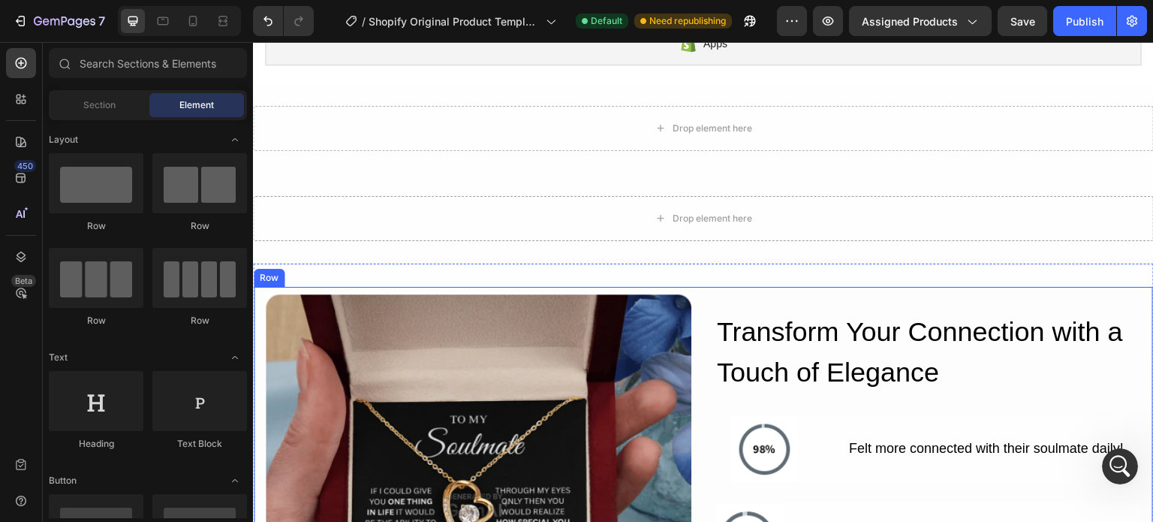
click at [721, 295] on div "Transform Your Connection with a Touch of Elegance Heading Image Felt more conn…" at bounding box center [929, 506] width 426 height 426
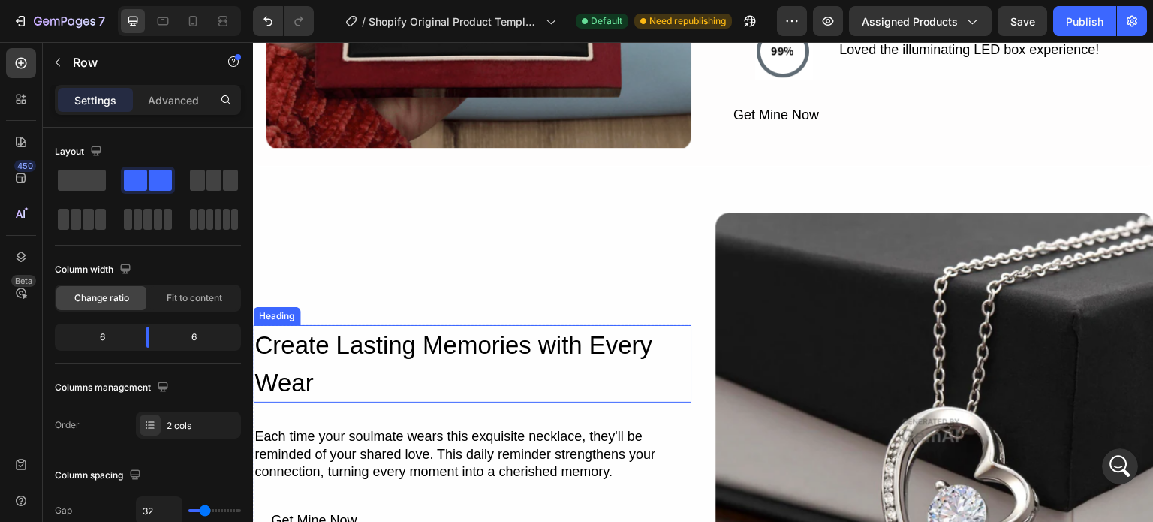
scroll to position [1060, 0]
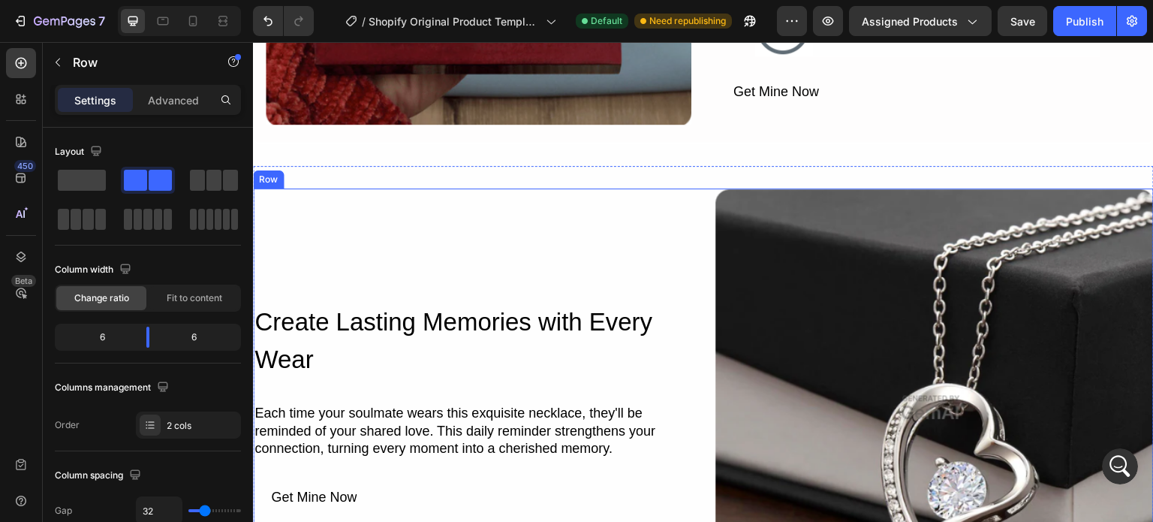
click at [677, 188] on div "Create Lasting Memories with Every Wear Heading Each time your soulmate wears t…" at bounding box center [472, 407] width 439 height 439
click at [387, 176] on div "Create Lasting Memories with Every Wear Heading Each time your soulmate wears t…" at bounding box center [703, 408] width 901 height 484
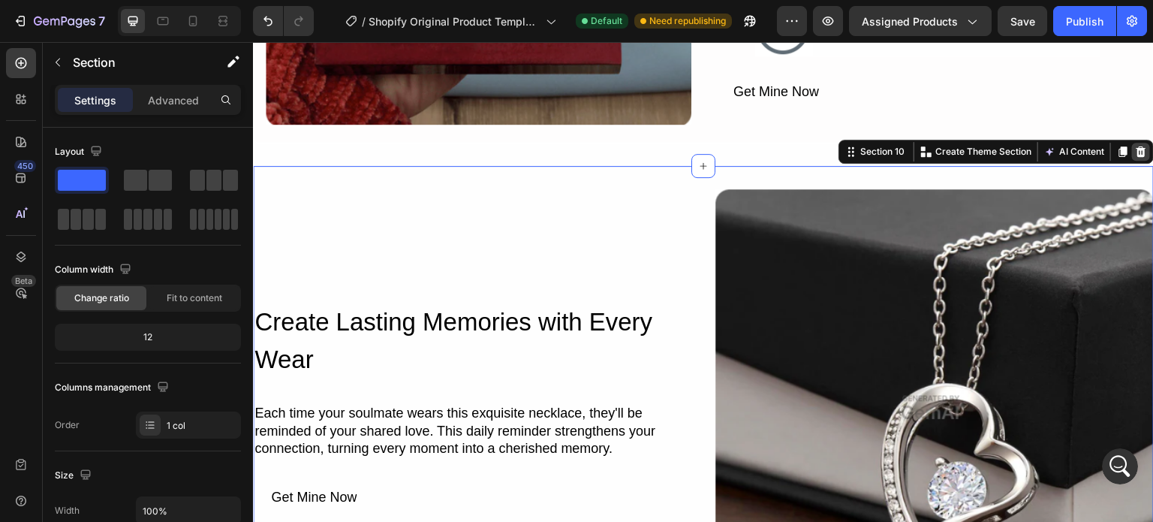
click at [1137, 143] on div at bounding box center [1141, 152] width 18 height 18
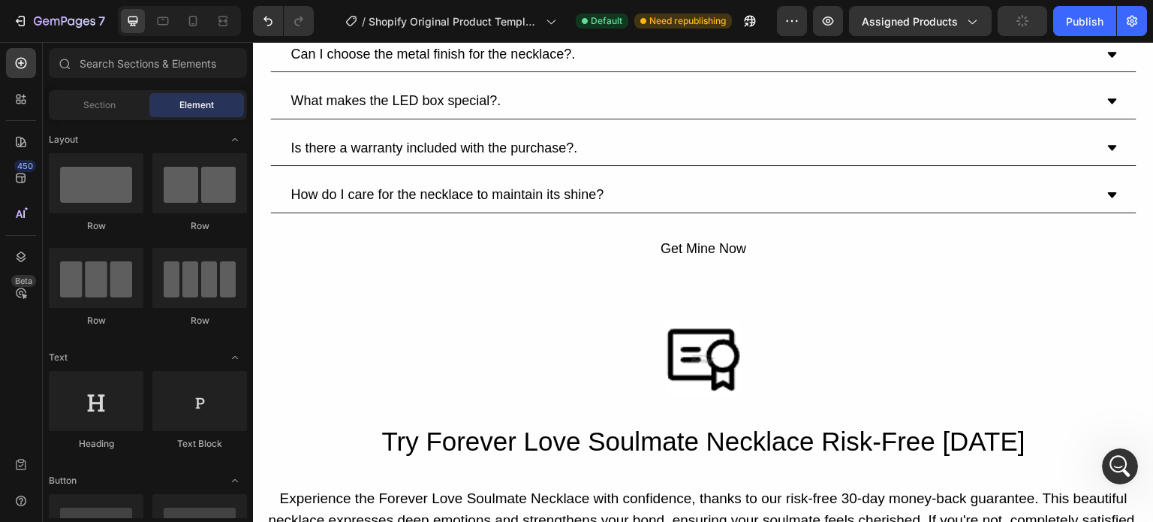
scroll to position [1077, 0]
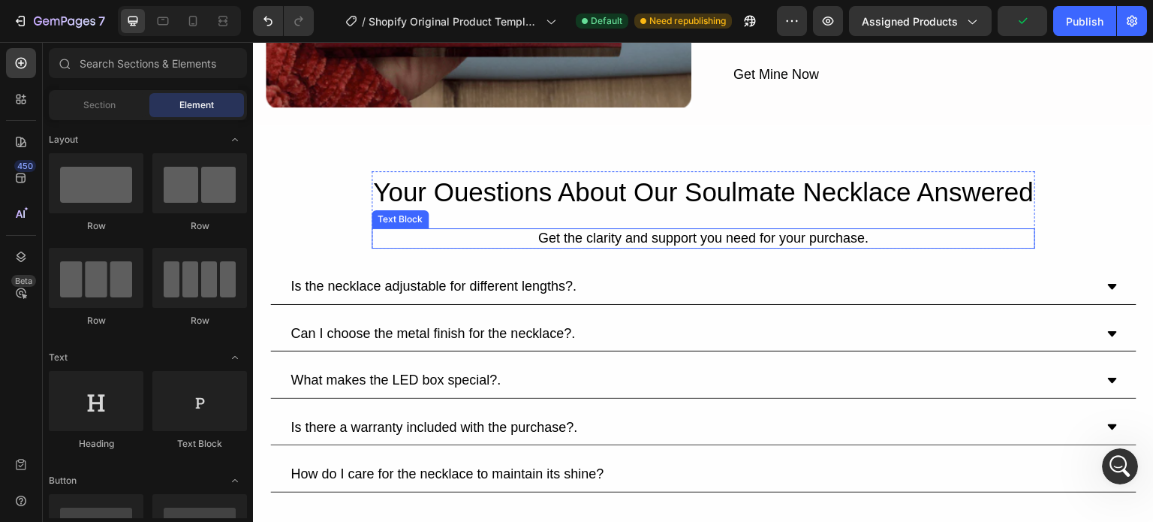
click at [312, 204] on div "Your Ouestions About Our Soulmate Necklace Answered Heading Get the clarity and…" at bounding box center [704, 357] width 868 height 372
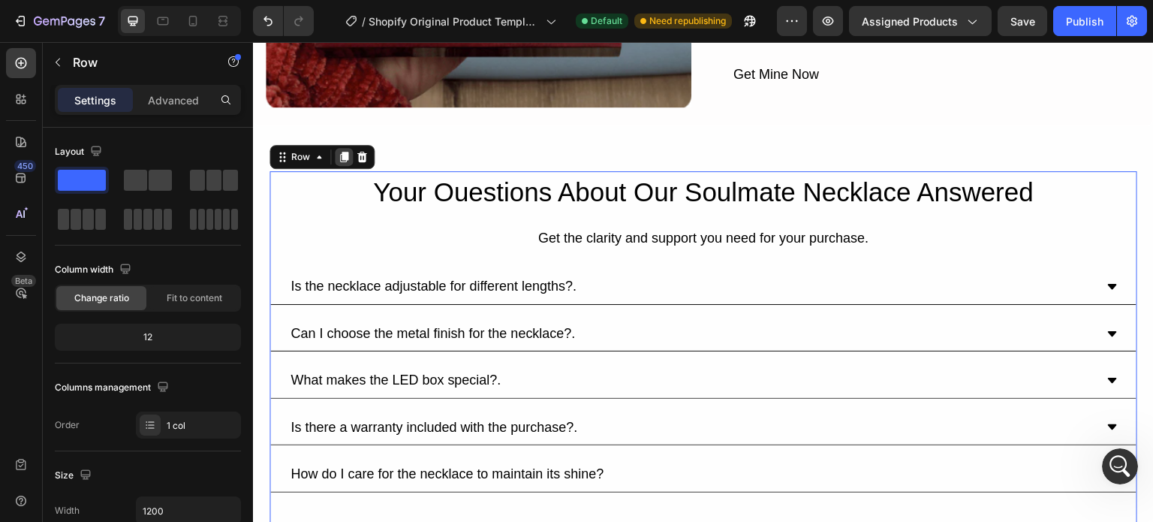
click at [345, 148] on div at bounding box center [344, 157] width 18 height 18
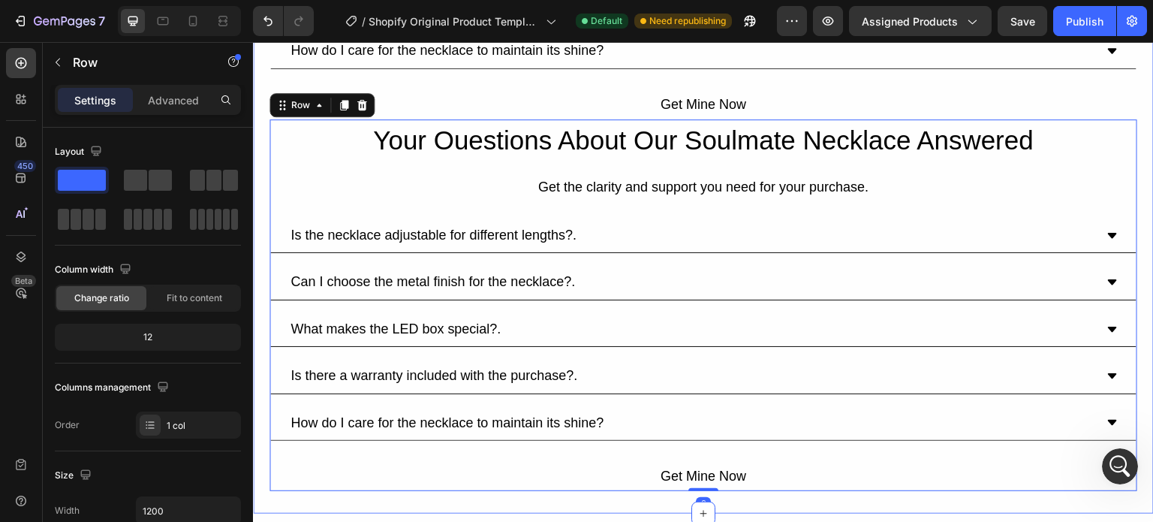
scroll to position [1517, 0]
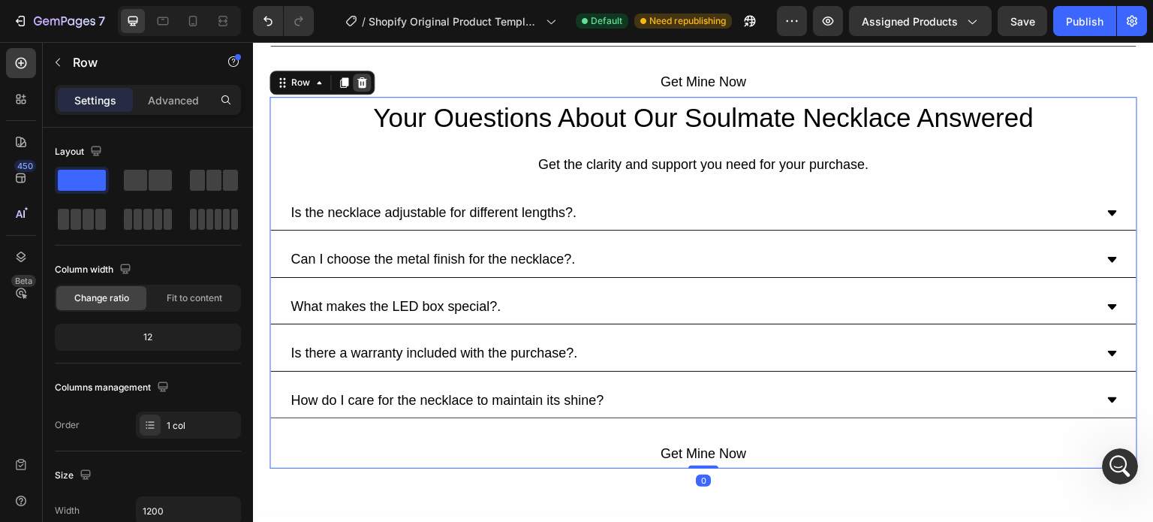
click at [359, 77] on icon at bounding box center [362, 82] width 10 height 11
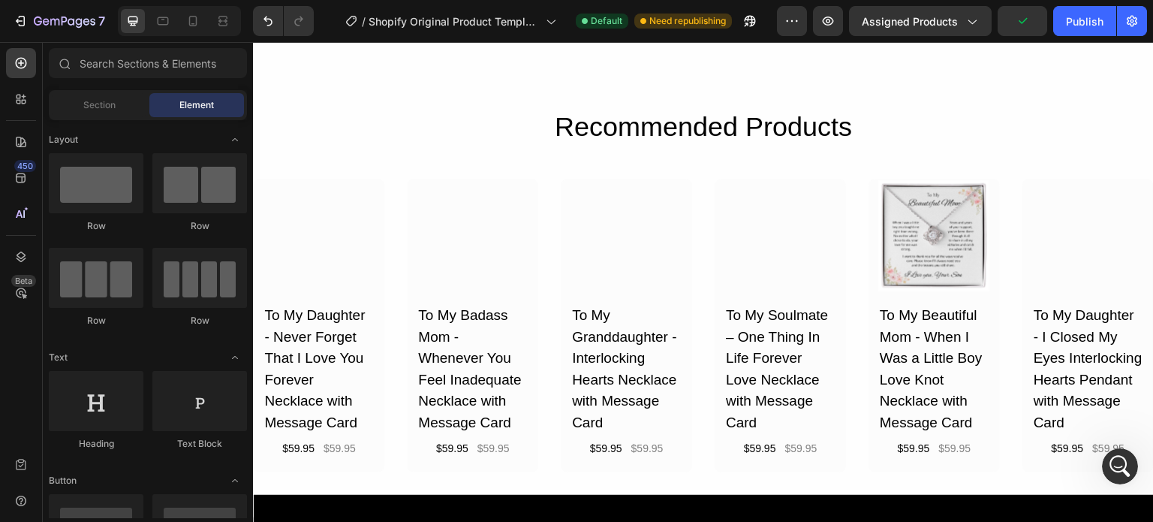
scroll to position [2109, 0]
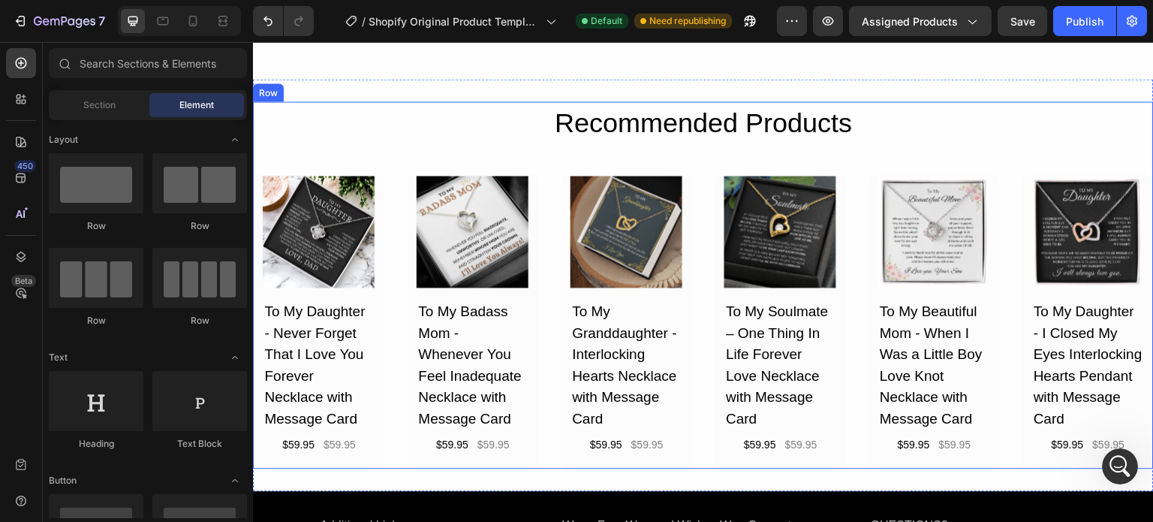
click at [390, 143] on h2 "Recommended Products" at bounding box center [703, 123] width 901 height 44
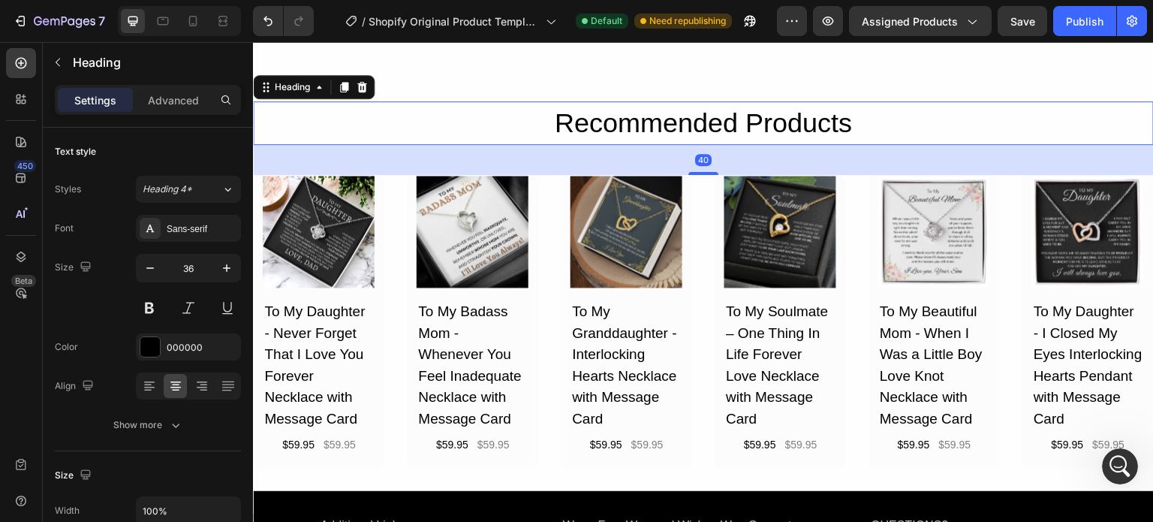
click at [370, 127] on h2 "Recommended Products" at bounding box center [703, 123] width 901 height 44
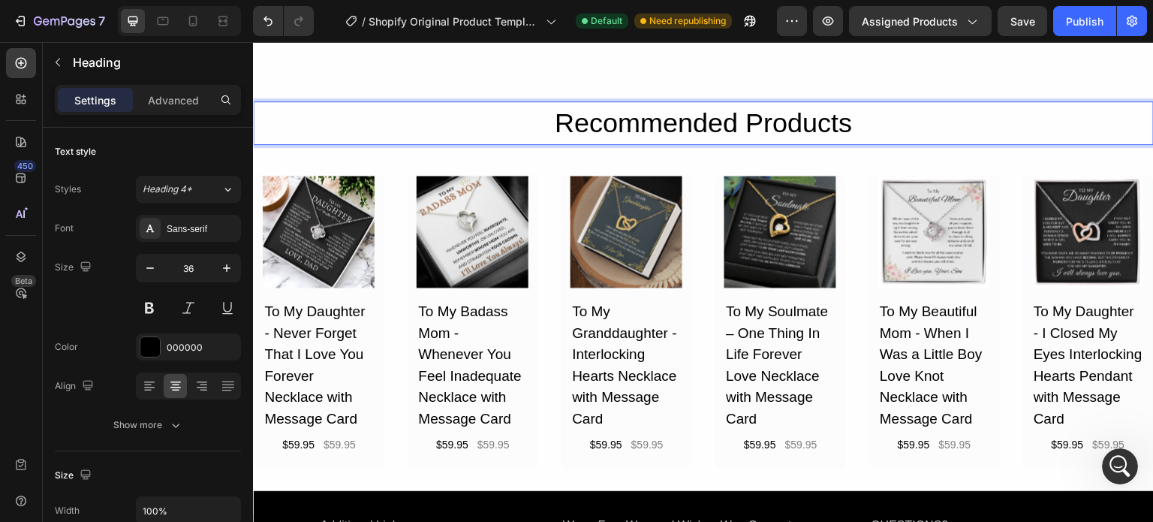
click at [410, 114] on p "Recommended Products" at bounding box center [704, 123] width 898 height 41
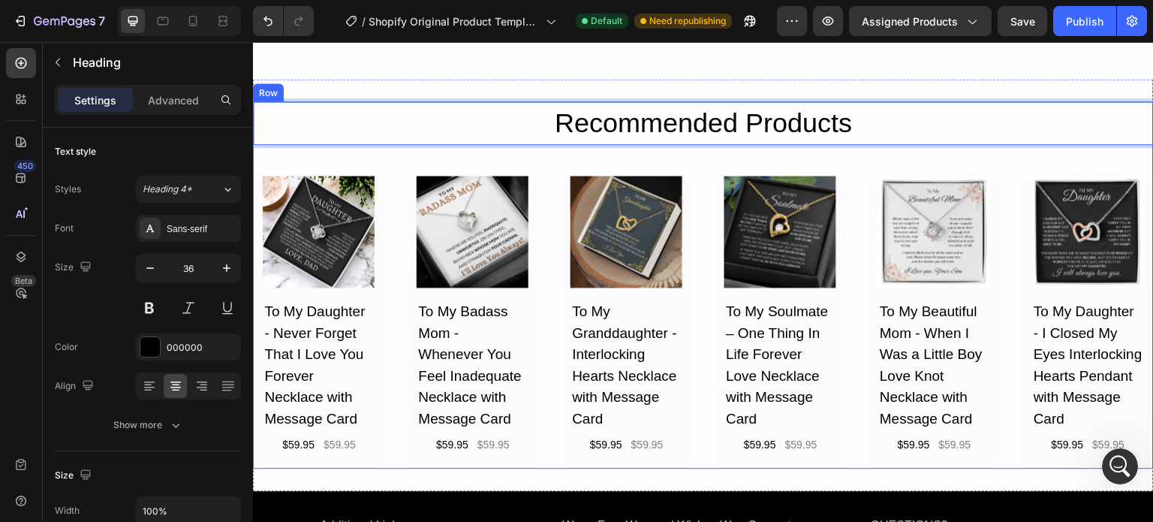
click at [381, 155] on div "Recommended Products Heading 40 Product Images To My Daughter - Never Forget Th…" at bounding box center [703, 284] width 901 height 367
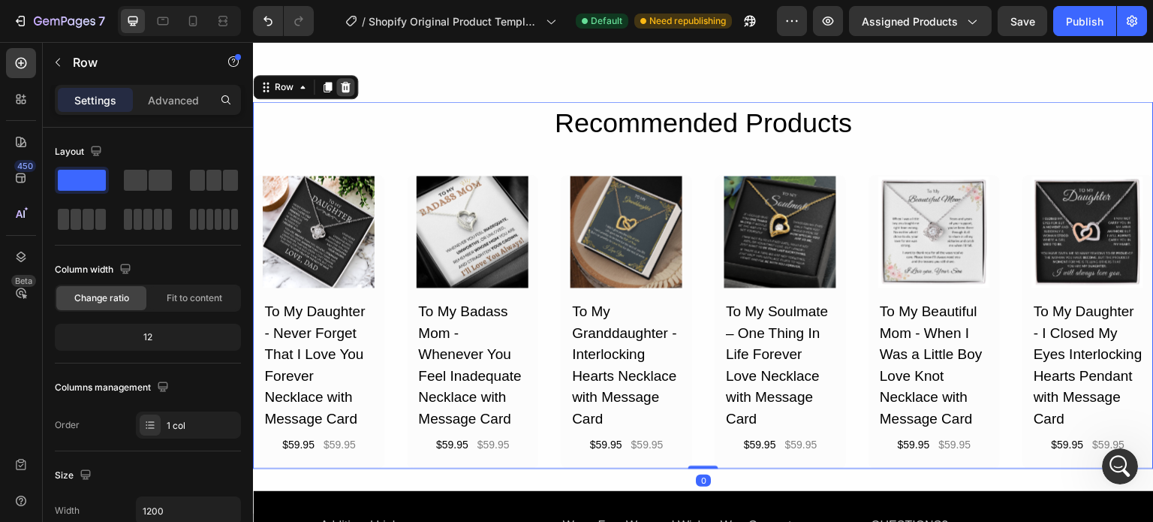
click at [349, 86] on icon at bounding box center [345, 87] width 12 height 12
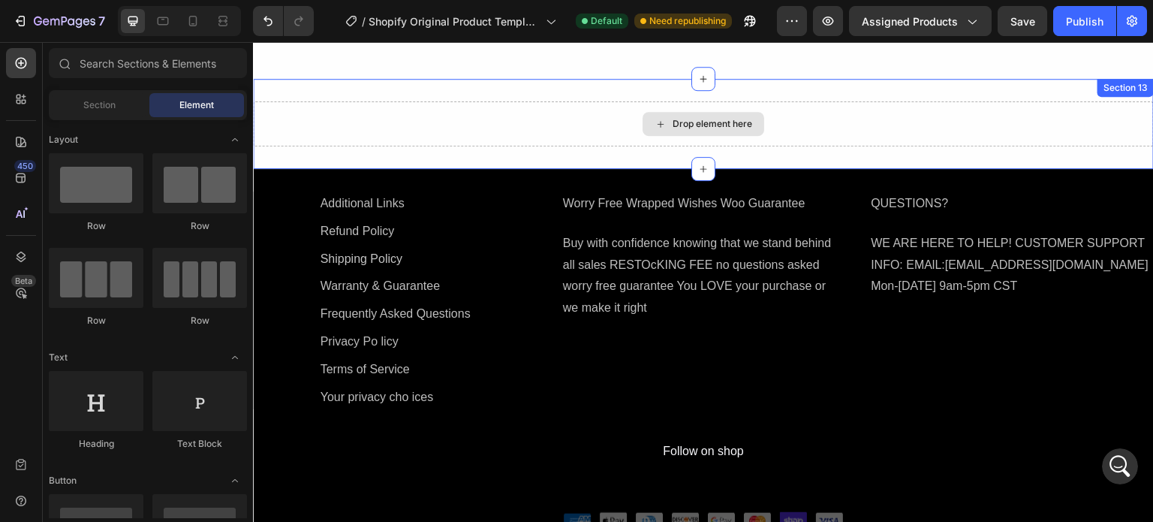
click at [390, 137] on div "Drop element here" at bounding box center [703, 123] width 901 height 45
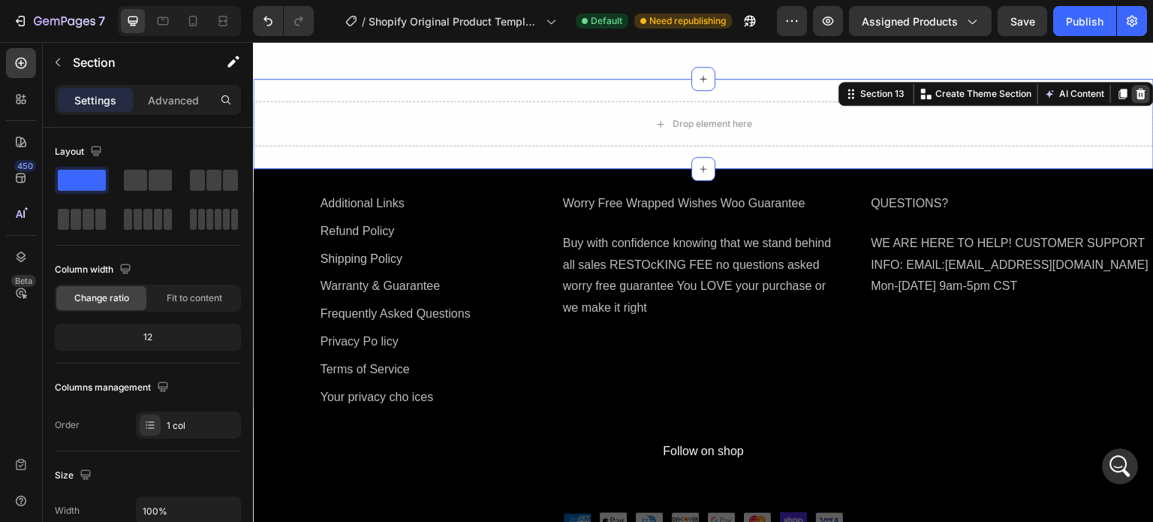
click at [1135, 92] on icon at bounding box center [1141, 94] width 12 height 12
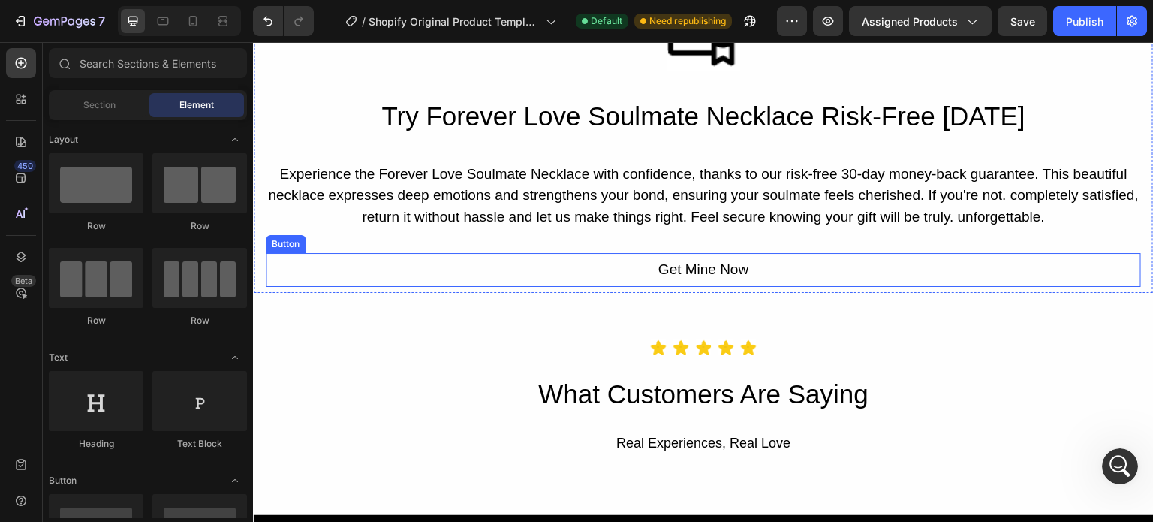
scroll to position [1667, 0]
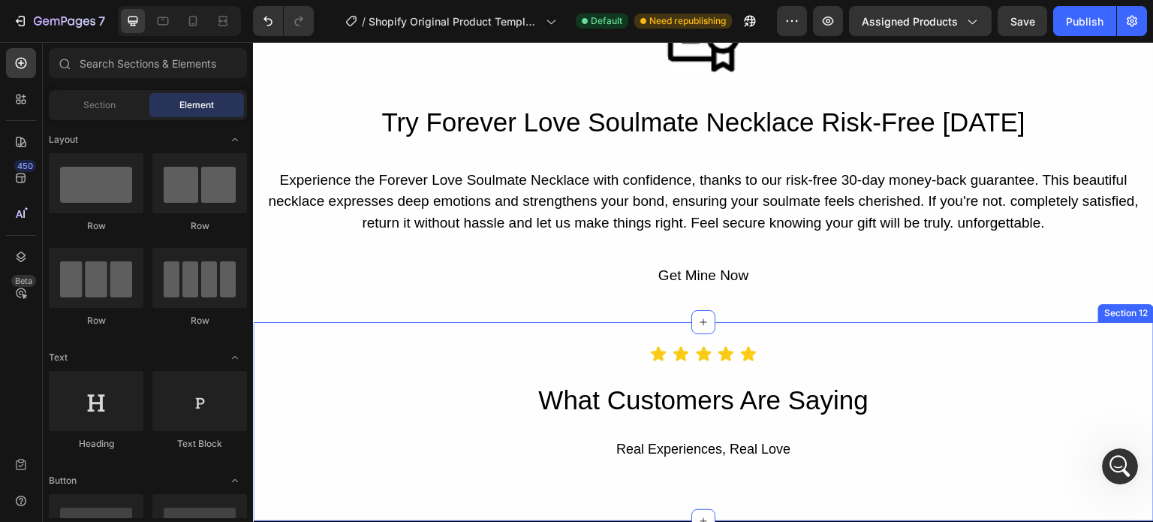
click at [1121, 342] on div "Icon Icon Icon Icon Icon Icon List Hoz What Customers Are Saying Heading Real E…" at bounding box center [703, 422] width 901 height 200
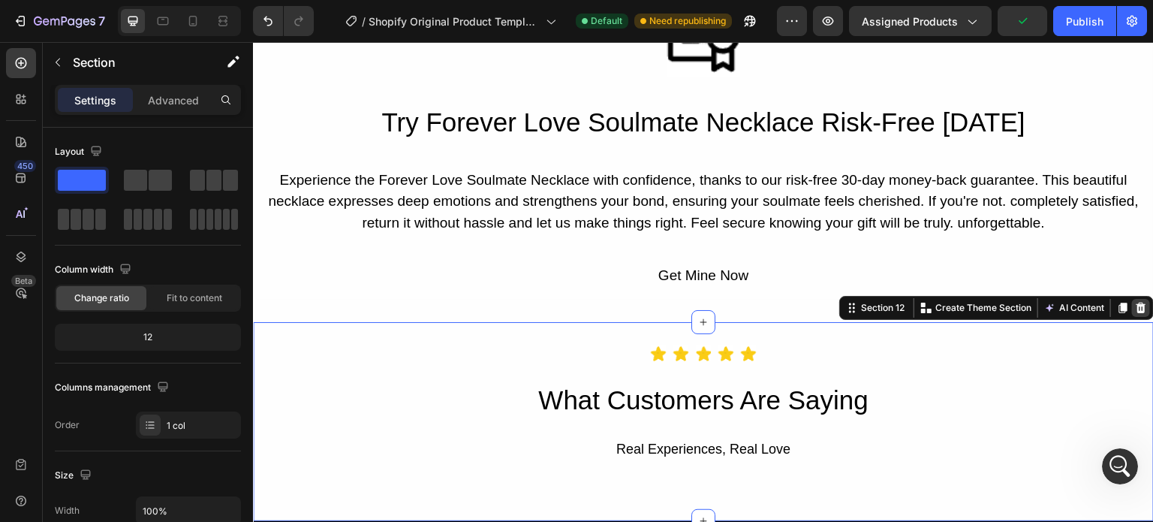
click at [1137, 306] on icon at bounding box center [1142, 307] width 10 height 11
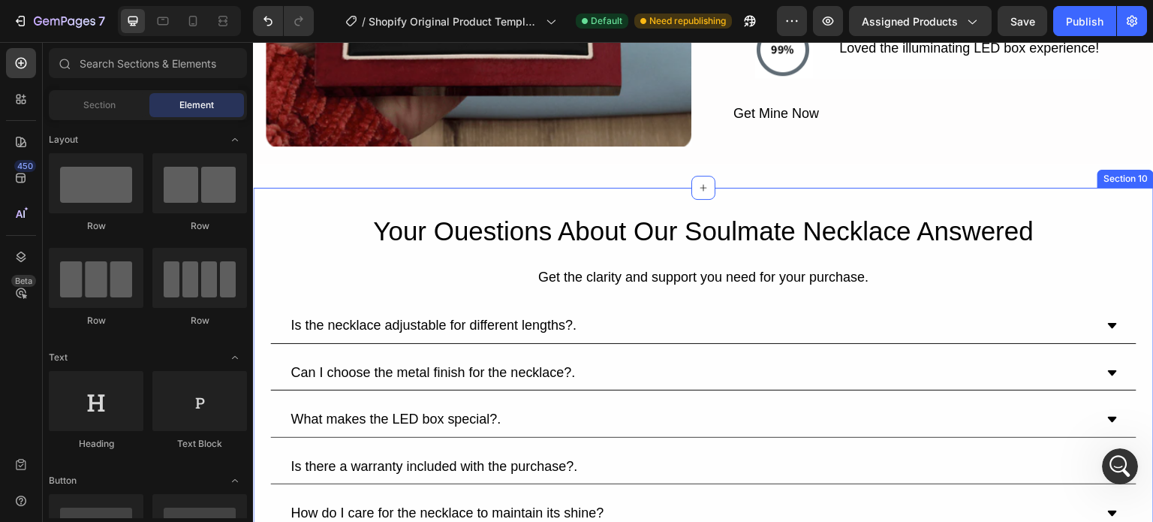
scroll to position [892, 0]
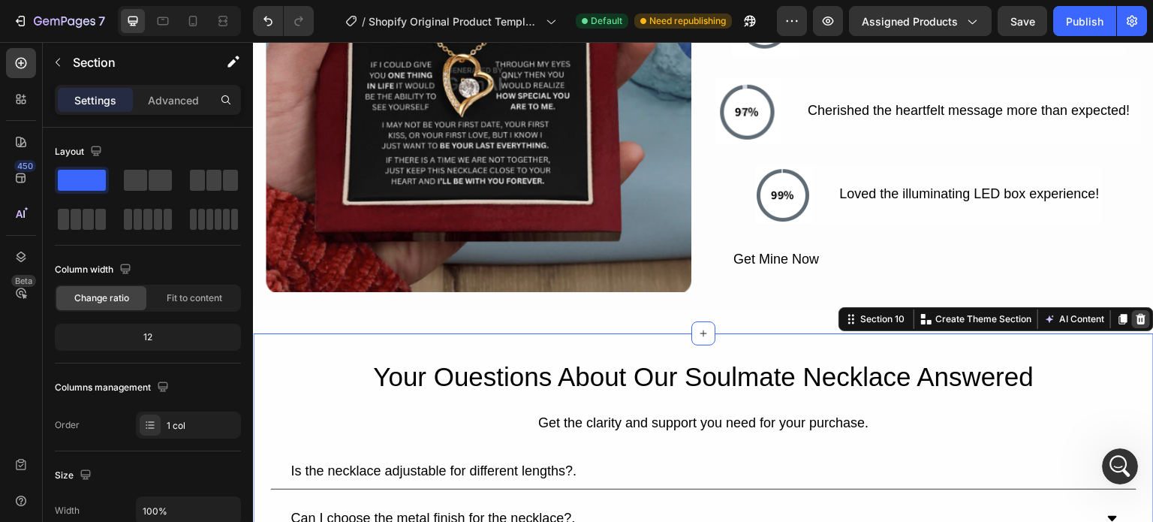
click at [1135, 313] on icon at bounding box center [1141, 319] width 12 height 12
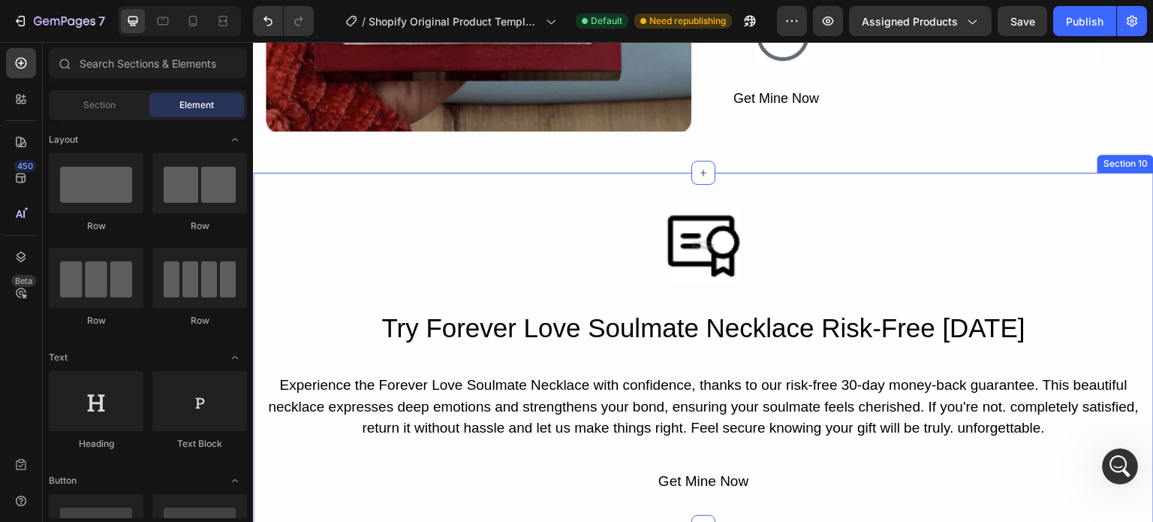
scroll to position [1055, 0]
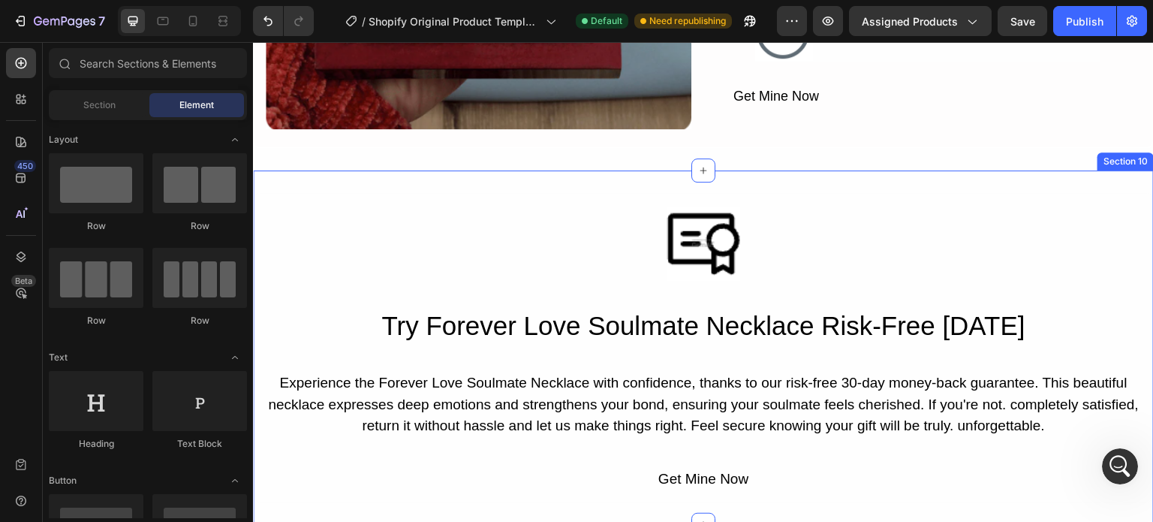
click at [1075, 170] on div "Image Try Forever Love Soulmate Necklace Risk-Free [DATE] Heading Experience th…" at bounding box center [703, 347] width 901 height 355
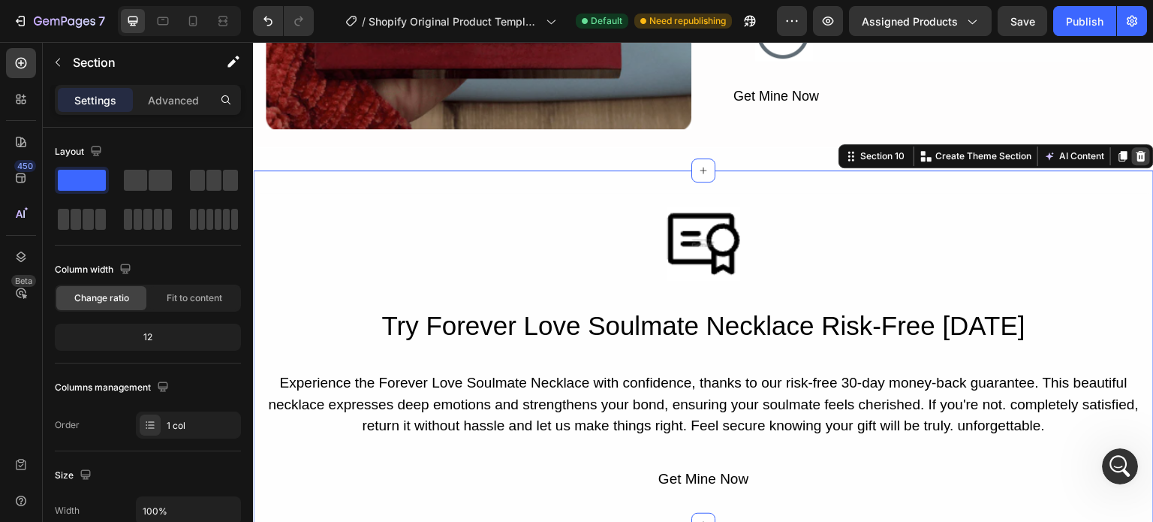
click at [1137, 153] on icon at bounding box center [1142, 155] width 10 height 11
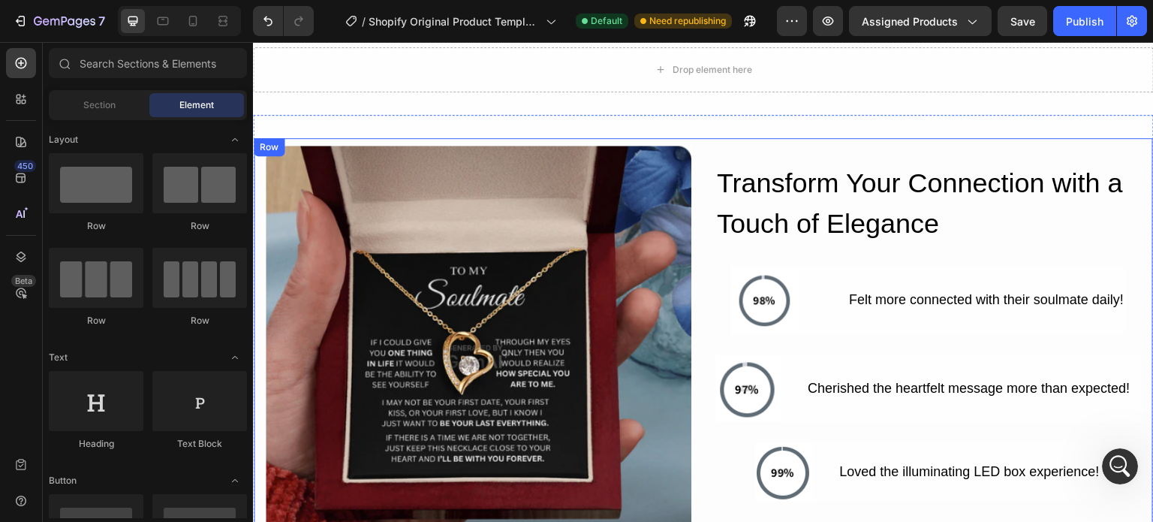
scroll to position [605, 0]
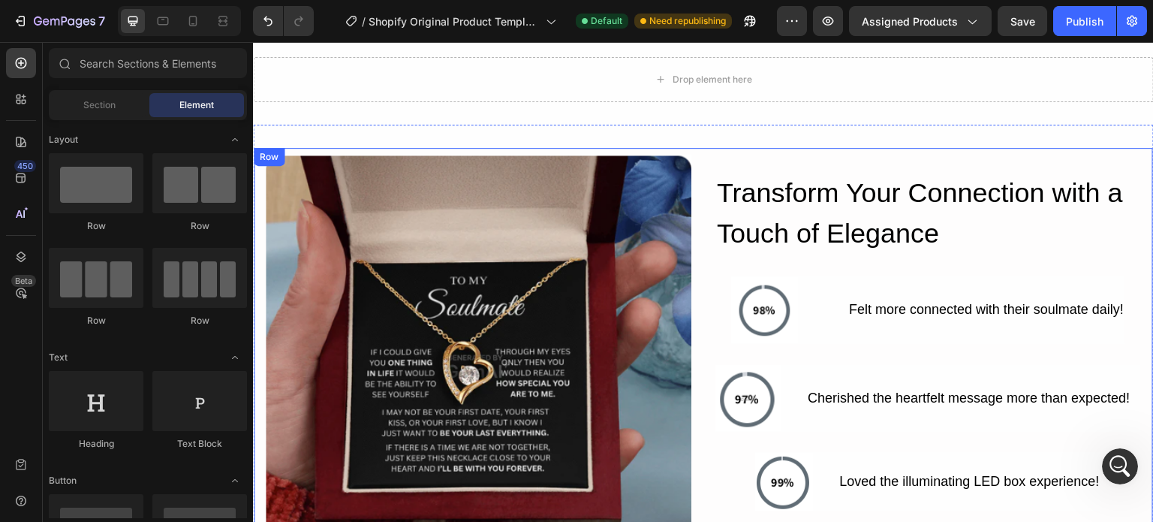
click at [1077, 139] on div "Image Transform Your Connection with a Touch of Elegance Heading Image Felt mor…" at bounding box center [703, 373] width 901 height 496
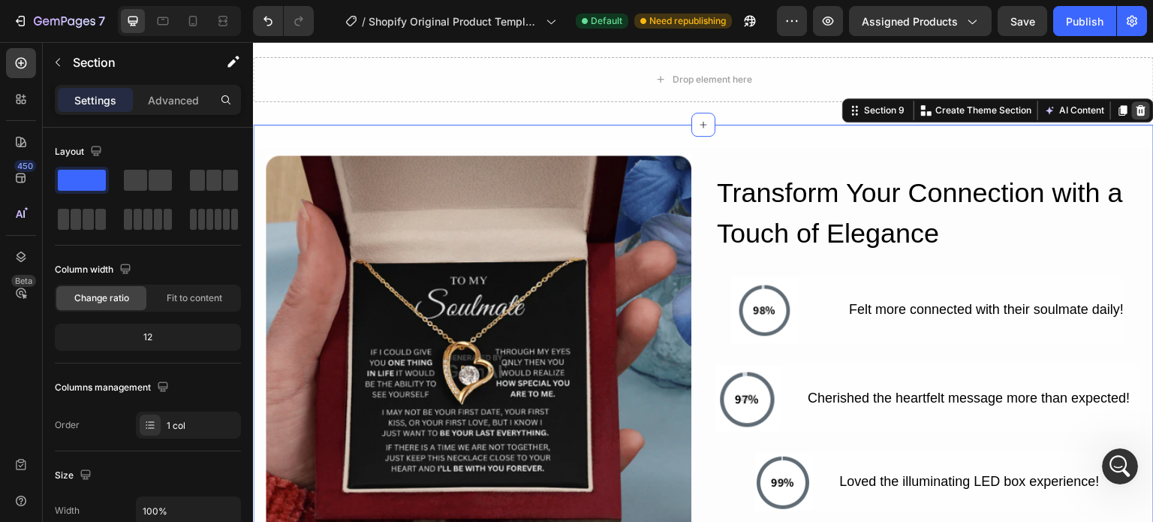
click at [1132, 114] on div at bounding box center [1141, 110] width 18 height 18
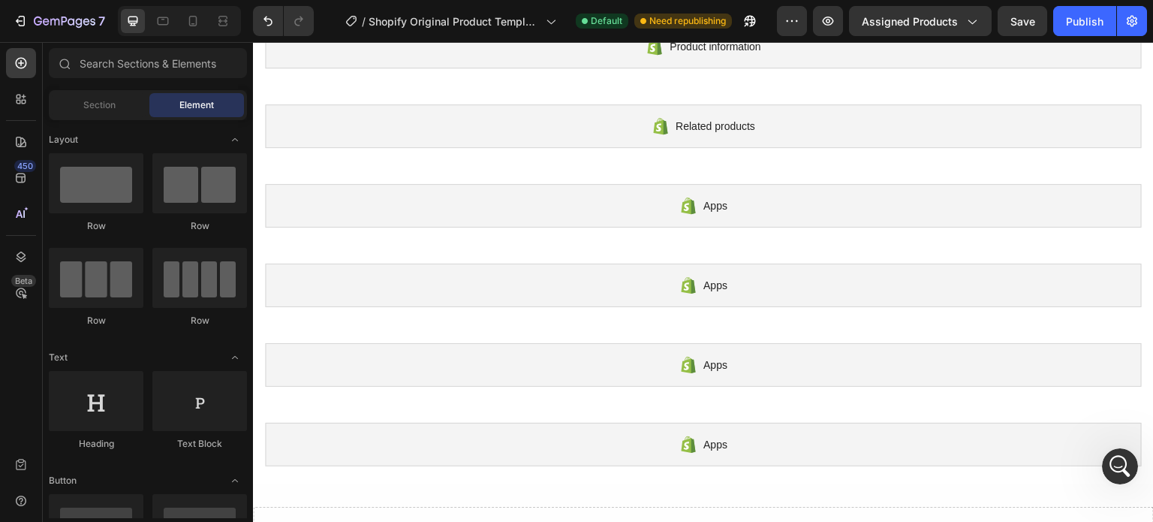
scroll to position [0, 0]
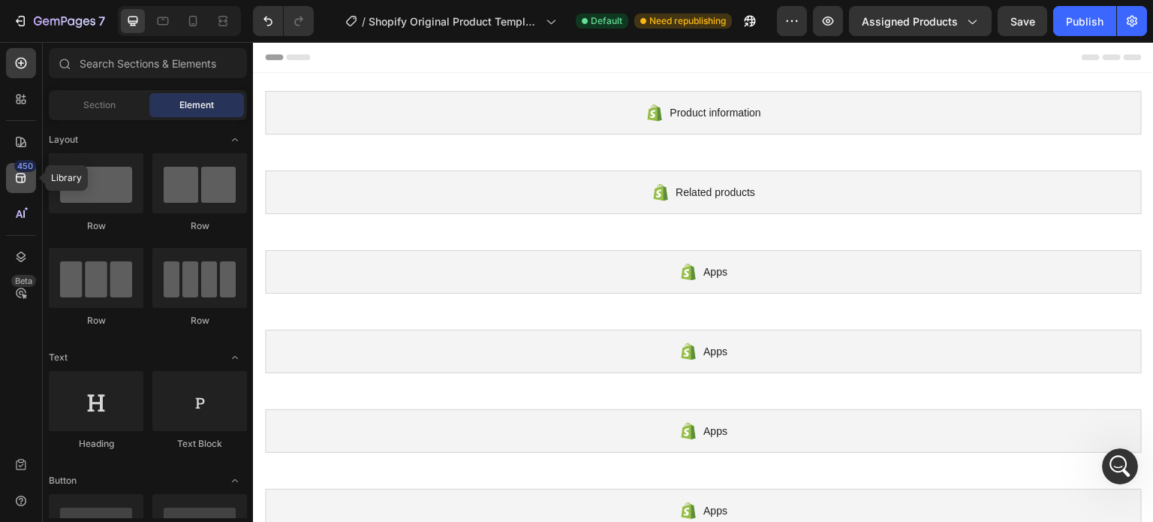
click at [23, 181] on icon at bounding box center [21, 177] width 15 height 15
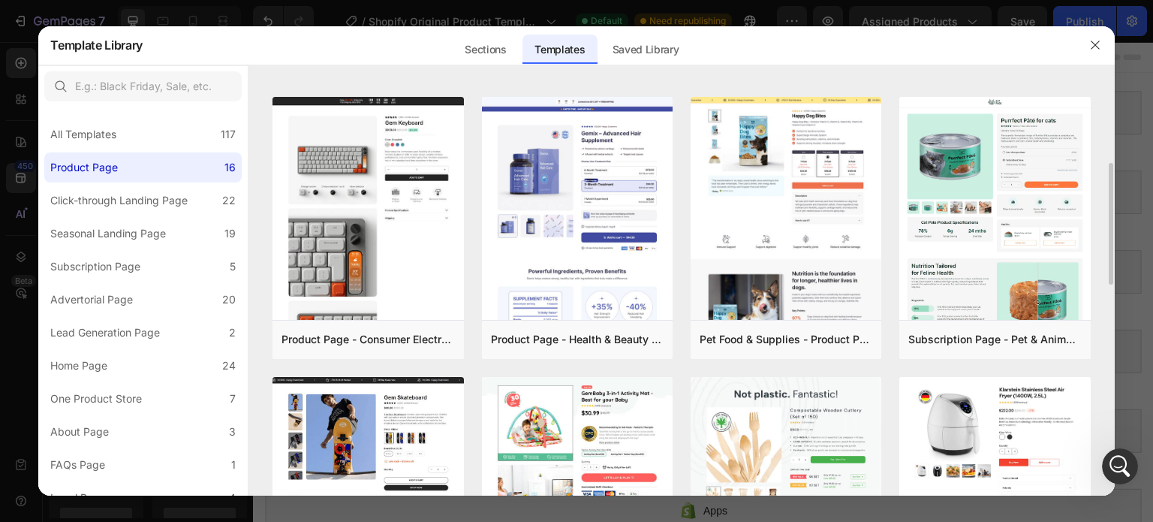
scroll to position [267, 0]
click at [421, 328] on button "Preview" at bounding box center [412, 338] width 83 height 27
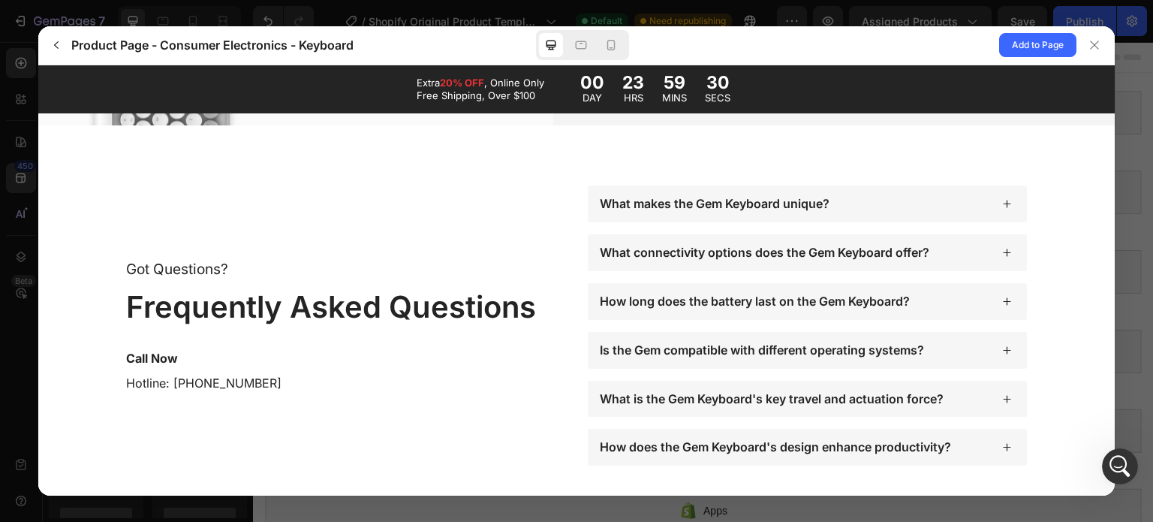
scroll to position [4801, 0]
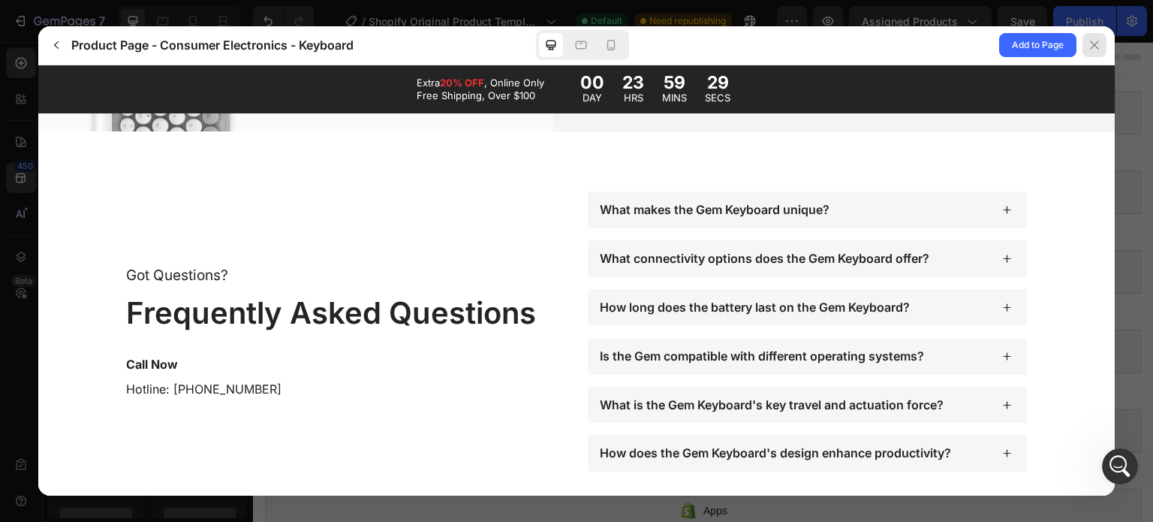
click at [1097, 47] on icon at bounding box center [1094, 45] width 8 height 8
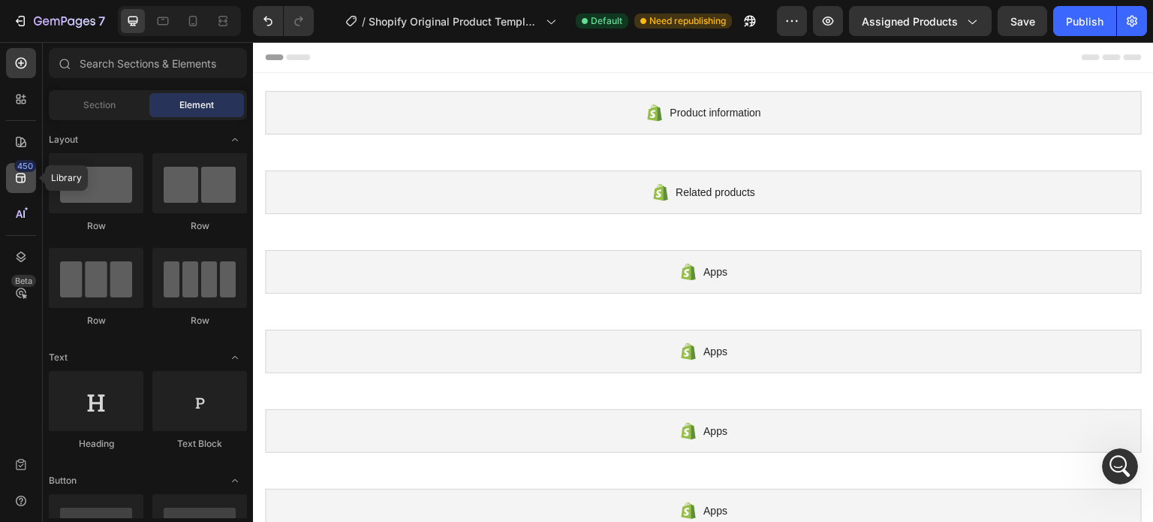
click at [26, 176] on icon at bounding box center [21, 177] width 15 height 15
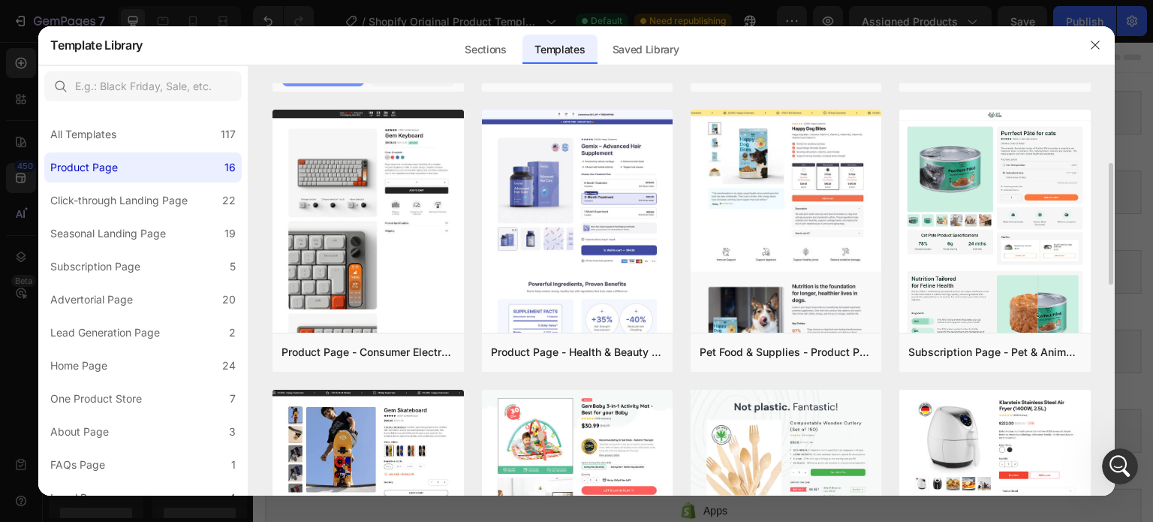
scroll to position [259, 0]
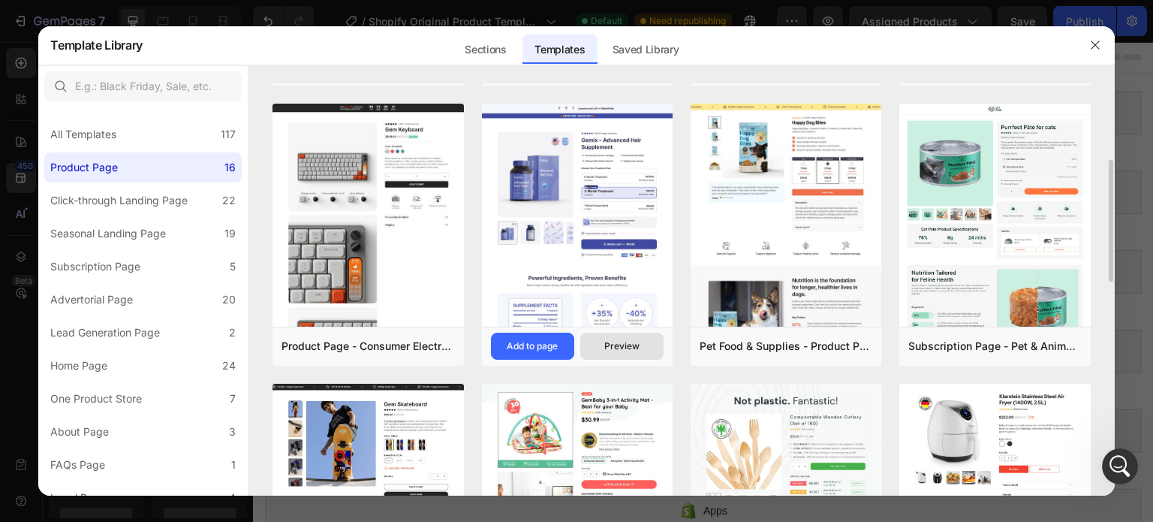
click at [628, 342] on div "Preview" at bounding box center [622, 346] width 35 height 14
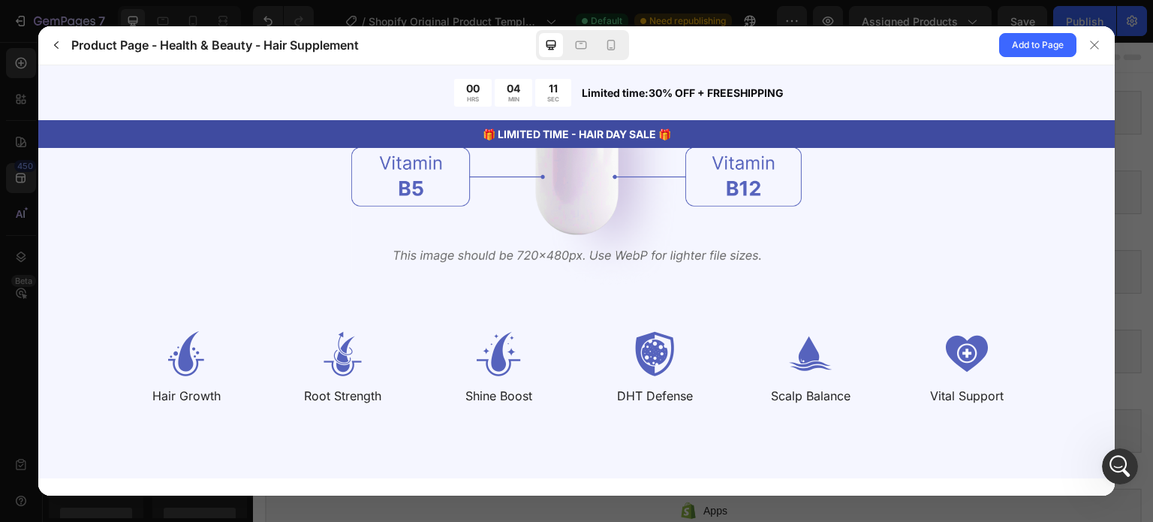
scroll to position [1967, 0]
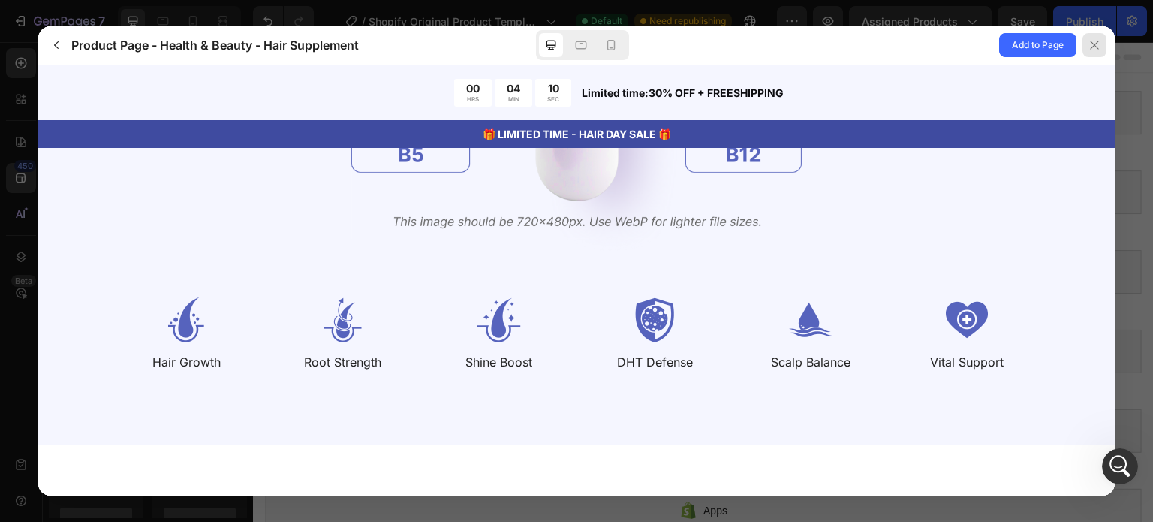
click at [1098, 38] on div at bounding box center [1095, 45] width 24 height 24
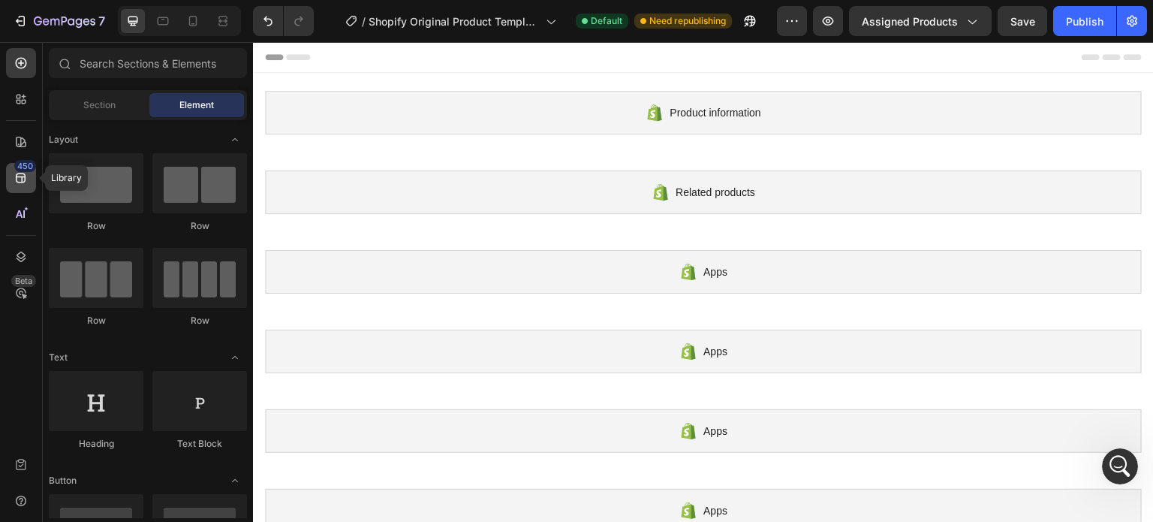
click at [30, 182] on div "450" at bounding box center [21, 178] width 30 height 30
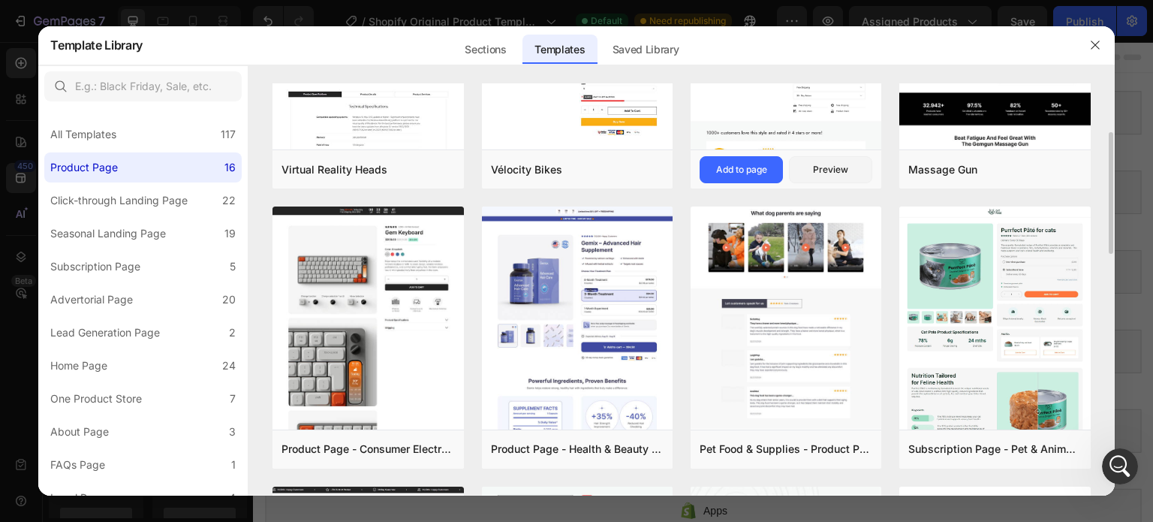
scroll to position [166, 0]
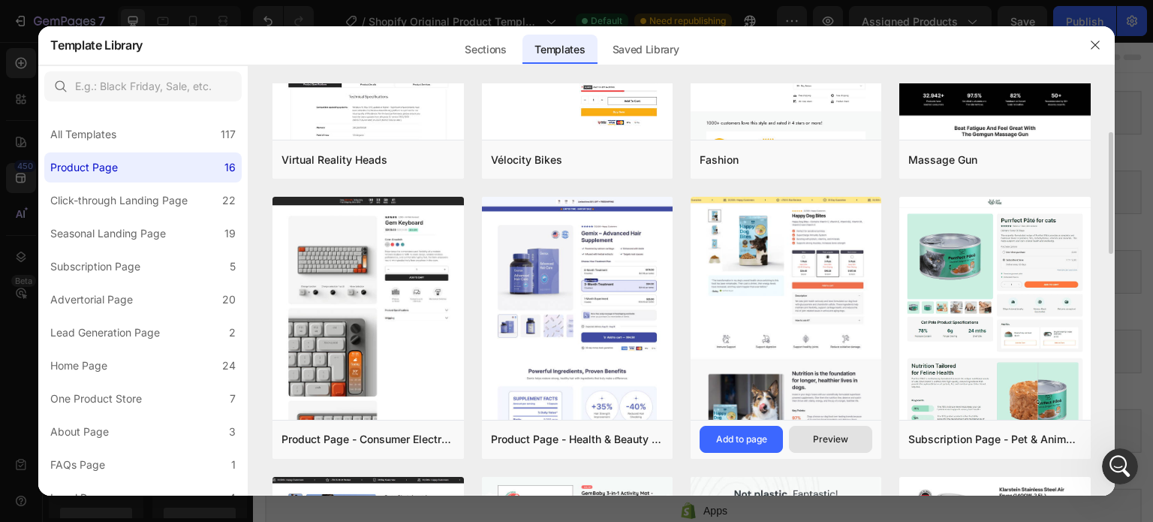
click at [811, 430] on button "Preview" at bounding box center [830, 439] width 83 height 27
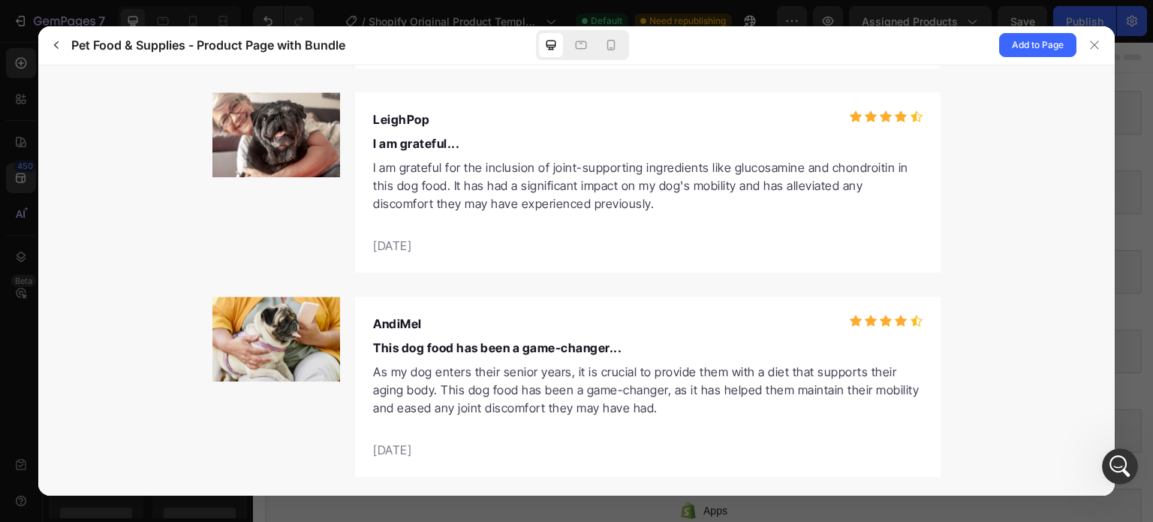
scroll to position [5244, 0]
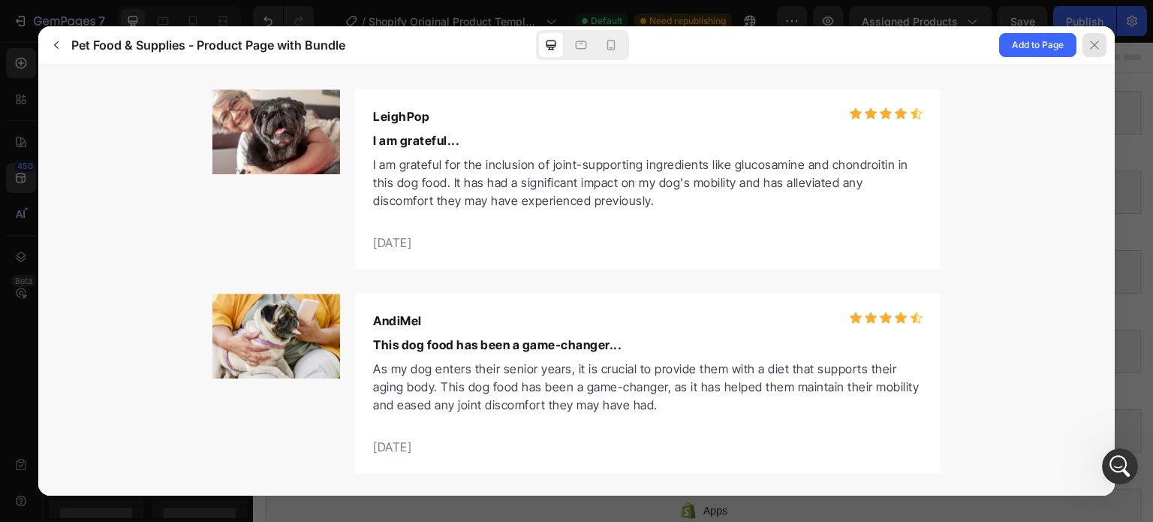
click at [1096, 50] on icon at bounding box center [1095, 45] width 12 height 12
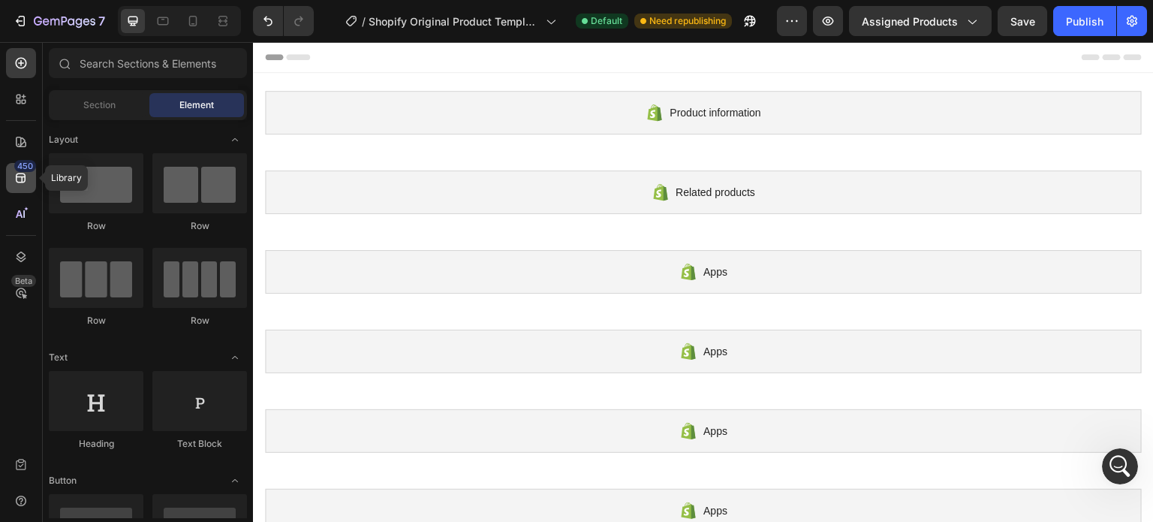
click at [23, 178] on icon at bounding box center [21, 177] width 15 height 15
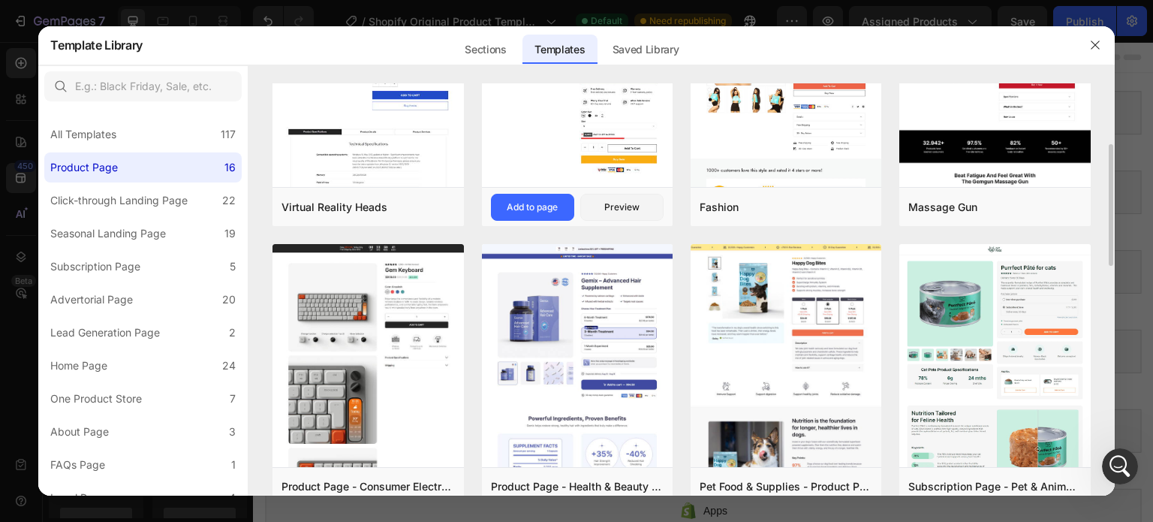
scroll to position [251, 0]
